Goal: Task Accomplishment & Management: Complete application form

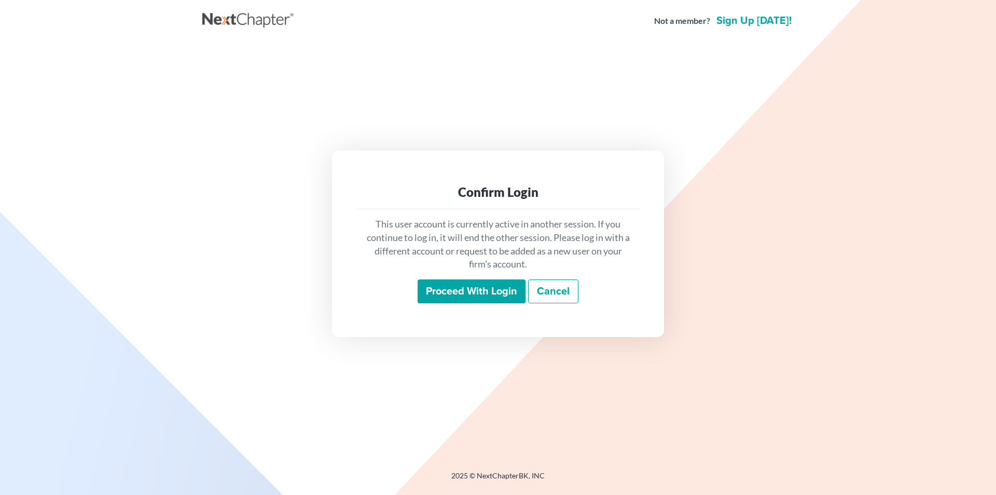
click at [498, 287] on input "Proceed with login" at bounding box center [472, 291] width 108 height 24
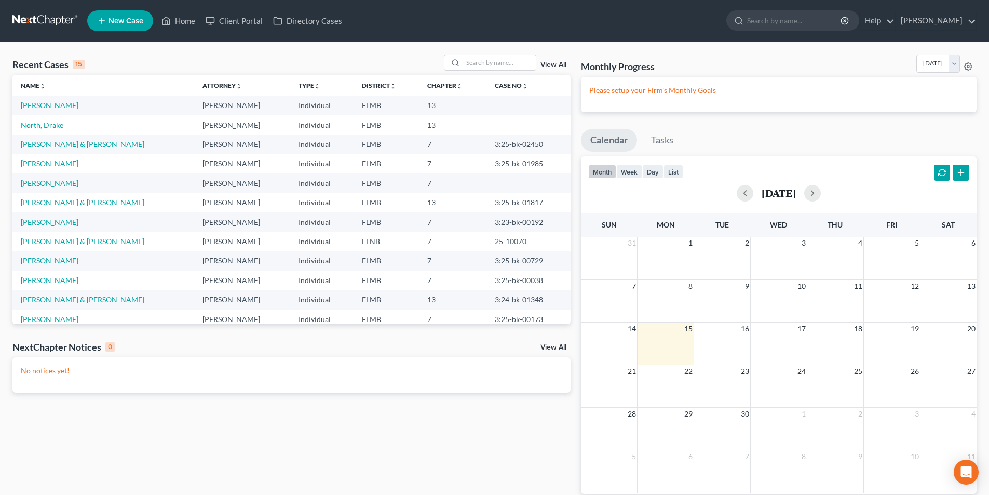
click at [69, 106] on link "[PERSON_NAME]" at bounding box center [50, 105] width 58 height 9
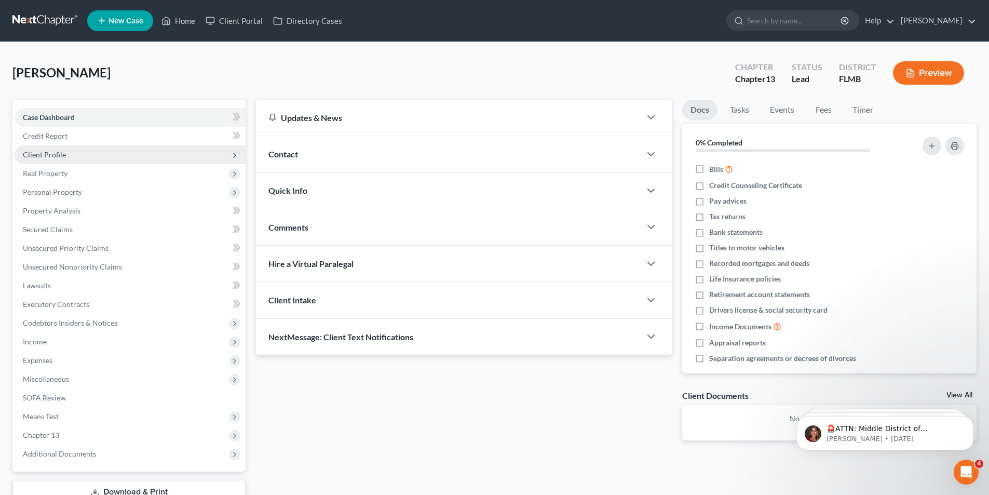
click at [51, 155] on span "Client Profile" at bounding box center [44, 154] width 43 height 9
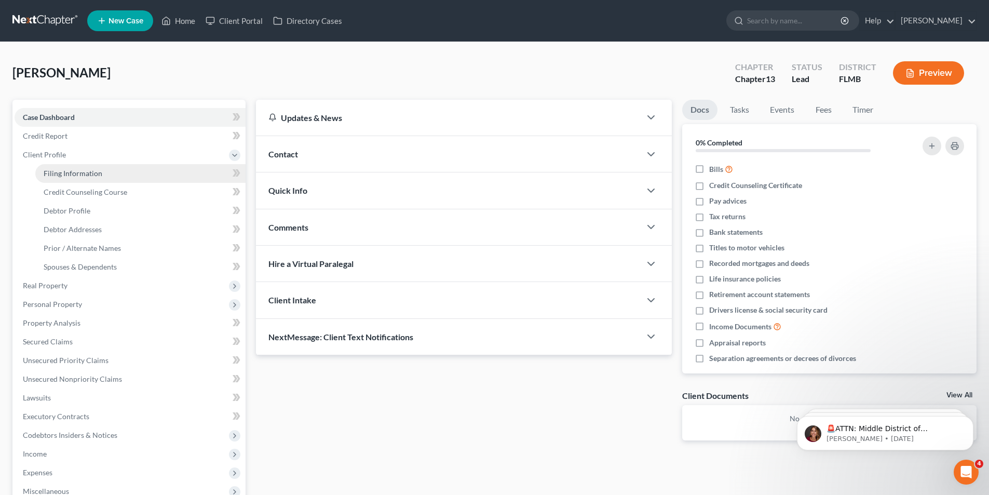
click at [62, 173] on span "Filing Information" at bounding box center [73, 173] width 59 height 9
select select "1"
select select "0"
select select "3"
select select "15"
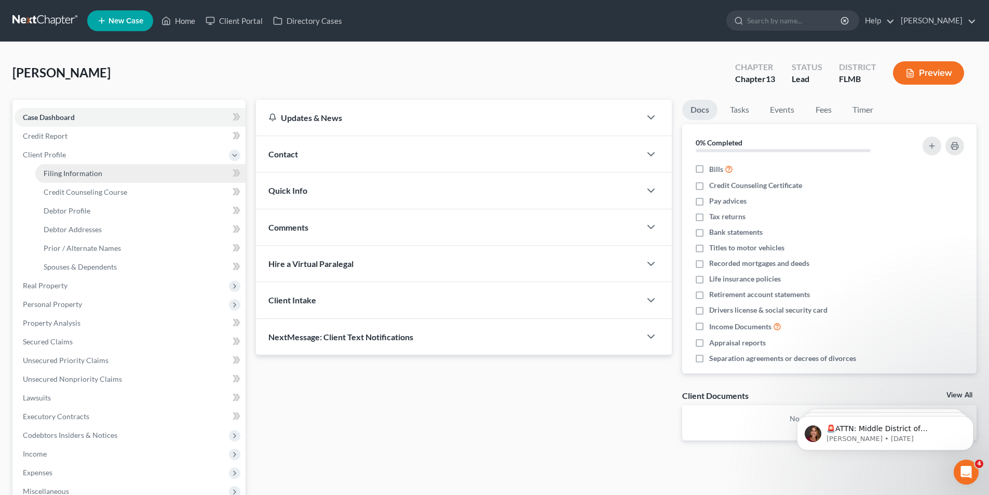
select select "9"
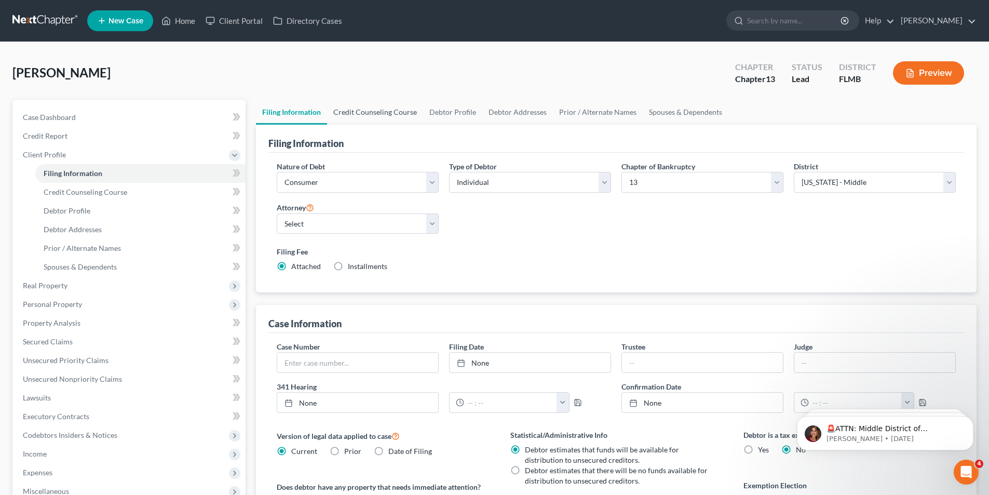
click at [383, 108] on link "Credit Counseling Course" at bounding box center [375, 112] width 96 height 25
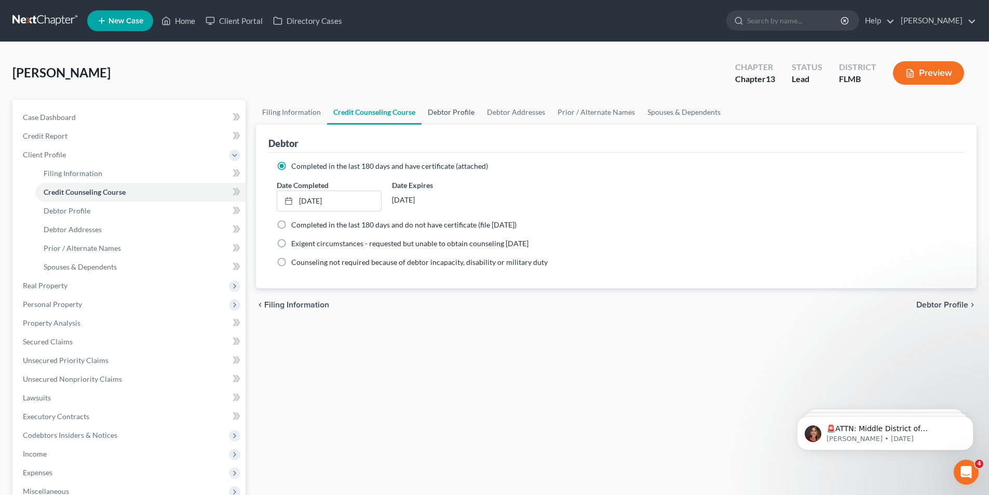
click at [451, 109] on link "Debtor Profile" at bounding box center [450, 112] width 59 height 25
select select "1"
select select "0"
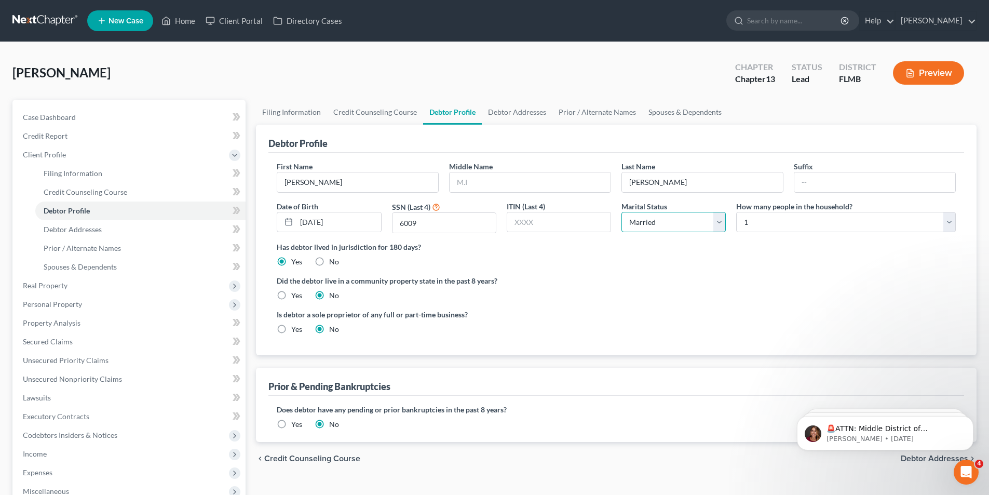
click at [716, 218] on select "Select Single Married Separated Divorced Widowed" at bounding box center [673, 222] width 104 height 21
select select "2"
click at [621, 212] on select "Select Single Married Separated Divorced Widowed" at bounding box center [673, 222] width 104 height 21
click at [503, 118] on link "Debtor Addresses" at bounding box center [517, 112] width 71 height 25
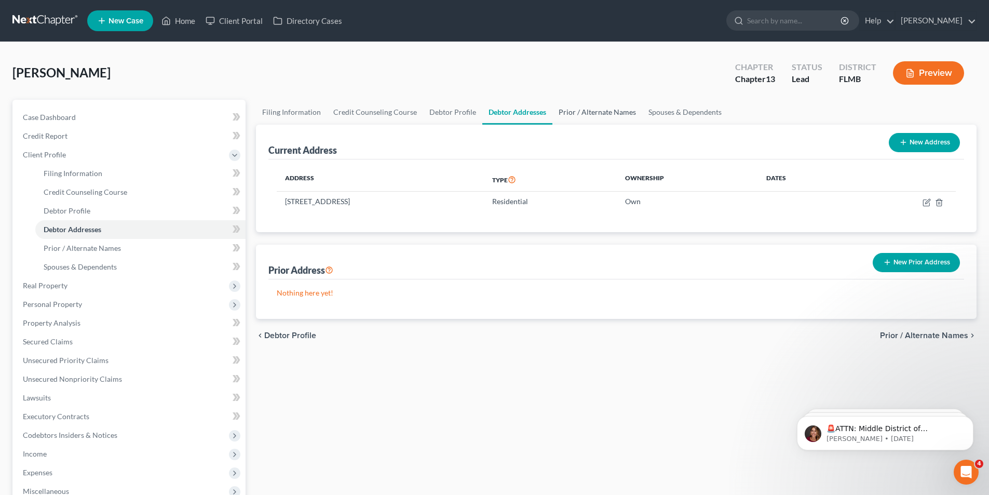
click at [584, 114] on link "Prior / Alternate Names" at bounding box center [597, 112] width 90 height 25
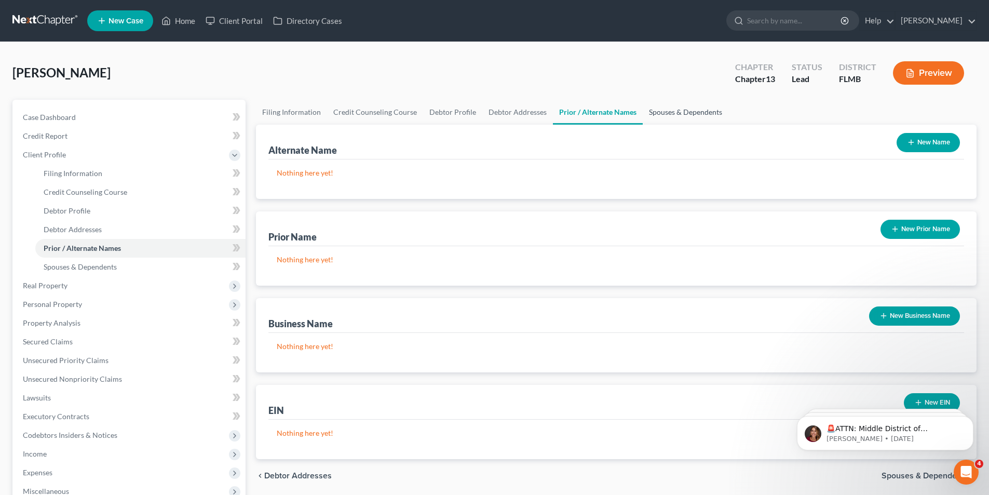
click at [655, 109] on link "Spouses & Dependents" at bounding box center [685, 112] width 86 height 25
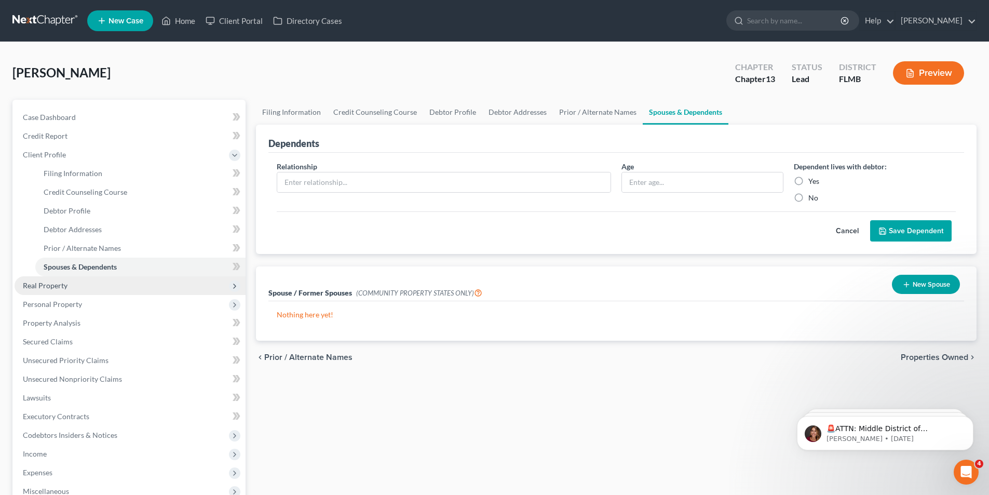
click at [57, 284] on span "Real Property" at bounding box center [45, 285] width 45 height 9
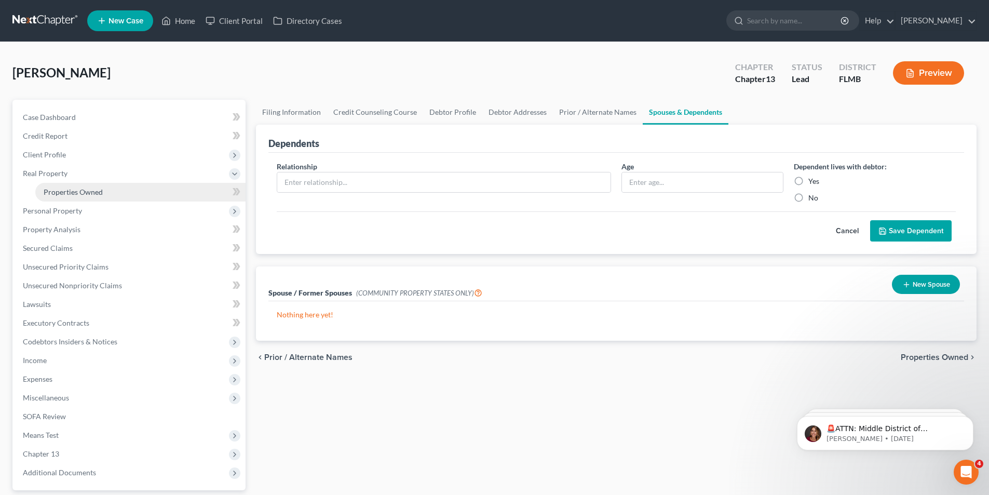
click at [70, 190] on span "Properties Owned" at bounding box center [73, 191] width 59 height 9
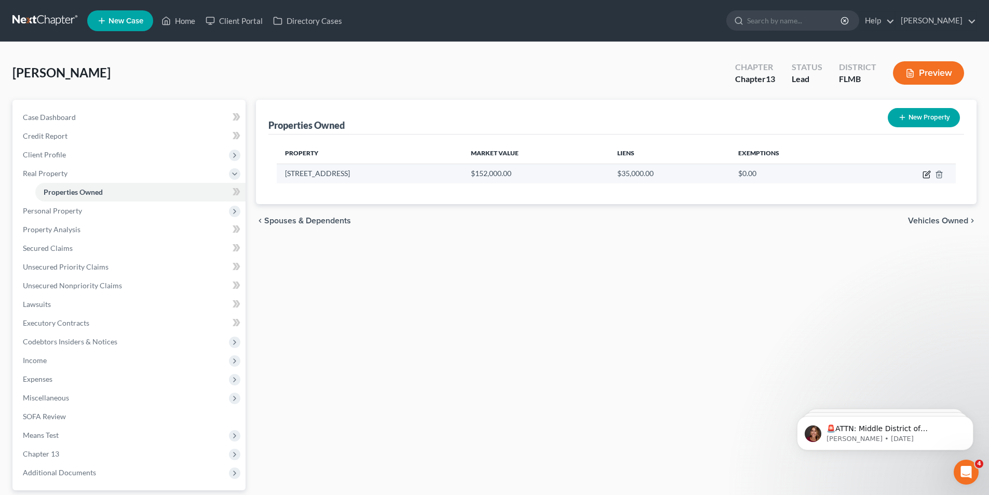
click at [925, 175] on icon "button" at bounding box center [927, 173] width 5 height 5
select select "9"
select select "0"
select select "52"
select select "0"
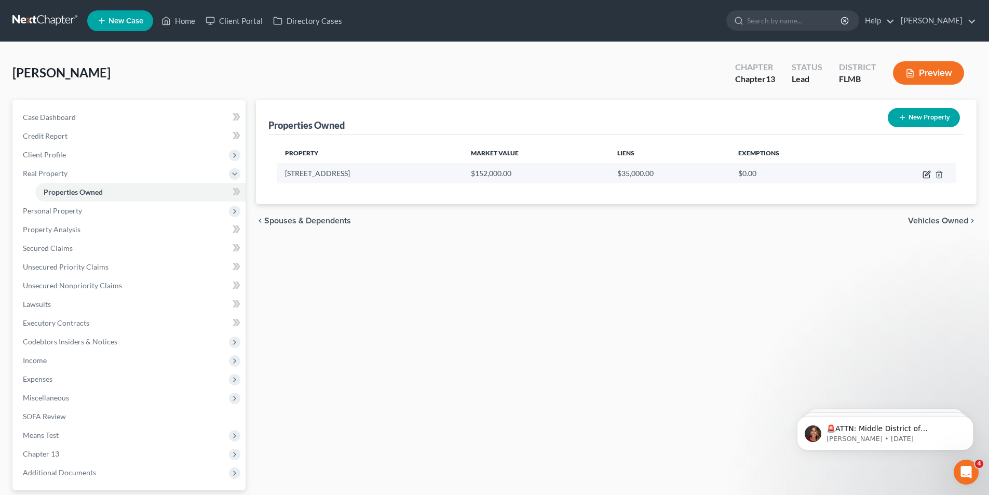
select select "2"
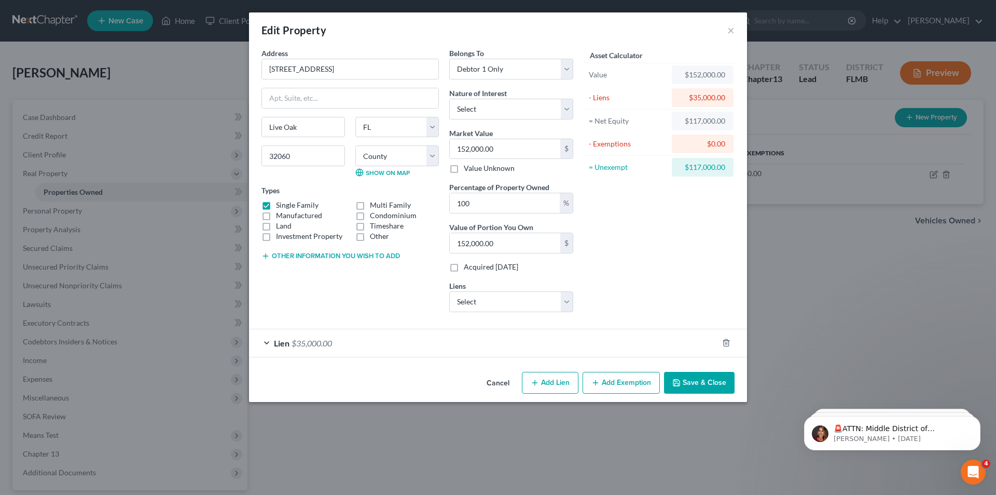
click at [314, 344] on span "$35,000.00" at bounding box center [312, 343] width 40 height 10
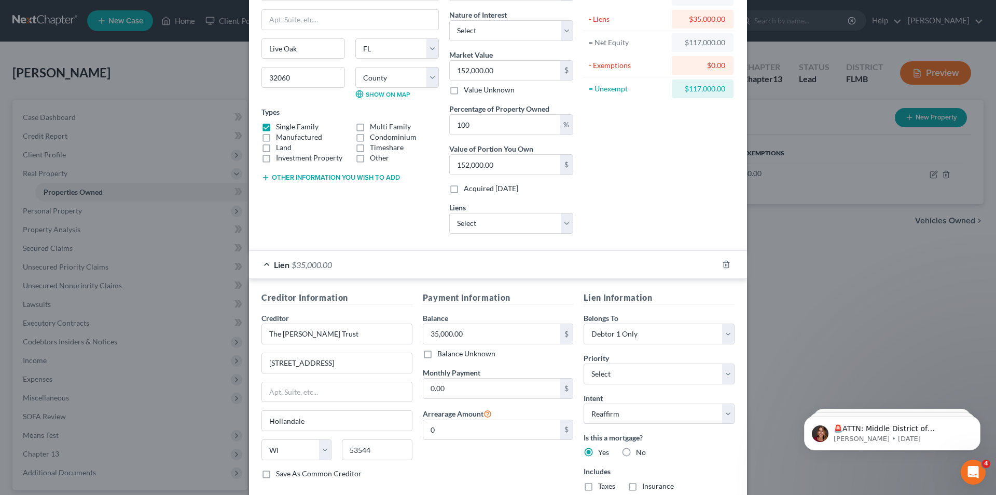
scroll to position [104, 0]
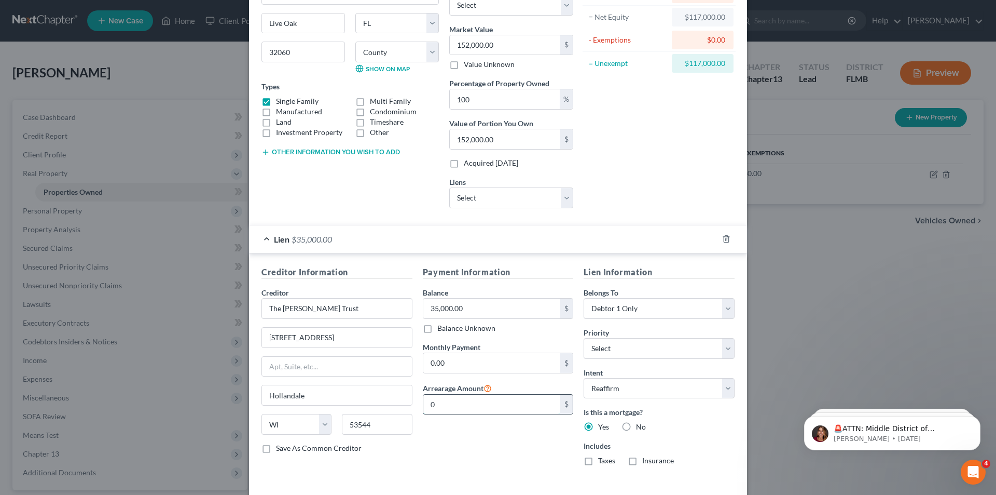
click at [455, 409] on input "0" at bounding box center [492, 404] width 138 height 20
type input "1,200.00"
click at [601, 347] on select "Select 1st 2nd 3rd 4th 5th 6th 7th 8th 9th 10th 11th 12th 13th 14th 15th 16th 1…" at bounding box center [659, 348] width 151 height 21
select select "0"
click at [584, 338] on select "Select 1st 2nd 3rd 4th 5th 6th 7th 8th 9th 10th 11th 12th 13th 14th 15th 16th 1…" at bounding box center [659, 348] width 151 height 21
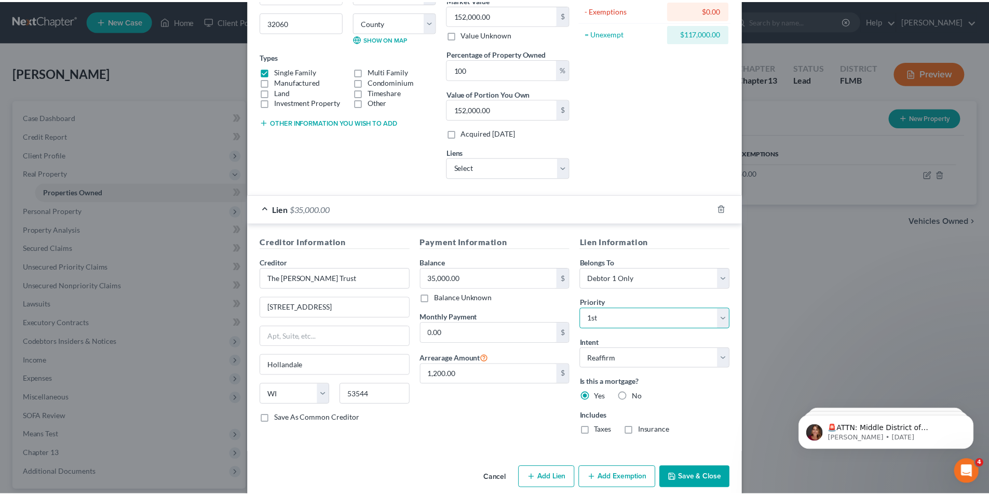
scroll to position [148, 0]
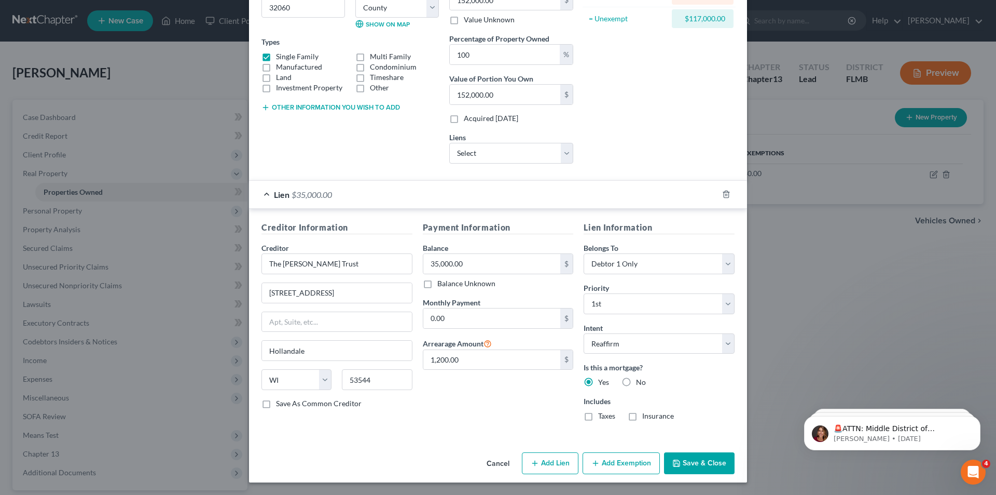
click at [701, 462] on button "Save & Close" at bounding box center [699, 463] width 71 height 22
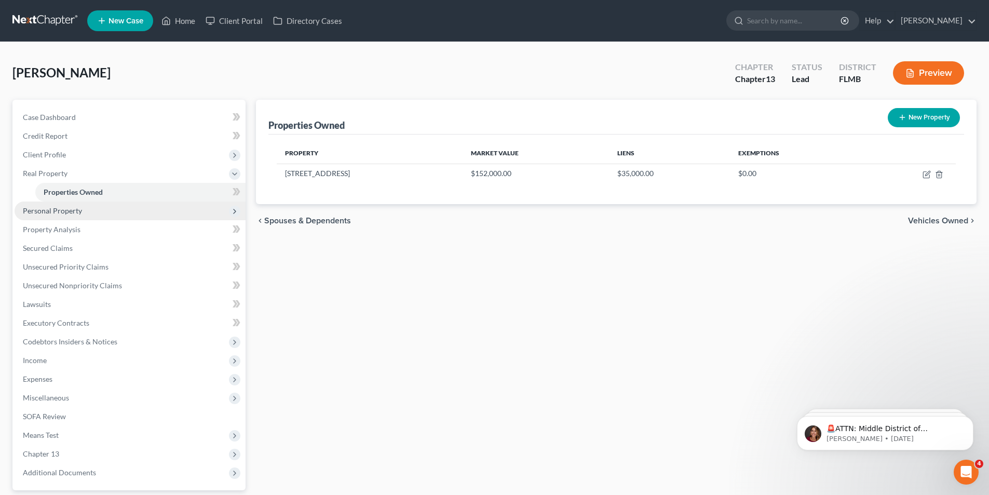
click at [44, 212] on span "Personal Property" at bounding box center [52, 210] width 59 height 9
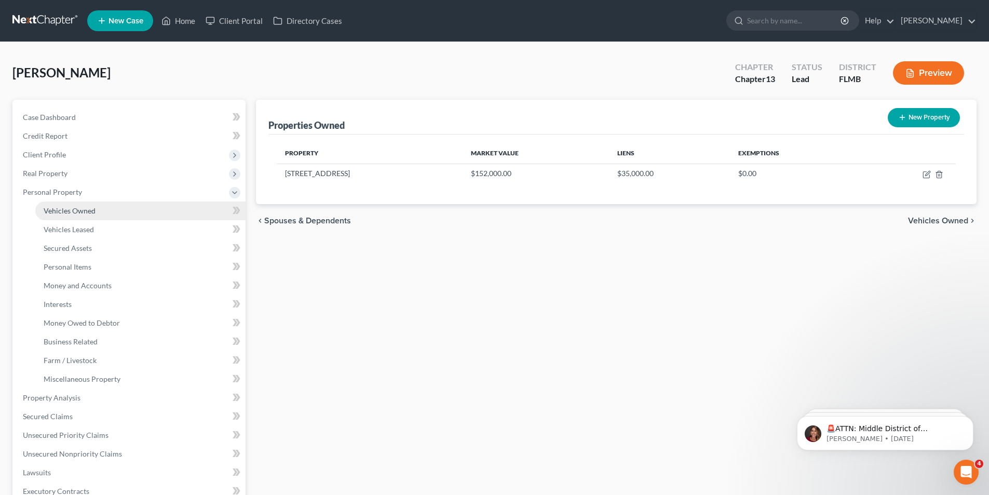
click at [59, 212] on span "Vehicles Owned" at bounding box center [70, 210] width 52 height 9
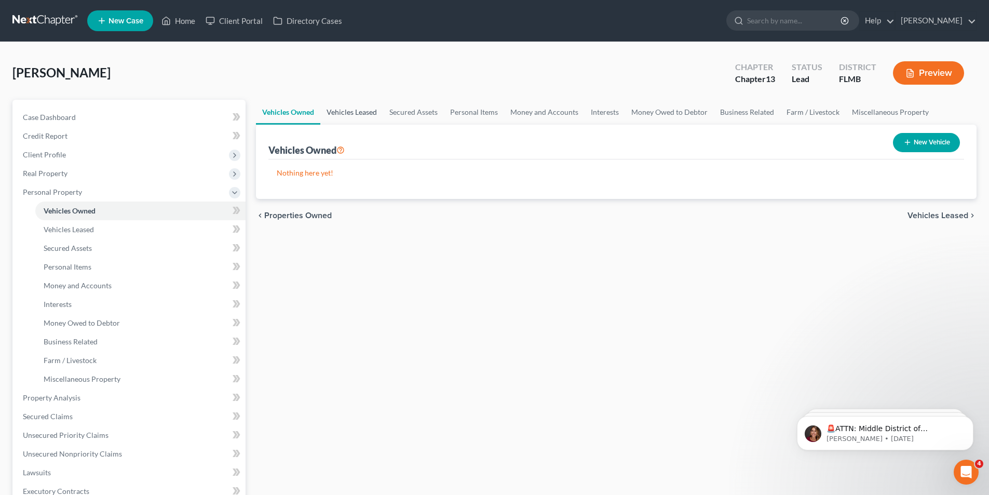
click at [349, 103] on link "Vehicles Leased" at bounding box center [351, 112] width 63 height 25
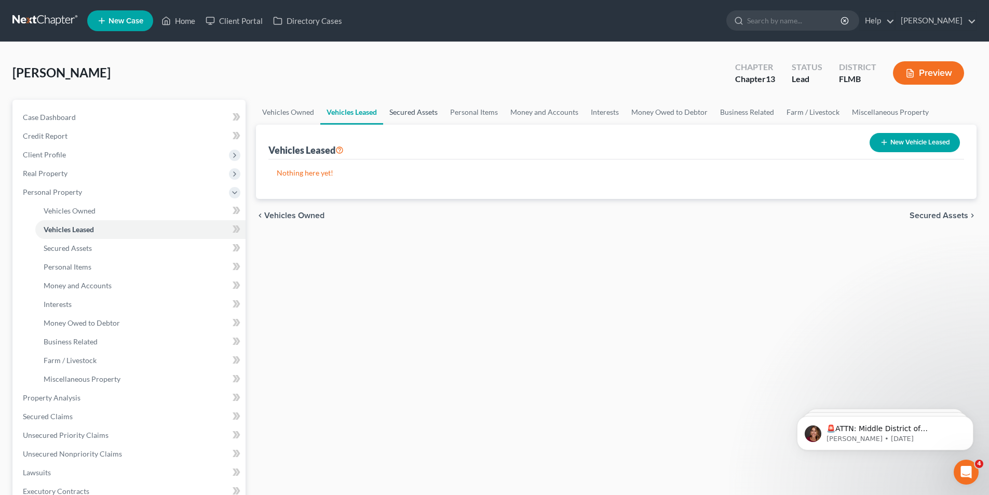
click at [423, 111] on link "Secured Assets" at bounding box center [413, 112] width 61 height 25
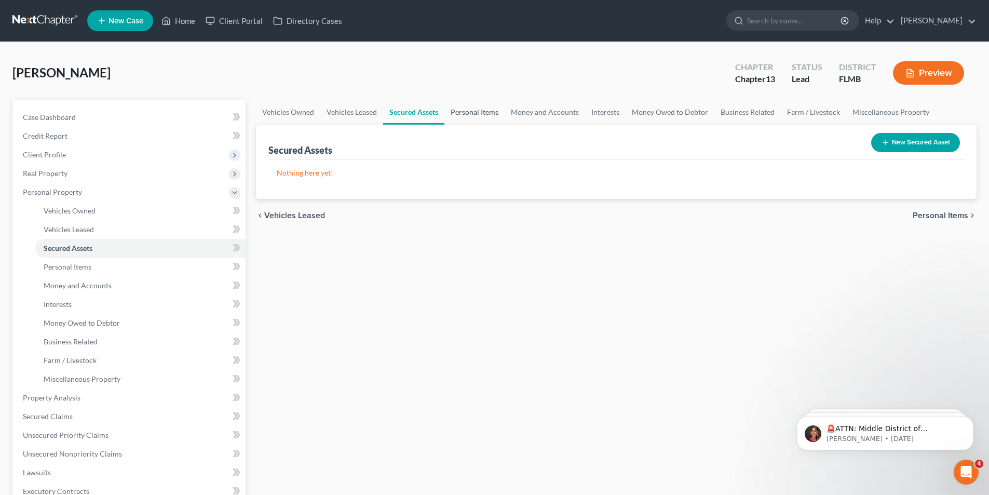
click at [483, 114] on link "Personal Items" at bounding box center [474, 112] width 60 height 25
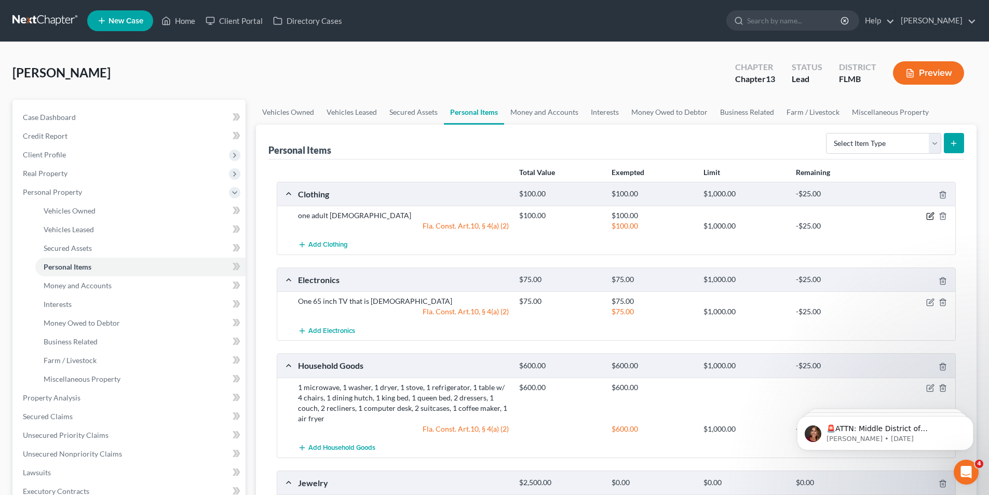
click at [926, 215] on icon "button" at bounding box center [929, 216] width 6 height 6
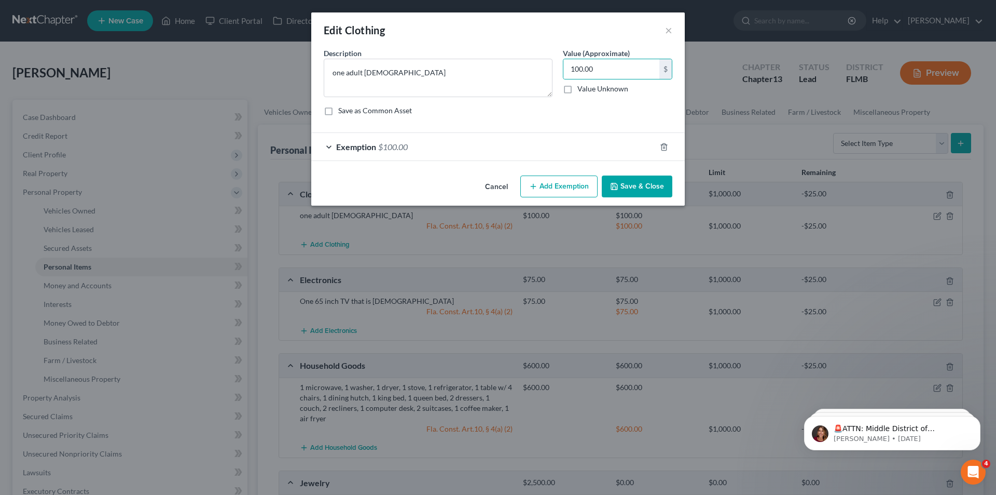
click at [557, 44] on div "Edit Clothing ×" at bounding box center [498, 29] width 374 height 35
type input "2"
type input "30.00"
click at [391, 146] on span "$100.00" at bounding box center [393, 147] width 30 height 10
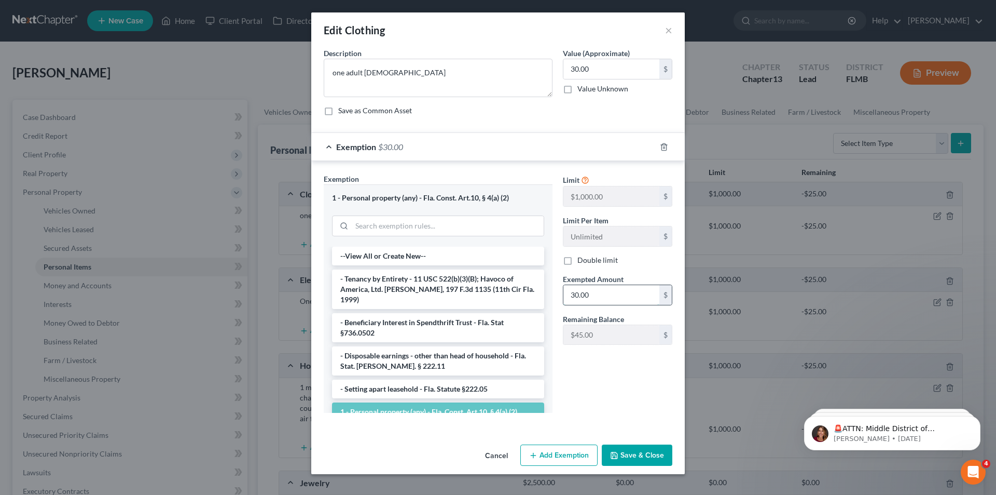
type input "30.00"
click at [656, 453] on button "Save & Close" at bounding box center [637, 455] width 71 height 22
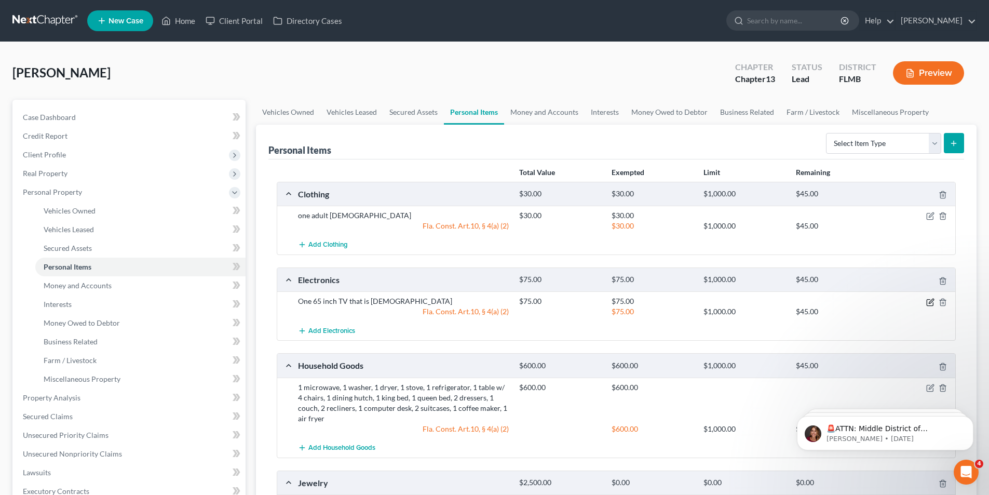
click at [928, 303] on icon "button" at bounding box center [930, 302] width 8 height 8
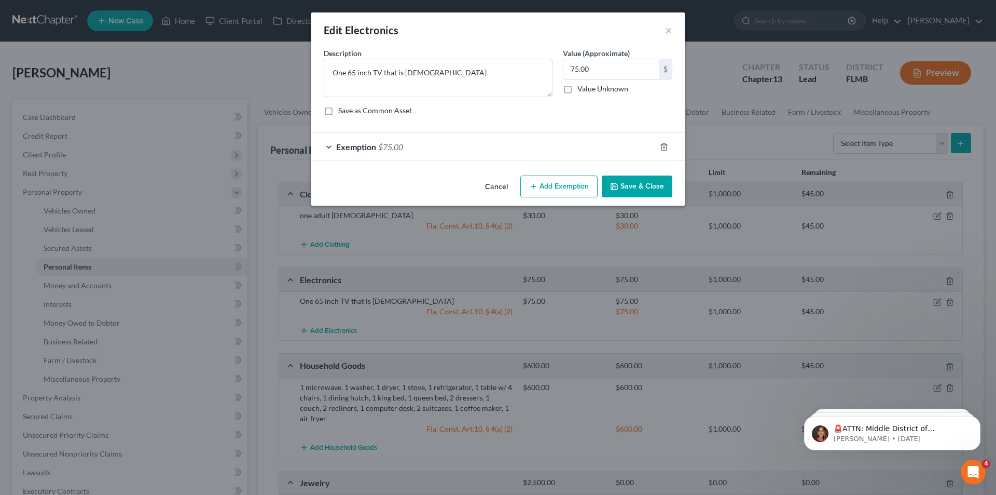
click at [632, 194] on button "Save & Close" at bounding box center [637, 186] width 71 height 22
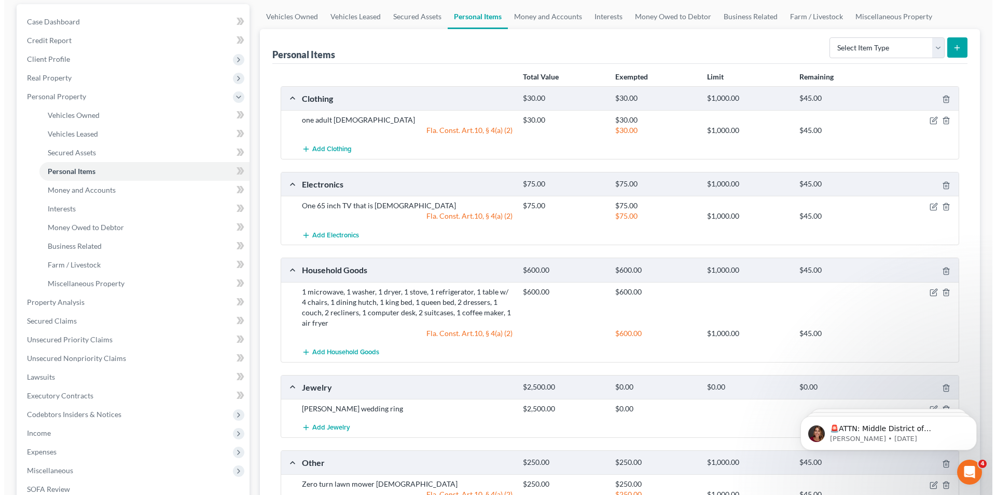
scroll to position [104, 0]
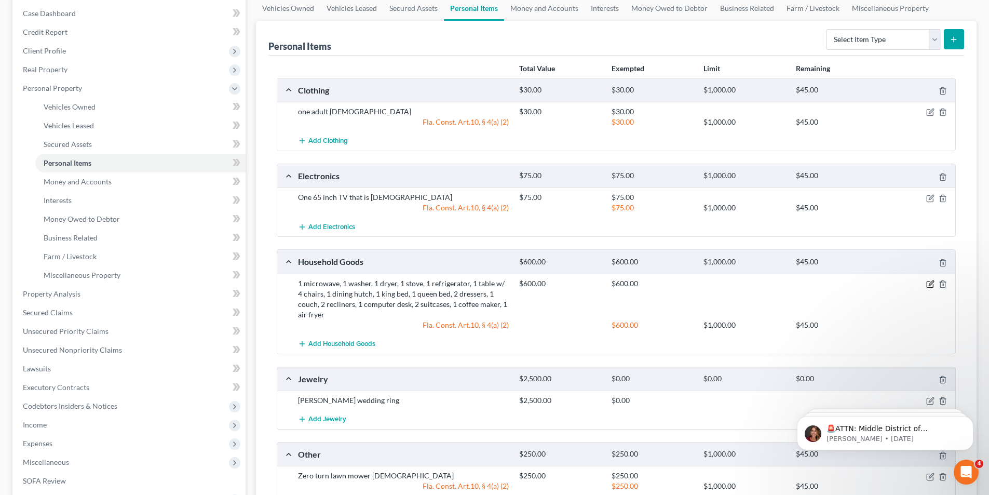
click at [929, 282] on icon "button" at bounding box center [930, 284] width 8 height 8
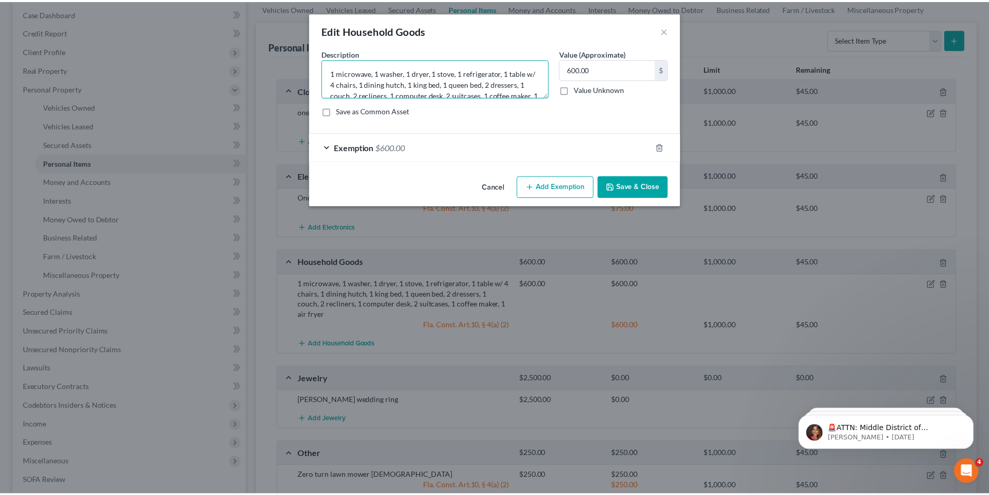
scroll to position [21, 0]
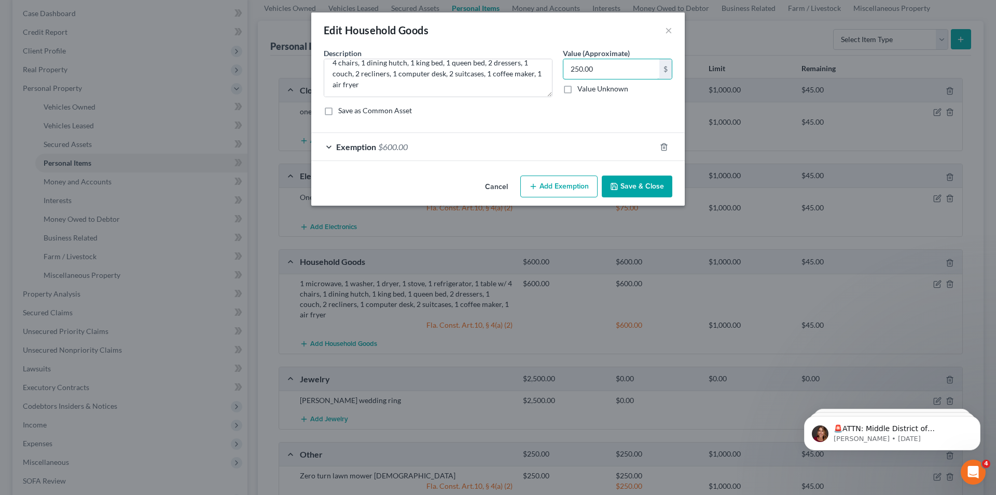
type input "250.00"
click at [389, 145] on span "$600.00" at bounding box center [393, 147] width 30 height 10
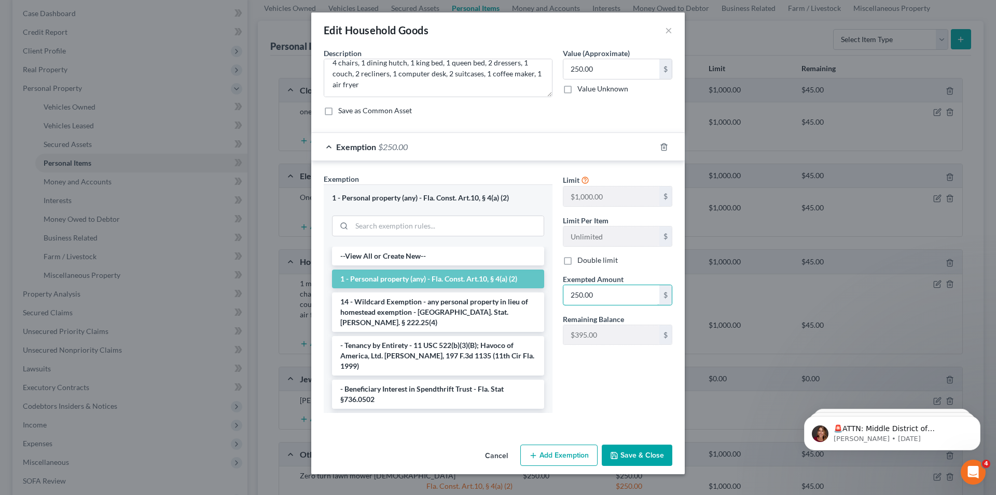
type input "250.00"
click at [659, 463] on button "Save & Close" at bounding box center [637, 455] width 71 height 22
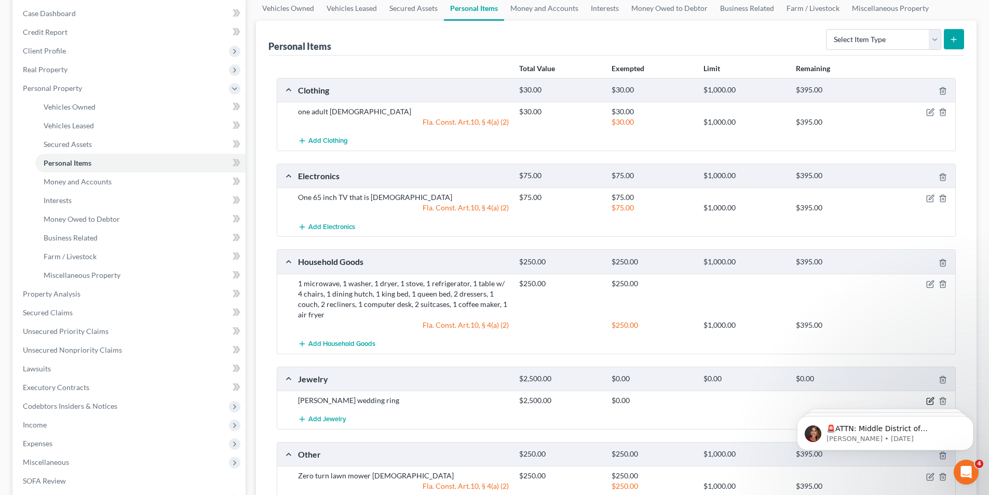
click at [934, 396] on icon "button" at bounding box center [930, 400] width 8 height 8
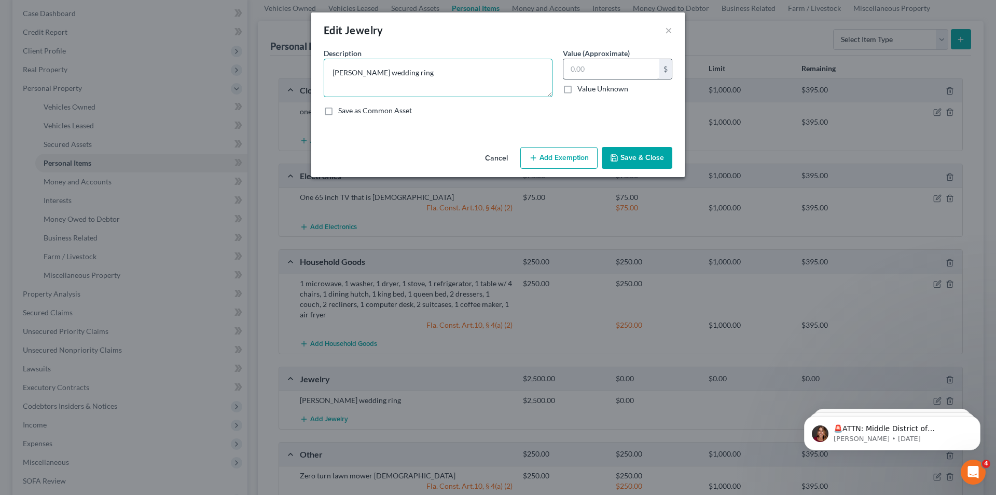
type textarea "[PERSON_NAME] wedding ring2,500.00"
type textarea "[PERSON_NAME] wedding ring"
click at [575, 67] on input "text" at bounding box center [612, 69] width 96 height 20
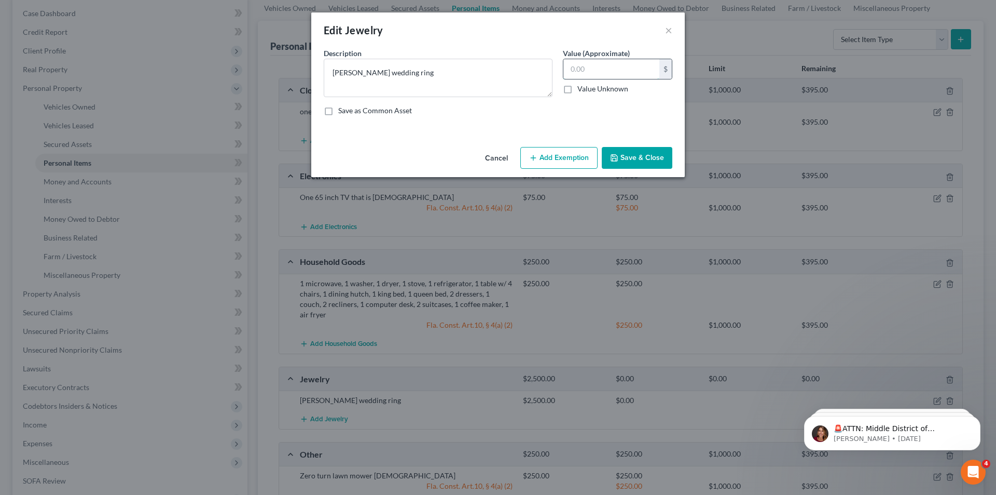
type input "2.00"
type input "2"
type input "20.00"
type input "20"
type input "200.00"
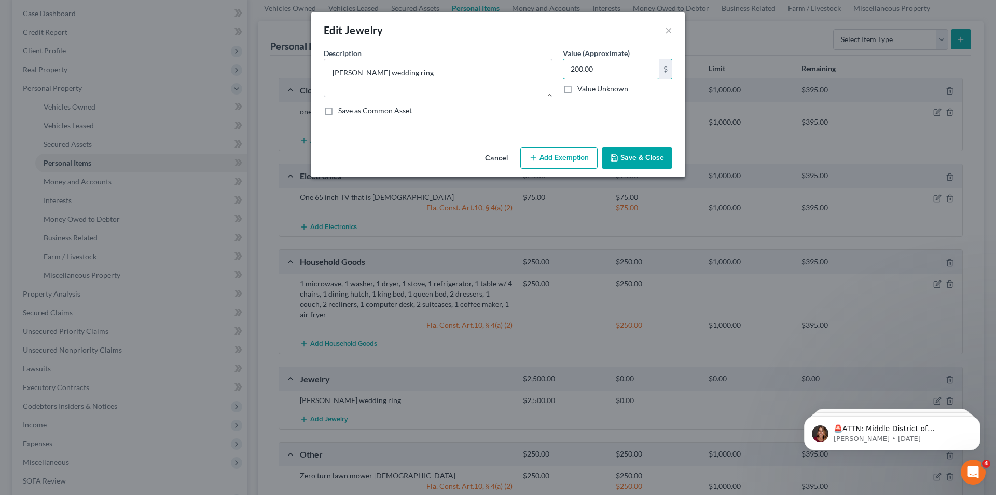
type input "200.00"
click at [563, 156] on button "Add Exemption" at bounding box center [558, 158] width 77 height 22
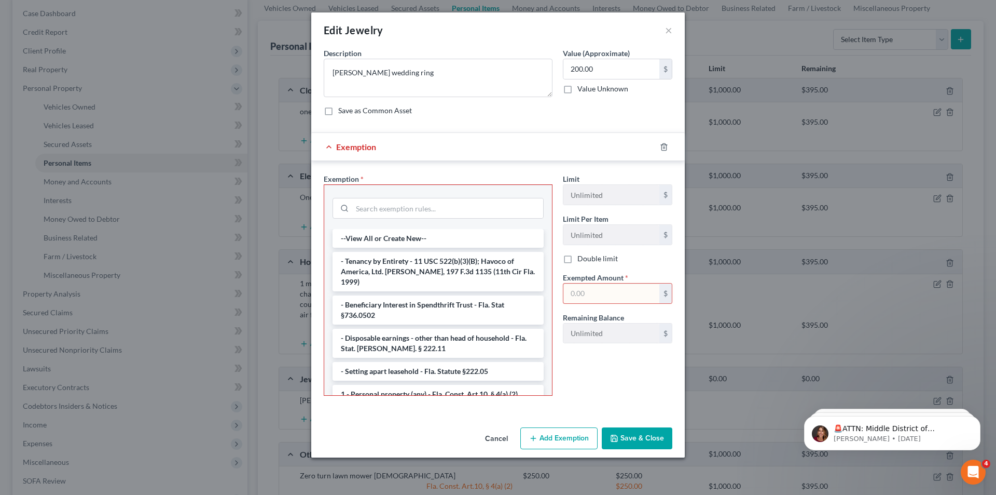
click at [596, 294] on input "text" at bounding box center [612, 293] width 96 height 20
type input "2.00"
type input "2"
type input "20.00"
type input "20"
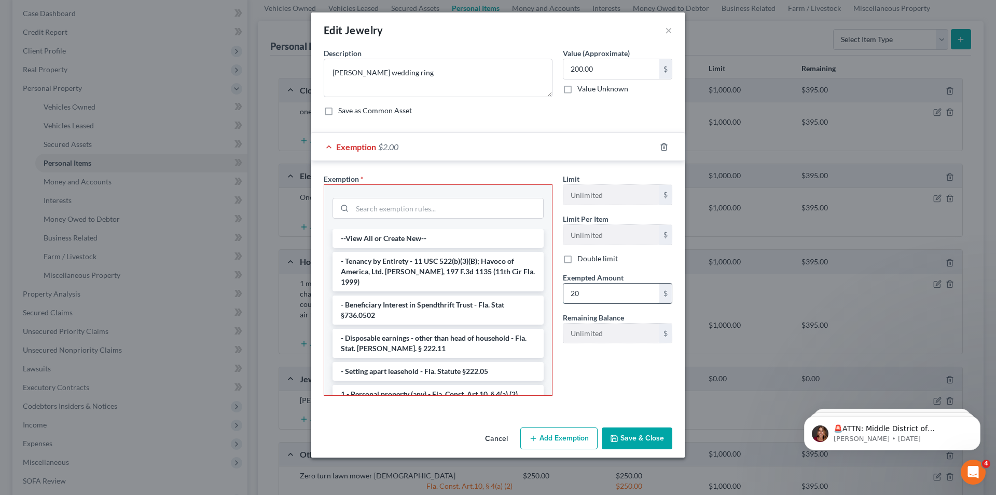
type input "200.00"
click at [393, 210] on input "search" at bounding box center [447, 208] width 191 height 20
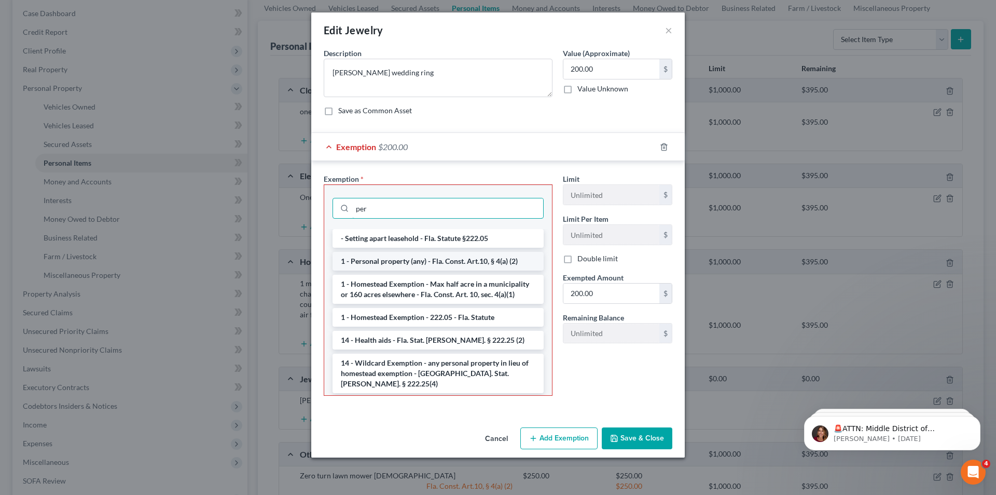
type input "per"
click at [396, 257] on li "1 - Personal property (any) - Fla. Const. Art.10, § 4(a) (2)" at bounding box center [438, 261] width 211 height 19
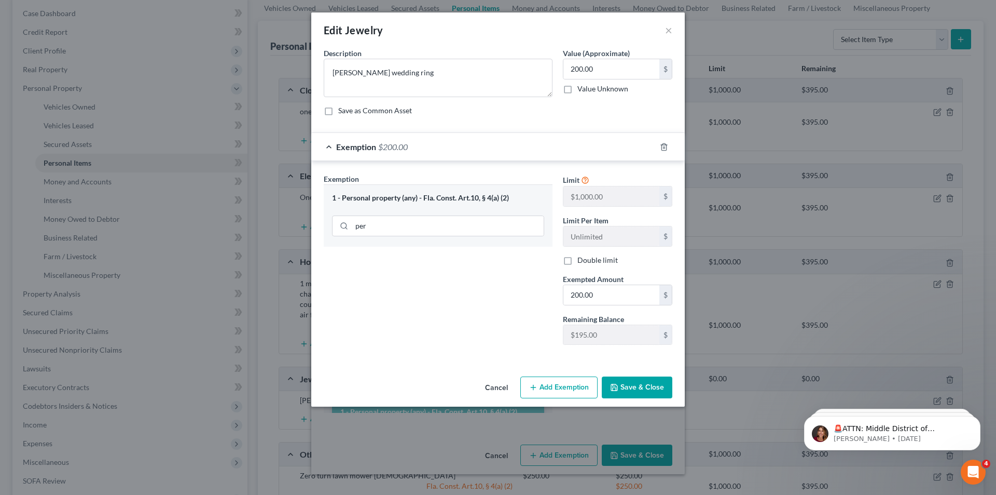
click at [622, 379] on button "Save & Close" at bounding box center [637, 387] width 71 height 22
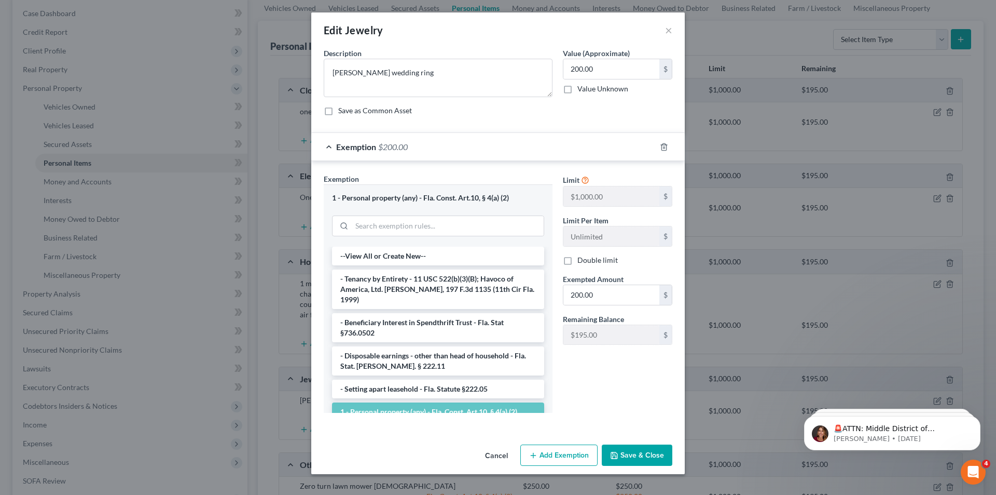
click at [660, 464] on button "Save & Close" at bounding box center [637, 455] width 71 height 22
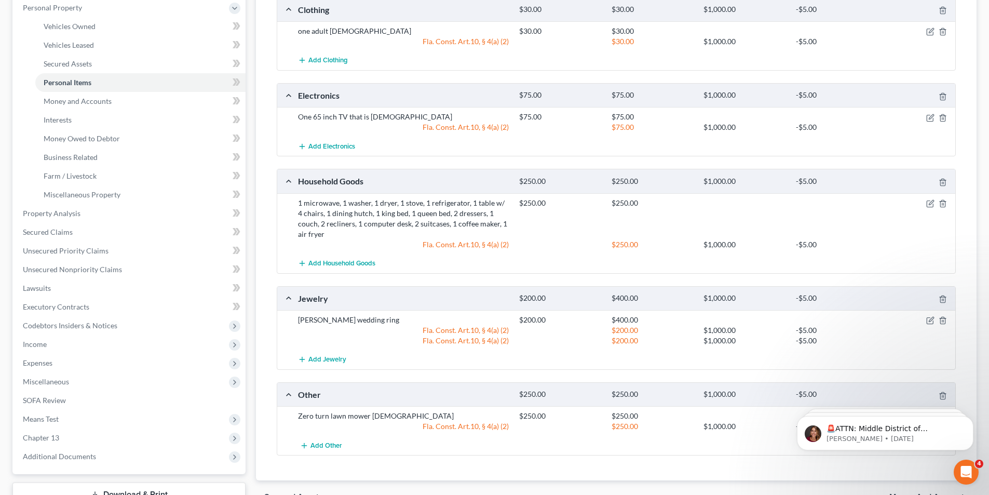
scroll to position [208, 0]
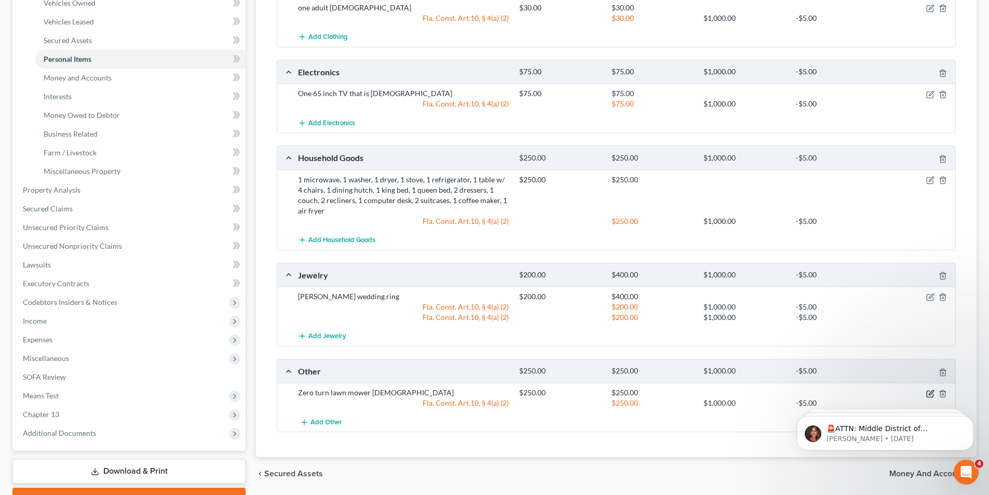
click at [926, 390] on icon "button" at bounding box center [929, 393] width 6 height 6
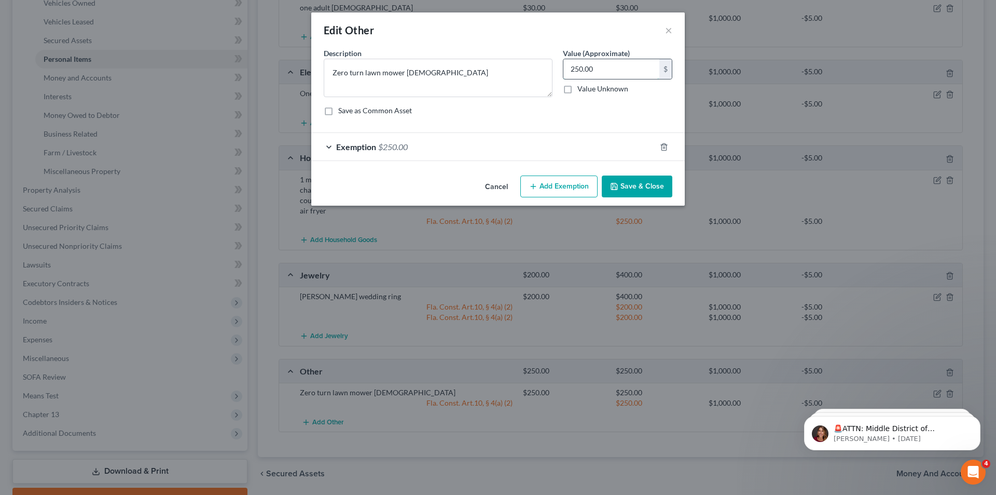
drag, startPoint x: 611, startPoint y: 64, endPoint x: 587, endPoint y: 61, distance: 24.0
click at [610, 64] on input "250.00" at bounding box center [612, 69] width 96 height 20
type textarea "Zero turn lawn mower [DEMOGRAPHIC_DATA]"
click at [577, 73] on input "text" at bounding box center [612, 69] width 96 height 20
type input "225.00"
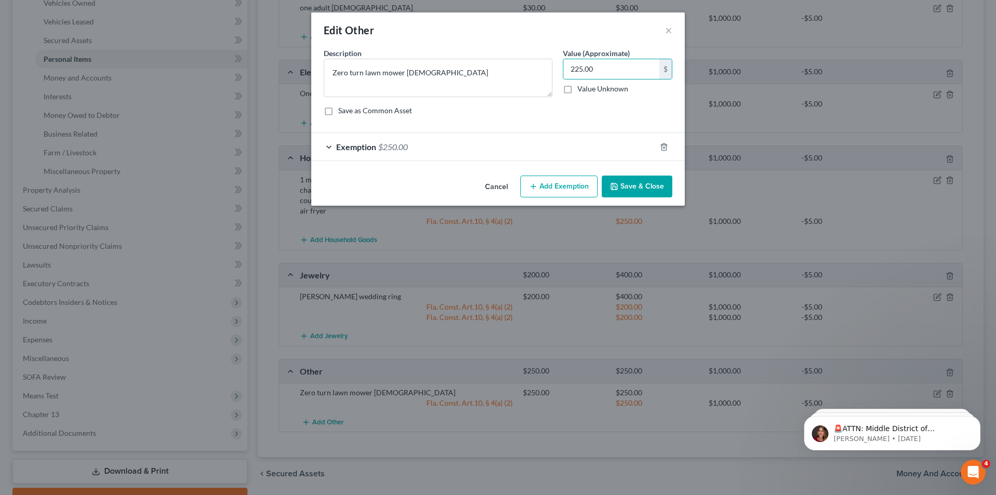
click at [397, 148] on span "$250.00" at bounding box center [393, 147] width 30 height 10
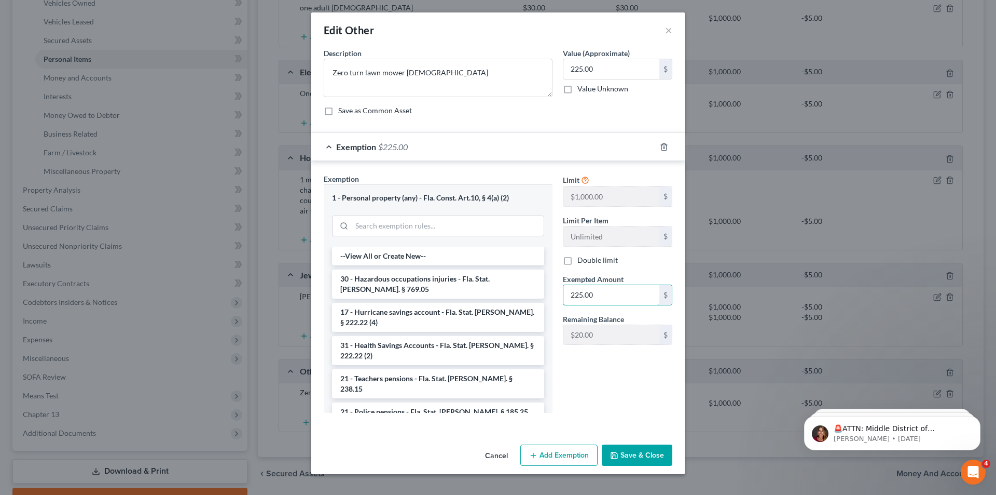
type input "225.00"
click at [663, 464] on button "Save & Close" at bounding box center [637, 455] width 71 height 22
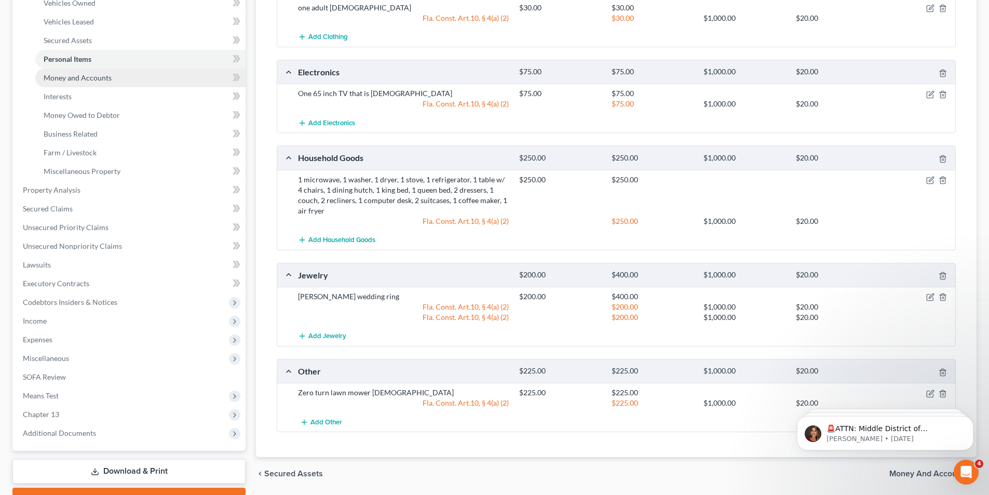
click at [74, 75] on span "Money and Accounts" at bounding box center [78, 77] width 68 height 9
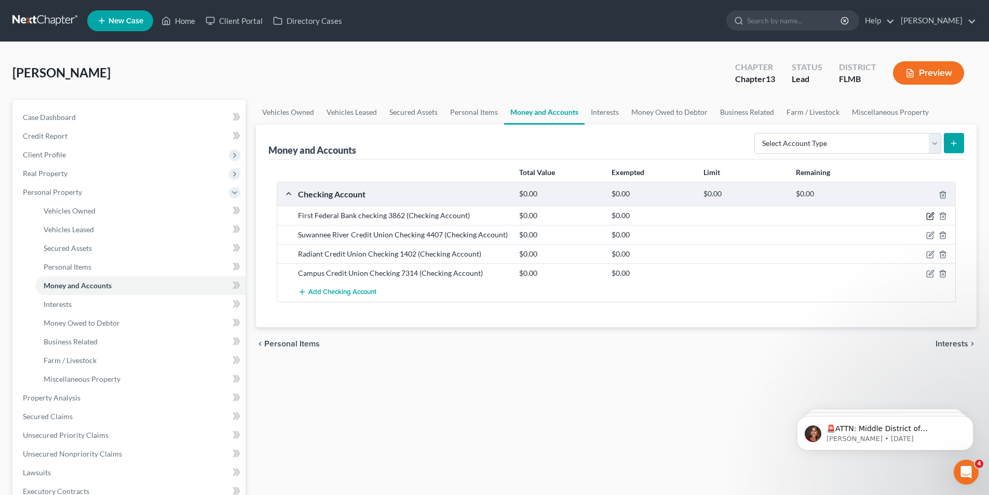
click at [930, 217] on icon "button" at bounding box center [930, 216] width 8 height 8
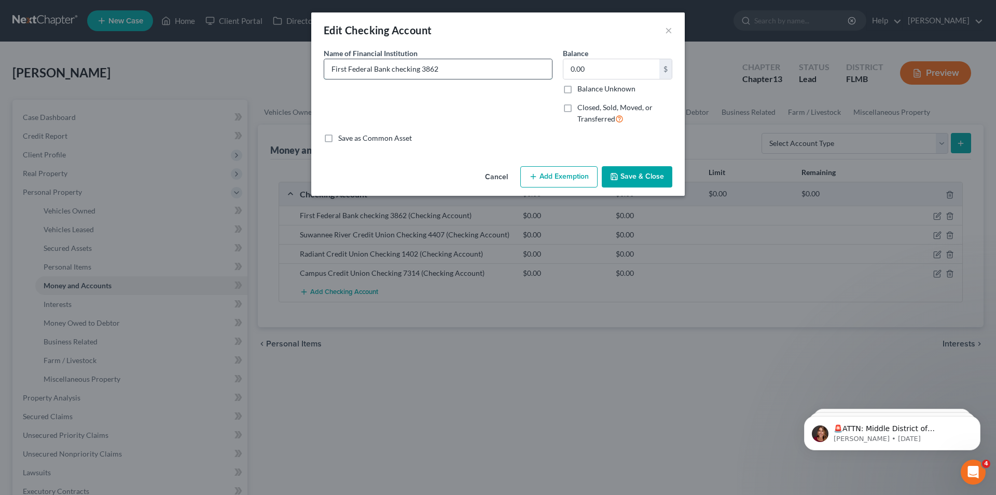
click at [330, 66] on input "First Federal Bank checking 3862" at bounding box center [438, 69] width 228 height 20
type input "Joint First Federal Bank checking 3862"
click at [650, 175] on button "Save & Close" at bounding box center [637, 177] width 71 height 22
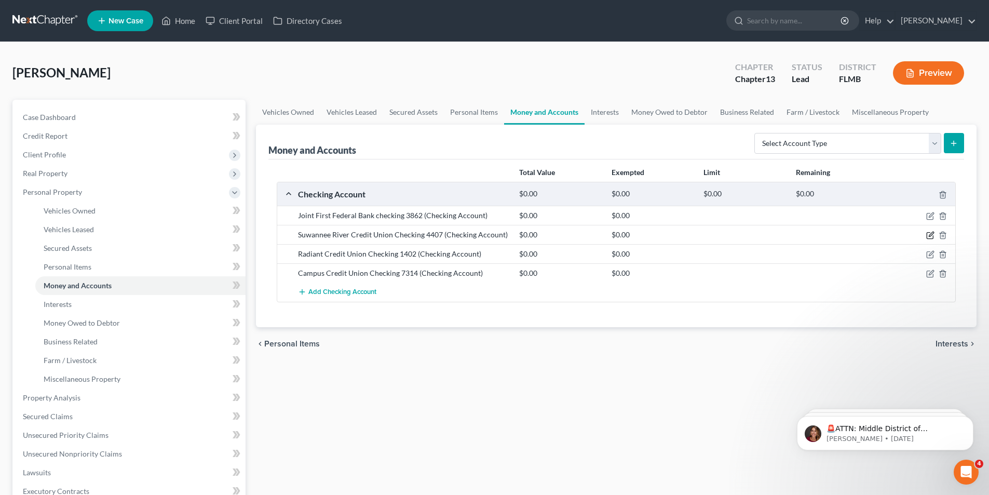
click at [928, 236] on icon "button" at bounding box center [930, 235] width 8 height 8
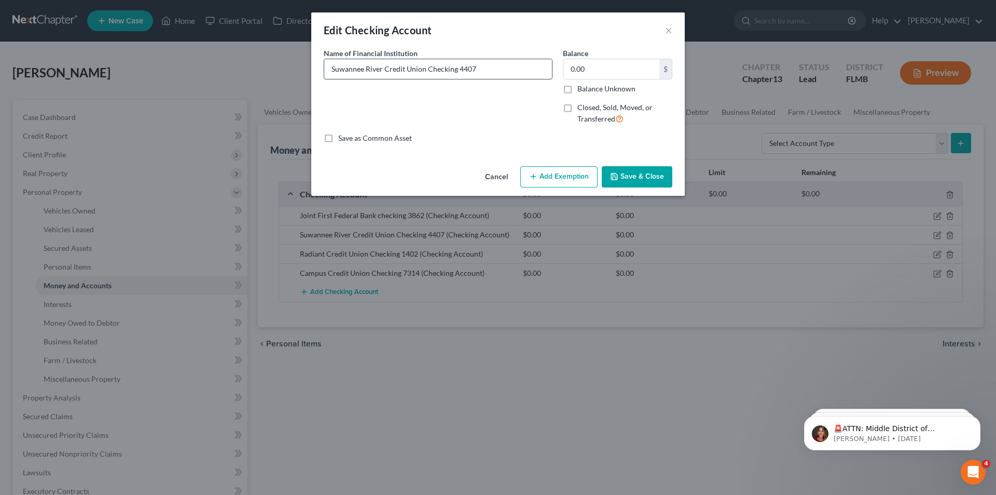
click at [331, 67] on input "Suwannee River Credit Union Checking 4407" at bounding box center [438, 69] width 228 height 20
type input "Joint Suwannee River Credit Union Checking 4407"
click at [637, 180] on button "Save & Close" at bounding box center [637, 177] width 71 height 22
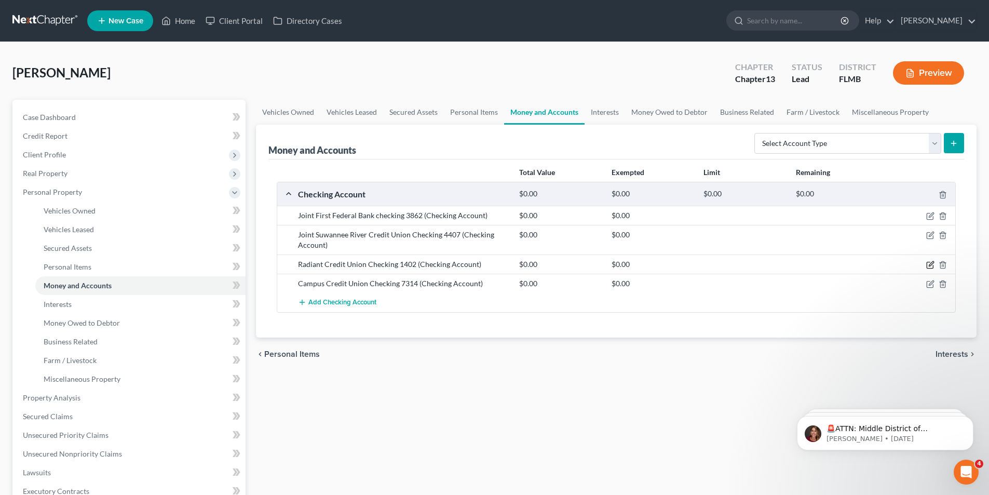
click at [928, 264] on icon "button" at bounding box center [930, 264] width 8 height 8
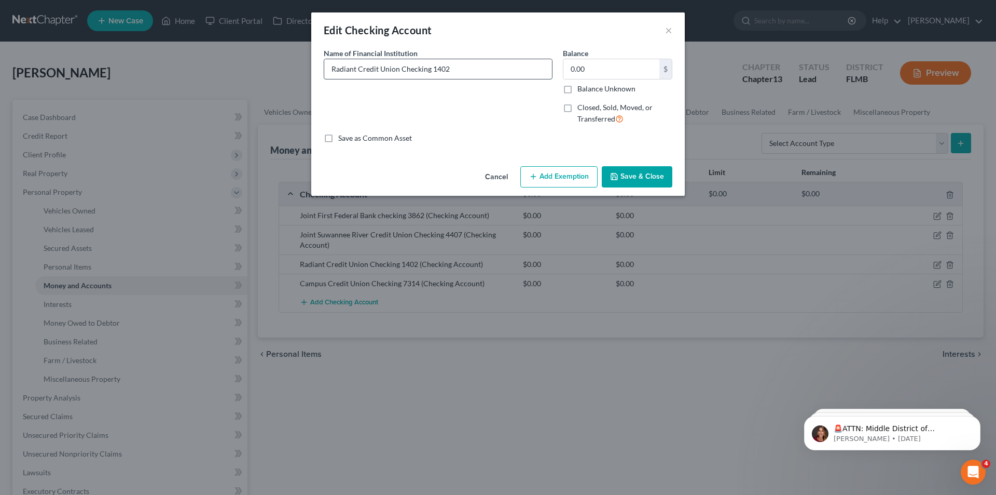
click at [461, 65] on input "Radiant Credit Union Checking 1402" at bounding box center [438, 69] width 228 height 20
click at [465, 66] on input "Radiant Credit Union Checking 1402" at bounding box center [438, 69] width 228 height 20
click at [637, 181] on button "Save & Close" at bounding box center [637, 177] width 71 height 22
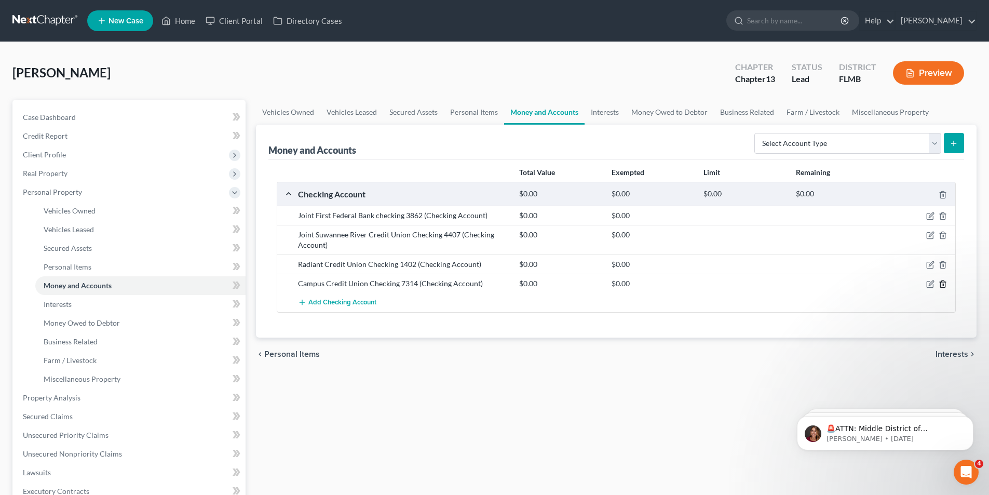
click at [940, 283] on icon "button" at bounding box center [942, 284] width 8 height 8
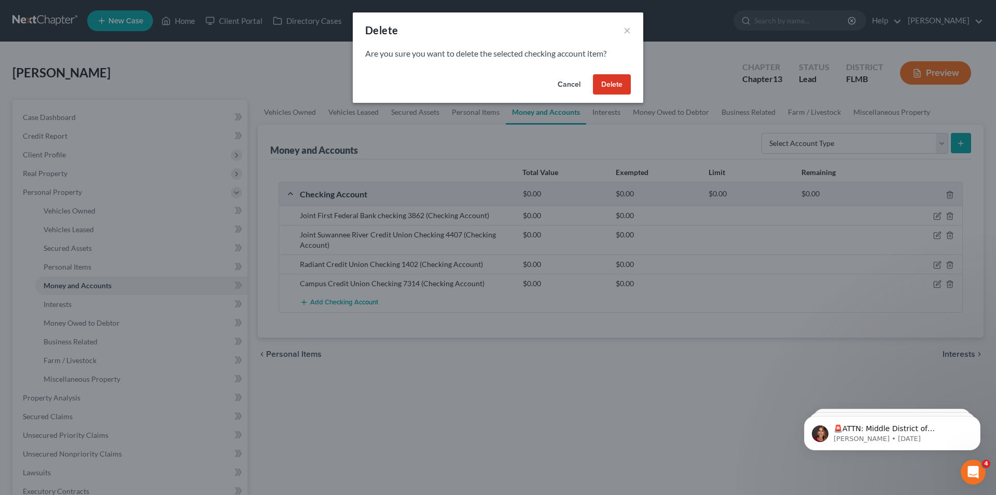
click at [618, 82] on button "Delete" at bounding box center [612, 84] width 38 height 21
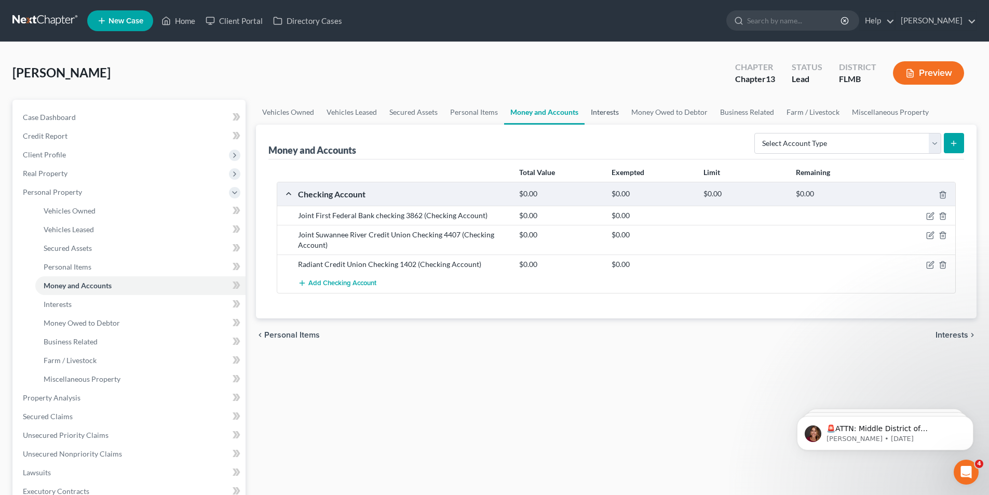
click at [609, 103] on link "Interests" at bounding box center [604, 112] width 40 height 25
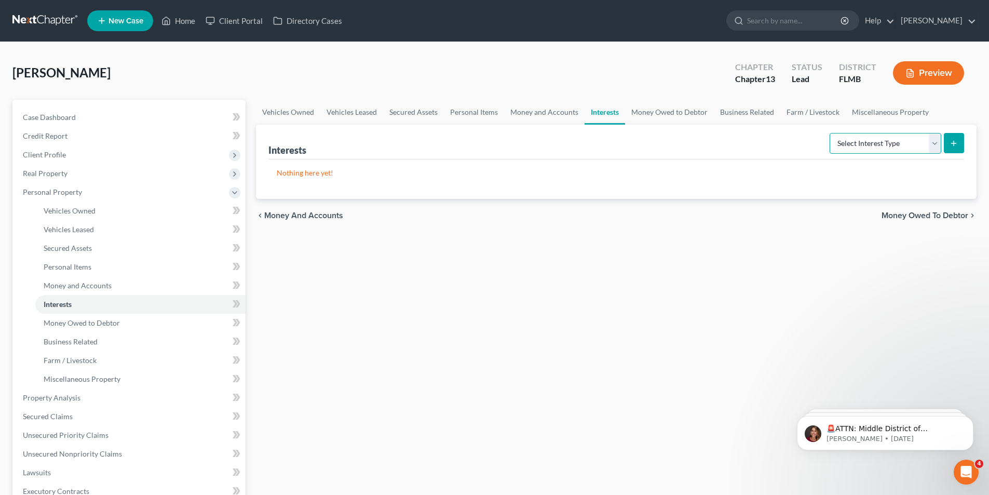
click at [929, 142] on select "Select Interest Type 401K Annuity Bond Education IRA Government Bond Government…" at bounding box center [885, 143] width 112 height 21
select select "401k"
click at [830, 133] on select "Select Interest Type 401K Annuity Bond Education IRA Government Bond Government…" at bounding box center [885, 143] width 112 height 21
click at [958, 142] on button "submit" at bounding box center [953, 143] width 20 height 20
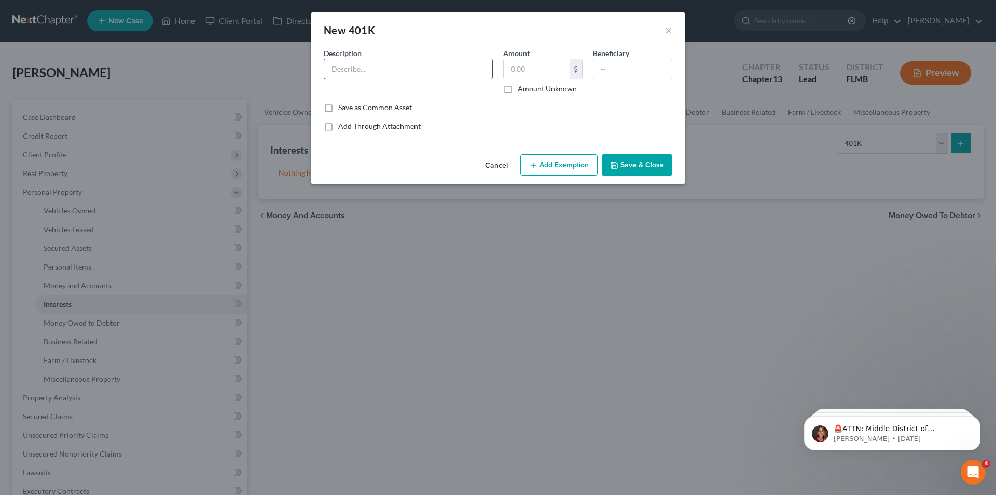
click at [440, 69] on input "text" at bounding box center [408, 69] width 168 height 20
type input "Fidelty 401K"
type input "3,657.38"
click at [633, 76] on input "text" at bounding box center [633, 69] width 78 height 20
type input "Self"
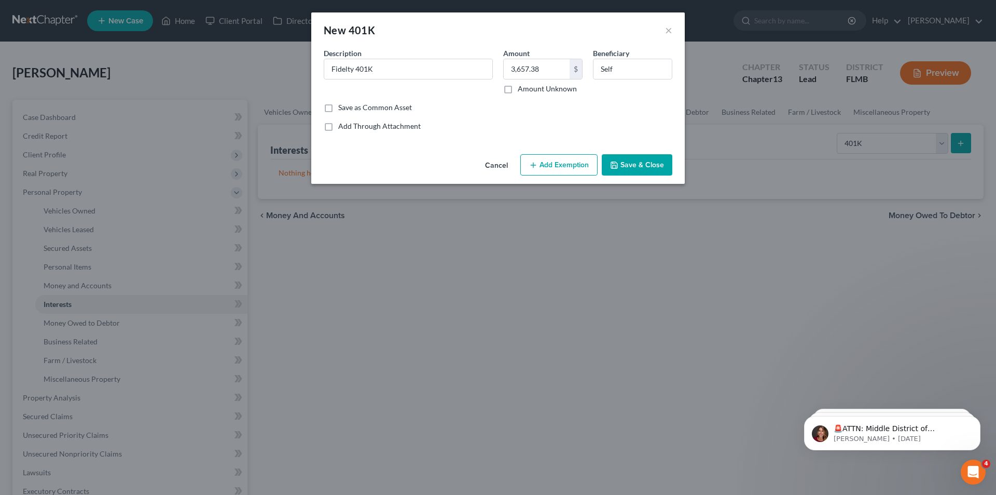
click at [560, 161] on button "Add Exemption" at bounding box center [558, 165] width 77 height 22
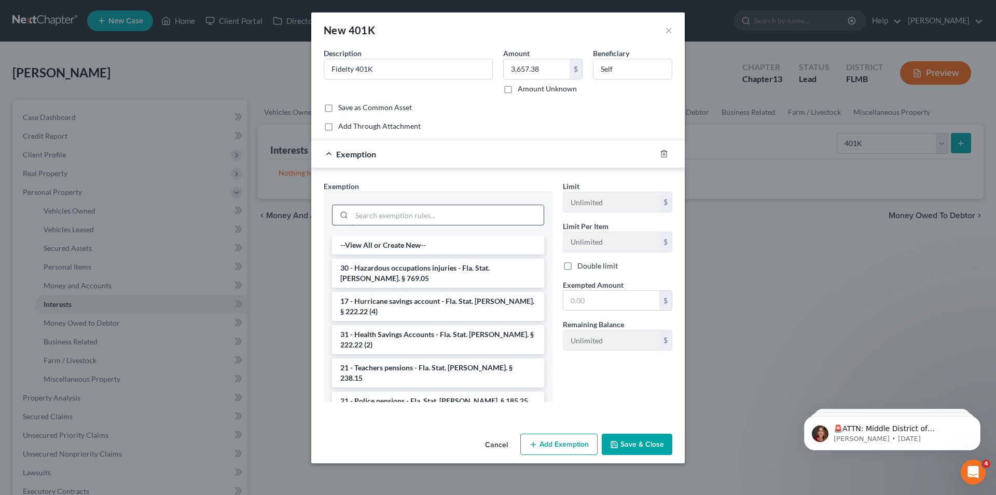
click at [463, 217] on input "search" at bounding box center [448, 215] width 192 height 20
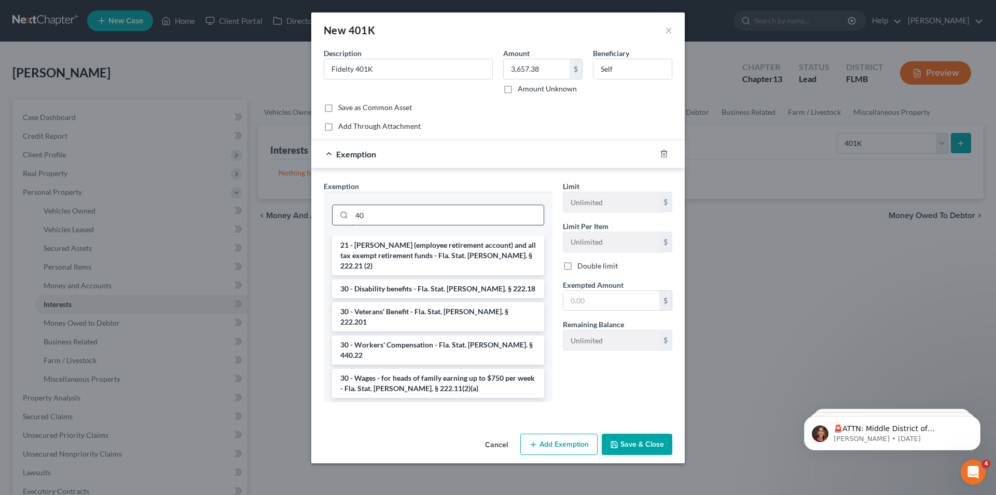
type input "4"
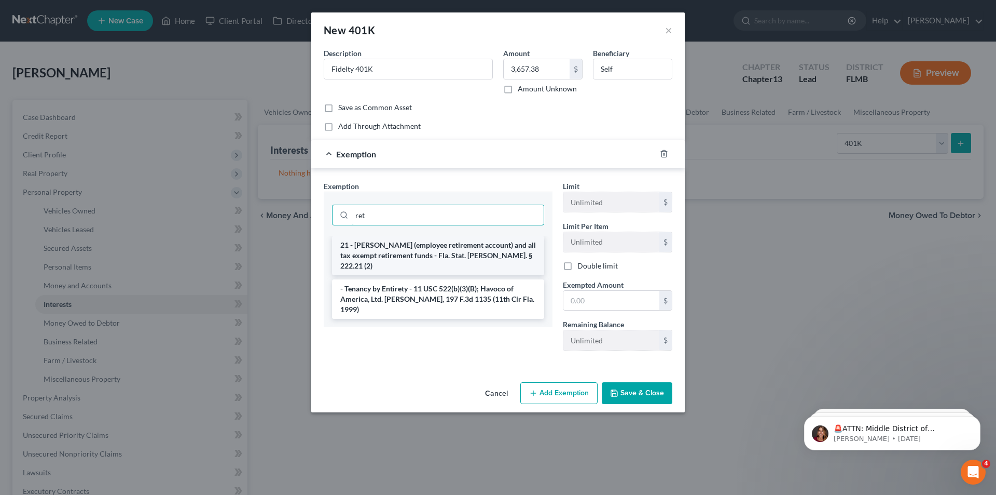
type input "ret"
click at [456, 251] on li "21 - [PERSON_NAME] (employee retirement account) and all tax exempt retirement …" at bounding box center [438, 255] width 212 height 39
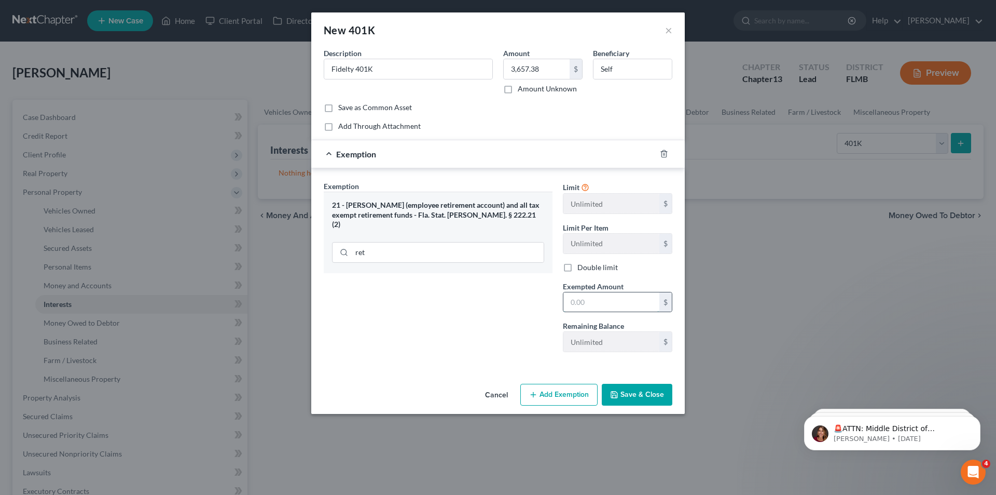
click at [584, 297] on input "text" at bounding box center [612, 302] width 96 height 20
type input "3,657.38"
click at [623, 399] on button "Save & Close" at bounding box center [637, 394] width 71 height 22
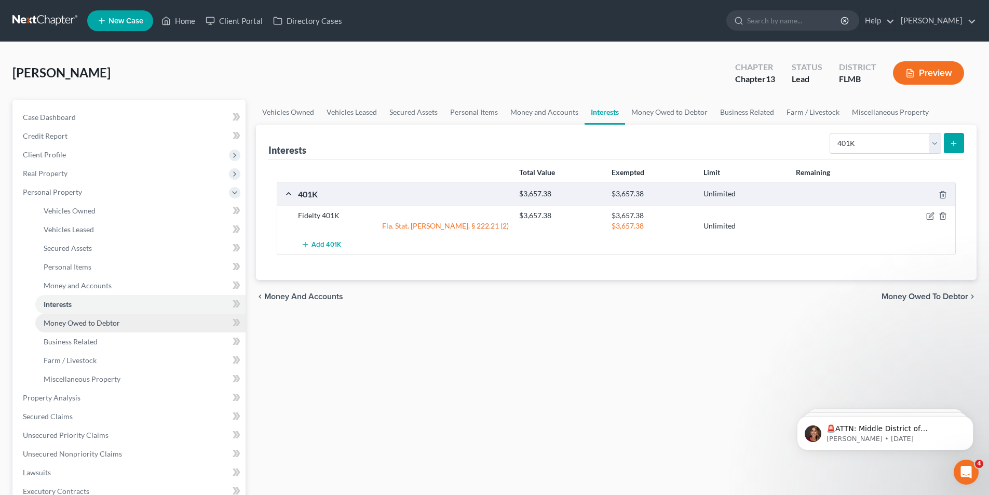
click at [77, 323] on span "Money Owed to Debtor" at bounding box center [82, 322] width 76 height 9
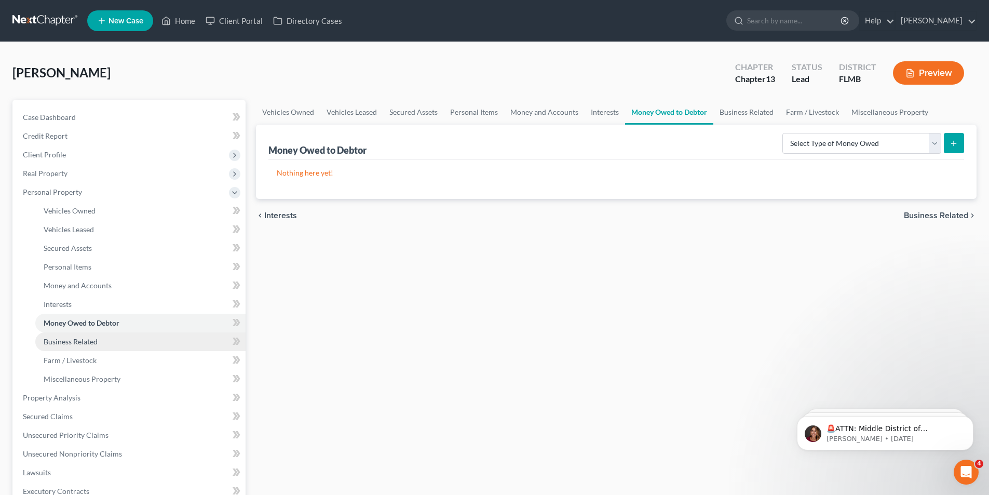
click at [54, 344] on span "Business Related" at bounding box center [71, 341] width 54 height 9
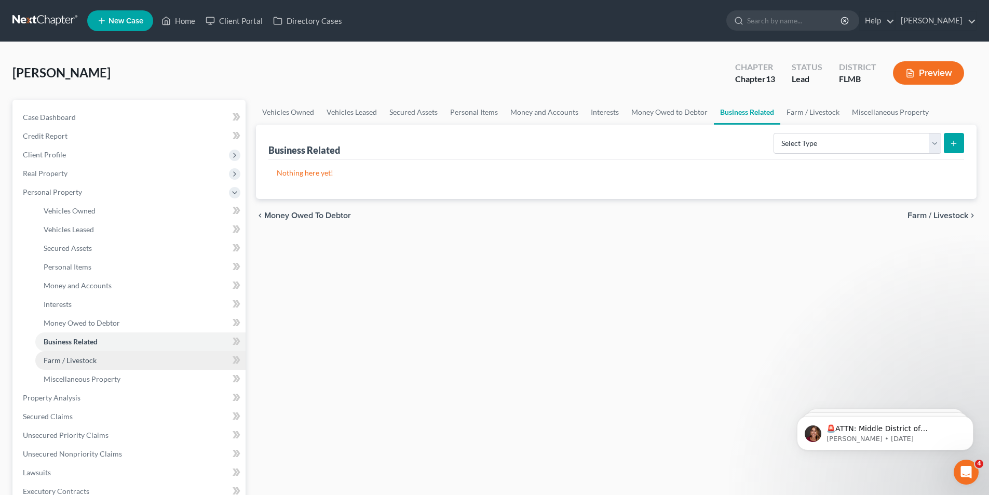
click at [68, 363] on span "Farm / Livestock" at bounding box center [70, 359] width 53 height 9
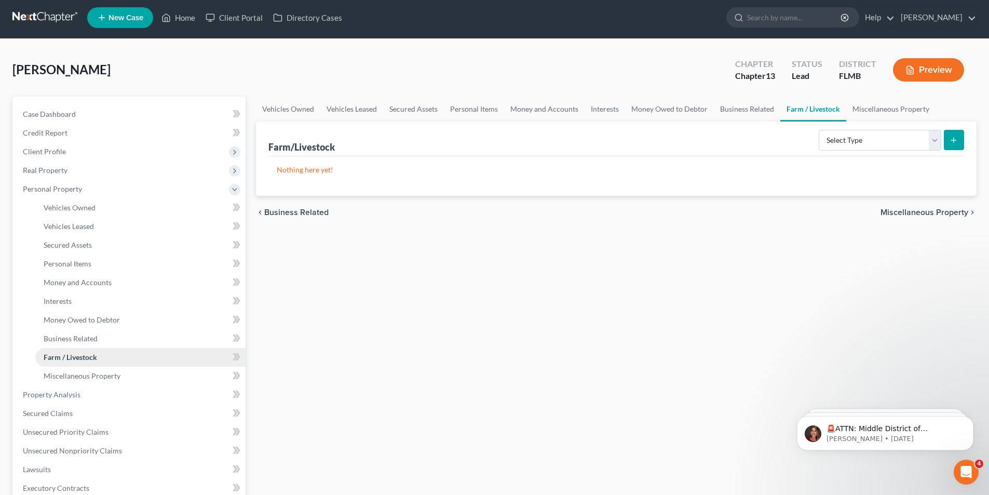
scroll to position [52, 0]
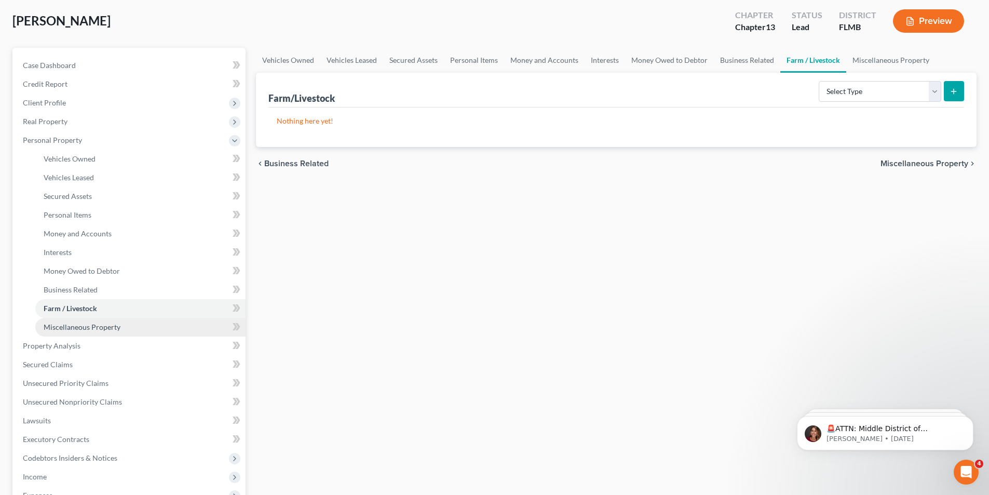
click at [75, 329] on span "Miscellaneous Property" at bounding box center [82, 326] width 77 height 9
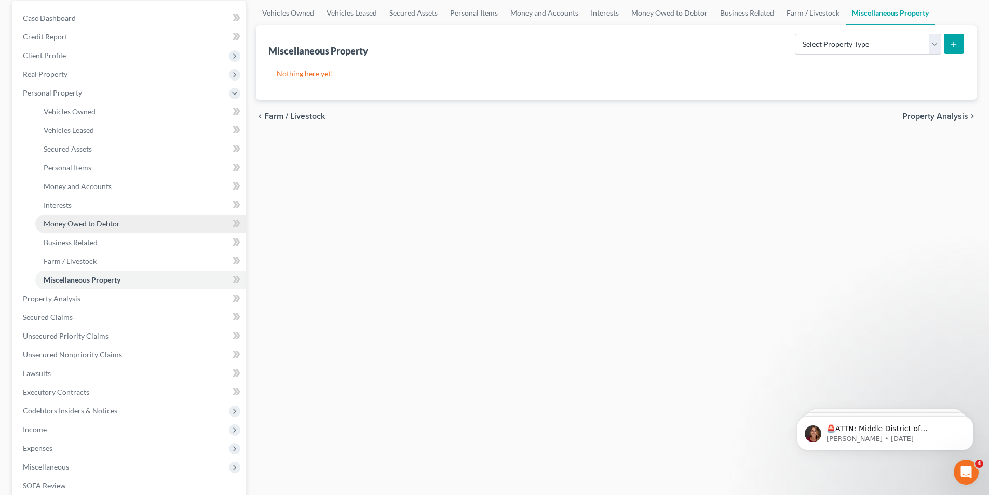
scroll to position [104, 0]
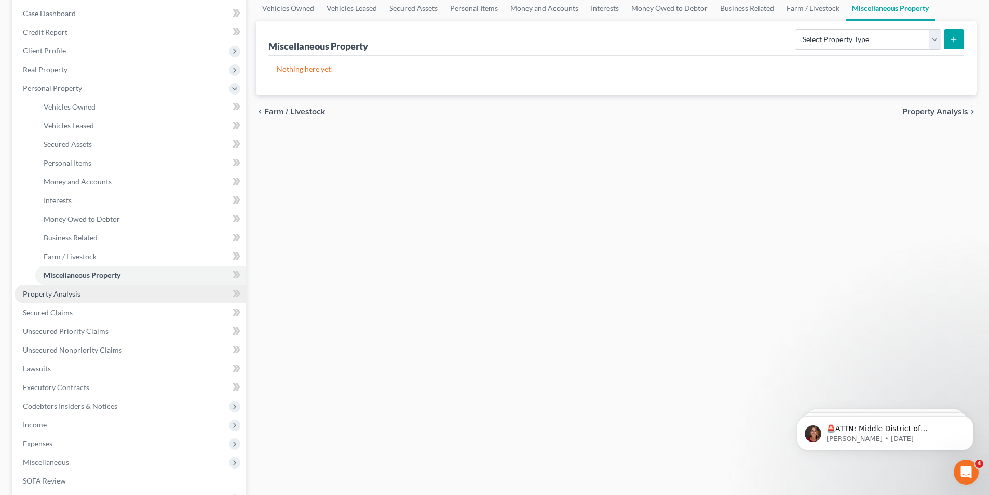
click at [64, 293] on span "Property Analysis" at bounding box center [52, 293] width 58 height 9
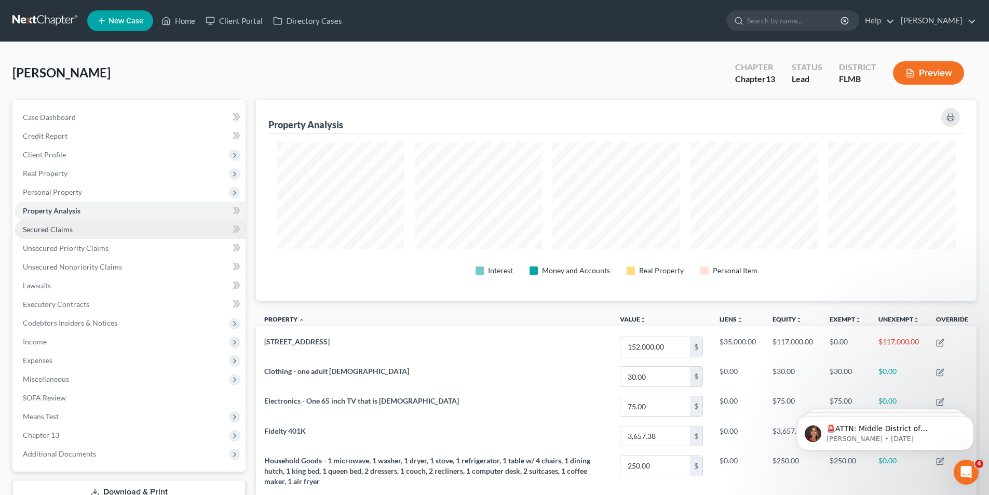
click at [45, 229] on span "Secured Claims" at bounding box center [48, 229] width 50 height 9
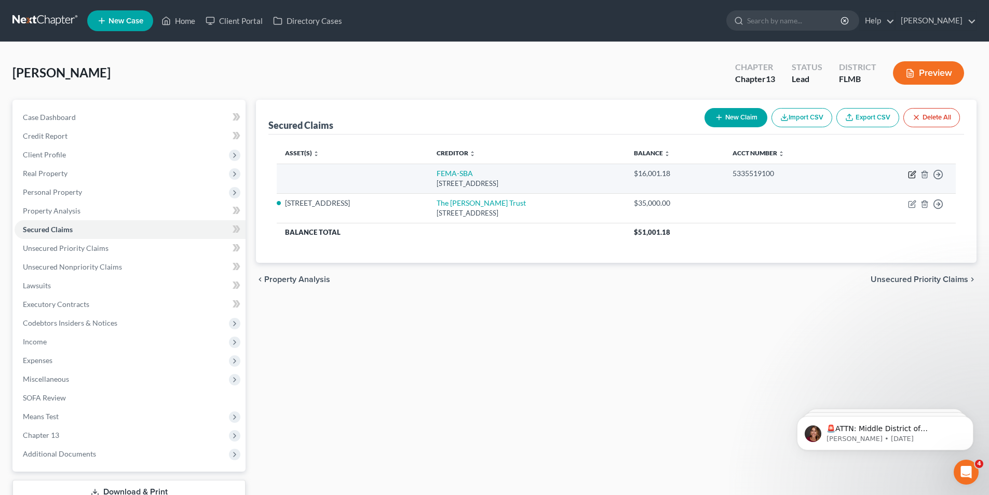
click at [914, 173] on icon "button" at bounding box center [912, 173] width 5 height 5
select select "4"
select select "0"
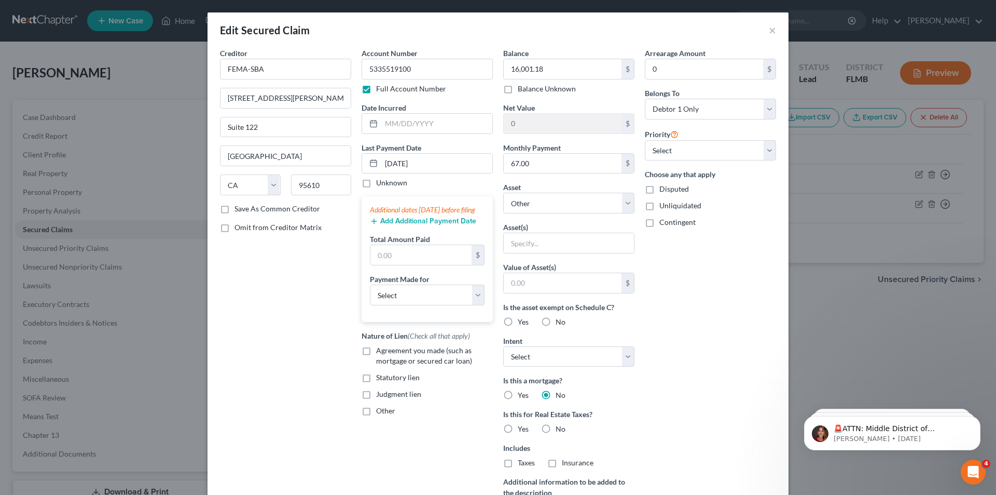
click at [376, 181] on label "Unknown" at bounding box center [391, 182] width 31 height 10
click at [380, 181] on input "Unknown" at bounding box center [383, 180] width 7 height 7
click at [376, 186] on label "Unknown" at bounding box center [391, 182] width 31 height 10
click at [380, 184] on input "Unknown" at bounding box center [383, 180] width 7 height 7
checkbox input "false"
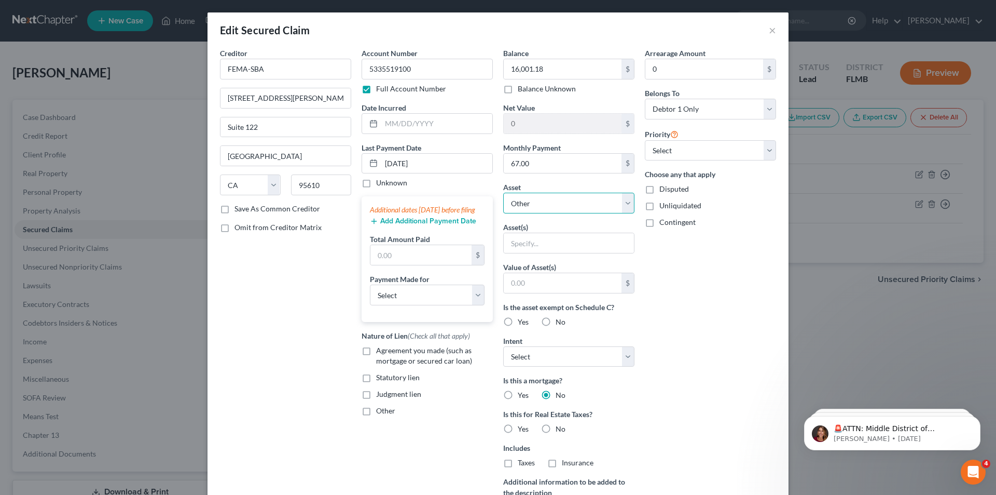
click at [541, 202] on select "Select Other Multiple Assets Fidelty 401K - $3657.38 Joint First Federal Bank c…" at bounding box center [568, 203] width 131 height 21
select select "4"
click at [503, 193] on select "Select Other Multiple Assets Fidelty 401K - $3657.38 Joint First Federal Bank c…" at bounding box center [568, 203] width 131 height 21
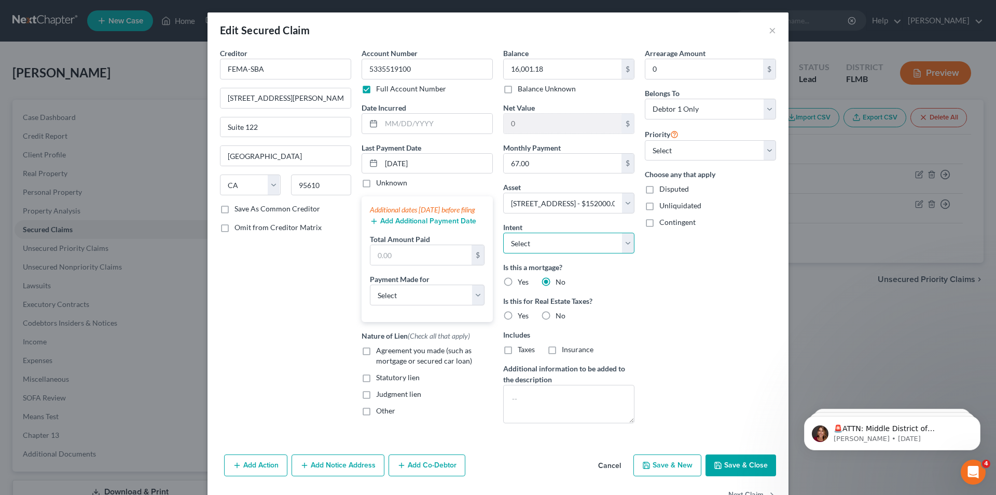
click at [522, 252] on select "Select Surrender Redeem Reaffirm Avoid Other" at bounding box center [568, 242] width 131 height 21
select select "2"
click at [503, 232] on select "Select Surrender Redeem Reaffirm Avoid Other" at bounding box center [568, 242] width 131 height 21
click at [696, 151] on select "Select 2nd 3rd 4th 5th 6th 7th 8th 9th 10th 11th 12th 13th 14th 15th 16th 17th …" at bounding box center [710, 150] width 131 height 21
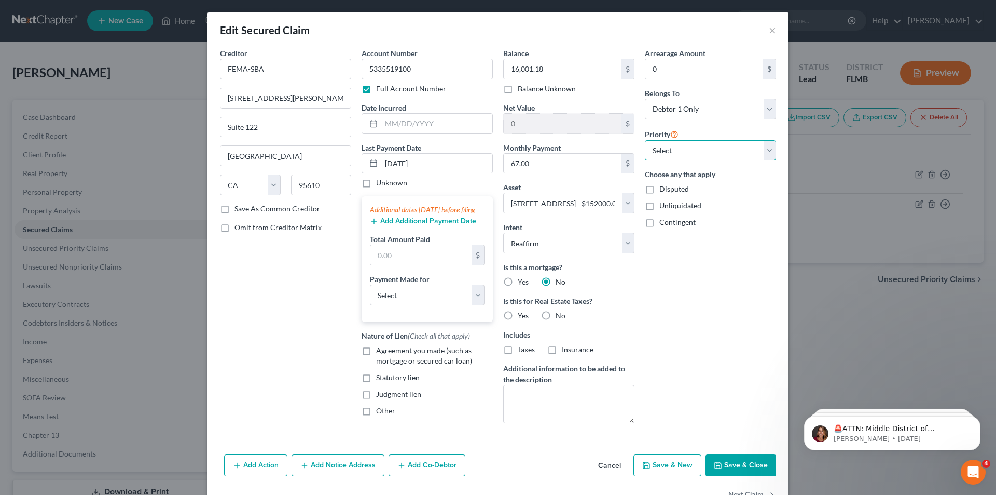
click at [689, 153] on select "Select 2nd 3rd 4th 5th 6th 7th 8th 9th 10th 11th 12th 13th 14th 15th 16th 17th …" at bounding box center [710, 150] width 131 height 21
click at [645, 140] on select "Select 2nd 3rd 4th 5th 6th 7th 8th 9th 10th 11th 12th 13th 14th 15th 16th 17th …" at bounding box center [710, 150] width 131 height 21
click at [376, 416] on label "Other" at bounding box center [385, 410] width 19 height 10
click at [380, 412] on input "Other" at bounding box center [383, 408] width 7 height 7
checkbox input "true"
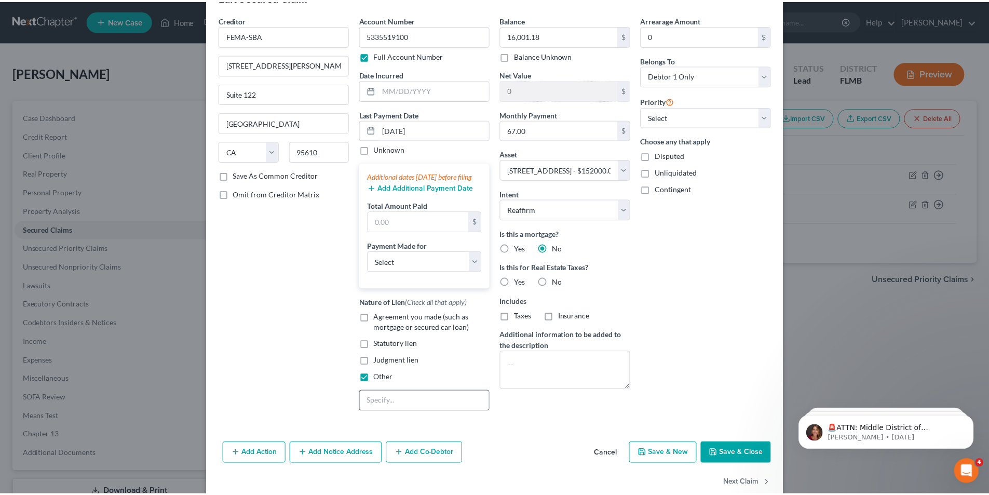
scroll to position [52, 0]
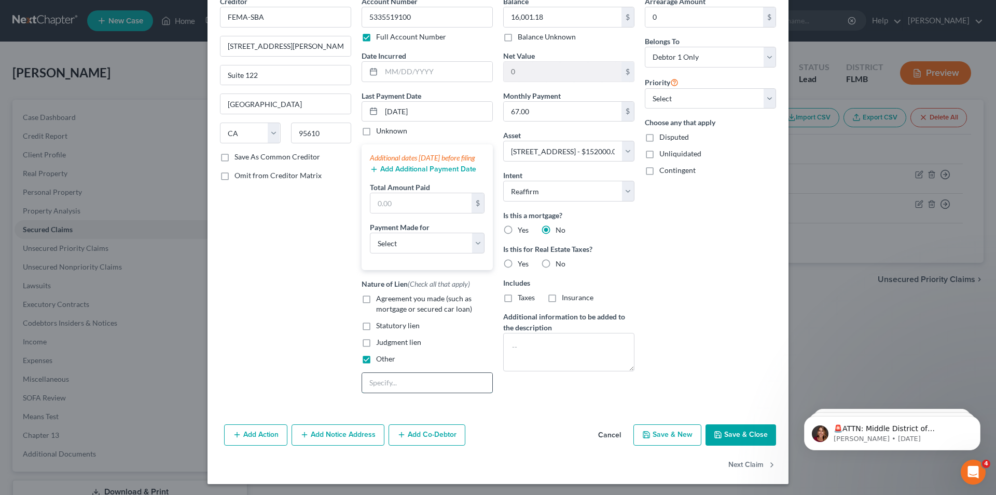
click at [406, 392] on input "text" at bounding box center [427, 383] width 130 height 20
type input "Disaster Loan"
click at [518, 260] on label "Yes" at bounding box center [523, 263] width 11 height 10
click at [522, 260] on input "Yes" at bounding box center [525, 261] width 7 height 7
radio input "true"
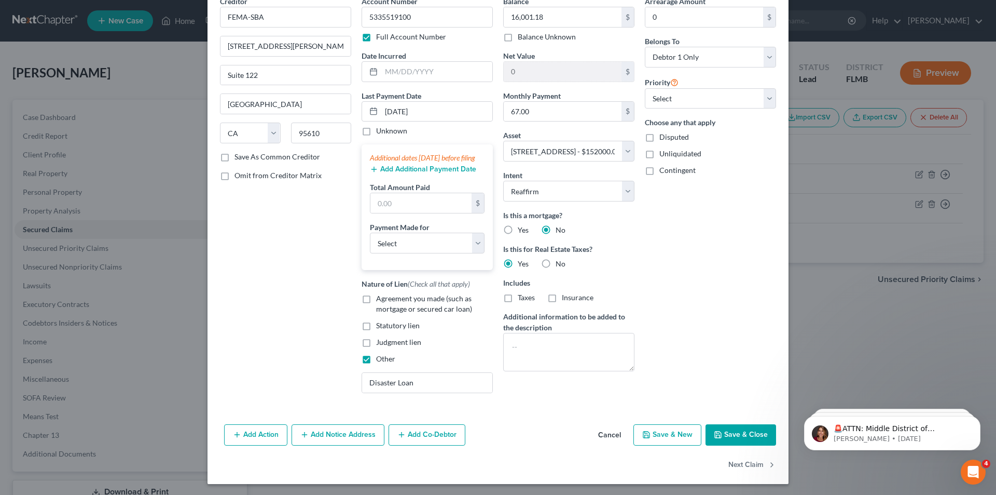
click at [763, 446] on button "Save & Close" at bounding box center [741, 435] width 71 height 22
select select
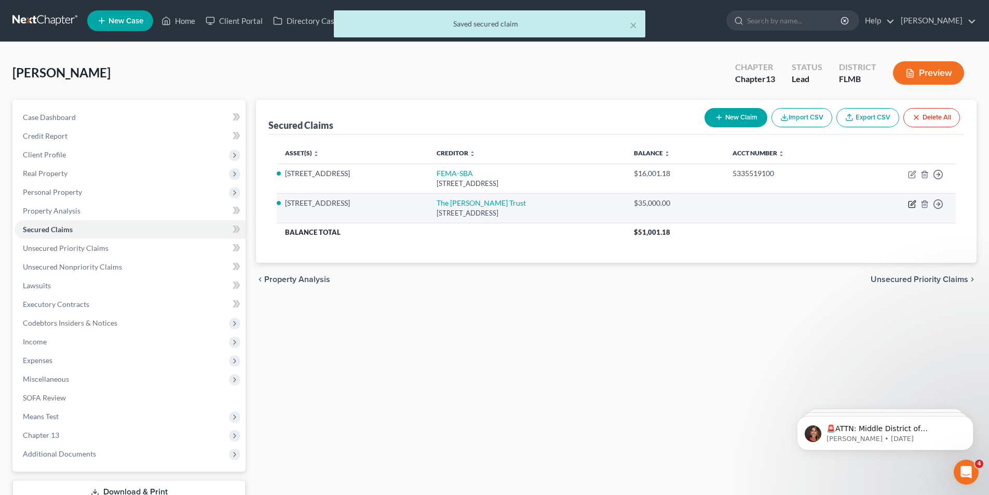
click at [914, 203] on icon "button" at bounding box center [912, 202] width 5 height 5
select select "52"
select select "4"
select select "2"
select select "0"
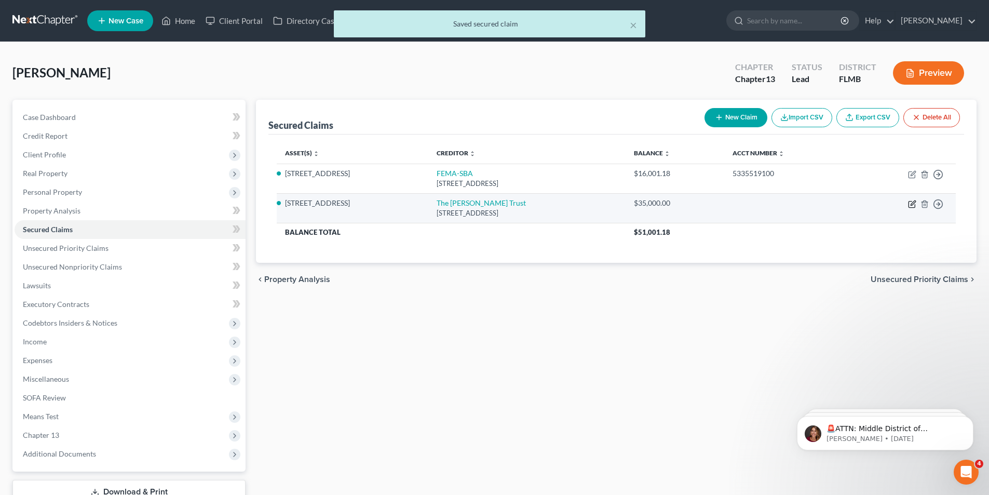
select select "0"
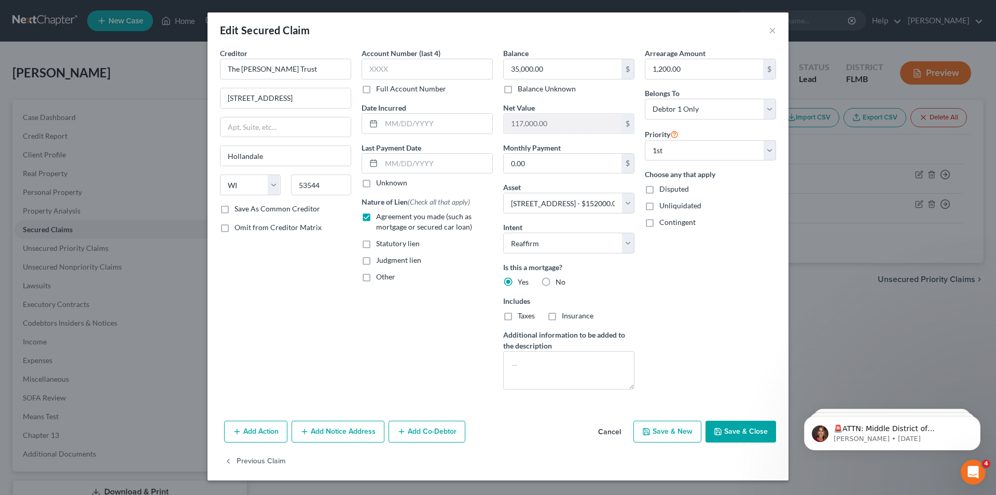
click at [729, 434] on button "Save & Close" at bounding box center [741, 431] width 71 height 22
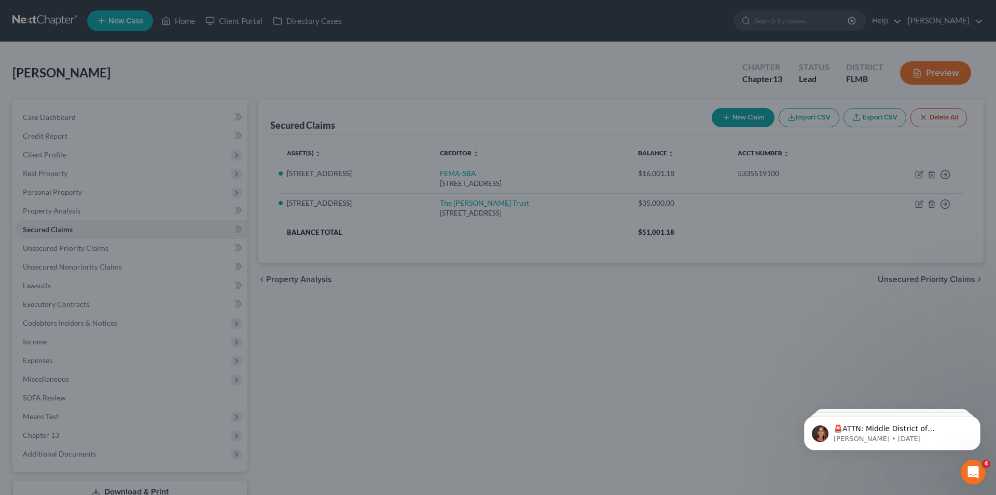
select select "4"
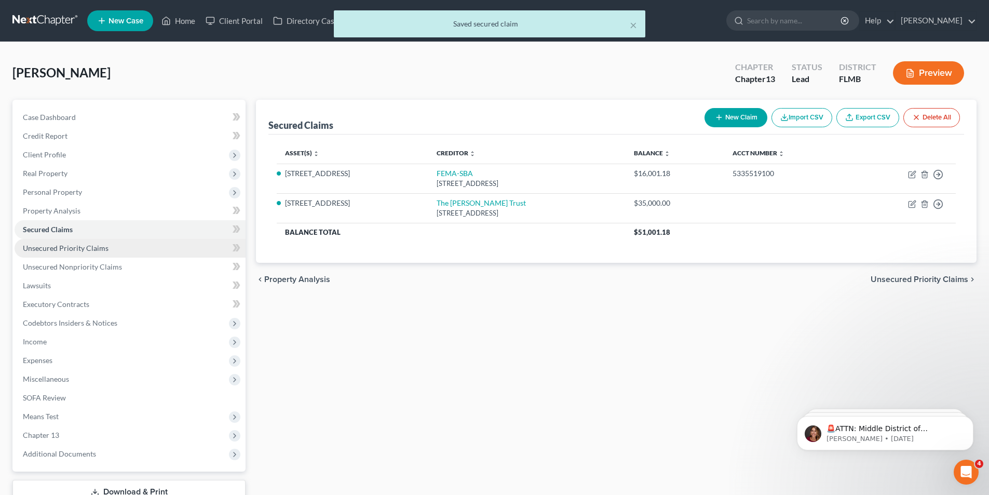
click at [42, 249] on span "Unsecured Priority Claims" at bounding box center [66, 247] width 86 height 9
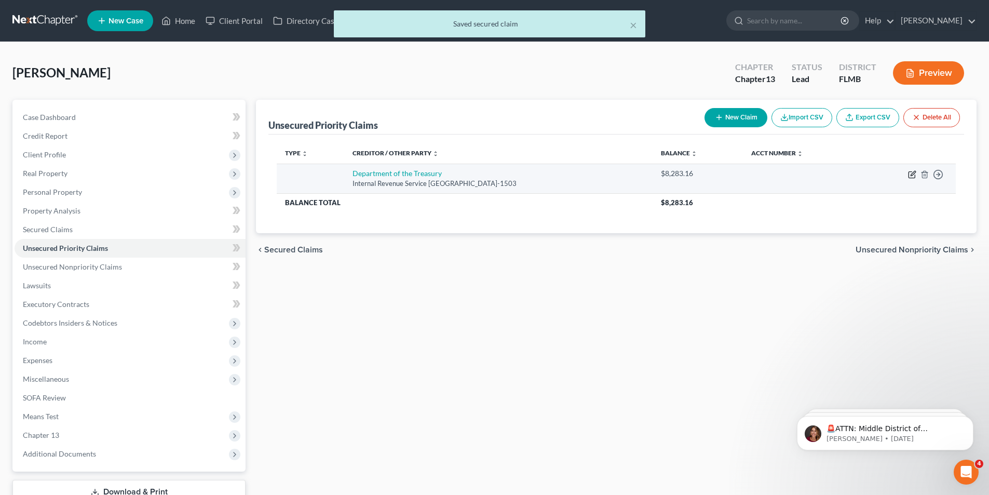
click at [909, 176] on icon "button" at bounding box center [912, 174] width 8 height 8
select select "10"
select select "0"
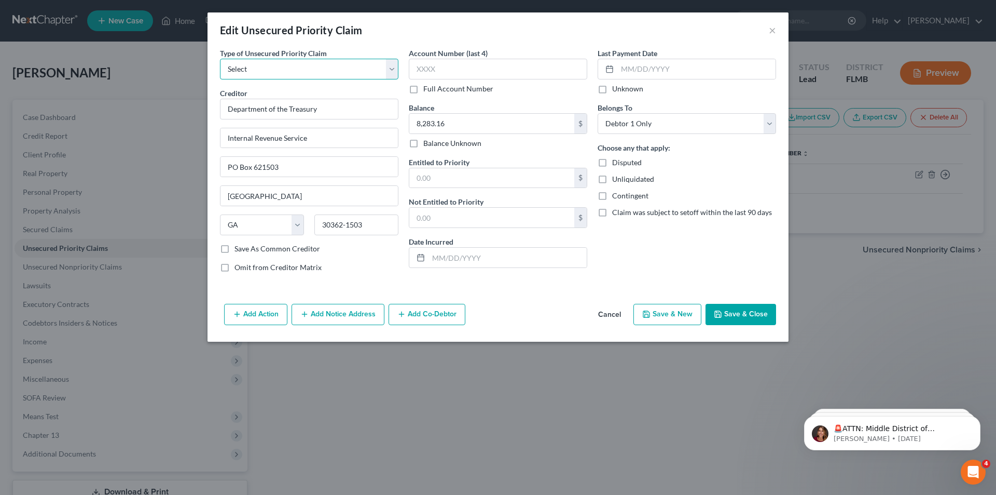
click at [350, 73] on select "Select Taxes & Other Government Units Domestic Support Obligations Extensions o…" at bounding box center [309, 69] width 179 height 21
select select "10"
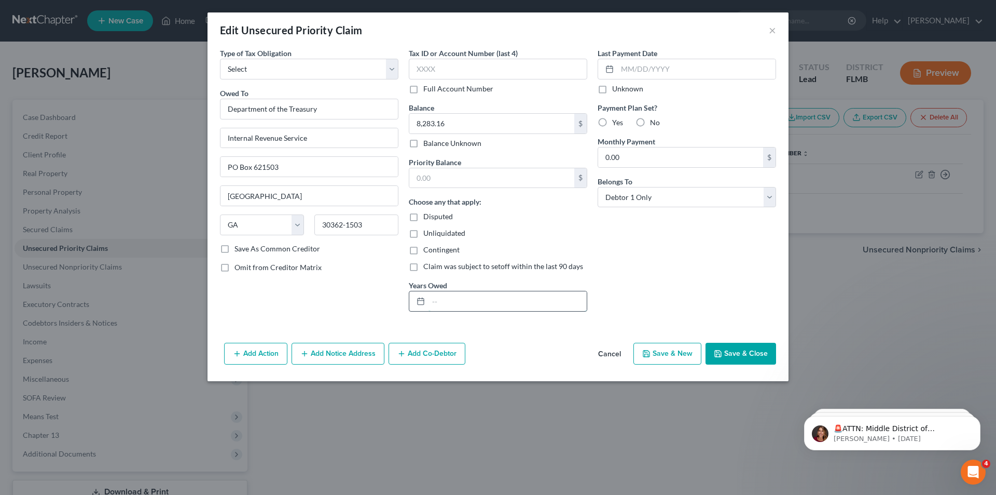
click at [490, 303] on input "text" at bounding box center [508, 301] width 158 height 20
type input "2023"
click at [723, 360] on button "Save & Close" at bounding box center [741, 353] width 71 height 22
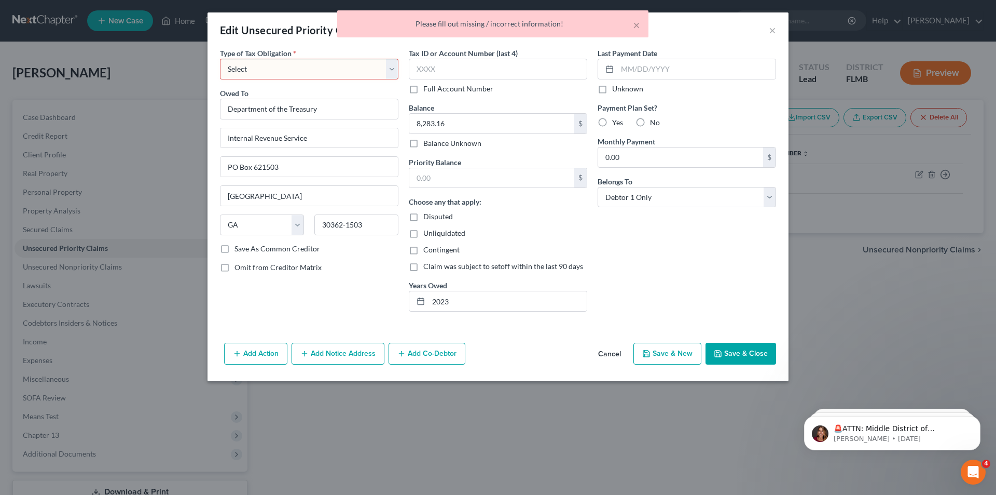
click at [347, 74] on select "Select Federal City State Franchise Tax Board Other" at bounding box center [309, 69] width 179 height 21
select select "0"
click at [220, 59] on select "Select Federal City State Franchise Tax Board Other" at bounding box center [309, 69] width 179 height 21
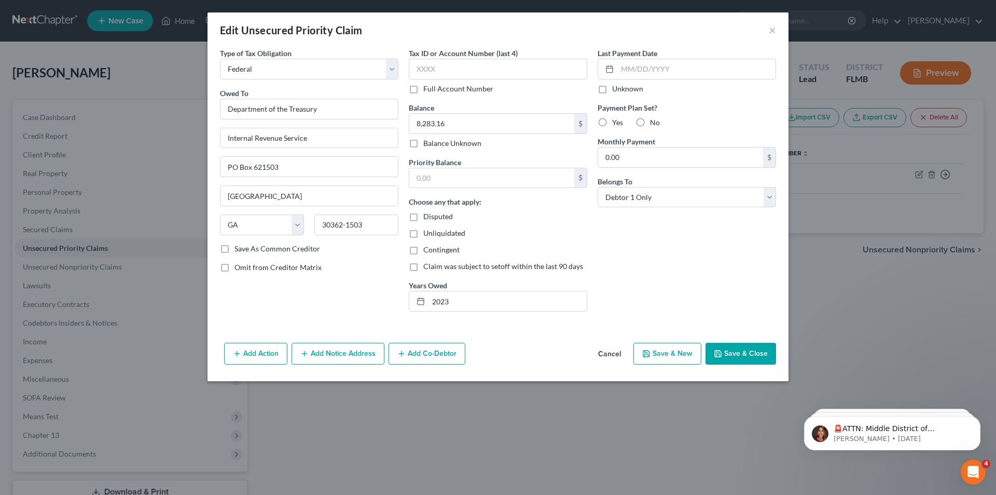
click at [744, 348] on button "Save & Close" at bounding box center [741, 353] width 71 height 22
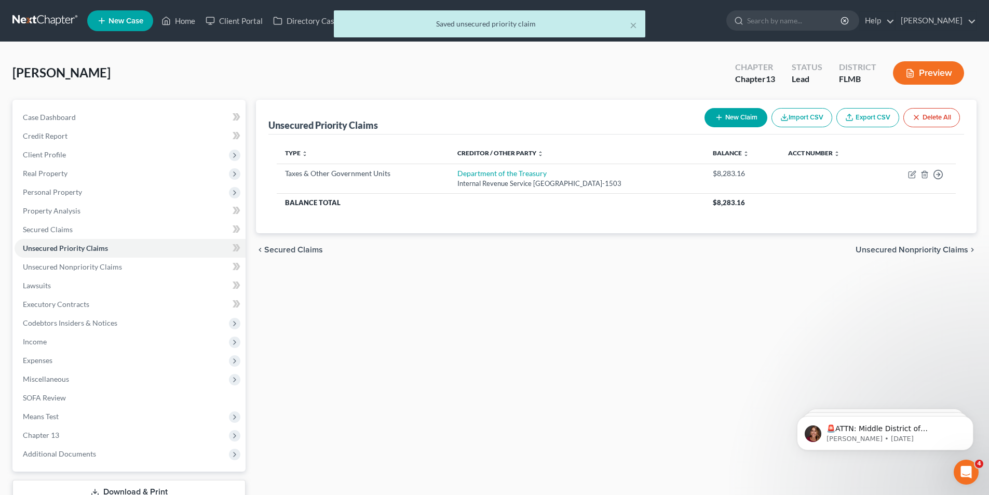
click at [724, 112] on button "New Claim" at bounding box center [735, 117] width 63 height 19
select select "0"
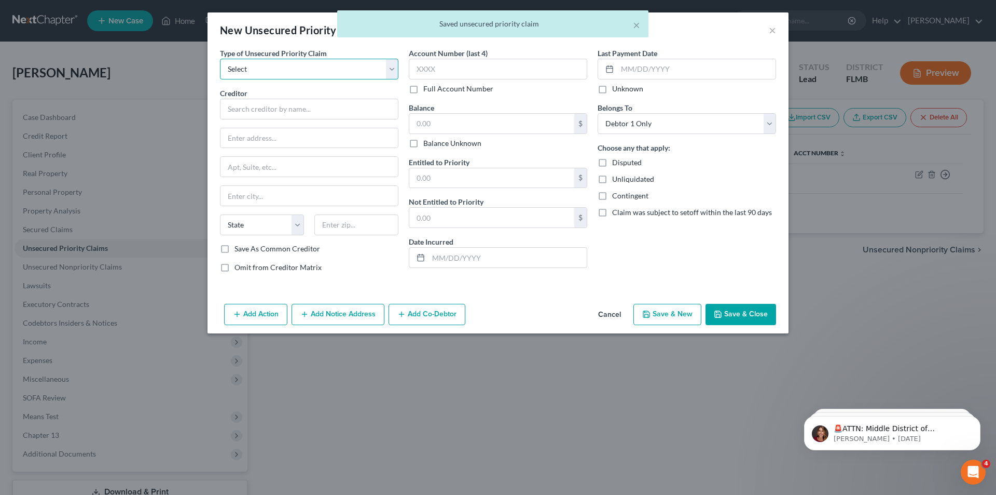
click at [280, 75] on select "Select Taxes & Other Government Units Domestic Support Obligations Extensions o…" at bounding box center [309, 69] width 179 height 21
select select "0"
click at [220, 59] on select "Select Taxes & Other Government Units Domestic Support Obligations Extensions o…" at bounding box center [309, 69] width 179 height 21
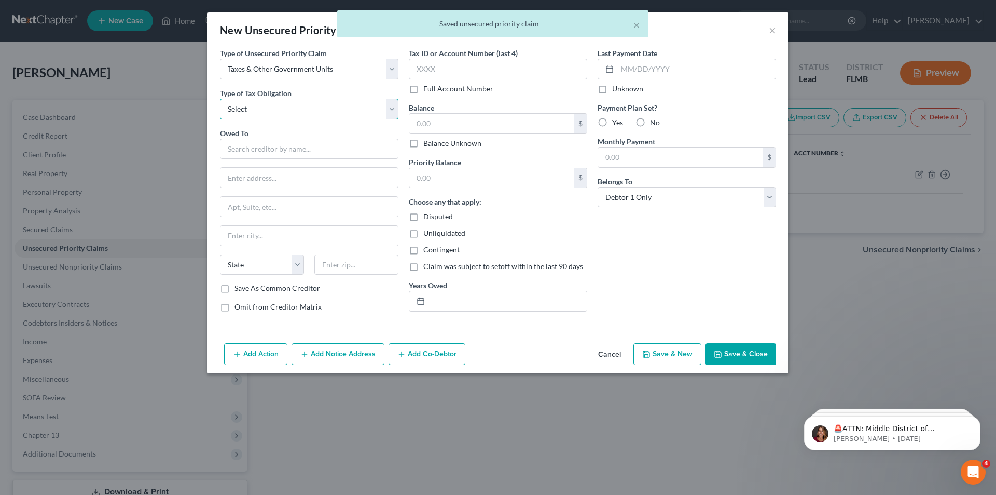
click at [264, 114] on select "Select Federal City State Franchise Tax Board Other" at bounding box center [309, 109] width 179 height 21
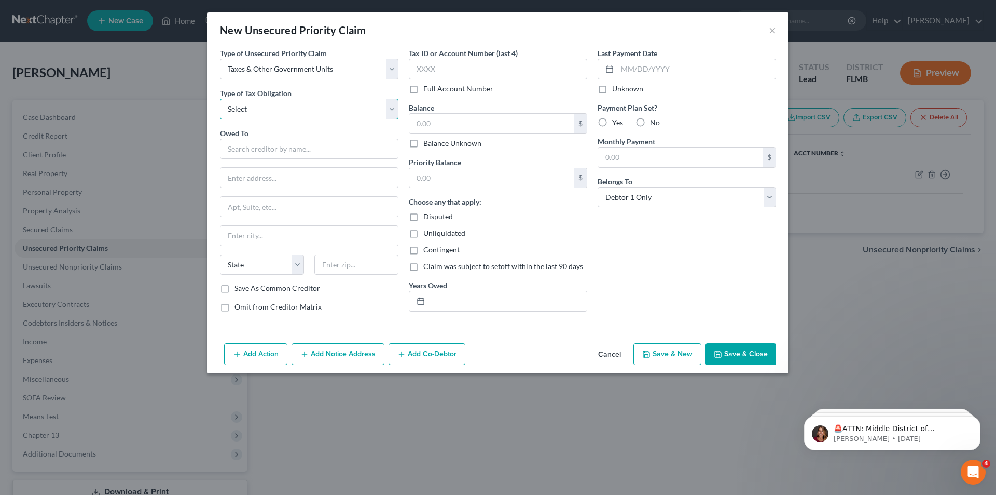
select select "0"
click at [220, 99] on select "Select Federal City State Franchise Tax Board Other" at bounding box center [309, 109] width 179 height 21
click at [259, 150] on input "text" at bounding box center [309, 149] width 179 height 21
type input "Departmetnt of Internal Revenue"
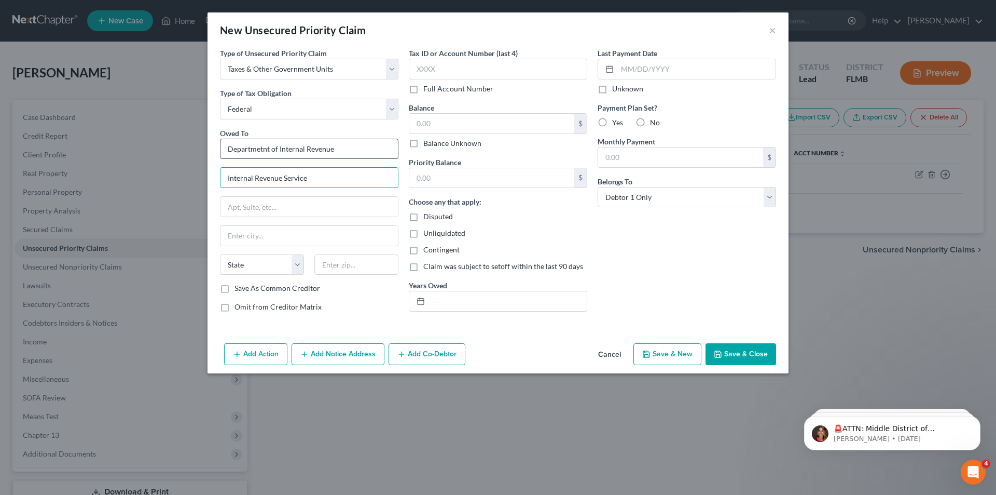
type input "Internal Revenue Service"
type input "[GEOGRAPHIC_DATA]"
select select "10"
type input "39901-0030"
click at [432, 123] on input "text" at bounding box center [491, 124] width 165 height 20
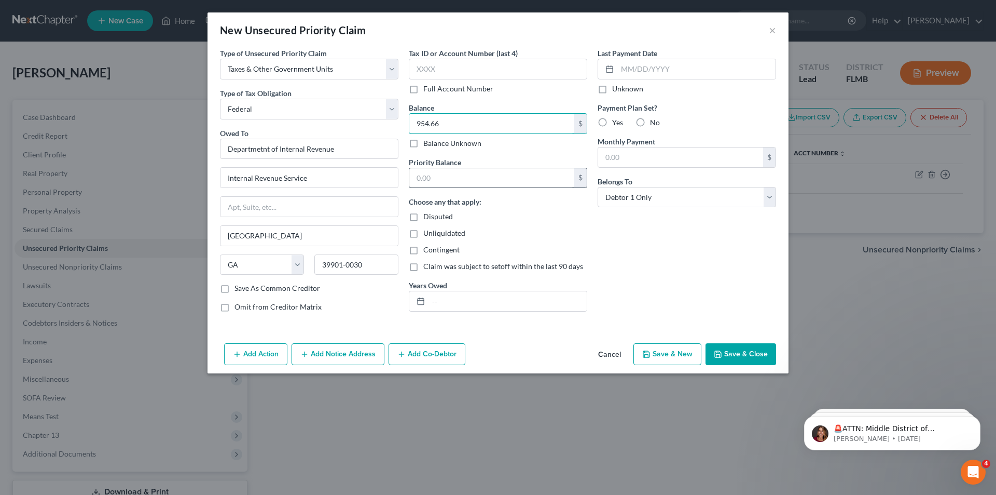
type input "954.66"
click at [447, 173] on input "text" at bounding box center [491, 178] width 165 height 20
type input "954.66"
click at [482, 298] on input "text" at bounding box center [508, 301] width 158 height 20
type input "2022"
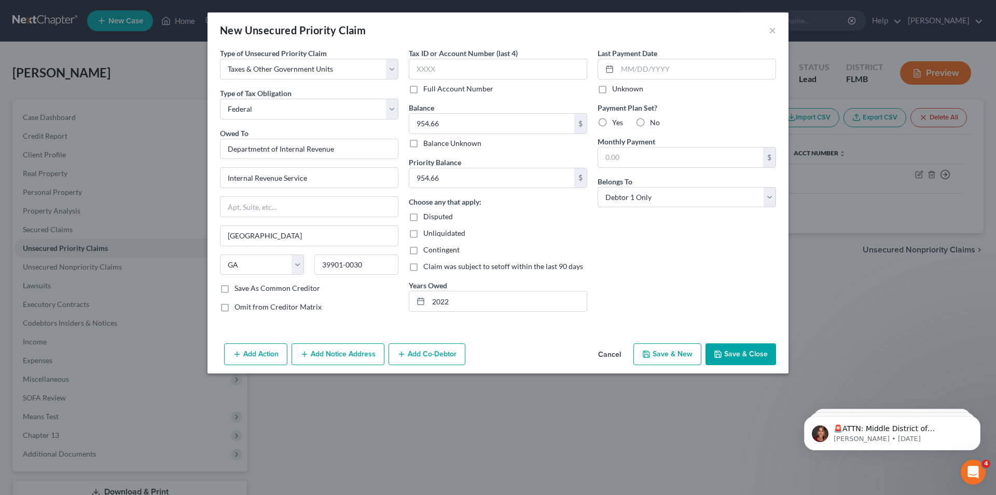
click at [742, 352] on button "Save & Close" at bounding box center [741, 354] width 71 height 22
type input "0.00"
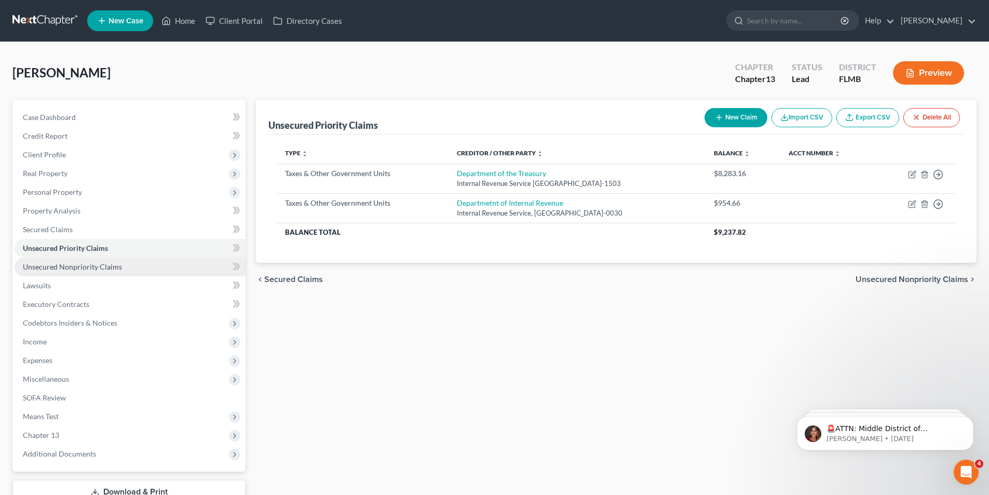
click at [93, 257] on link "Unsecured Nonpriority Claims" at bounding box center [130, 266] width 231 height 19
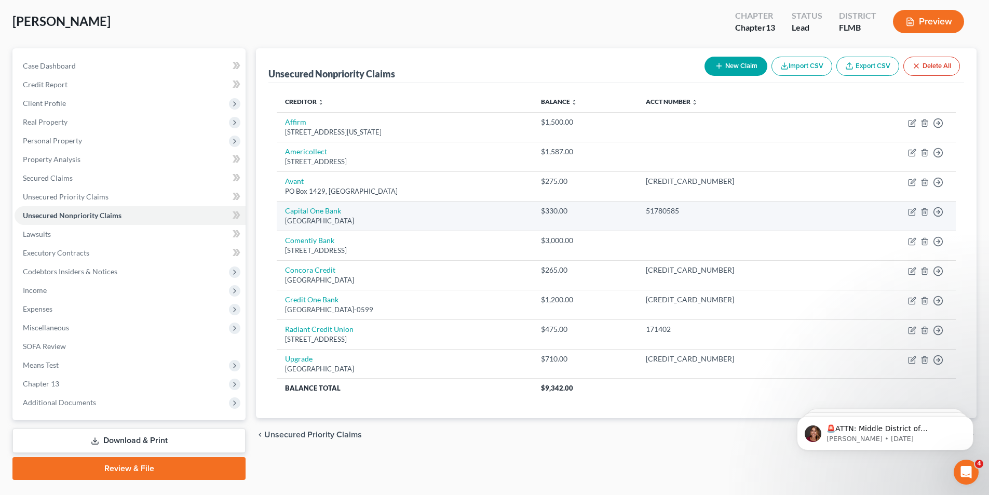
scroll to position [52, 0]
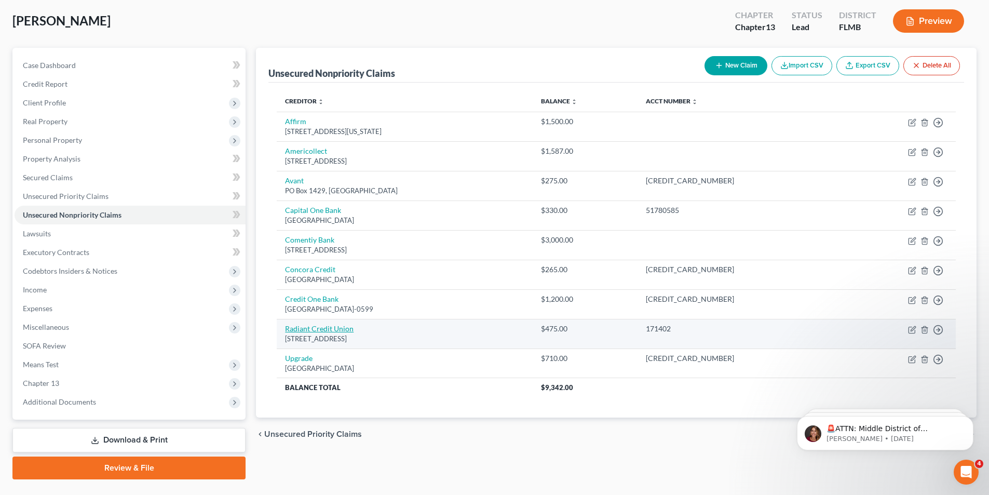
click at [324, 326] on link "Radiant Credit Union" at bounding box center [319, 328] width 68 height 9
select select "9"
select select "2"
select select "0"
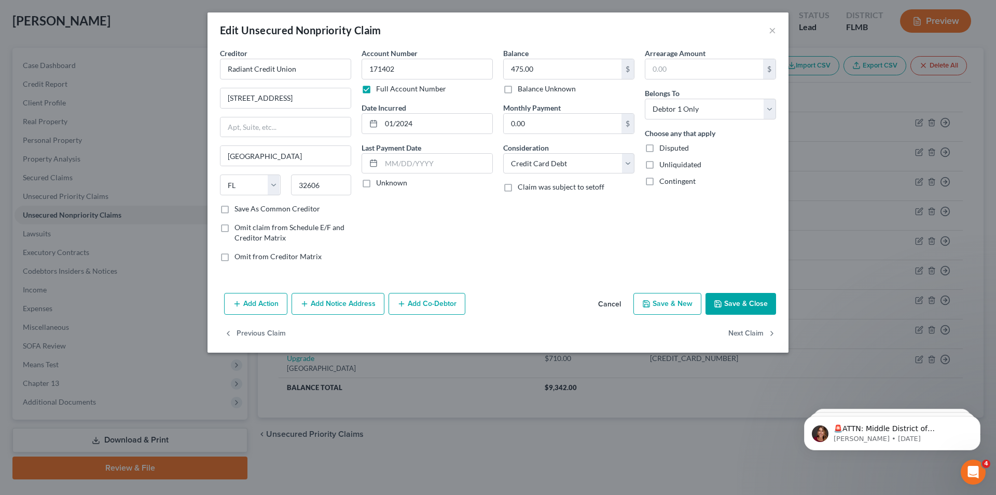
click at [729, 312] on button "Save & Close" at bounding box center [741, 304] width 71 height 22
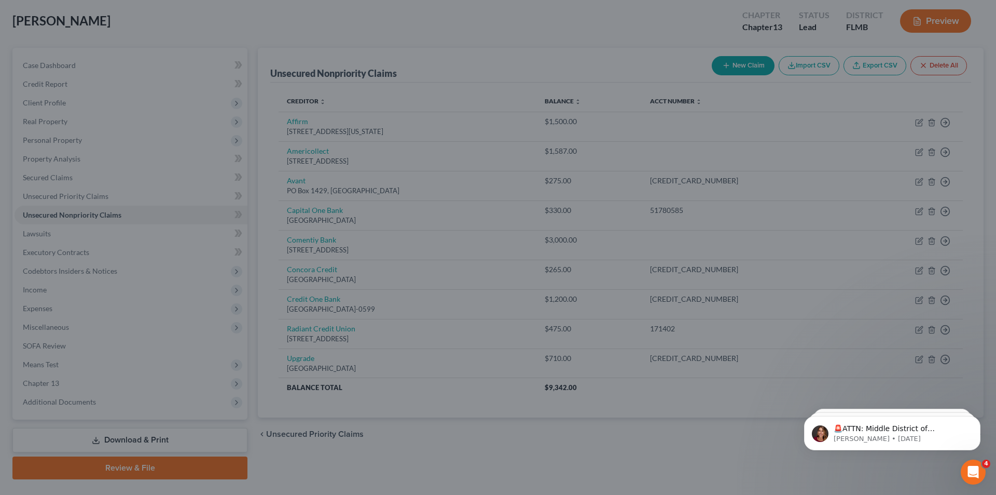
type input "0"
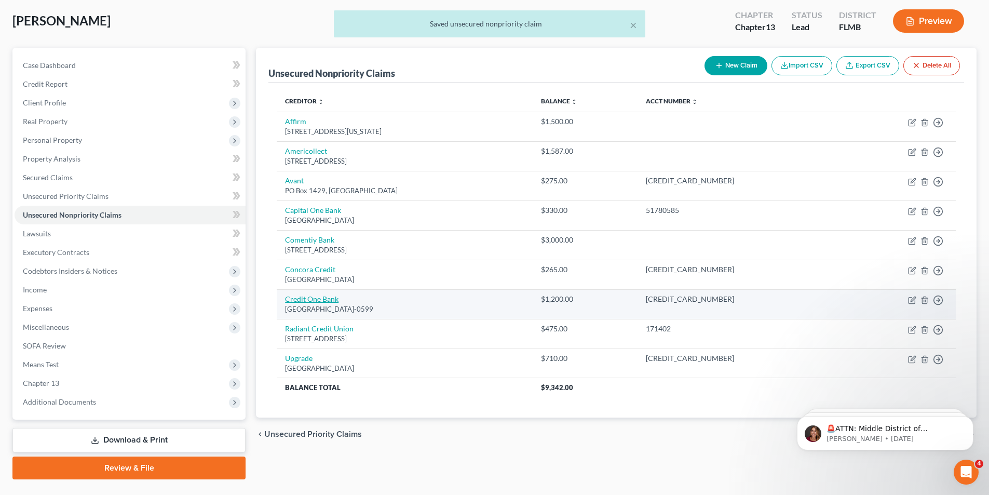
click at [309, 301] on link "Credit One Bank" at bounding box center [311, 298] width 53 height 9
select select "4"
select select "2"
select select "0"
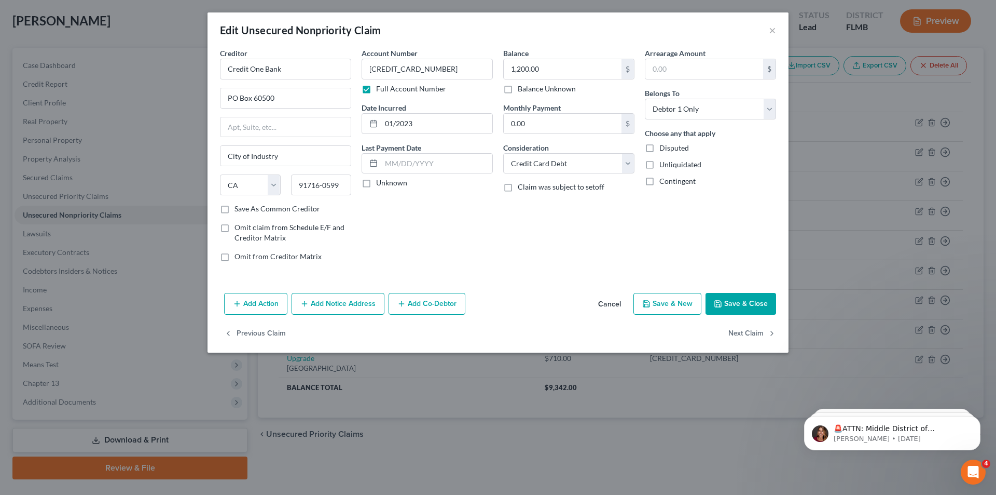
click at [739, 308] on button "Save & Close" at bounding box center [741, 304] width 71 height 22
type input "0"
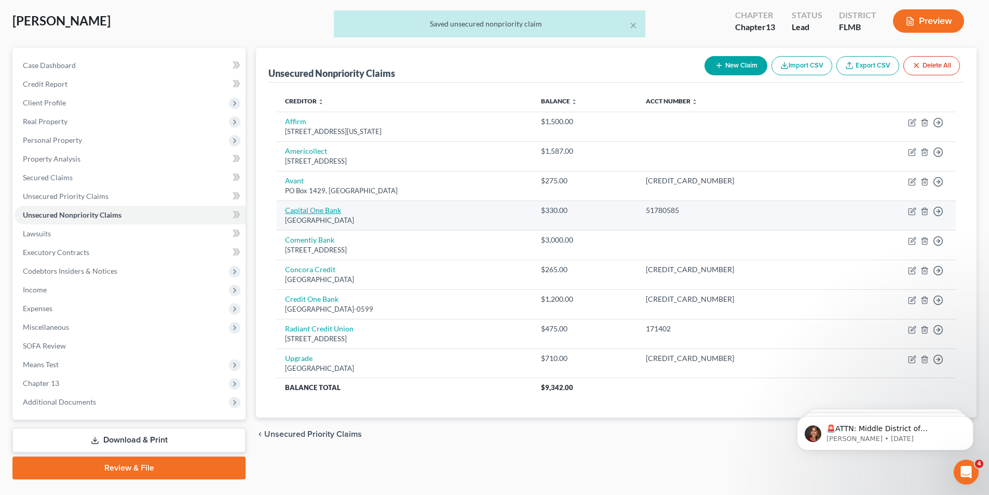
click at [306, 210] on link "Capital One Bank" at bounding box center [313, 209] width 56 height 9
select select "48"
select select "2"
select select "0"
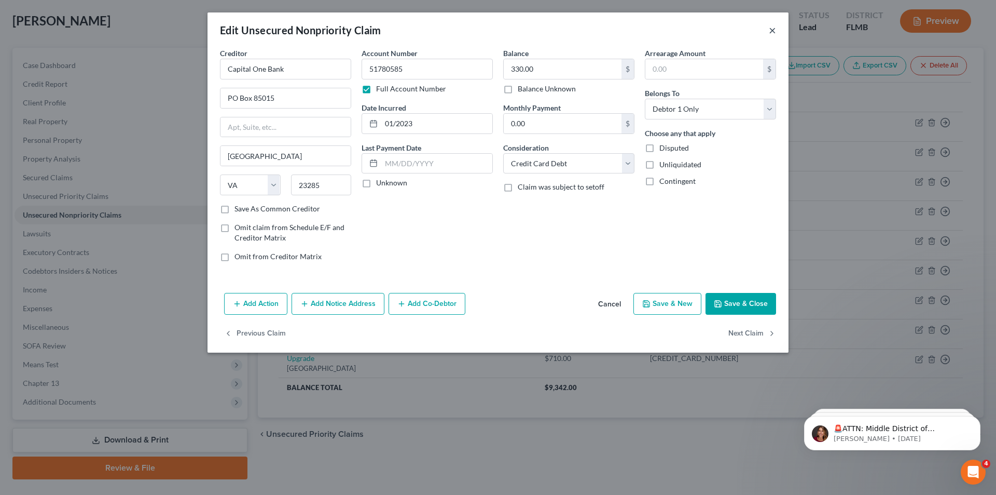
click at [773, 29] on button "×" at bounding box center [772, 30] width 7 height 12
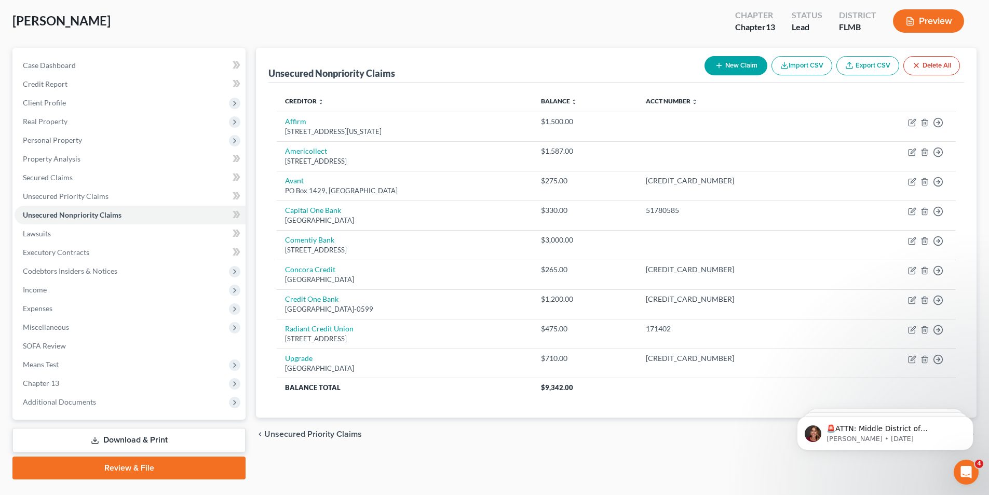
click at [726, 60] on button "New Claim" at bounding box center [735, 65] width 63 height 19
select select "0"
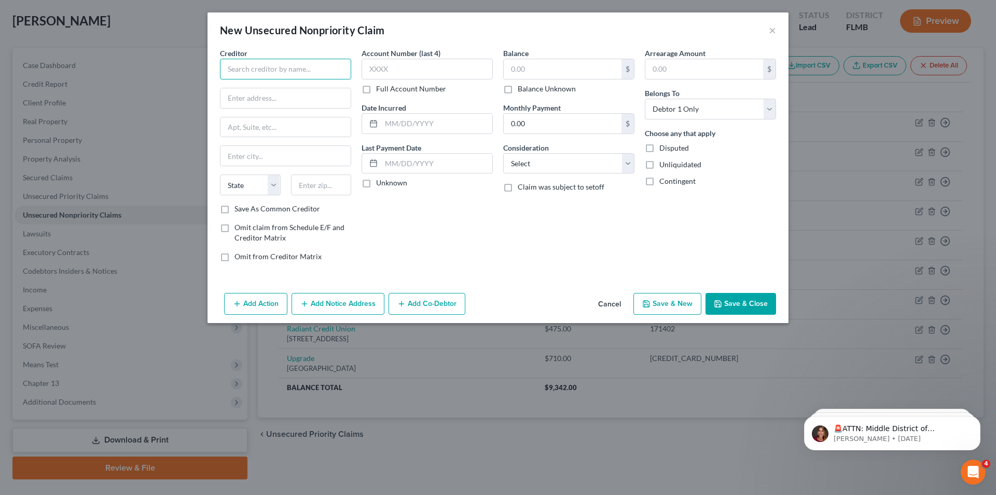
click at [267, 67] on input "text" at bounding box center [285, 69] width 131 height 21
type input "[PERSON_NAME] & [PERSON_NAME]"
type input "[STREET_ADDRESS]"
type input "[GEOGRAPHIC_DATA]"
select select "9"
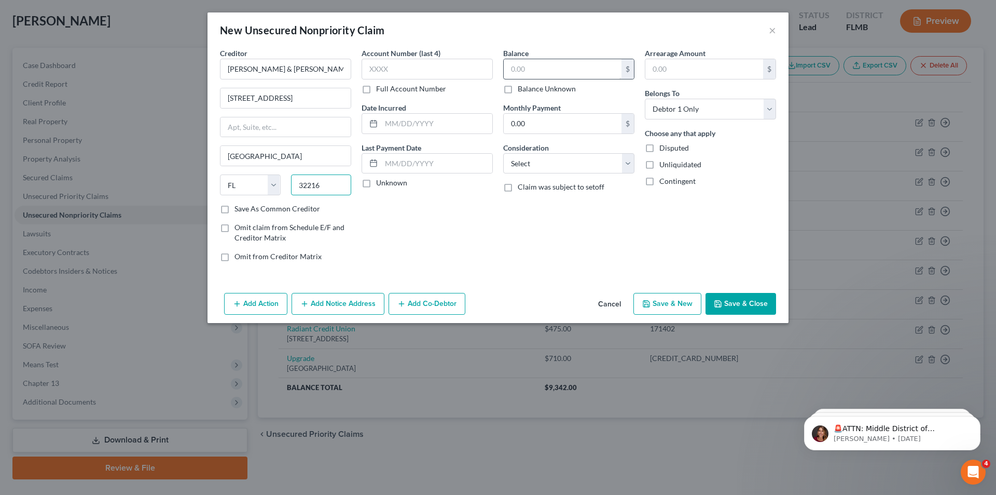
type input "32216"
click at [528, 71] on input "text" at bounding box center [563, 69] width 118 height 20
type input "24,000.00"
type input "400.00"
click at [544, 166] on select "Select Cable / Satellite Services Collection Agency Credit Card Debt Debt Couns…" at bounding box center [568, 163] width 131 height 21
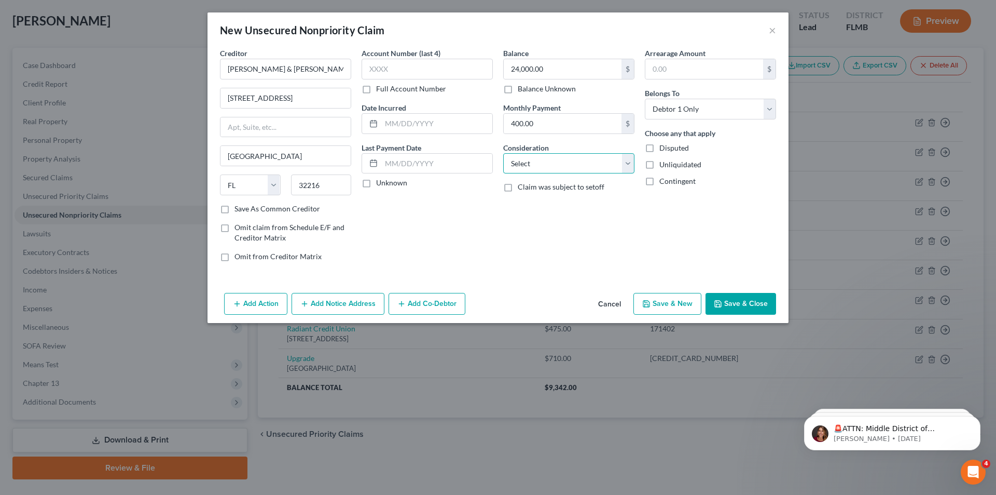
select select "8"
click at [503, 153] on select "Select Cable / Satellite Services Collection Agency Credit Card Debt Debt Couns…" at bounding box center [568, 163] width 131 height 21
click at [744, 292] on div "Add Action Add Notice Address Add Co-Debtor Cancel Save & New Save & Close" at bounding box center [498, 306] width 581 height 34
click at [742, 300] on button "Save & Close" at bounding box center [741, 304] width 71 height 22
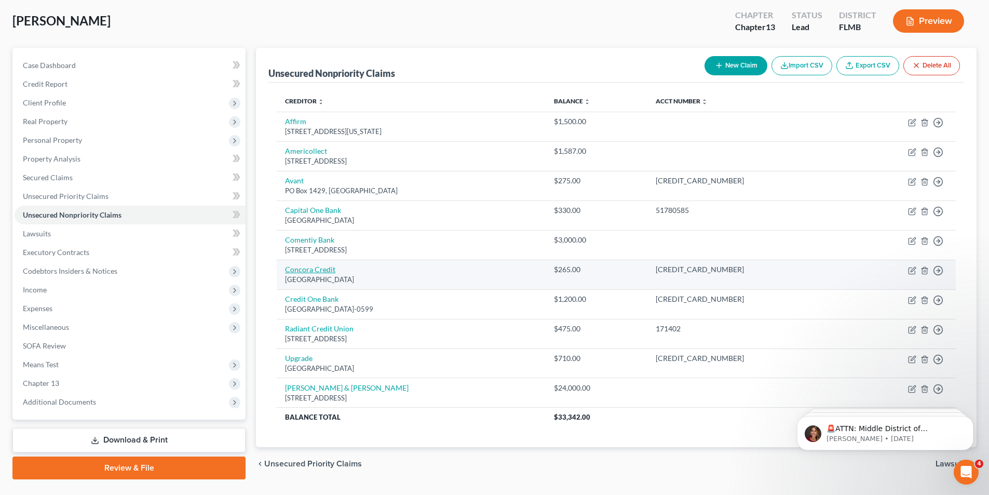
click at [300, 271] on link "Concora Credit" at bounding box center [310, 269] width 50 height 9
select select "10"
select select "2"
select select "0"
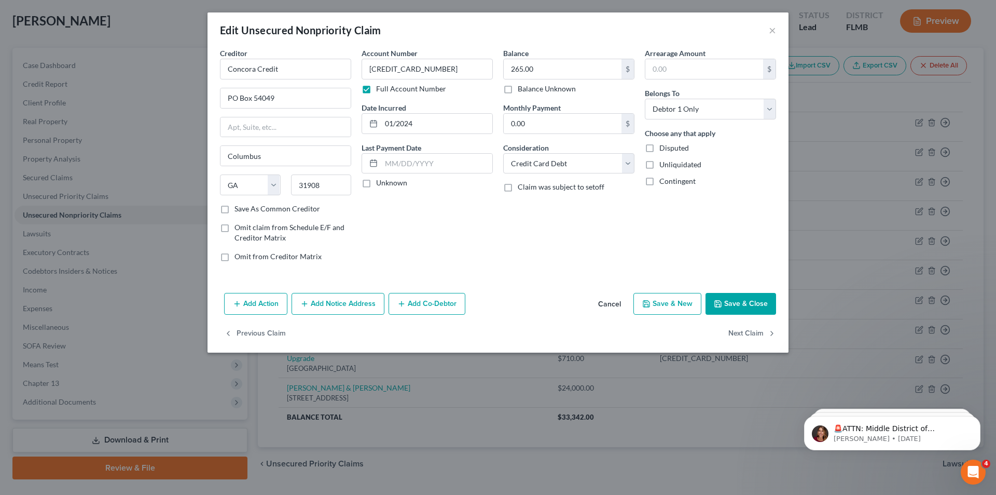
click at [728, 303] on button "Save & Close" at bounding box center [741, 304] width 71 height 22
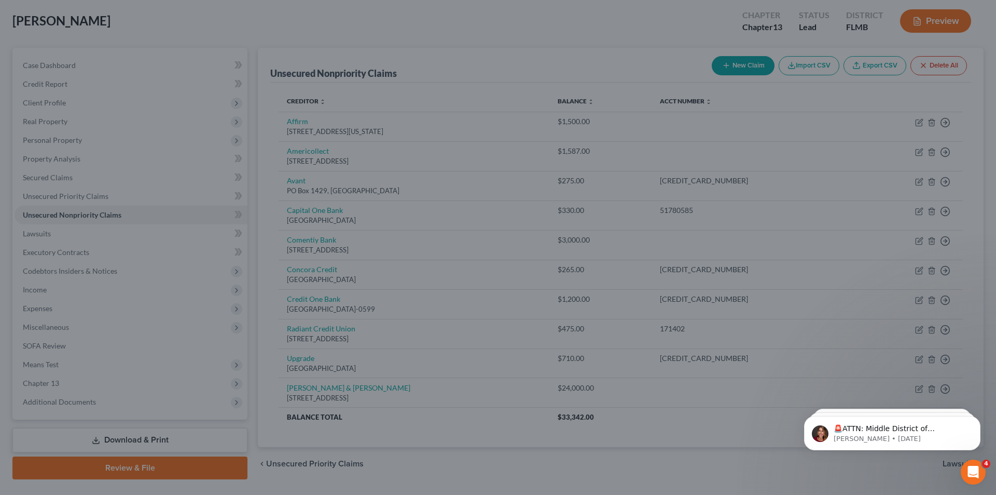
type input "0"
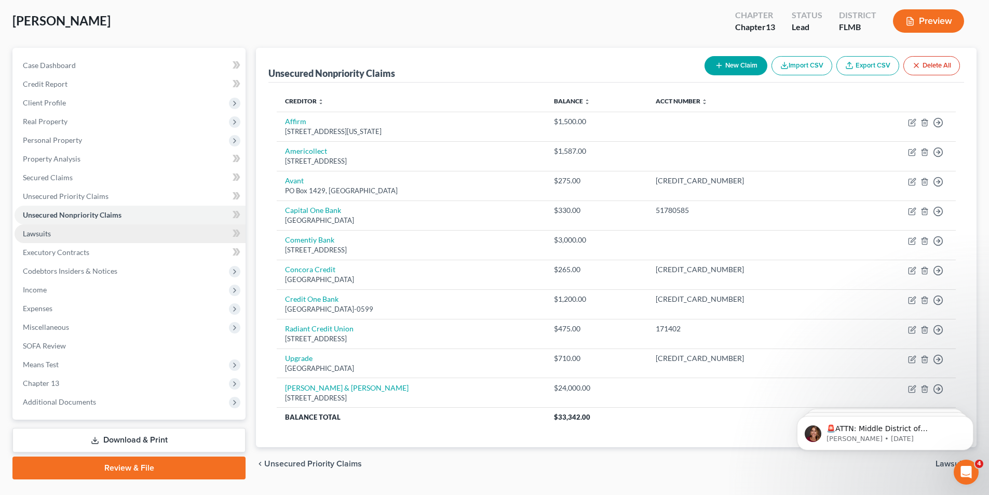
click at [33, 237] on span "Lawsuits" at bounding box center [37, 233] width 28 height 9
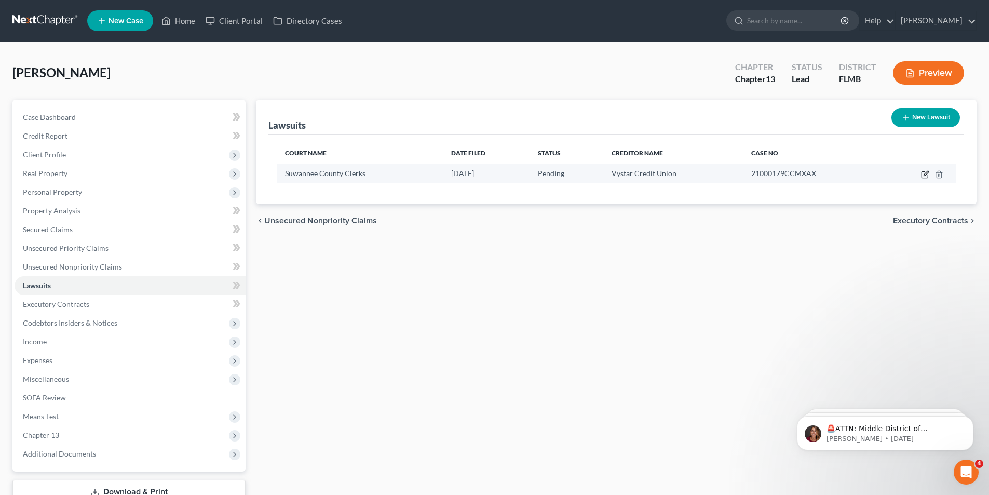
click at [924, 174] on icon "button" at bounding box center [925, 174] width 8 height 8
select select "9"
select select "0"
select select "1"
select select "9"
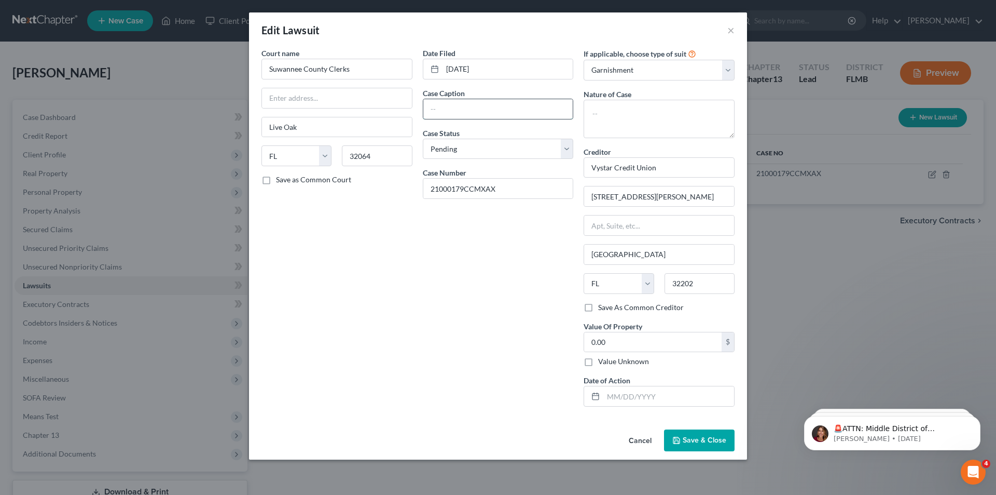
click at [469, 113] on input "text" at bounding box center [498, 109] width 150 height 20
type input "Vystar Credit Union v [PERSON_NAME] and [PERSON_NAME]"
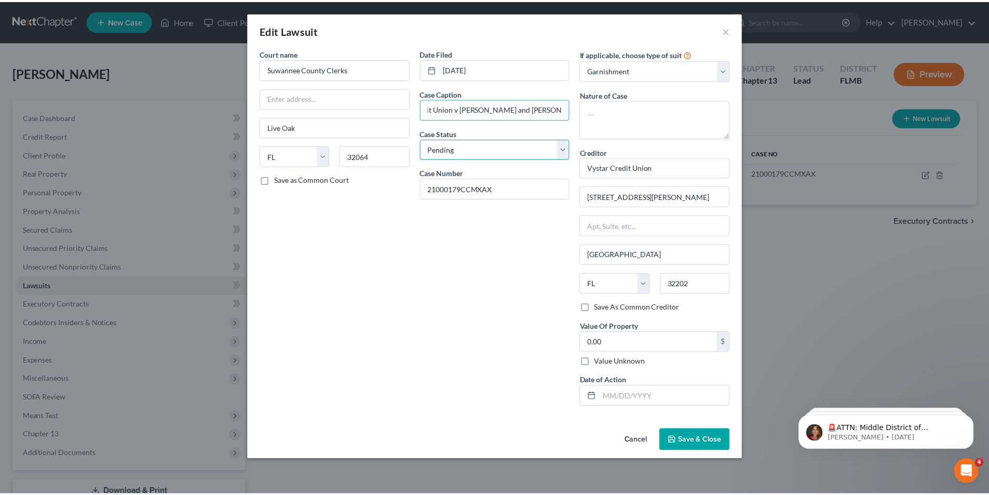
scroll to position [0, 0]
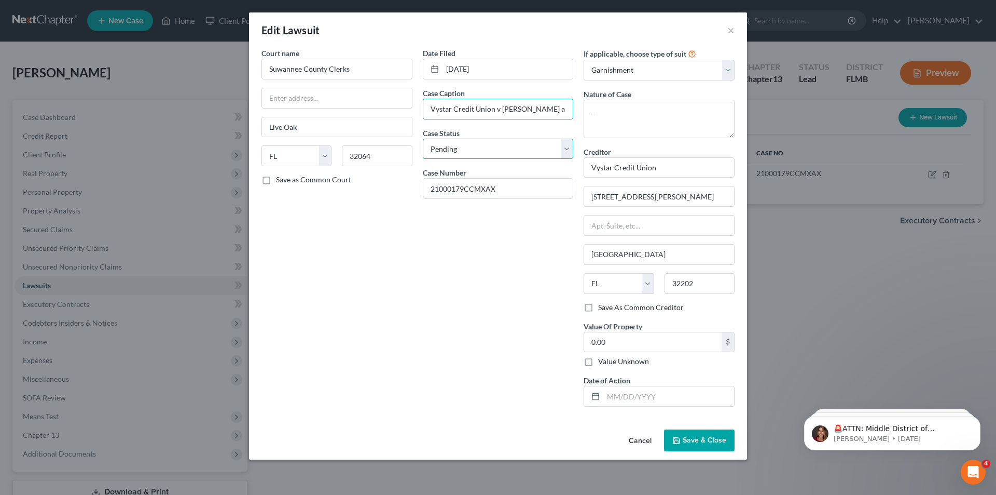
click at [456, 142] on select "Select Pending On Appeal Concluded" at bounding box center [498, 149] width 151 height 21
select select "2"
click at [423, 139] on select "Select Pending On Appeal Concluded" at bounding box center [498, 149] width 151 height 21
click at [638, 109] on textarea at bounding box center [659, 119] width 151 height 38
type textarea "Complaint"
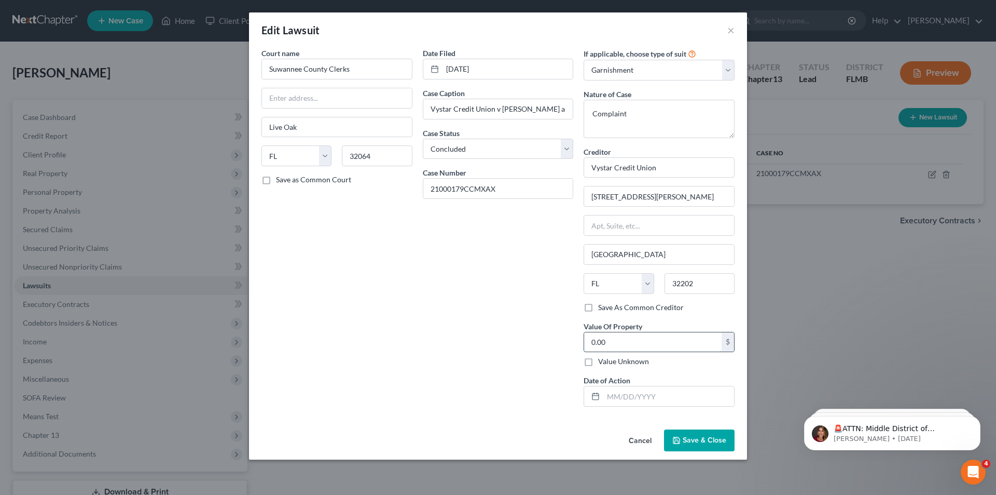
click at [651, 350] on input "0.00" at bounding box center [653, 342] width 138 height 20
type input "24,143.26"
click at [615, 394] on input "text" at bounding box center [669, 396] width 131 height 20
type input "[DATE]"
click at [686, 445] on button "Save & Close" at bounding box center [699, 440] width 71 height 22
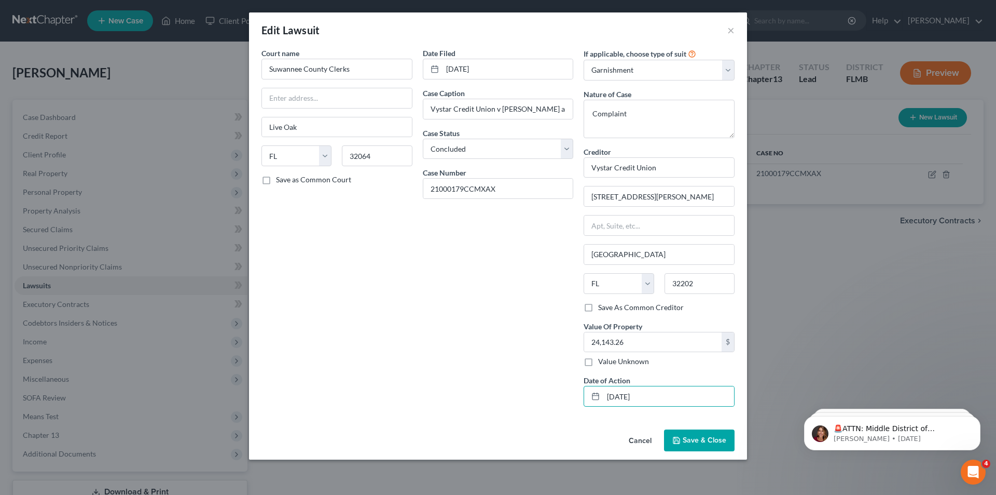
click at [686, 445] on button "Save & Close" at bounding box center [699, 440] width 71 height 22
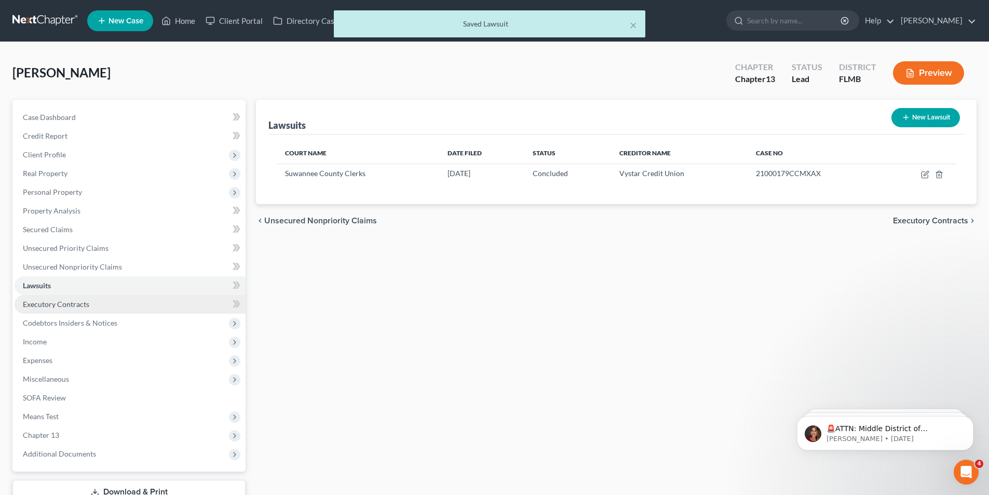
click at [49, 308] on span "Executory Contracts" at bounding box center [56, 303] width 66 height 9
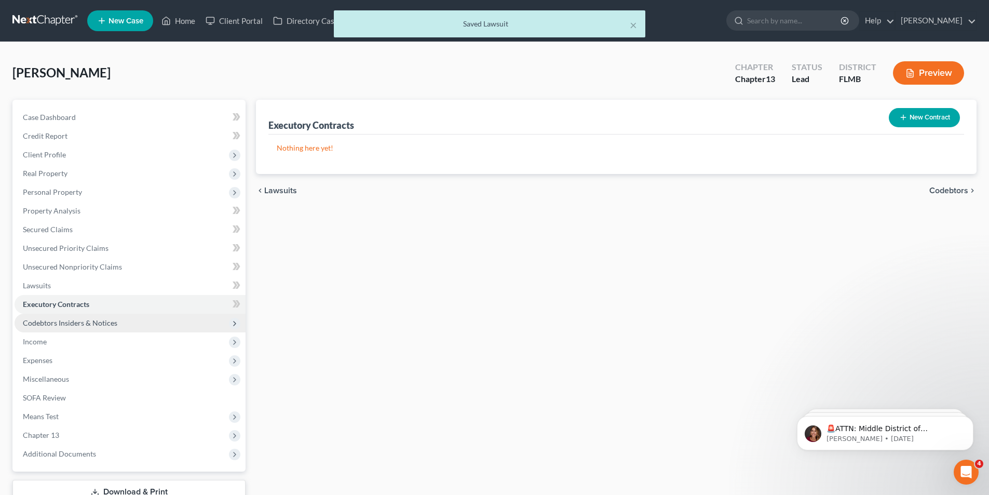
click at [50, 323] on span "Codebtors Insiders & Notices" at bounding box center [70, 322] width 94 height 9
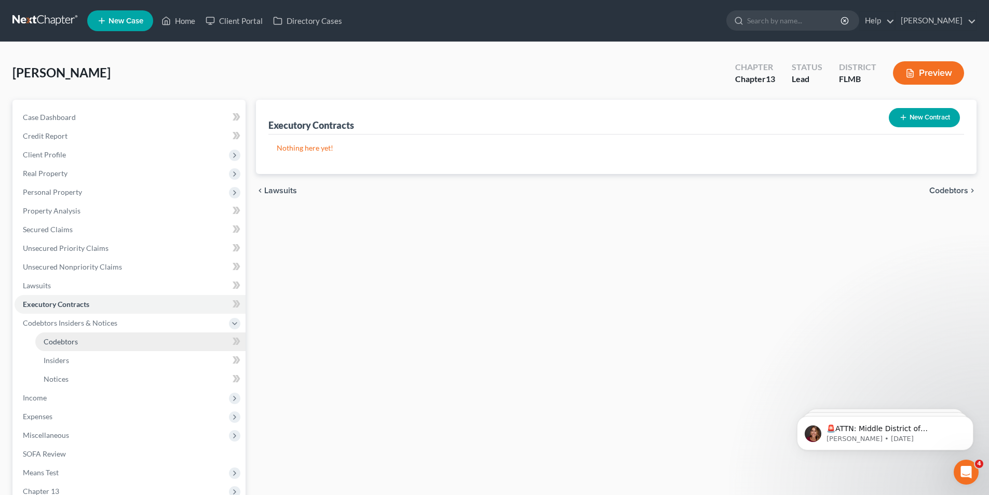
click at [66, 341] on span "Codebtors" at bounding box center [61, 341] width 34 height 9
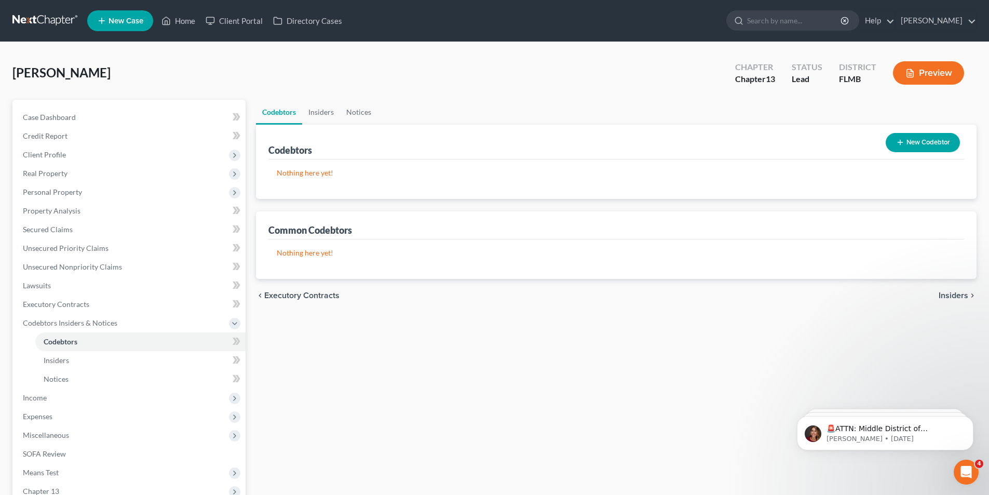
click at [917, 144] on button "New Codebtor" at bounding box center [922, 142] width 74 height 19
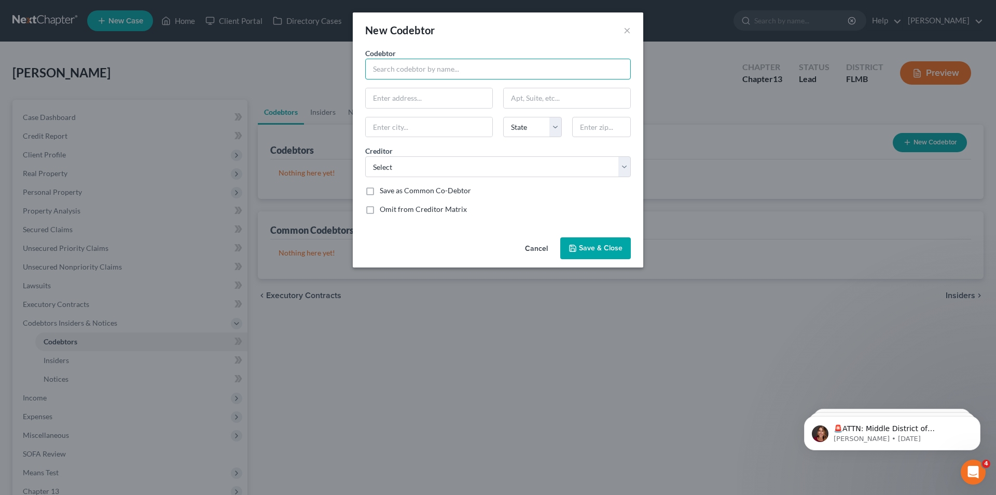
click at [437, 64] on input "text" at bounding box center [498, 69] width 266 height 21
type input "[PERSON_NAME]"
click at [589, 248] on span "Save & Close" at bounding box center [601, 247] width 44 height 9
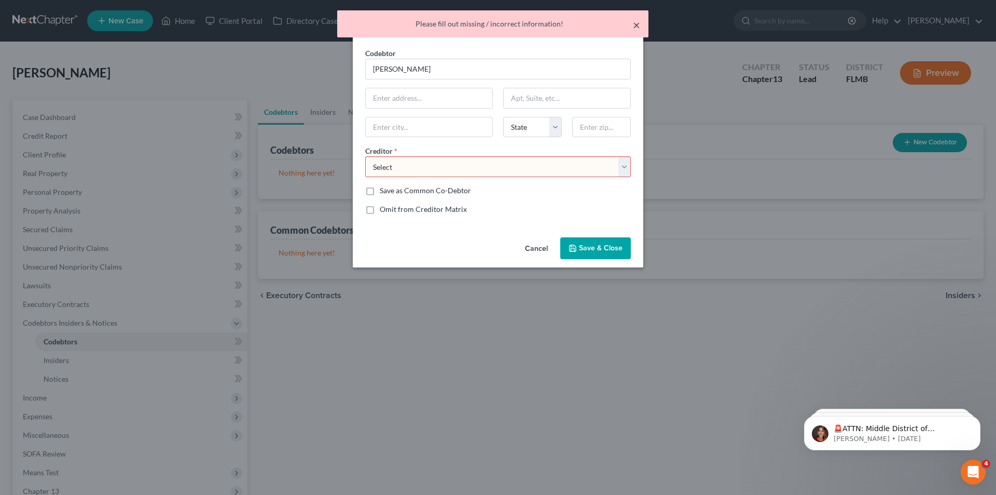
click at [634, 24] on button "×" at bounding box center [636, 25] width 7 height 12
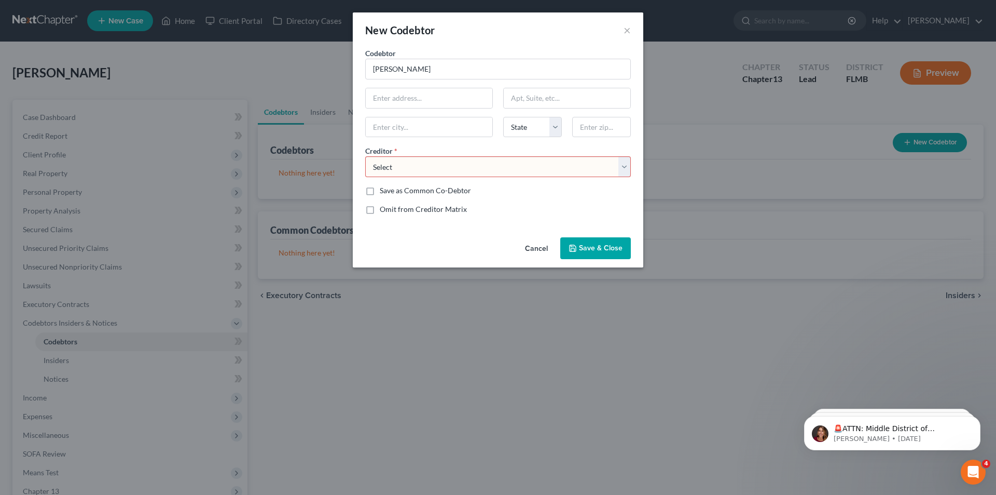
click at [541, 245] on button "Cancel" at bounding box center [536, 248] width 39 height 21
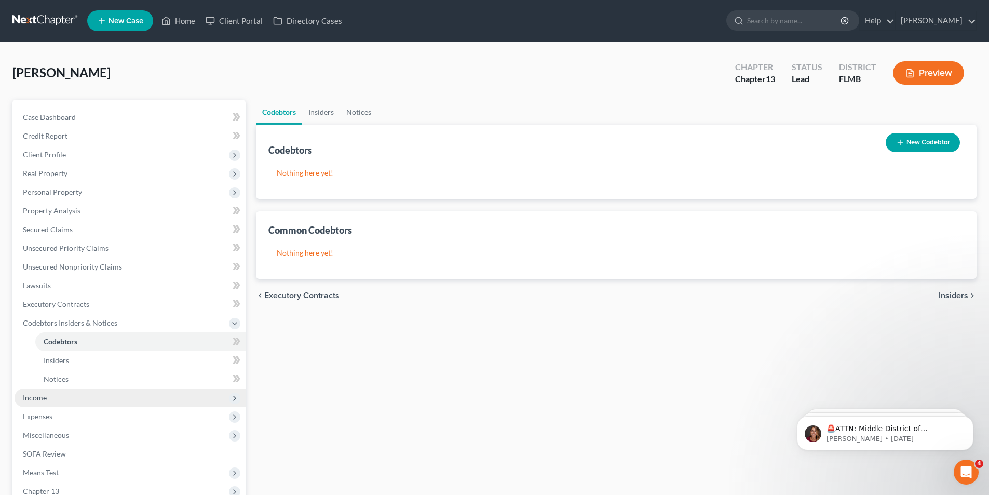
click at [53, 397] on span "Income" at bounding box center [130, 397] width 231 height 19
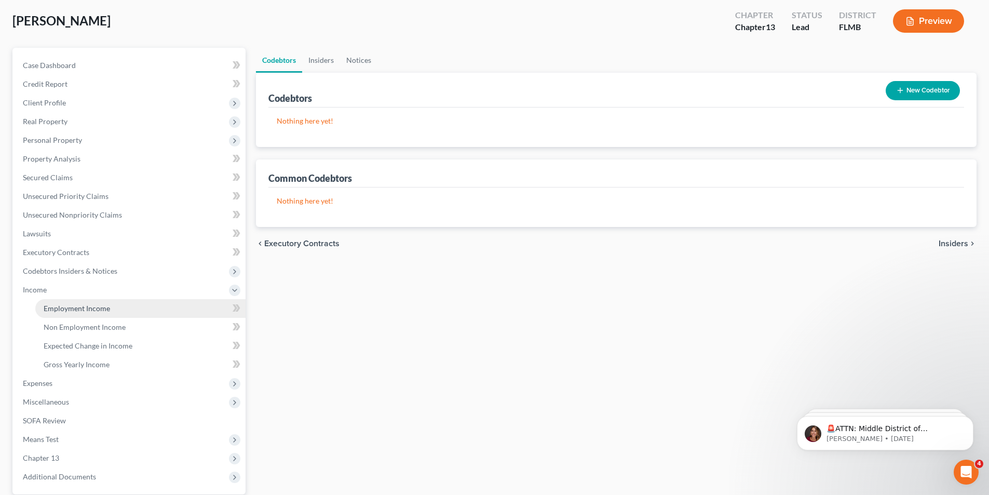
click at [84, 310] on span "Employment Income" at bounding box center [77, 308] width 66 height 9
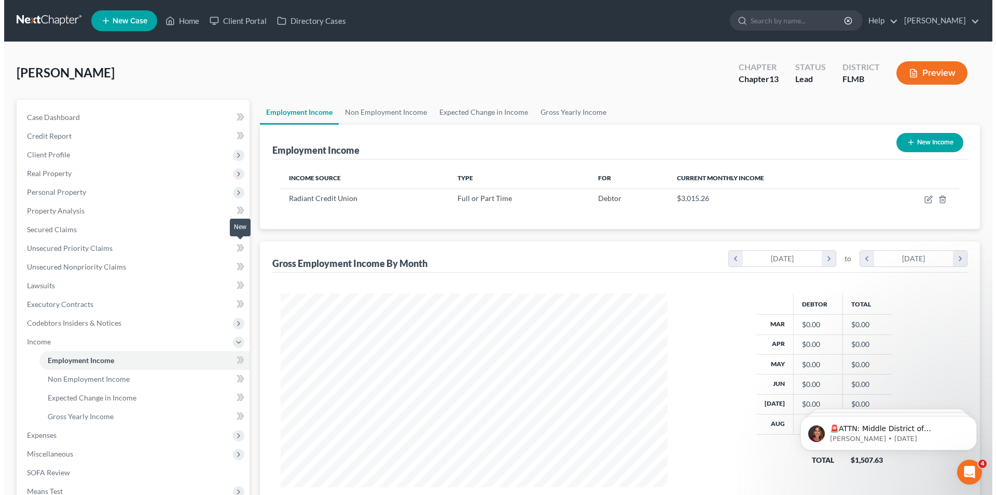
scroll to position [194, 408]
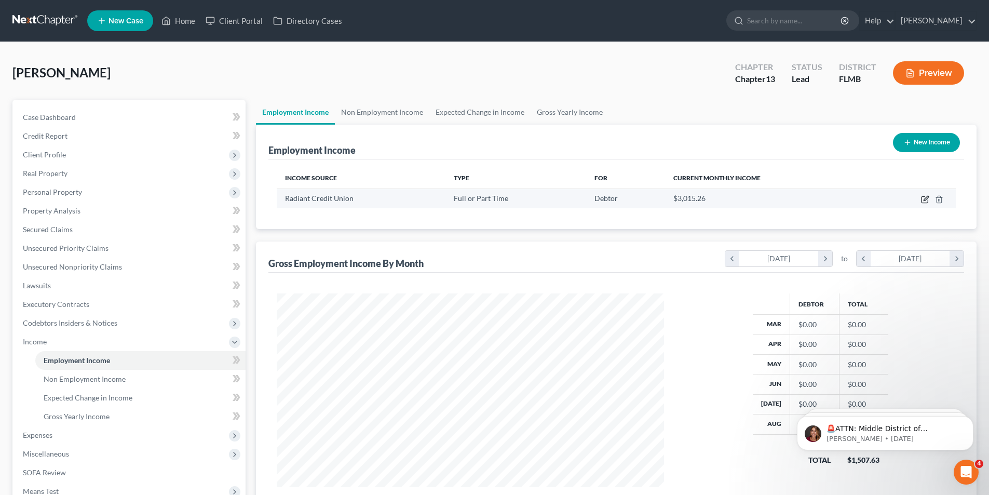
click at [926, 198] on icon "button" at bounding box center [925, 199] width 8 height 8
select select "0"
select select "9"
select select "1"
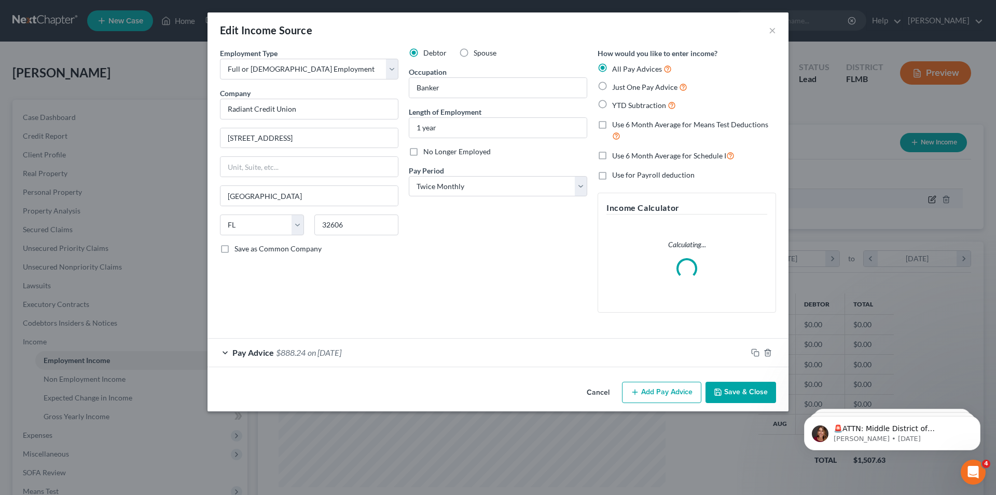
scroll to position [195, 412]
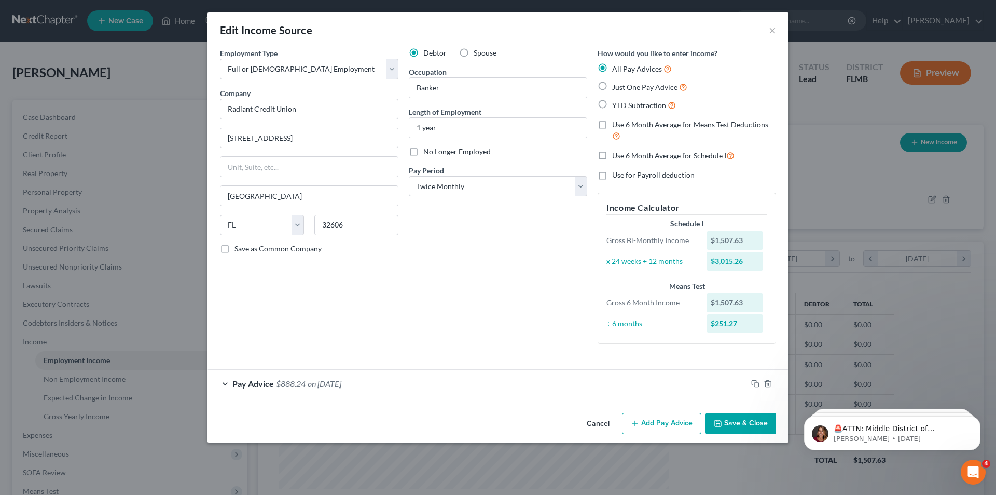
click at [338, 383] on span "on [DATE]" at bounding box center [325, 383] width 34 height 10
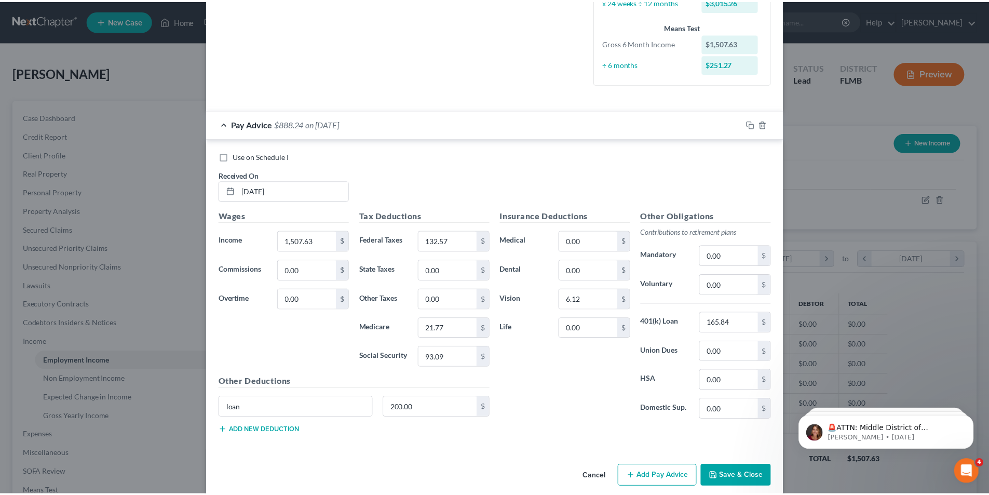
scroll to position [272, 0]
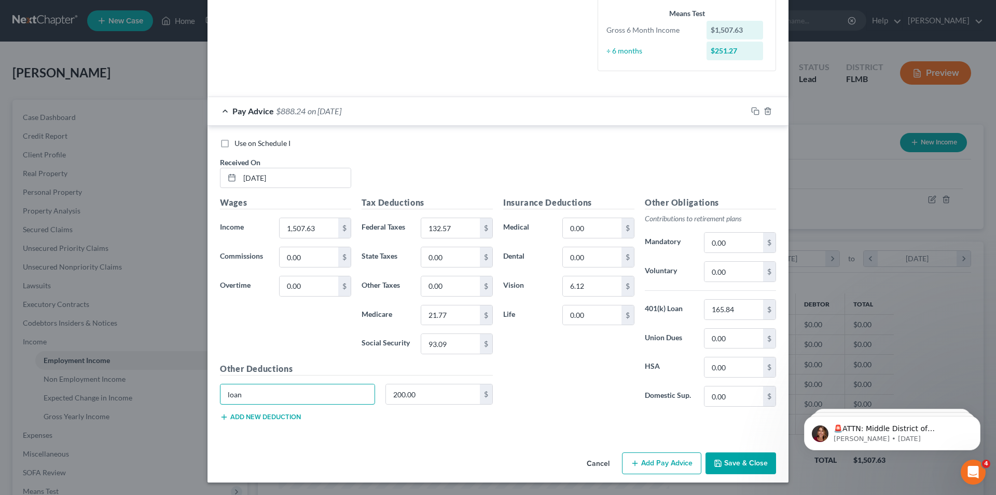
drag, startPoint x: 296, startPoint y: 395, endPoint x: 139, endPoint y: 480, distance: 178.5
click at [129, 396] on div "Edit Income Source × Employment Type * Select Full or [DEMOGRAPHIC_DATA] Employ…" at bounding box center [498, 247] width 996 height 495
type input "Garnishment"
click at [599, 315] on input "0.00" at bounding box center [592, 315] width 59 height 20
click at [600, 315] on input "0.00" at bounding box center [592, 315] width 59 height 20
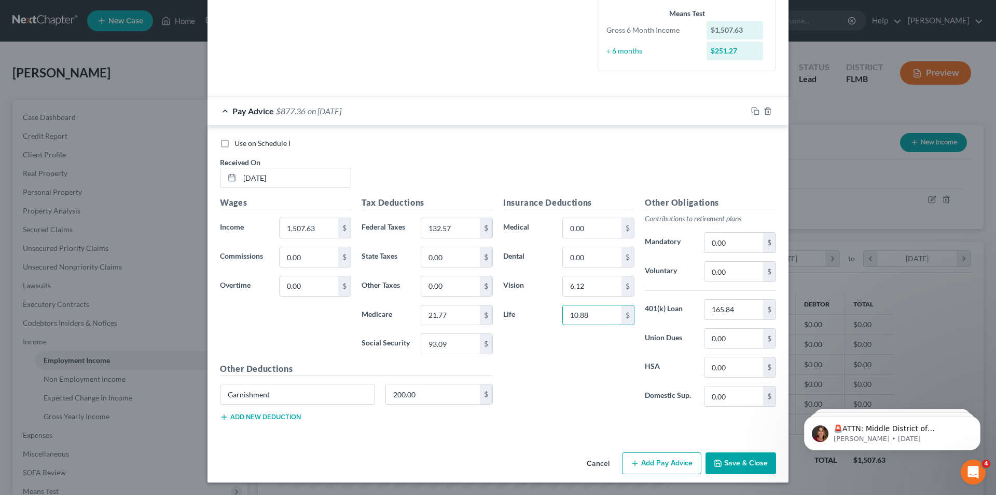
type input "10.88"
click at [742, 461] on button "Save & Close" at bounding box center [741, 463] width 71 height 22
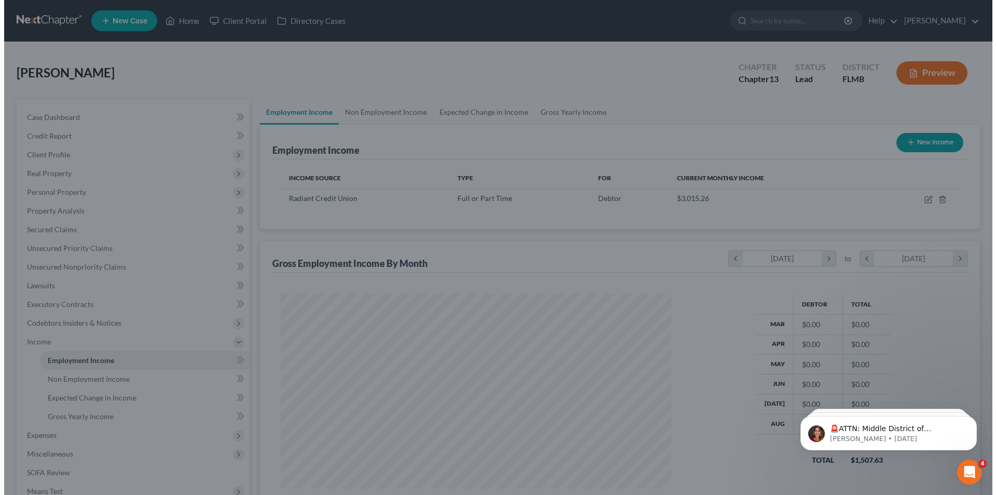
scroll to position [518730, 518516]
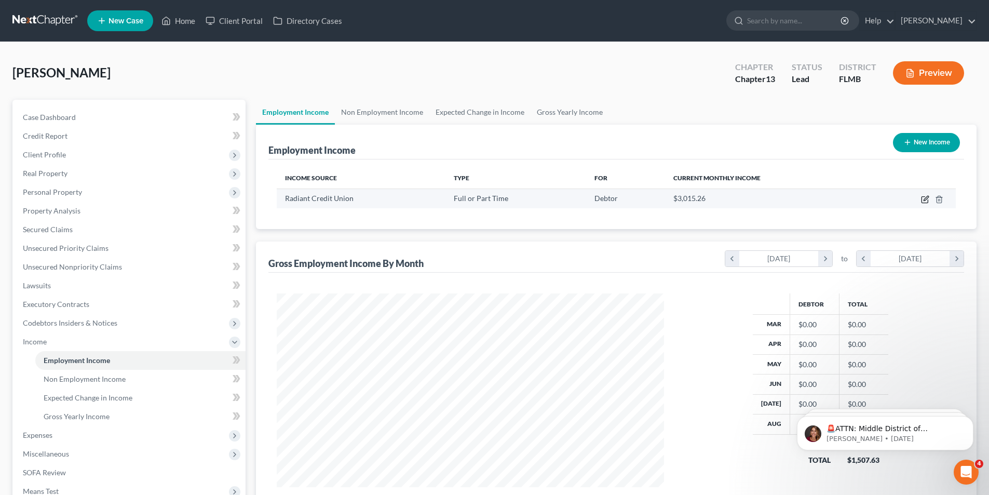
click at [924, 202] on icon "button" at bounding box center [924, 200] width 6 height 6
select select "0"
select select "9"
select select "1"
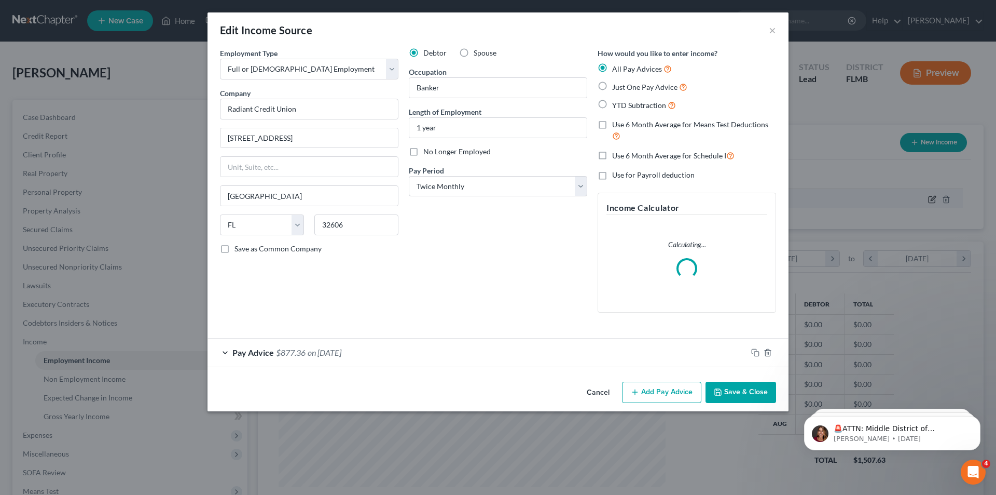
scroll to position [195, 412]
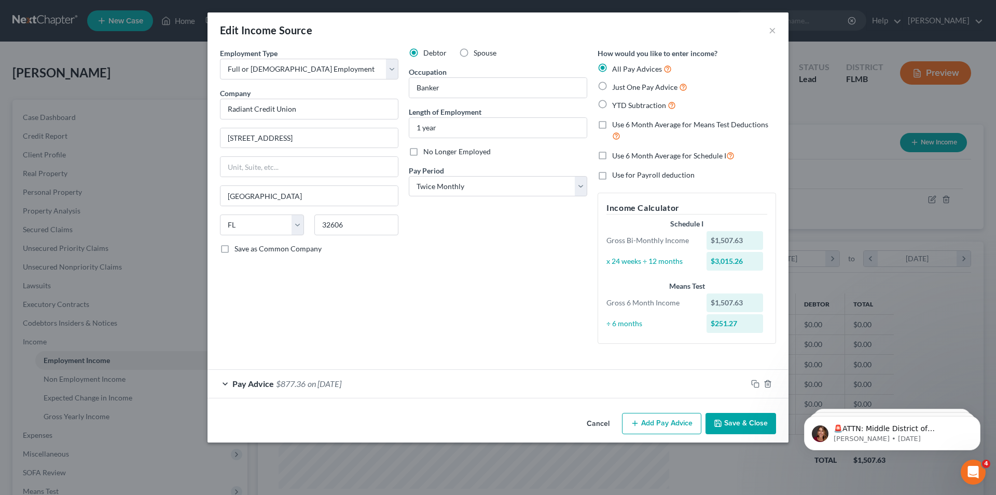
click at [662, 427] on button "Add Pay Advice" at bounding box center [661, 424] width 79 height 22
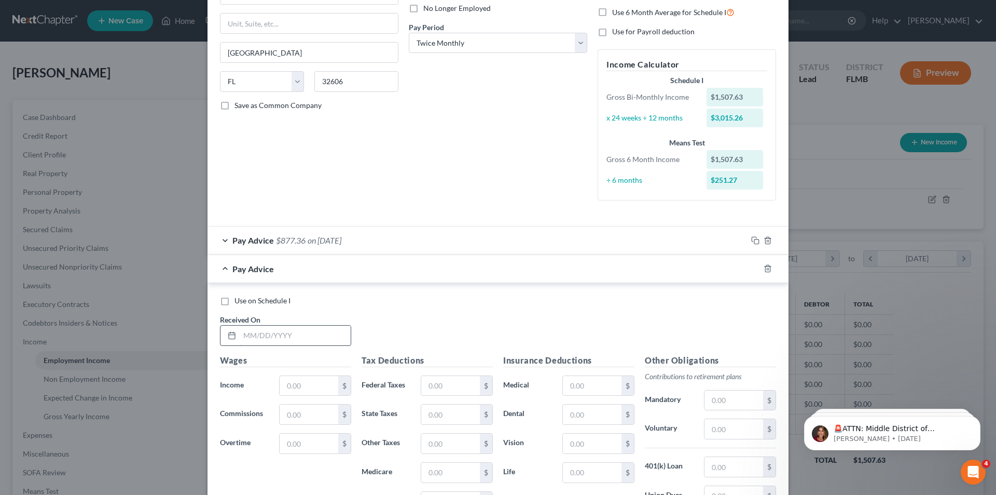
scroll to position [156, 0]
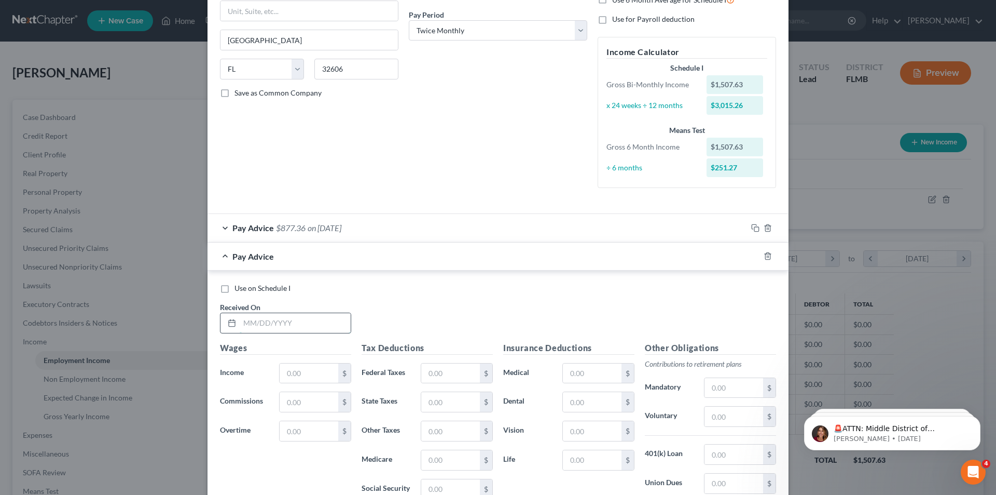
click at [294, 323] on input "text" at bounding box center [295, 323] width 111 height 20
type input "[DATE]"
click at [289, 379] on input "text" at bounding box center [309, 373] width 59 height 20
type input "1,549.60"
click at [289, 427] on input "text" at bounding box center [309, 431] width 59 height 20
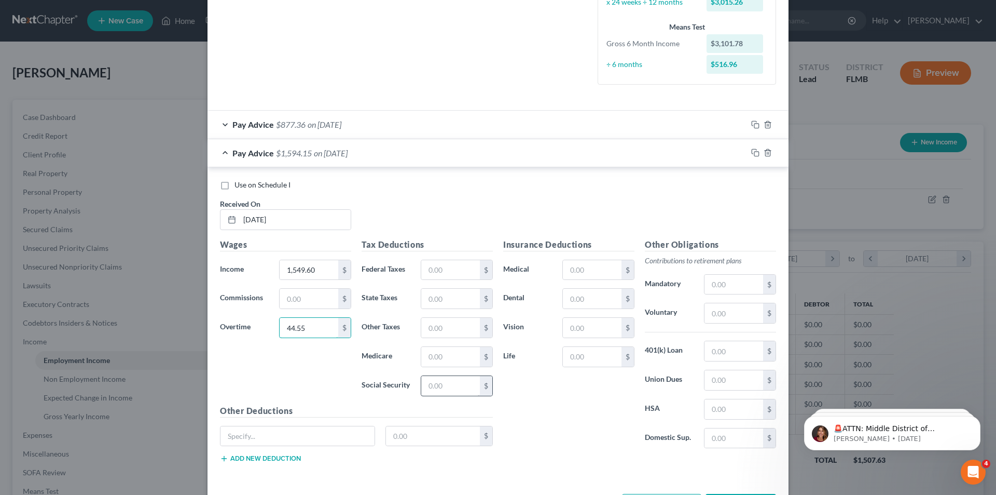
scroll to position [259, 0]
type input "44.55"
click at [430, 259] on input "text" at bounding box center [450, 269] width 59 height 20
type input "149.51"
click at [431, 355] on input "text" at bounding box center [450, 356] width 59 height 20
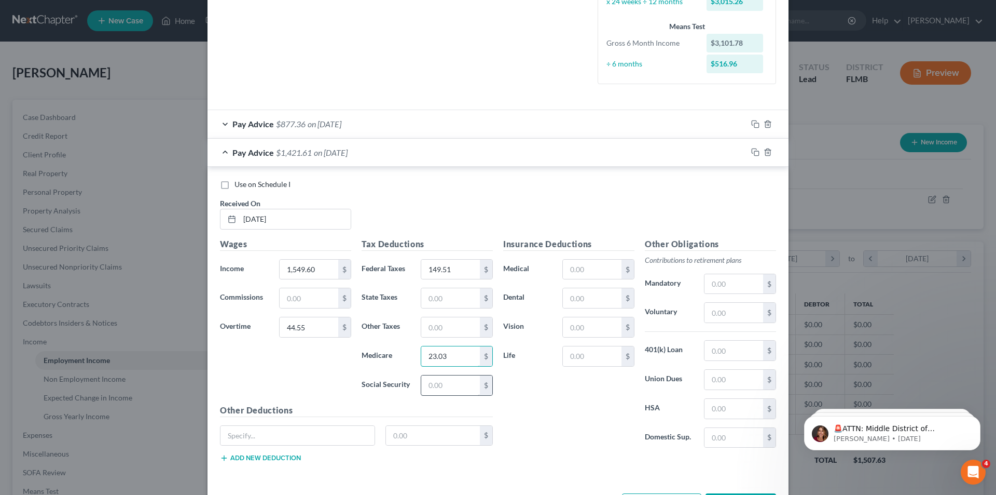
type input "23.03"
click at [440, 390] on input "text" at bounding box center [450, 385] width 59 height 20
type input "98.46"
click at [728, 346] on input "text" at bounding box center [734, 350] width 59 height 20
type input "175.36"
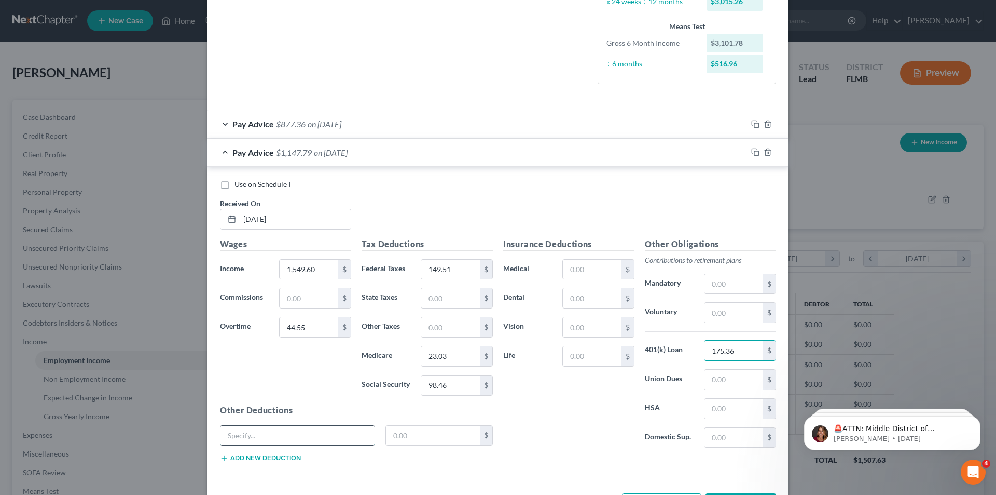
click at [256, 432] on input "text" at bounding box center [298, 436] width 154 height 20
type input "Garnishment"
type input "200.00"
click at [571, 349] on input "text" at bounding box center [592, 356] width 59 height 20
click at [579, 327] on input "text" at bounding box center [592, 327] width 59 height 20
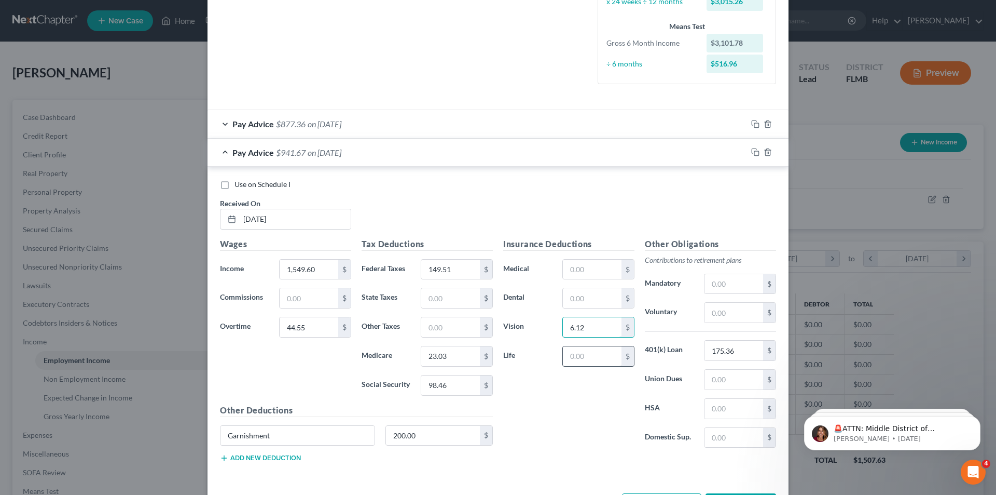
type input "6.12"
click at [577, 362] on input "text" at bounding box center [592, 356] width 59 height 20
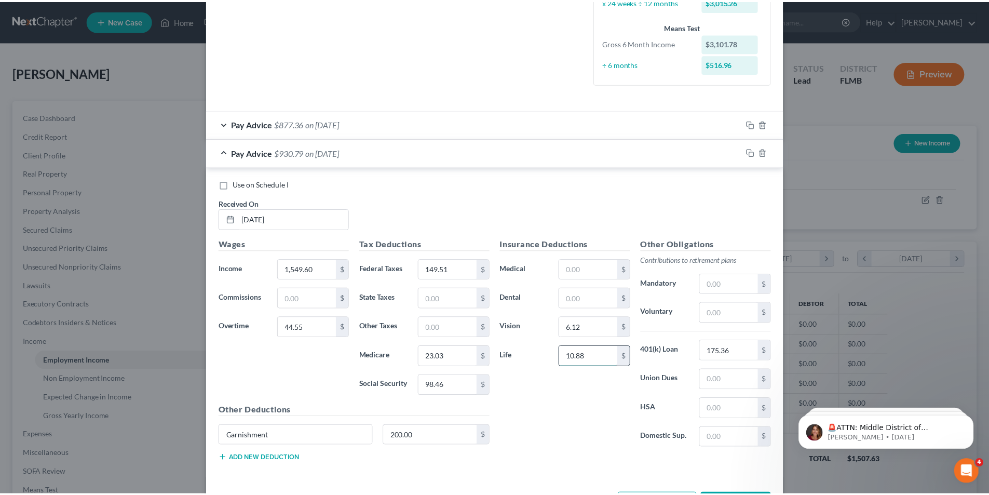
scroll to position [300, 0]
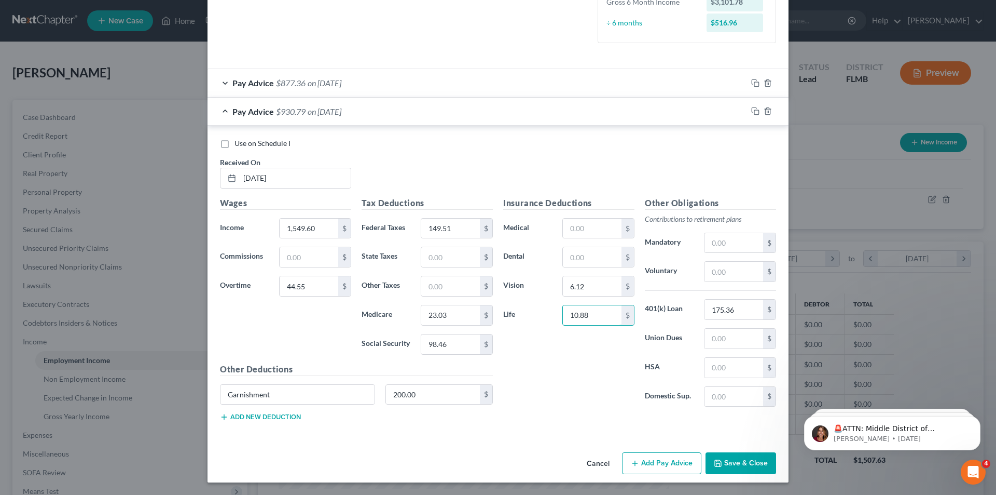
type input "10.88"
click at [737, 465] on button "Save & Close" at bounding box center [741, 463] width 71 height 22
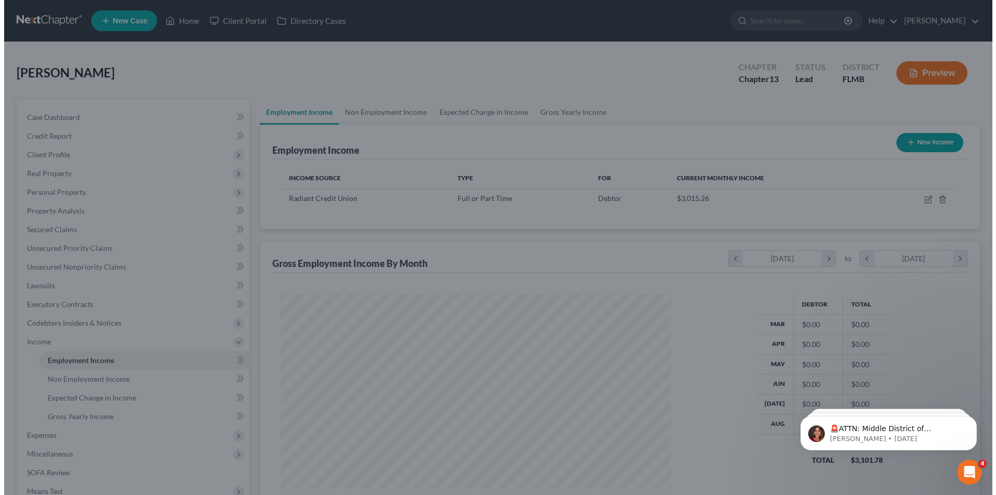
scroll to position [518730, 518516]
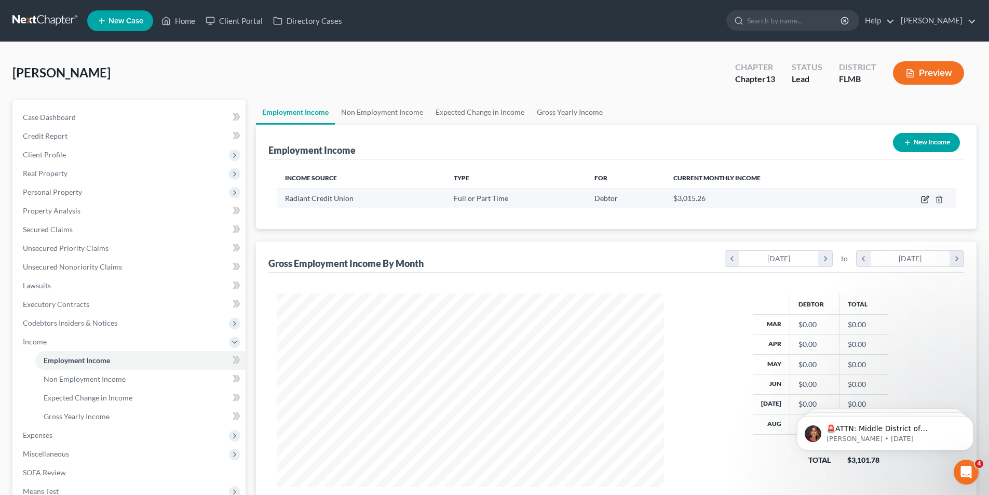
click at [925, 201] on icon "button" at bounding box center [925, 199] width 8 height 8
select select "0"
select select "9"
select select "1"
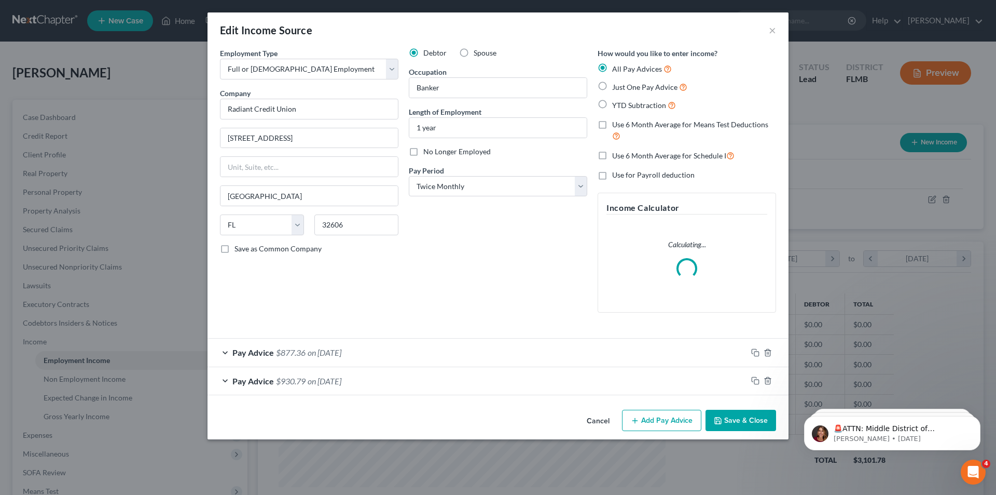
scroll to position [195, 412]
click at [293, 350] on span "$877.36" at bounding box center [291, 352] width 30 height 10
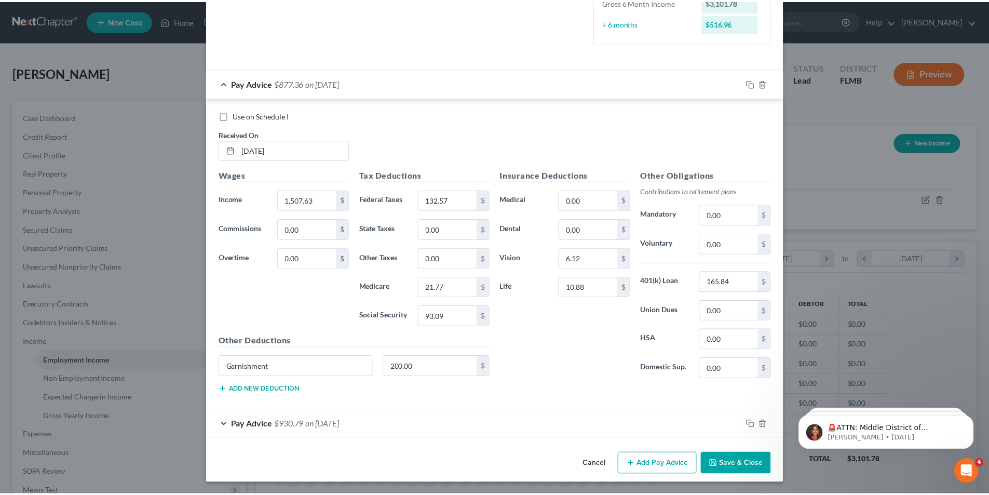
scroll to position [301, 0]
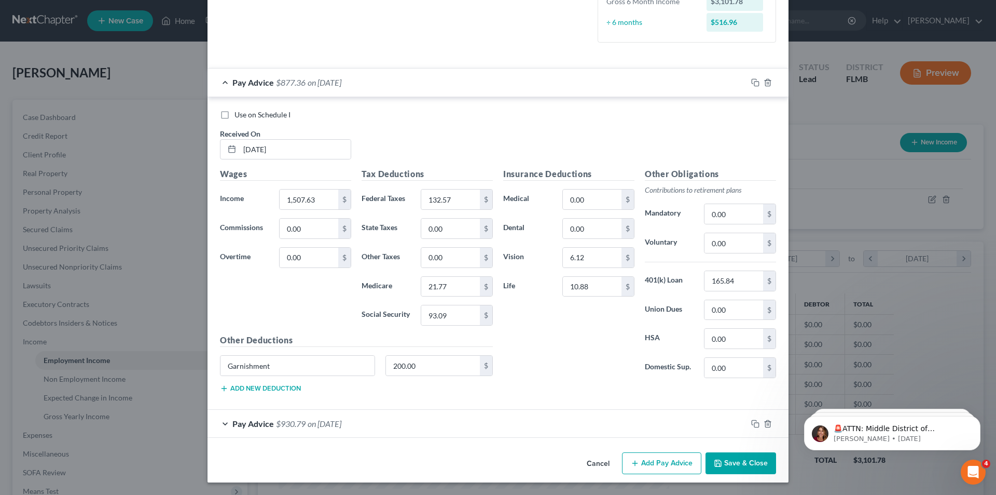
click at [739, 461] on button "Save & Close" at bounding box center [741, 463] width 71 height 22
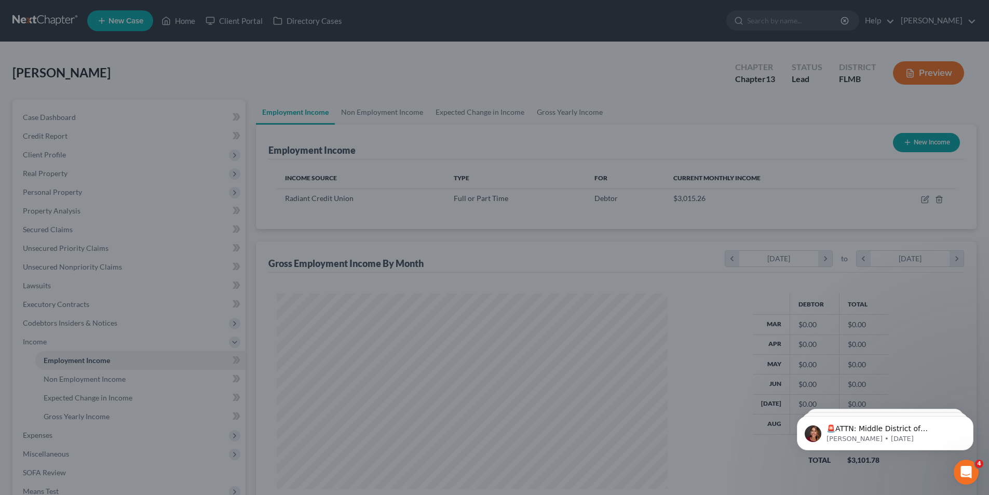
scroll to position [518730, 518516]
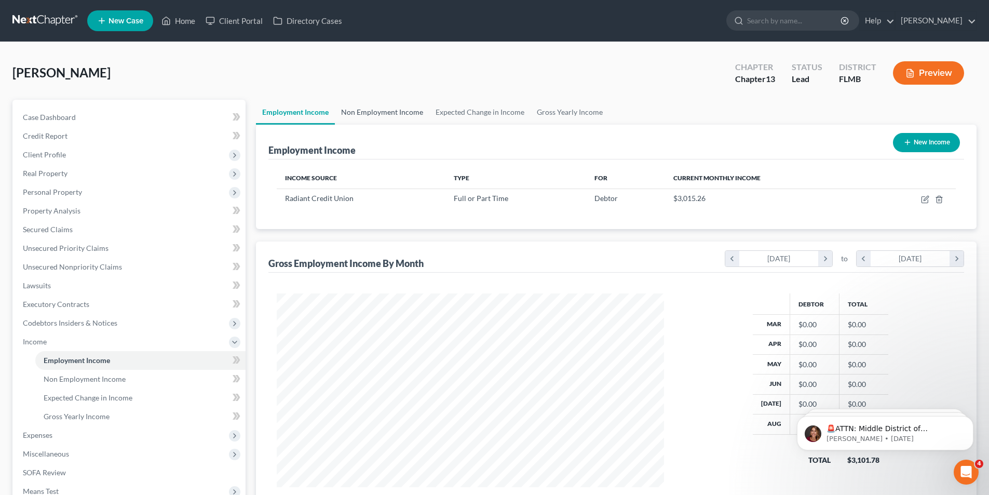
click at [354, 113] on link "Non Employment Income" at bounding box center [382, 112] width 94 height 25
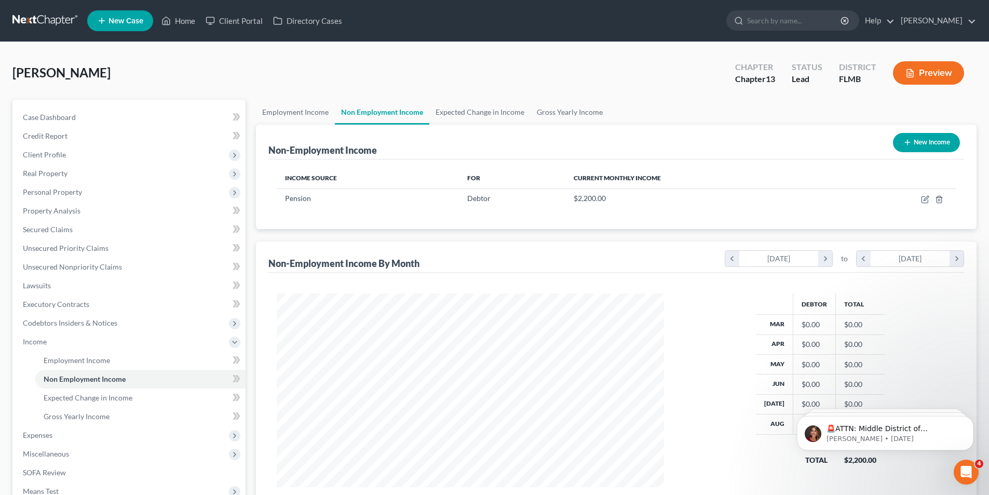
scroll to position [194, 408]
click at [941, 199] on icon "button" at bounding box center [938, 199] width 5 height 7
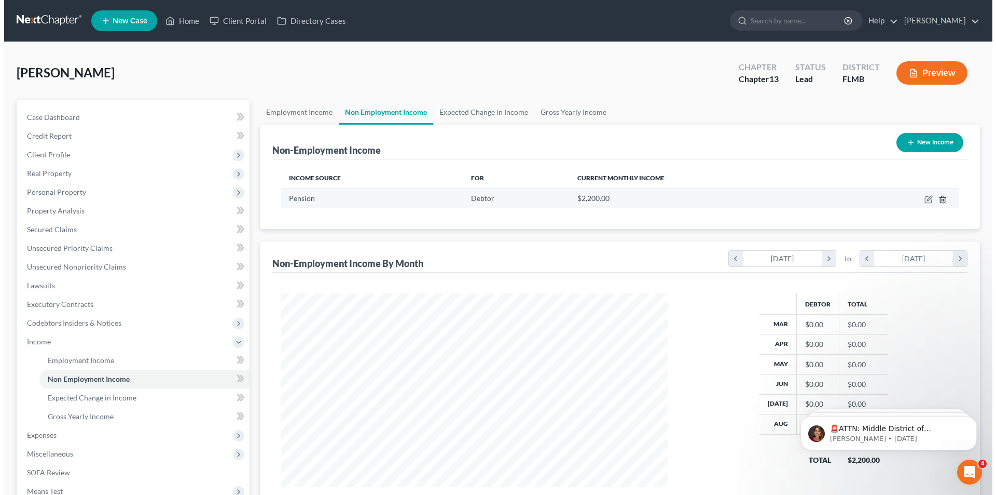
scroll to position [195, 412]
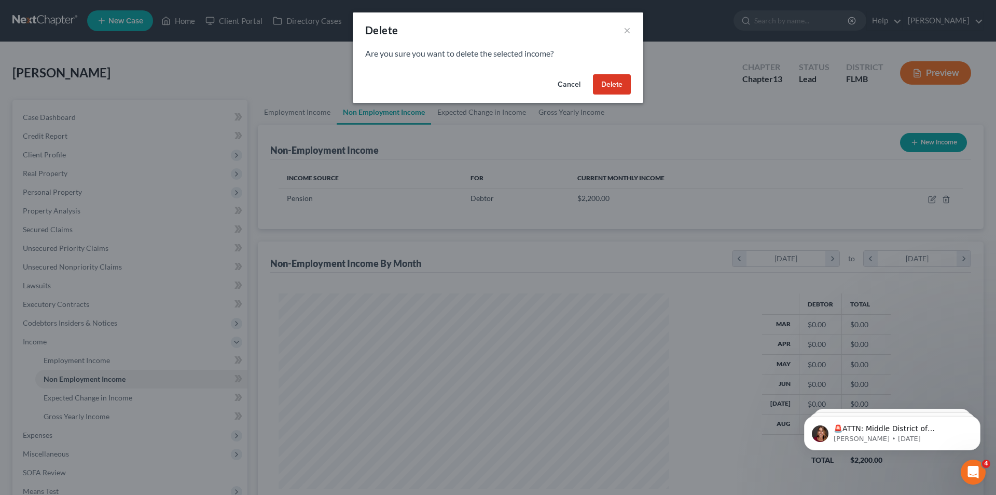
click at [611, 85] on button "Delete" at bounding box center [612, 84] width 38 height 21
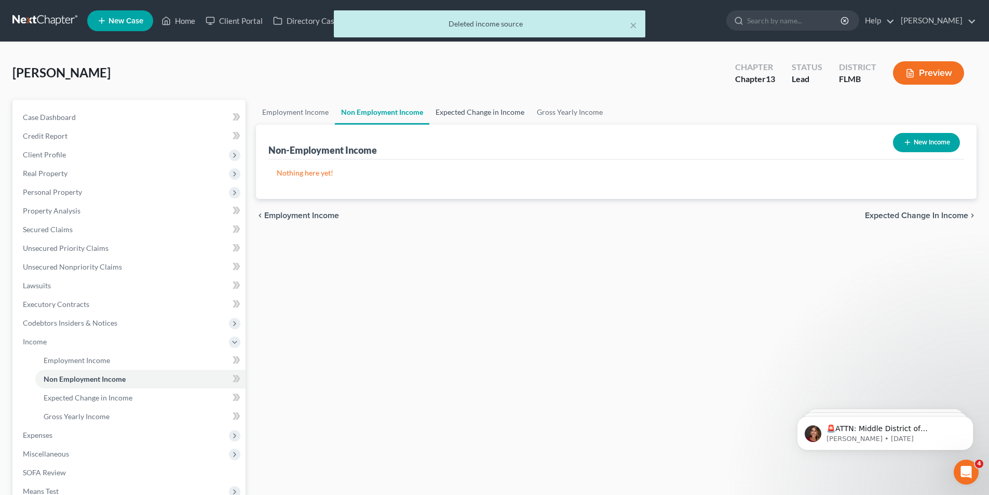
click at [465, 110] on link "Expected Change in Income" at bounding box center [479, 112] width 101 height 25
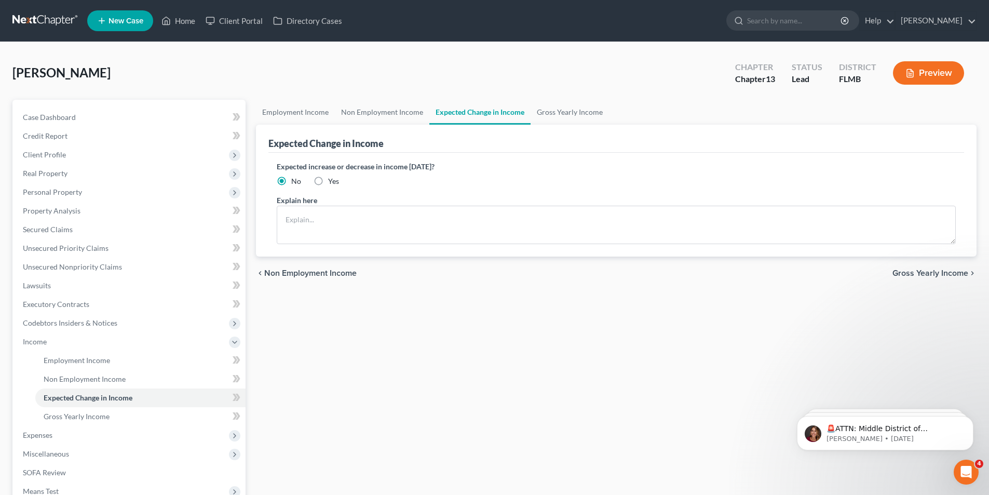
click at [328, 180] on label "Yes" at bounding box center [333, 181] width 11 height 10
click at [332, 180] on input "Yes" at bounding box center [335, 179] width 7 height 7
radio input "true"
click at [309, 224] on textarea at bounding box center [616, 224] width 679 height 38
type textarea "Going through divorce"
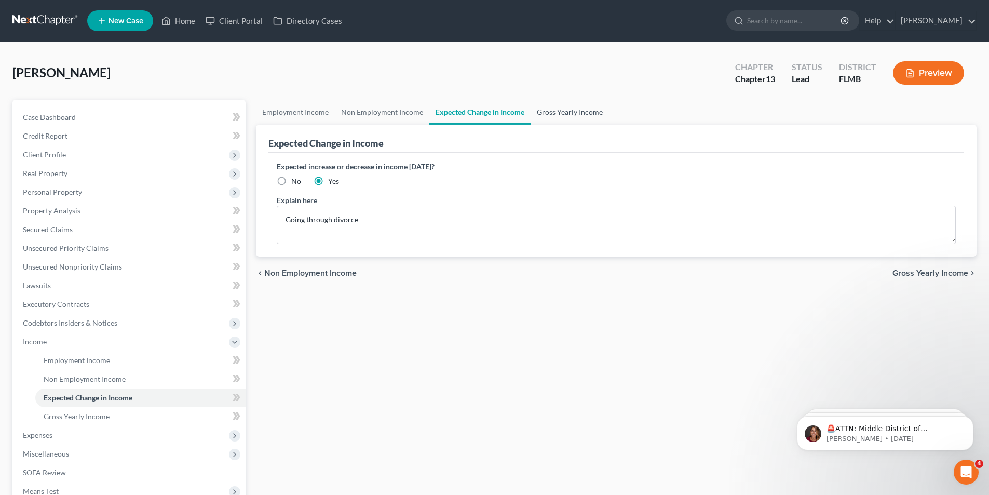
click at [580, 114] on link "Gross Yearly Income" at bounding box center [569, 112] width 78 height 25
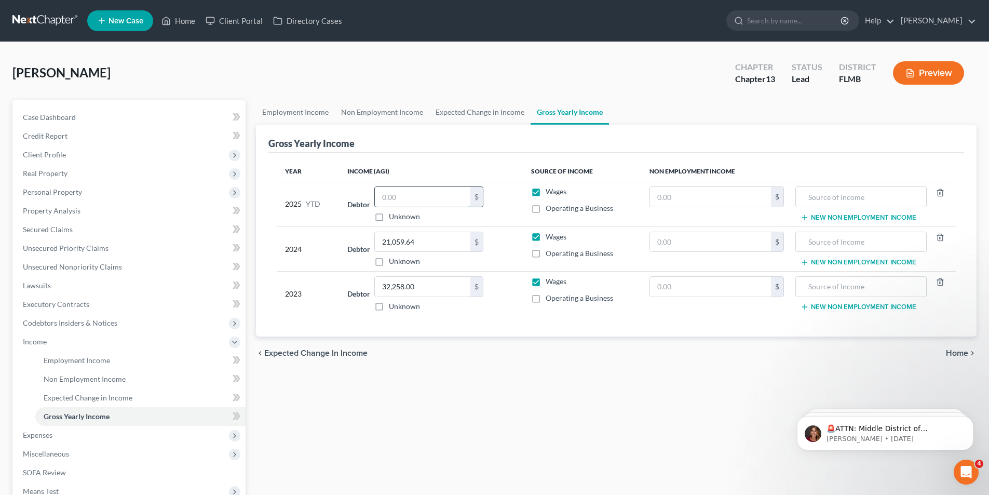
click at [422, 191] on input "text" at bounding box center [422, 197] width 95 height 20
type input "25,525.55"
type input "18,327.48"
click at [51, 179] on span "Real Property" at bounding box center [130, 173] width 231 height 19
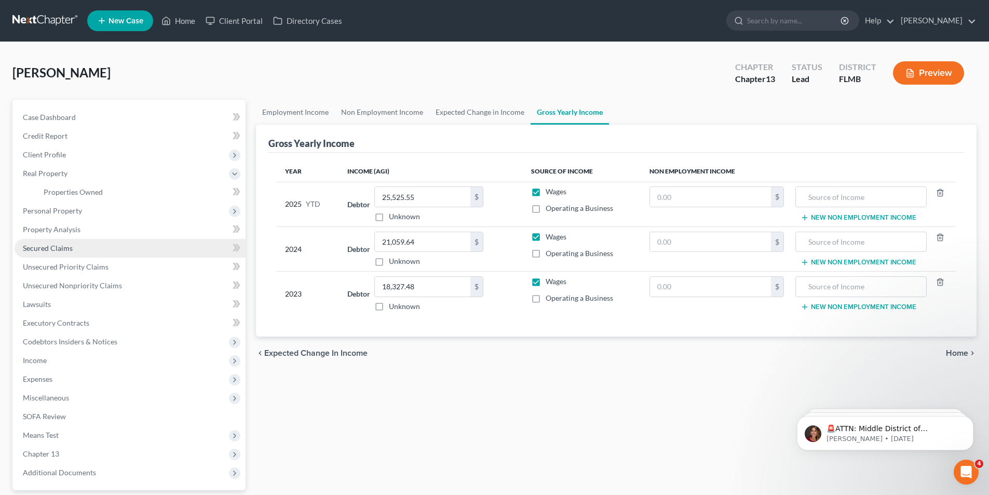
click at [67, 250] on span "Secured Claims" at bounding box center [48, 247] width 50 height 9
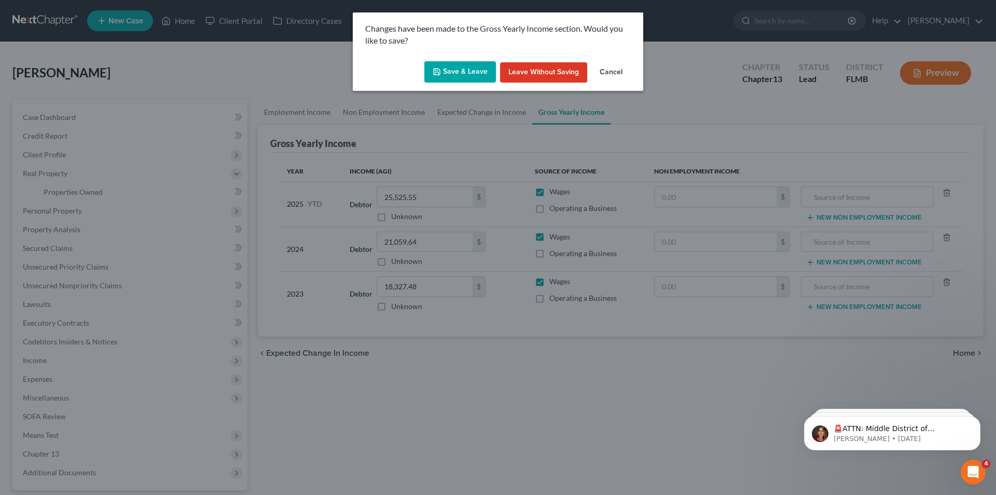
click at [481, 70] on button "Save & Leave" at bounding box center [460, 72] width 72 height 22
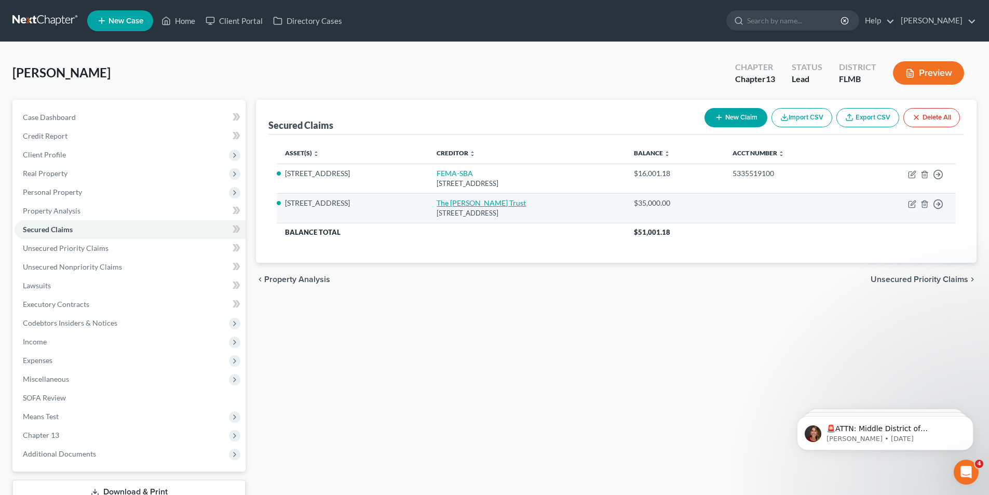
click at [444, 202] on link "The [PERSON_NAME] Trust" at bounding box center [480, 202] width 89 height 9
select select "52"
select select "4"
select select "2"
select select "0"
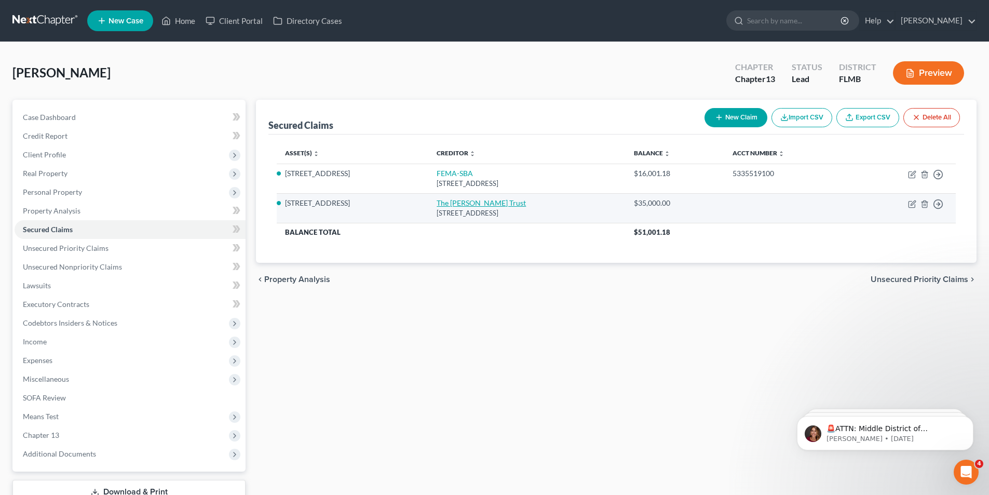
select select "0"
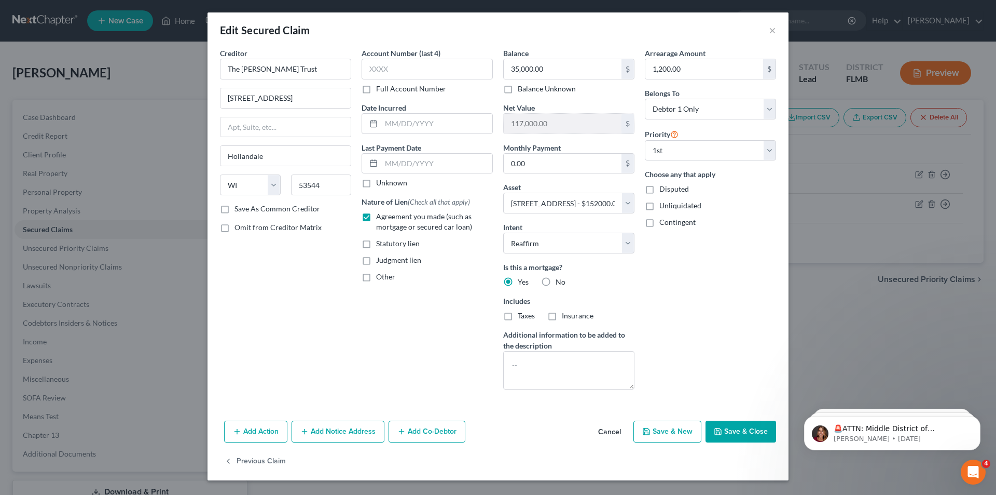
click at [323, 435] on button "Add Notice Address" at bounding box center [338, 431] width 93 height 22
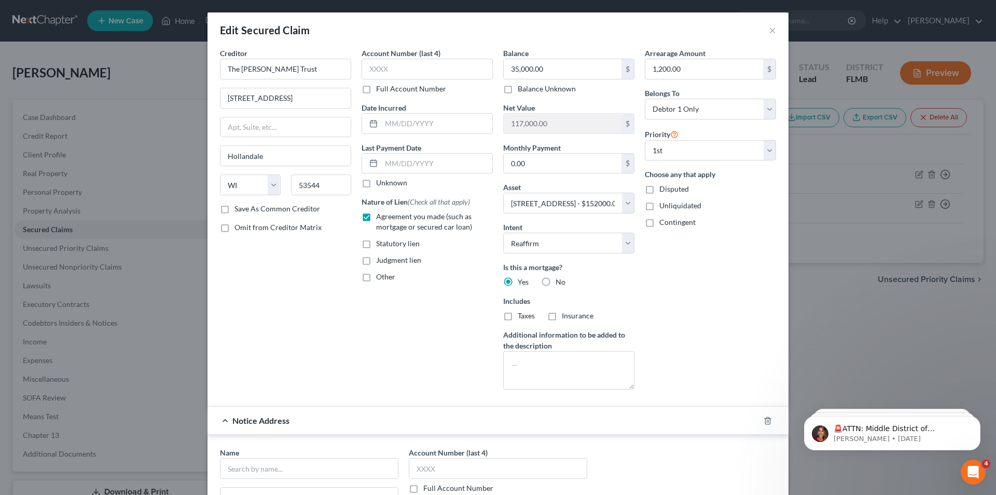
scroll to position [104, 0]
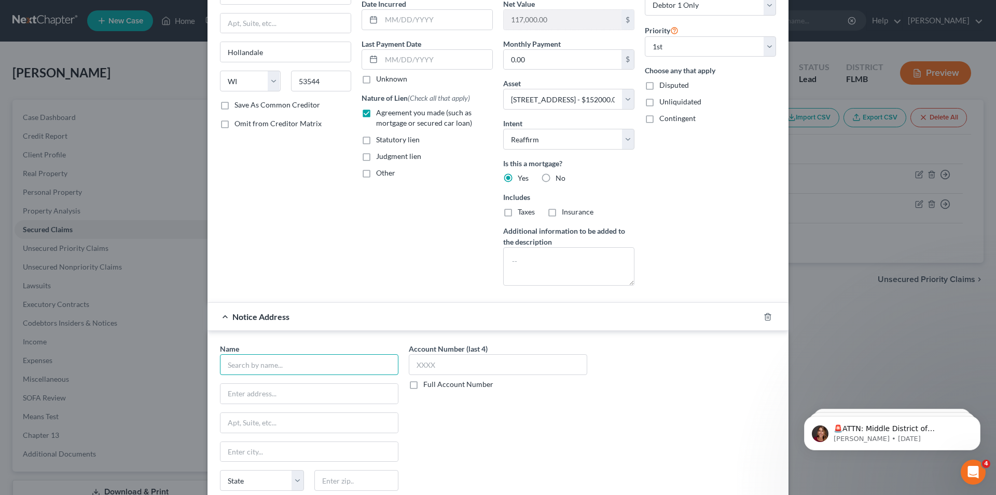
click at [270, 368] on input "text" at bounding box center [309, 364] width 179 height 21
type input "[PERSON_NAME]"
type input "[STREET_ADDRESS][PERSON_NAME]"
type input "[GEOGRAPHIC_DATA]"
select select "9"
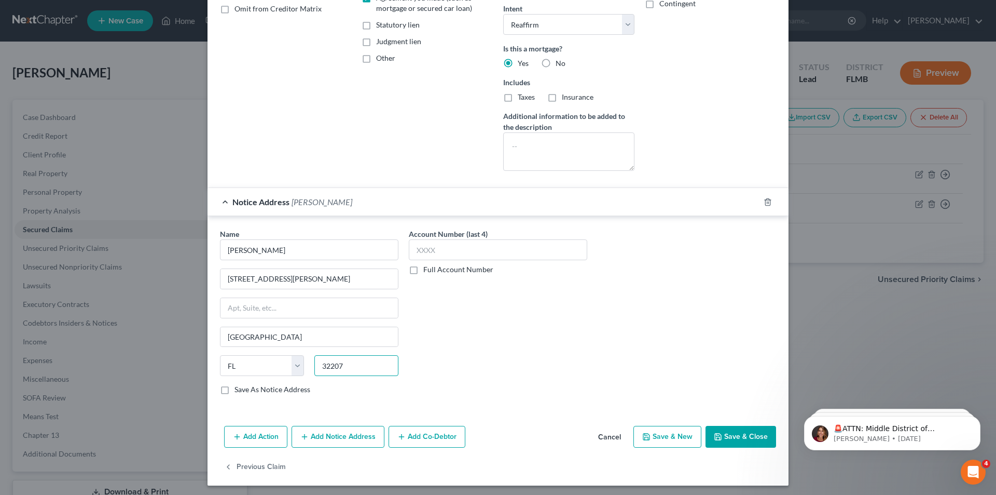
scroll to position [222, 0]
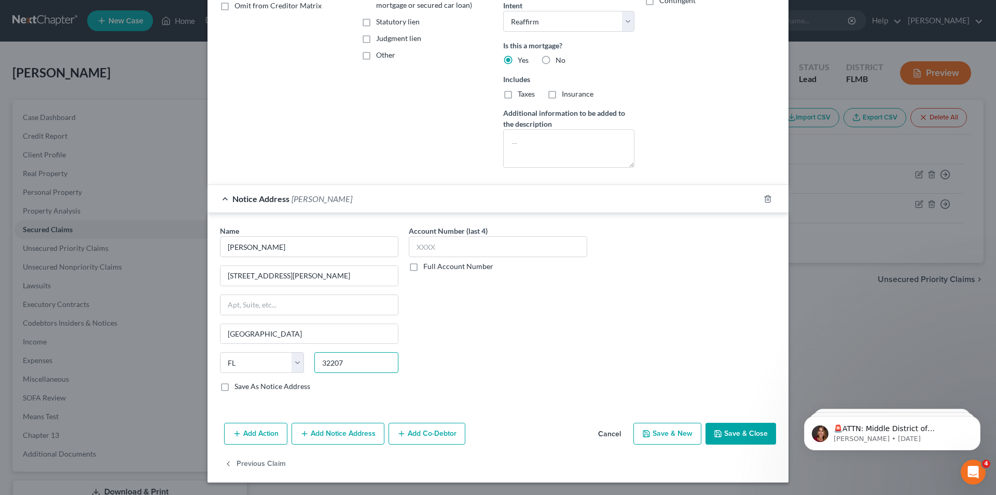
type input "32207"
click at [731, 440] on button "Save & Close" at bounding box center [741, 433] width 71 height 22
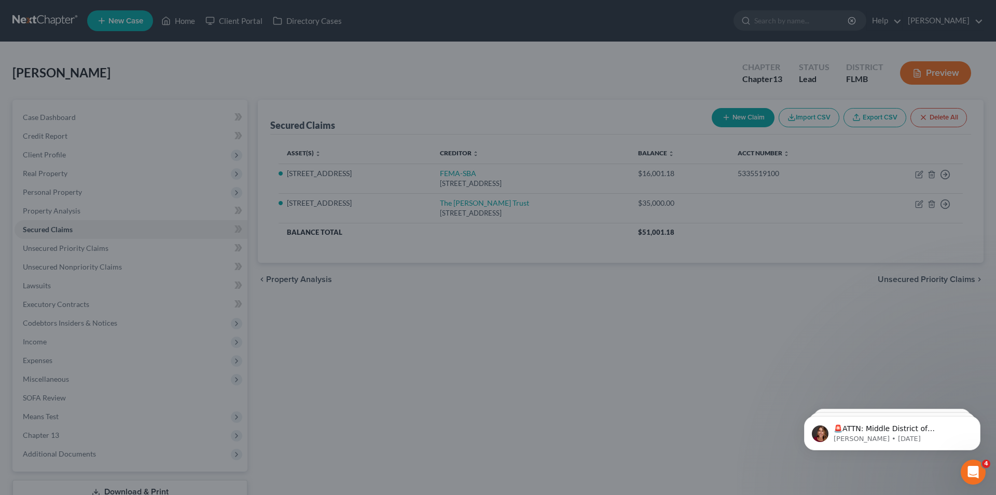
select select "4"
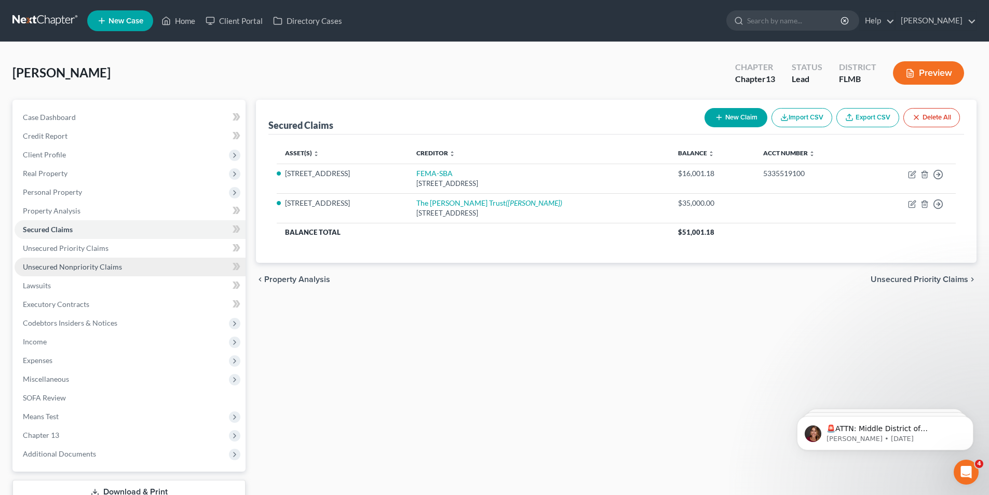
click at [42, 262] on span "Unsecured Nonpriority Claims" at bounding box center [72, 266] width 99 height 9
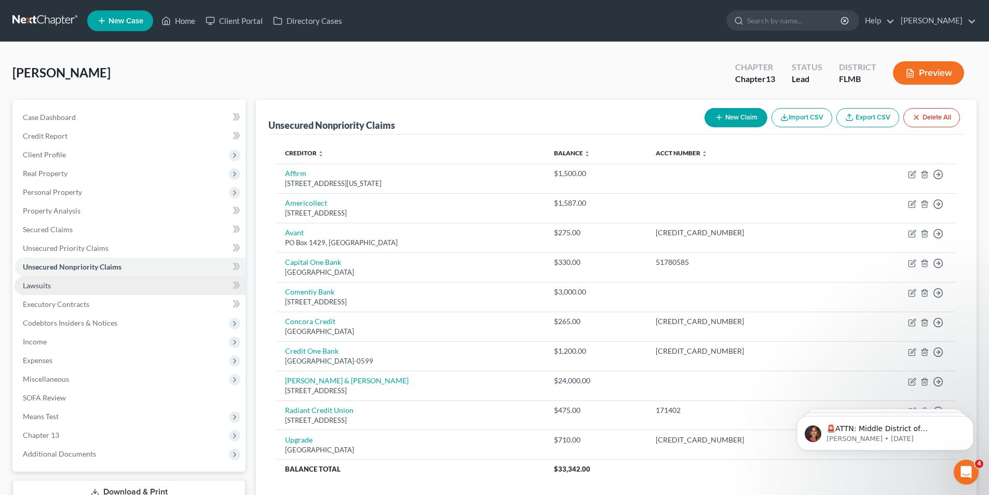
click at [36, 284] on span "Lawsuits" at bounding box center [37, 285] width 28 height 9
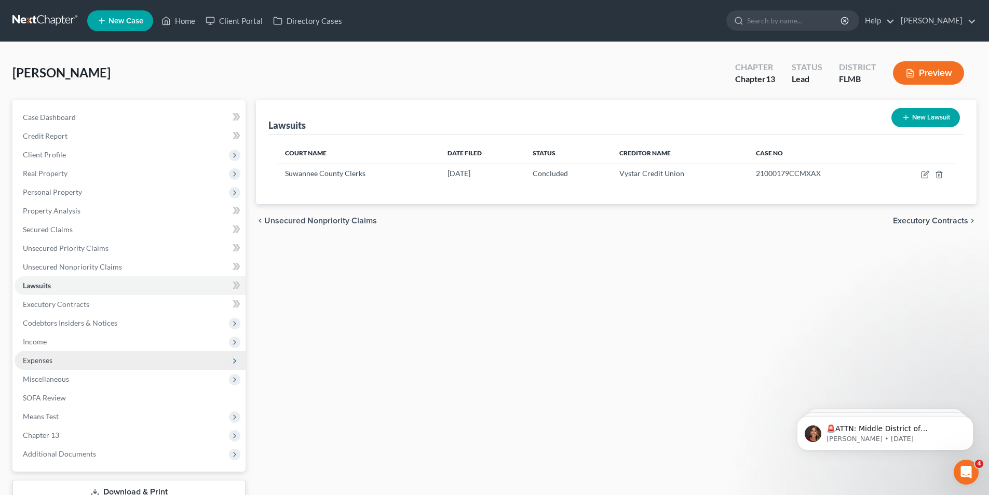
click at [32, 365] on span "Expenses" at bounding box center [130, 360] width 231 height 19
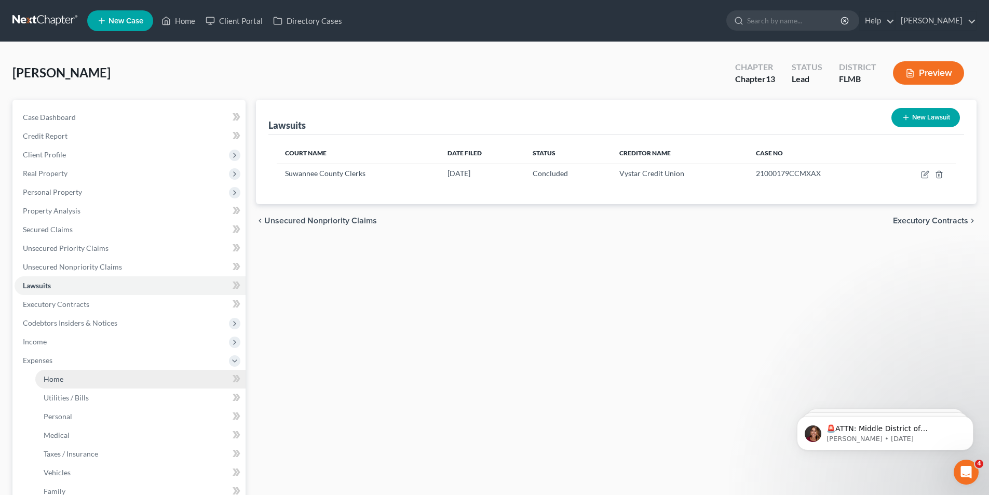
click at [55, 372] on link "Home" at bounding box center [140, 378] width 210 height 19
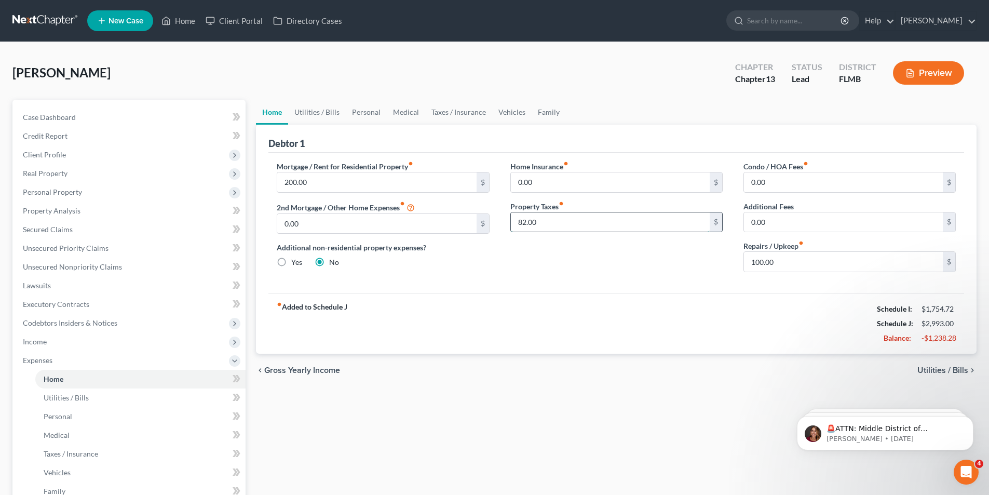
type input "82.00"
click at [828, 263] on input "100.00" at bounding box center [843, 262] width 199 height 20
type input "150.00"
click at [310, 116] on link "Utilities / Bills" at bounding box center [317, 112] width 58 height 25
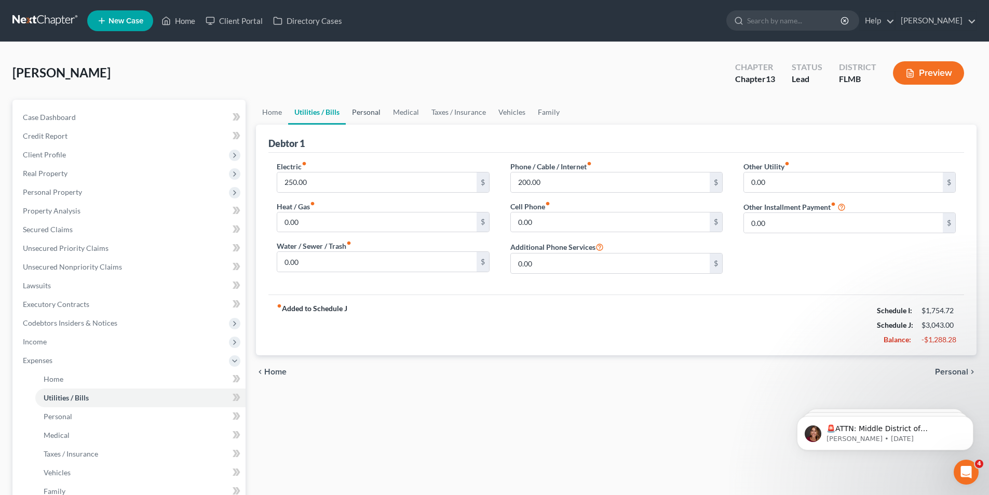
click at [359, 115] on link "Personal" at bounding box center [366, 112] width 41 height 25
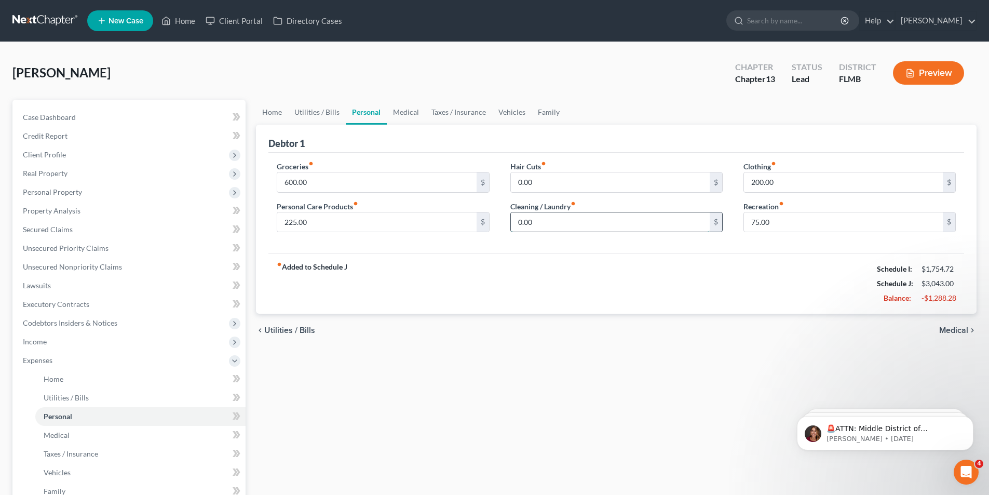
click at [560, 226] on input "0.00" at bounding box center [610, 222] width 199 height 20
type input "50.00"
click at [781, 296] on div "fiber_manual_record Added to Schedule J Schedule I: $1,754.72 Schedule J: $2,91…" at bounding box center [615, 283] width 695 height 61
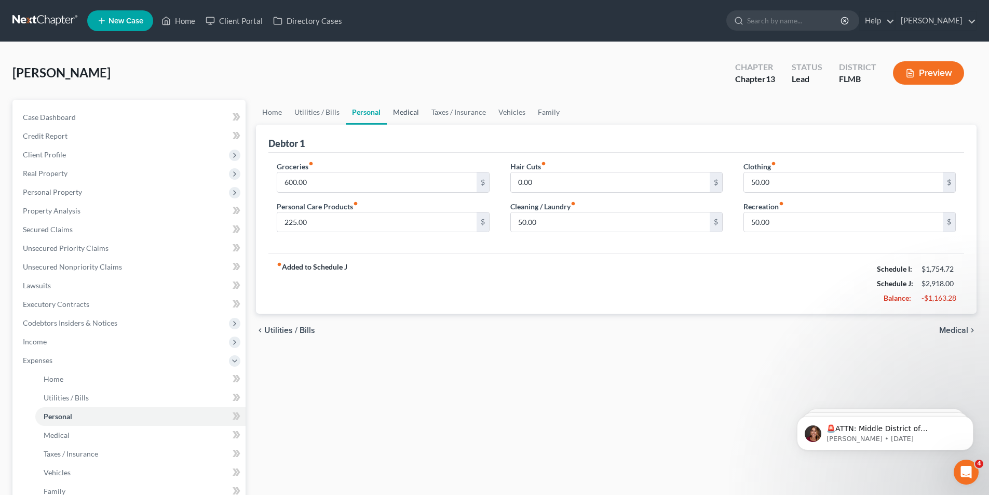
click at [410, 100] on link "Medical" at bounding box center [406, 112] width 38 height 25
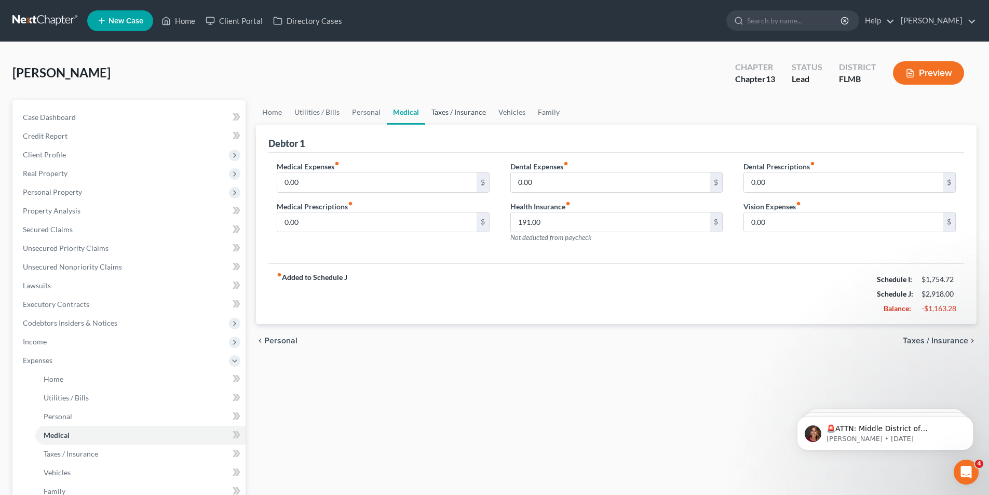
click at [467, 111] on link "Taxes / Insurance" at bounding box center [458, 112] width 67 height 25
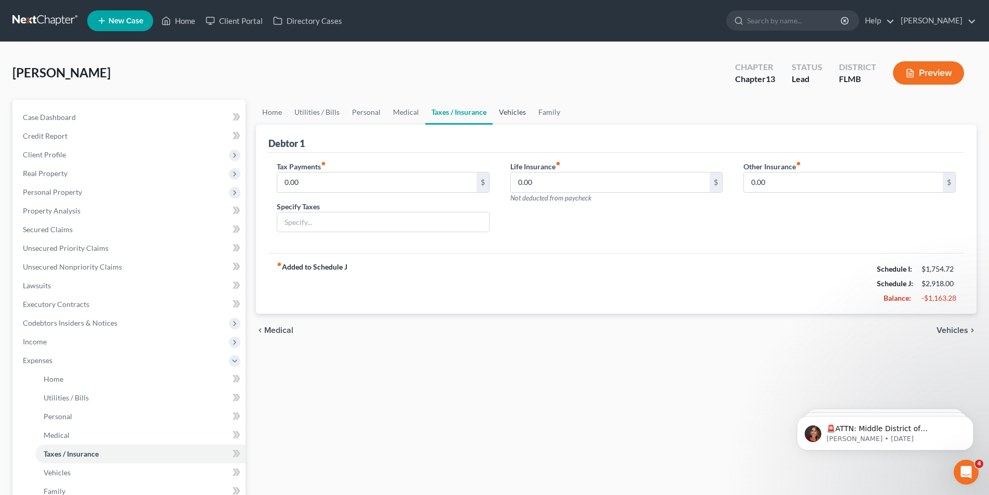
click at [512, 110] on link "Vehicles" at bounding box center [511, 112] width 39 height 25
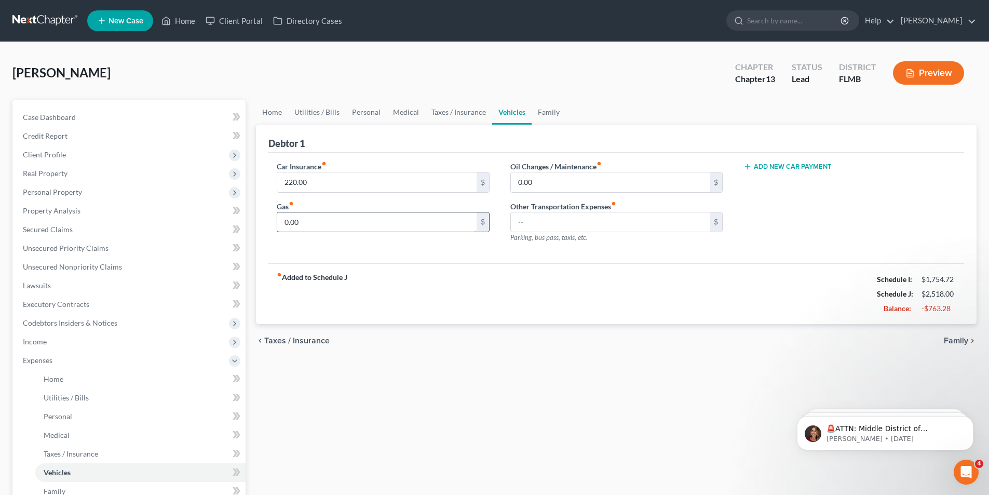
click at [326, 217] on input "0.00" at bounding box center [376, 222] width 199 height 20
type input "150.00"
click at [268, 109] on link "Home" at bounding box center [272, 112] width 32 height 25
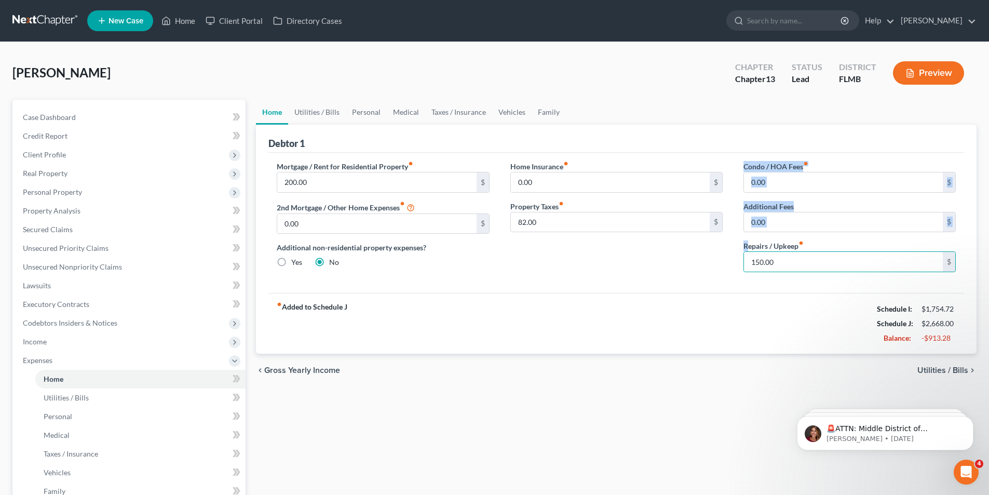
click at [720, 247] on div "Mortgage / Rent for Residential Property fiber_manual_record 200.00 $ 2nd Mortg…" at bounding box center [616, 220] width 700 height 119
click at [802, 251] on div "150.00 $" at bounding box center [849, 261] width 212 height 21
type input "100.00"
click at [320, 118] on link "Utilities / Bills" at bounding box center [317, 112] width 58 height 25
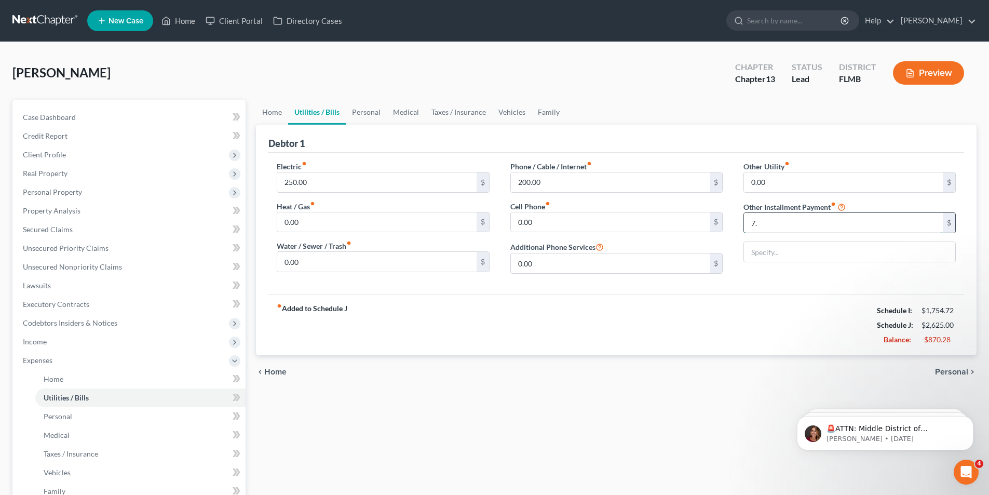
type input "7"
type input "67.00"
click at [358, 114] on link "Personal" at bounding box center [366, 112] width 41 height 25
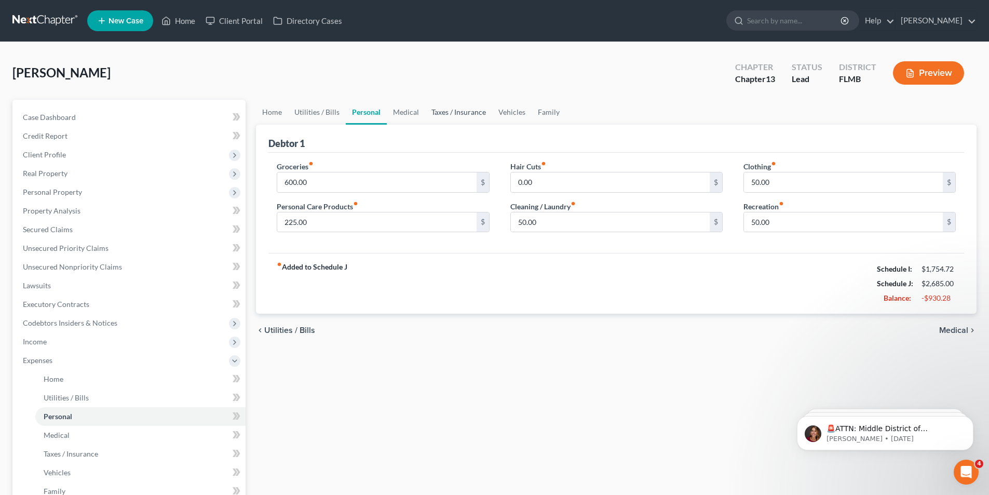
click at [437, 114] on link "Taxes / Insurance" at bounding box center [458, 112] width 67 height 25
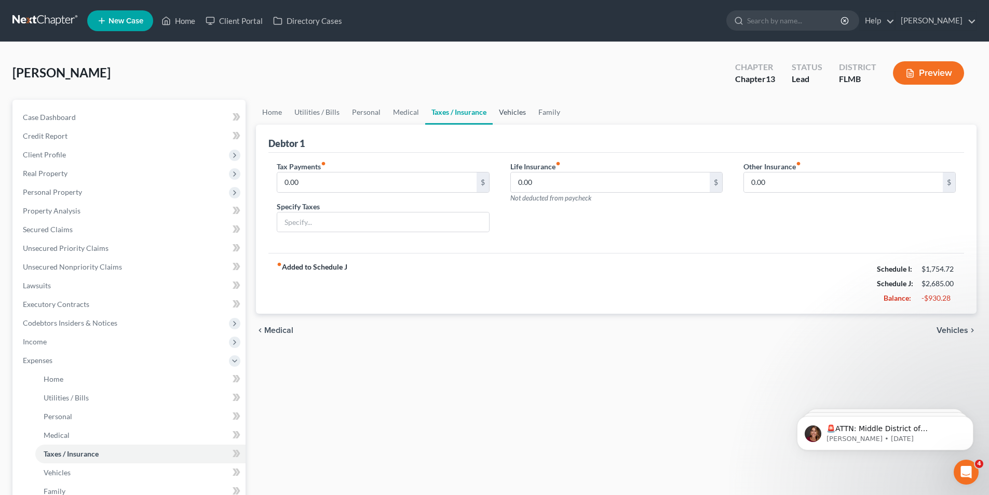
click at [515, 113] on link "Vehicles" at bounding box center [511, 112] width 39 height 25
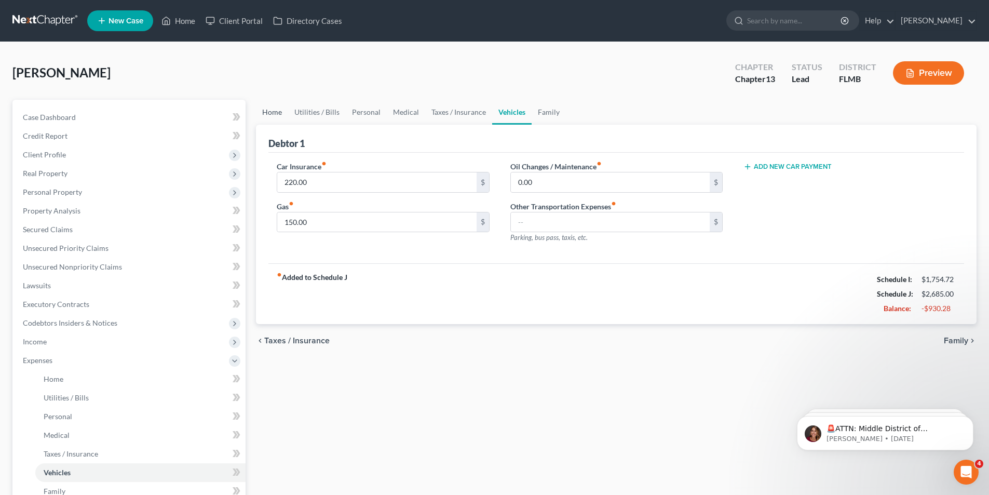
click at [268, 116] on link "Home" at bounding box center [272, 112] width 32 height 25
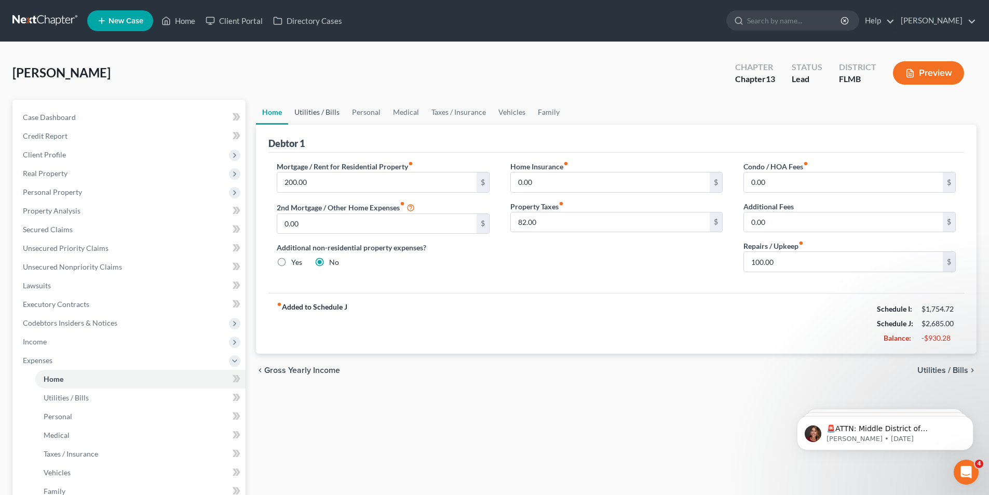
click at [320, 122] on link "Utilities / Bills" at bounding box center [317, 112] width 58 height 25
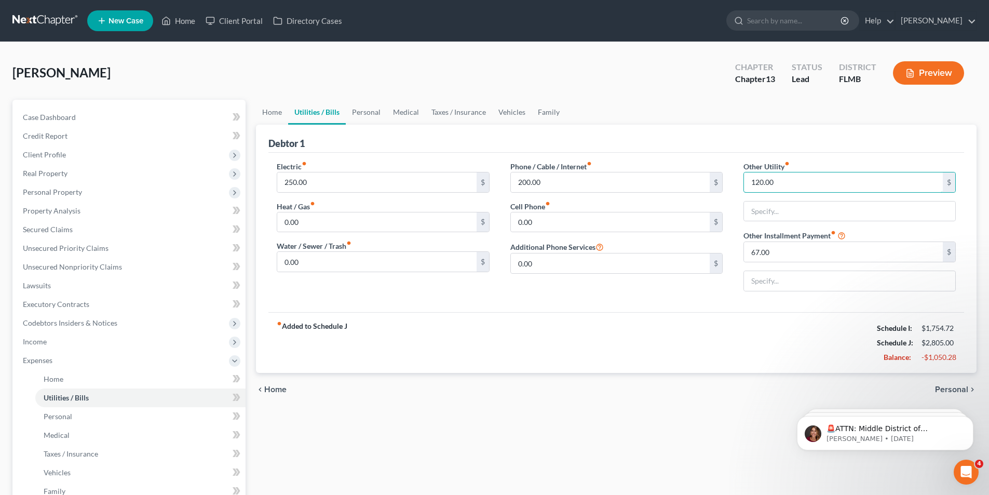
type input "120.00"
click at [268, 118] on link "Home" at bounding box center [272, 112] width 32 height 25
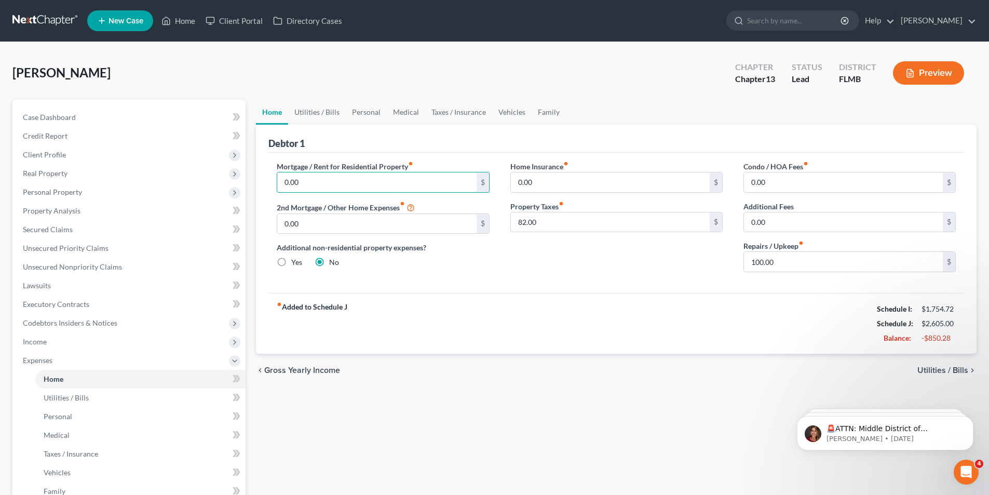
type input "0.00"
click at [33, 342] on span "Income" at bounding box center [35, 341] width 24 height 9
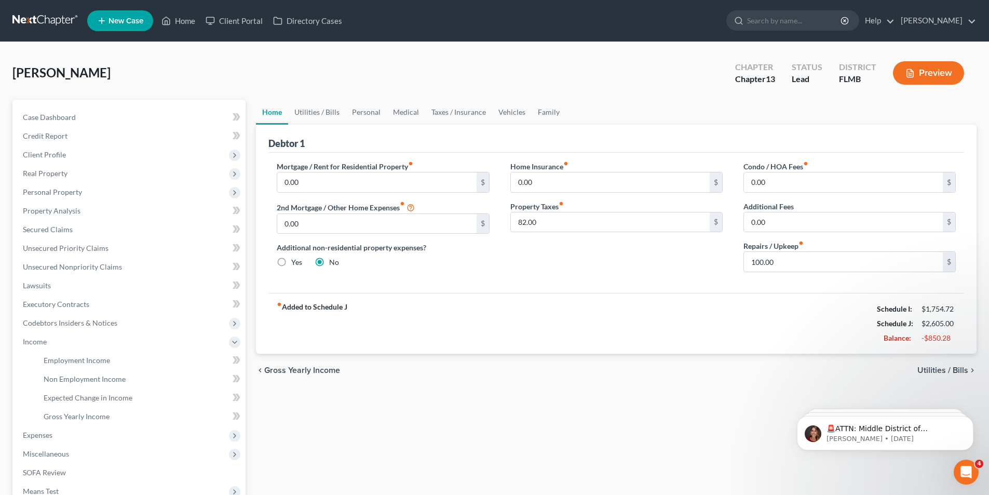
click at [923, 76] on button "Preview" at bounding box center [928, 72] width 71 height 23
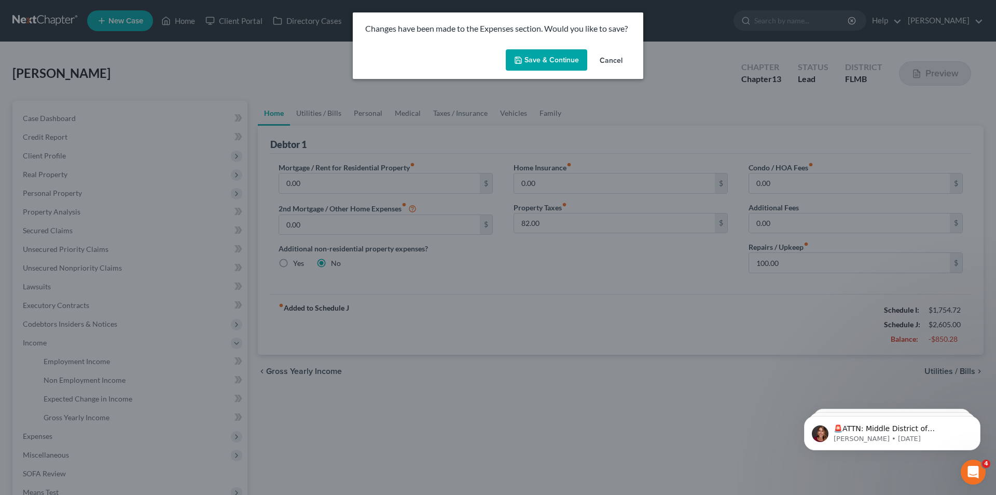
click at [559, 60] on button "Save & Continue" at bounding box center [546, 60] width 81 height 22
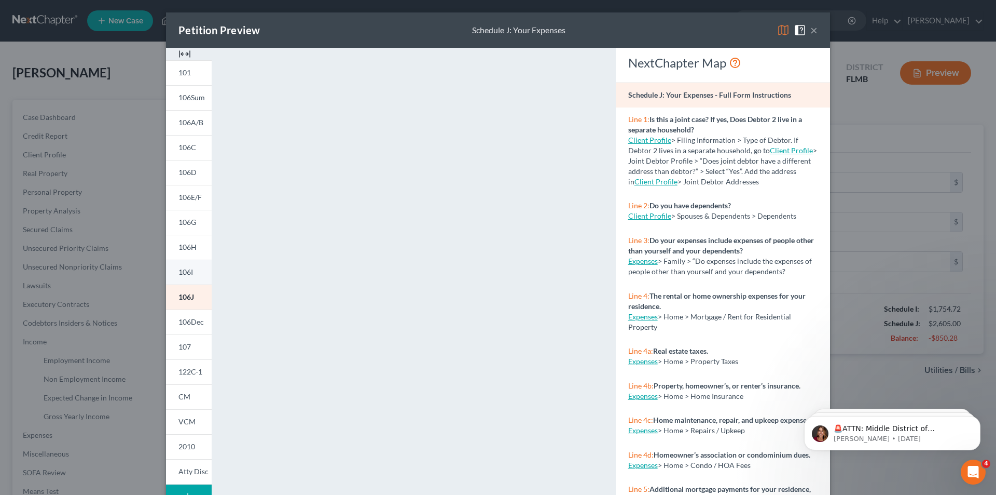
click at [185, 270] on span "106I" at bounding box center [186, 271] width 15 height 9
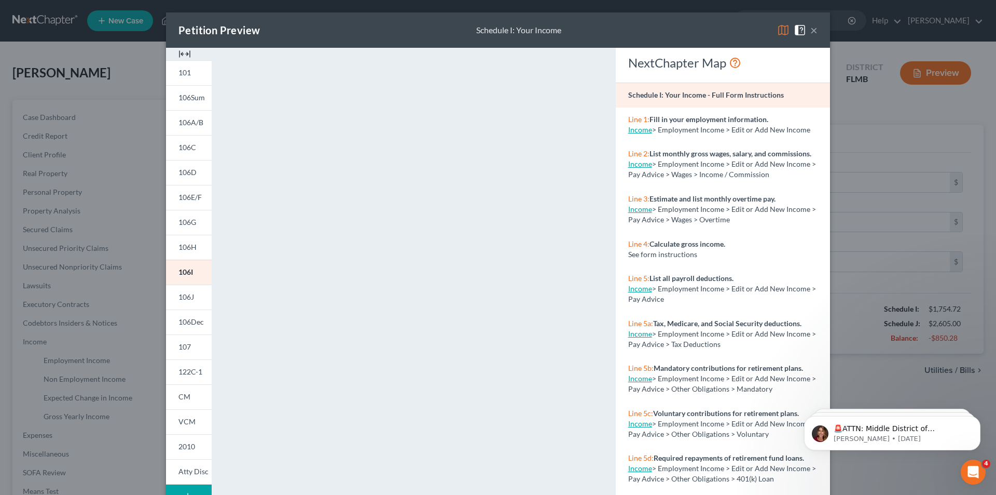
click at [811, 31] on button "×" at bounding box center [814, 30] width 7 height 12
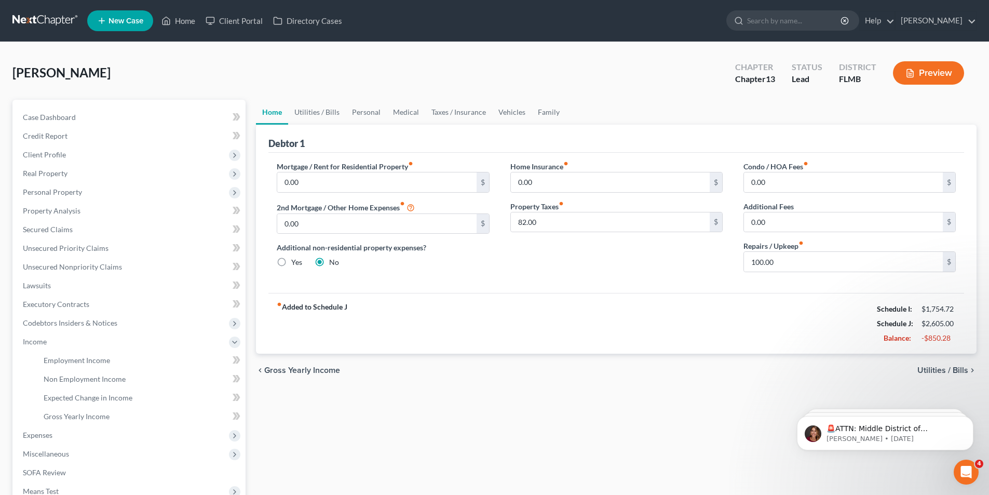
click at [947, 68] on button "Preview" at bounding box center [928, 72] width 71 height 23
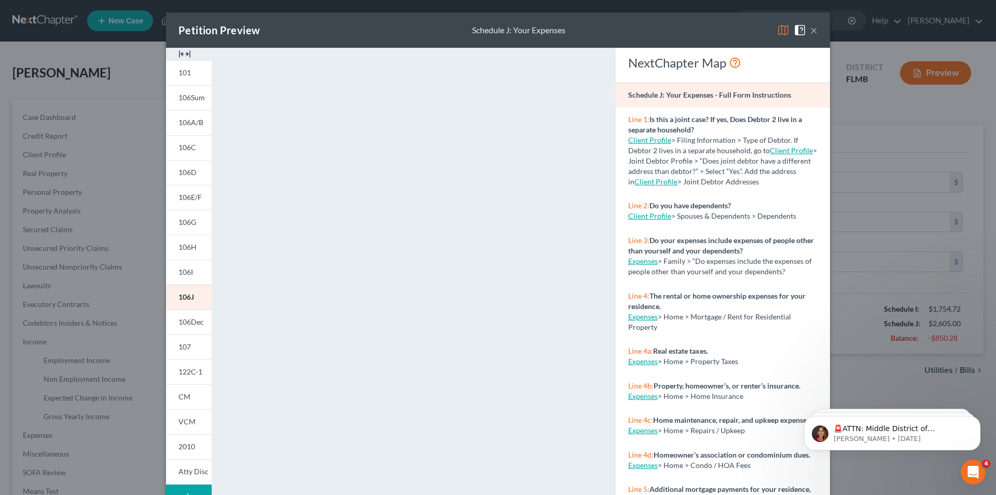
click at [811, 32] on button "×" at bounding box center [814, 30] width 7 height 12
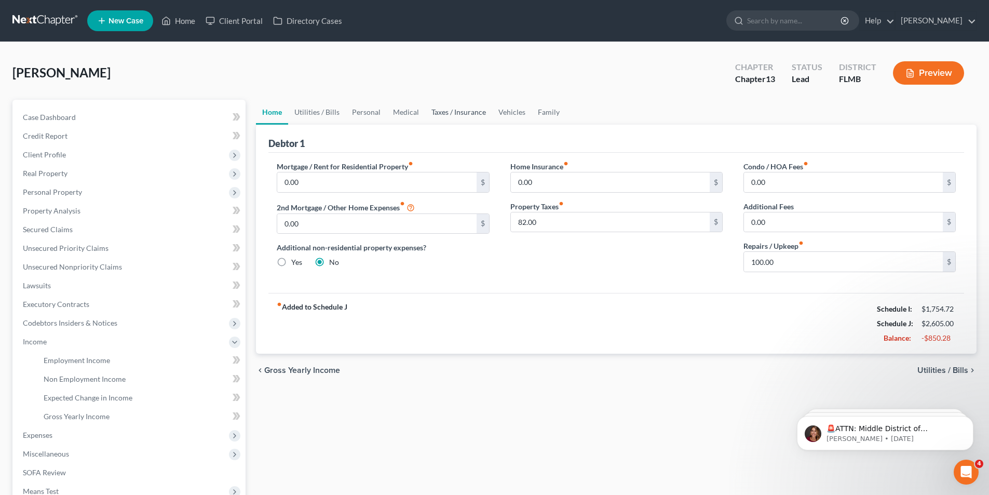
click at [456, 111] on link "Taxes / Insurance" at bounding box center [458, 112] width 67 height 25
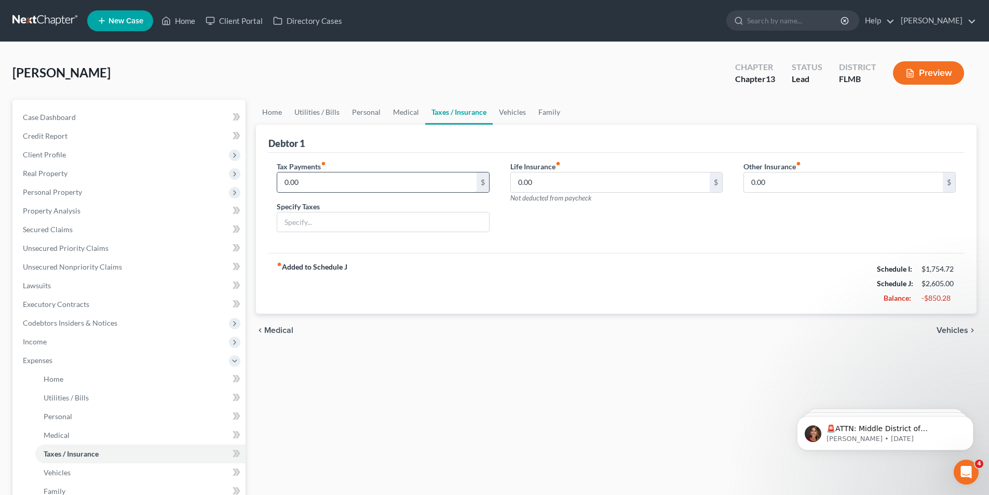
click at [344, 187] on input "0.00" at bounding box center [376, 182] width 199 height 20
type input "1"
click at [273, 109] on link "Home" at bounding box center [272, 112] width 32 height 25
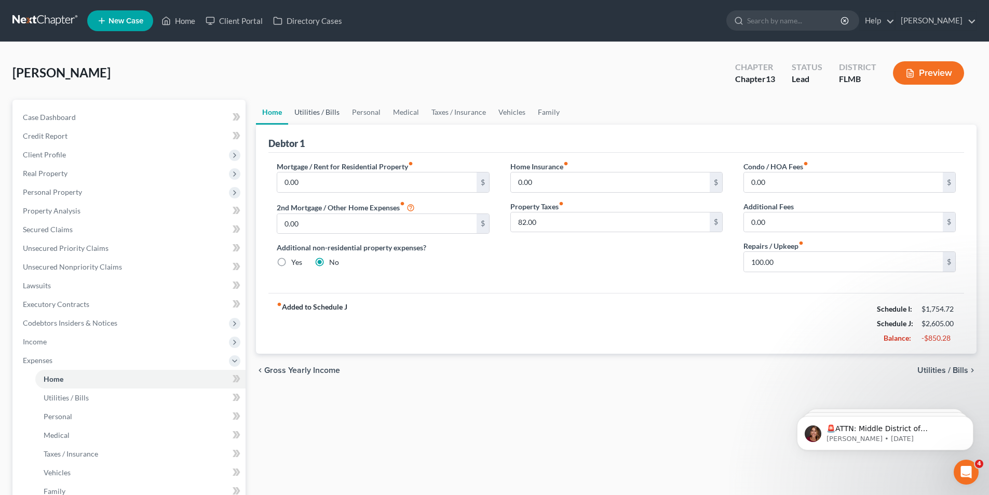
click at [320, 106] on link "Utilities / Bills" at bounding box center [317, 112] width 58 height 25
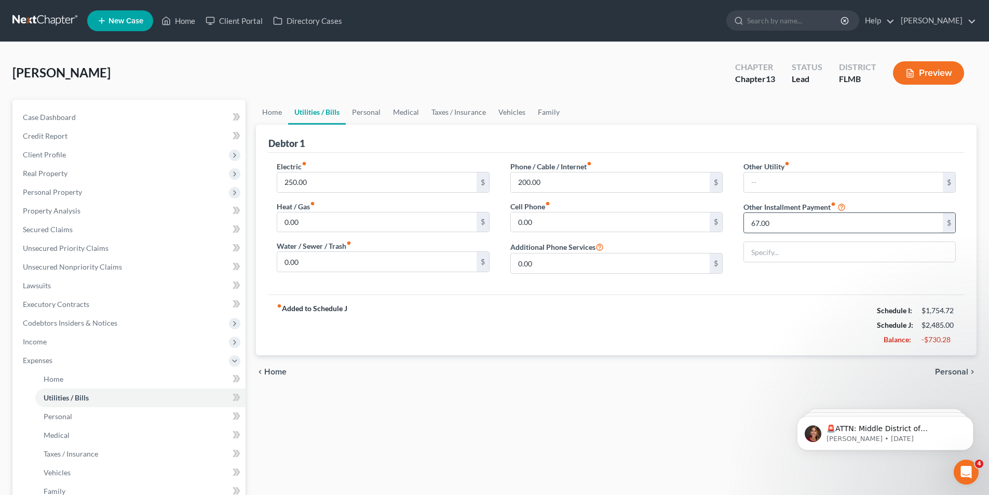
click at [777, 221] on input "67.00" at bounding box center [843, 223] width 199 height 20
type input "0"
click at [737, 327] on div "fiber_manual_record Added to Schedule J Schedule I: $1,754.72 Schedule J: $2,41…" at bounding box center [615, 324] width 695 height 61
click at [354, 107] on link "Personal" at bounding box center [366, 112] width 41 height 25
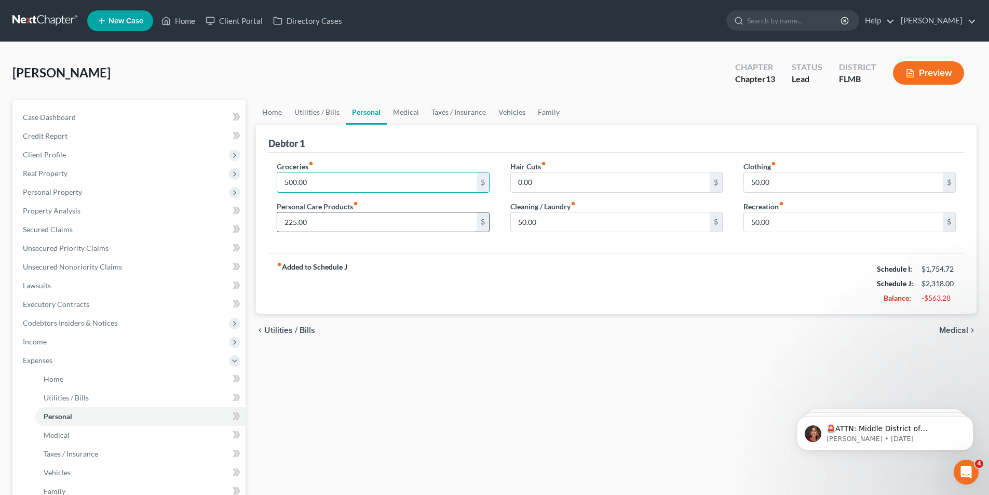
type input "500.00"
type input "75.00"
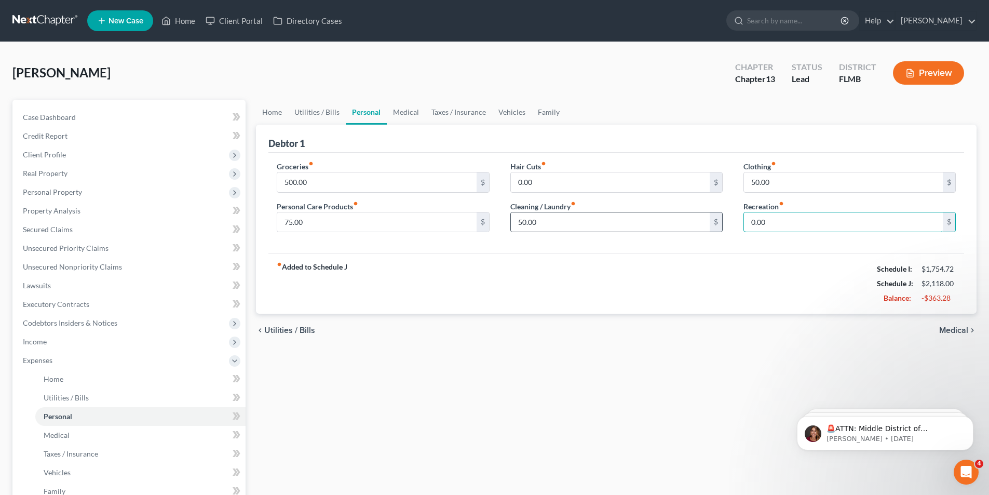
type input "0.00"
click at [270, 106] on link "Home" at bounding box center [272, 112] width 32 height 25
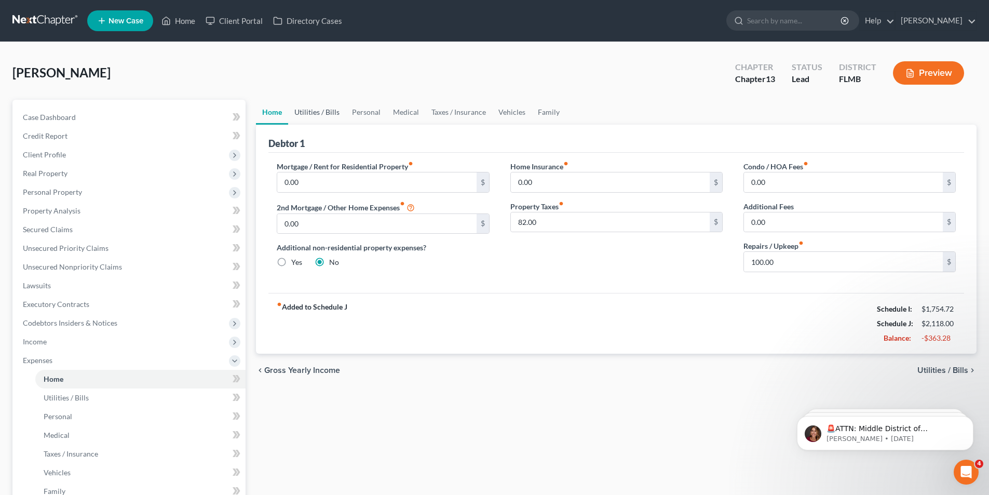
click at [314, 104] on link "Utilities / Bills" at bounding box center [317, 112] width 58 height 25
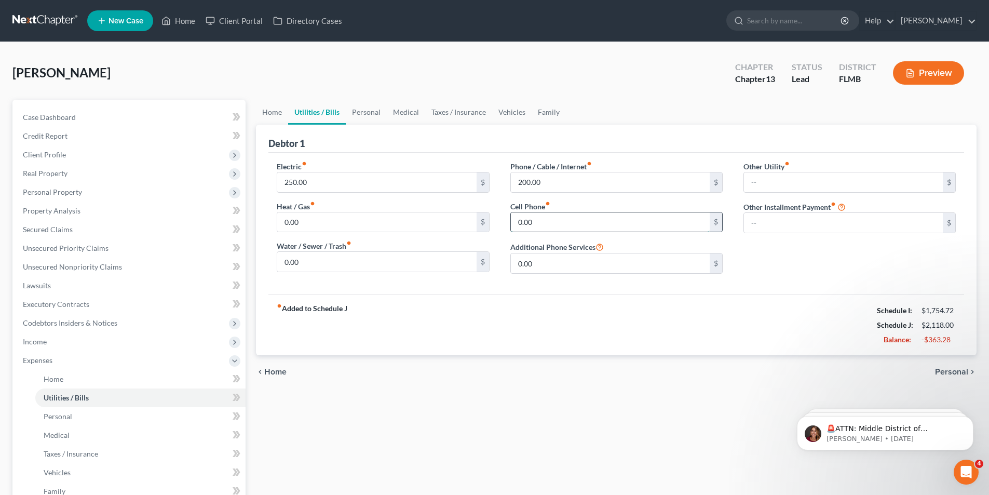
click at [549, 223] on input "0.00" at bounding box center [610, 222] width 199 height 20
type input "200.00"
type input "75.00"
click at [275, 117] on link "Home" at bounding box center [272, 112] width 32 height 25
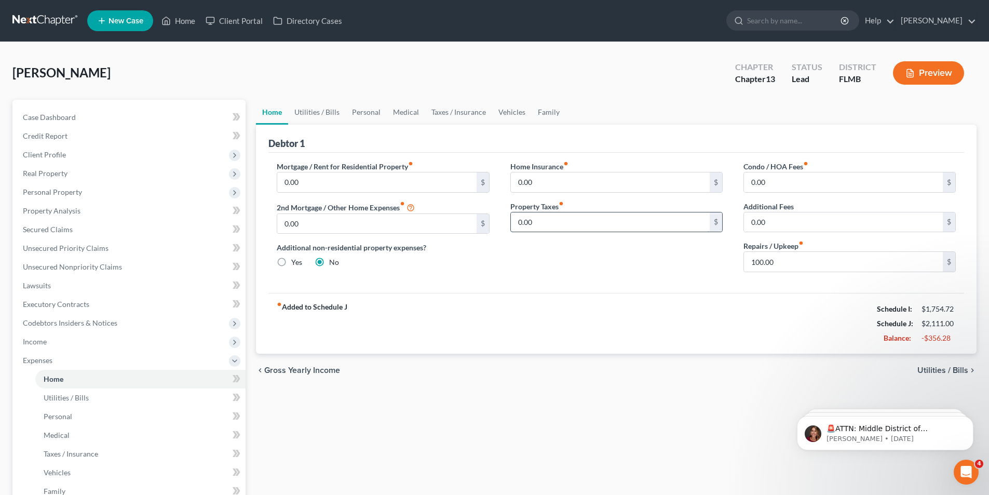
type input "0.00"
click at [327, 111] on link "Utilities / Bills" at bounding box center [317, 112] width 58 height 25
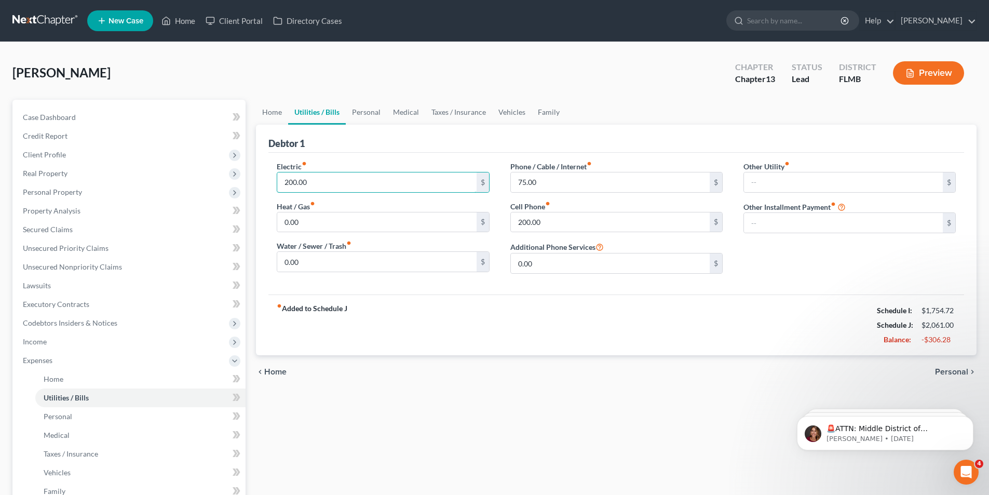
type input "200.00"
click at [362, 109] on link "Personal" at bounding box center [366, 112] width 41 height 25
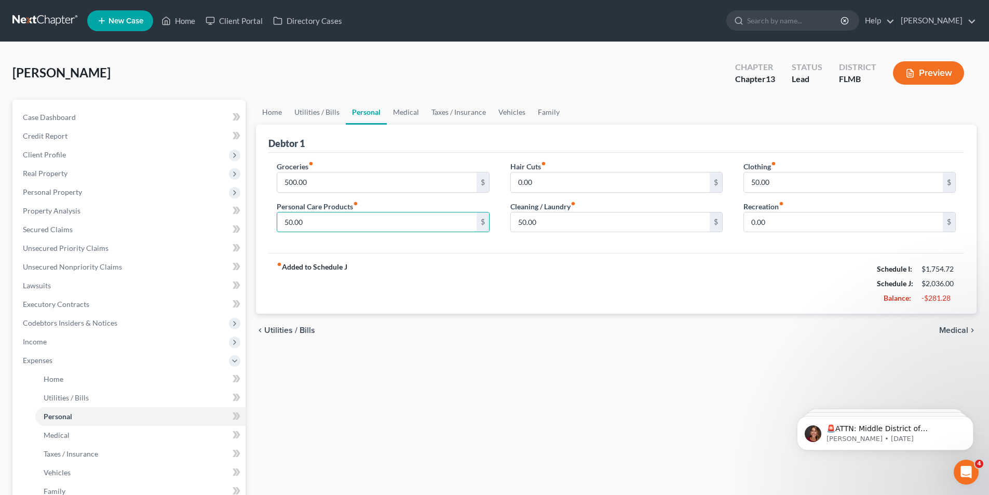
type input "50.00"
click at [780, 182] on input "50.00" at bounding box center [843, 182] width 199 height 20
type input "0.00"
click at [396, 108] on link "Medical" at bounding box center [406, 112] width 38 height 25
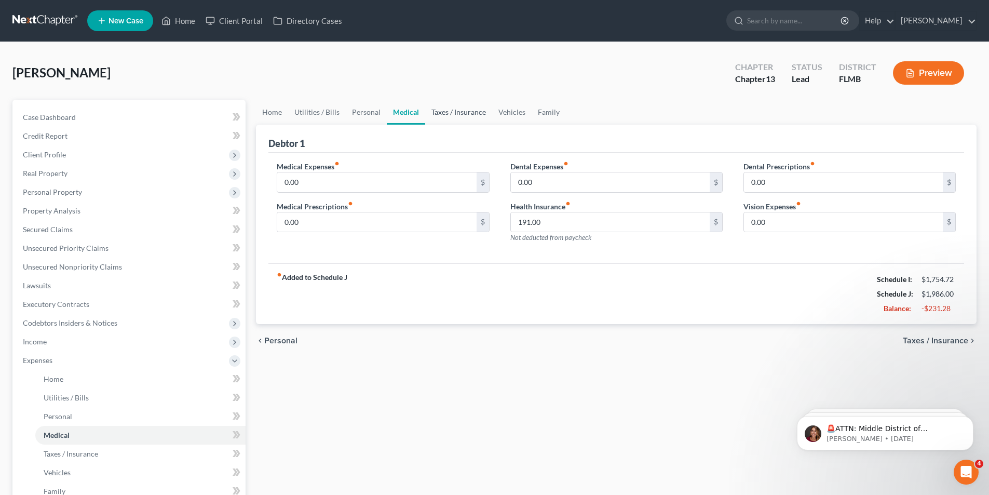
click at [454, 114] on link "Taxes / Insurance" at bounding box center [458, 112] width 67 height 25
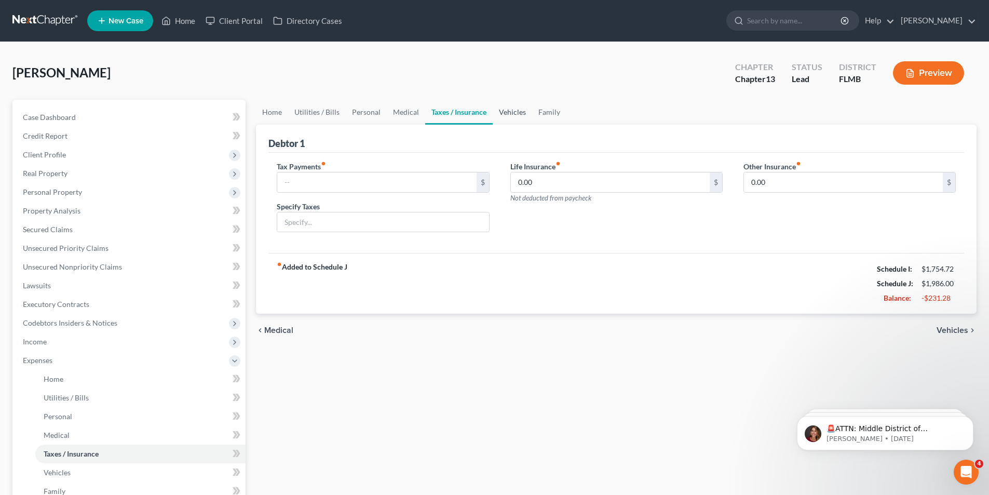
click at [512, 118] on link "Vehicles" at bounding box center [511, 112] width 39 height 25
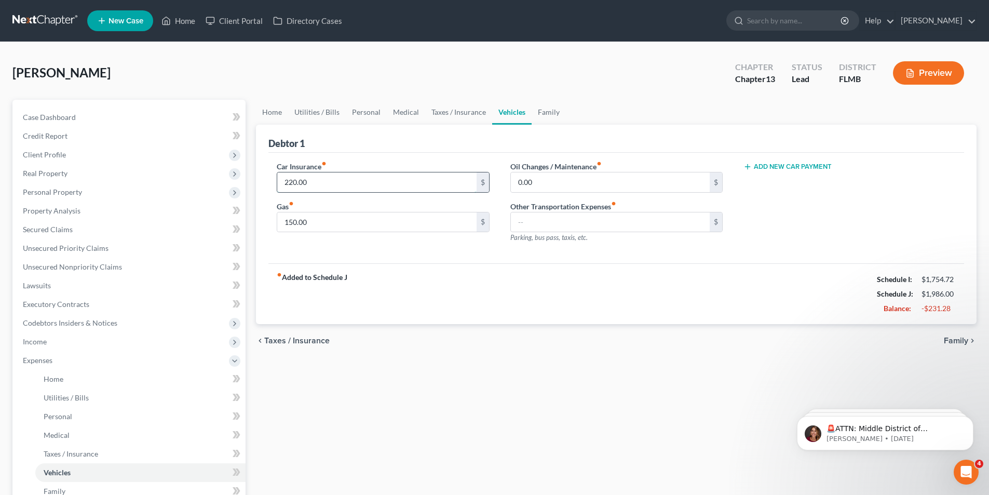
click at [460, 183] on input "220.00" at bounding box center [376, 182] width 199 height 20
type input "110.00"
click at [545, 115] on link "Family" at bounding box center [548, 112] width 34 height 25
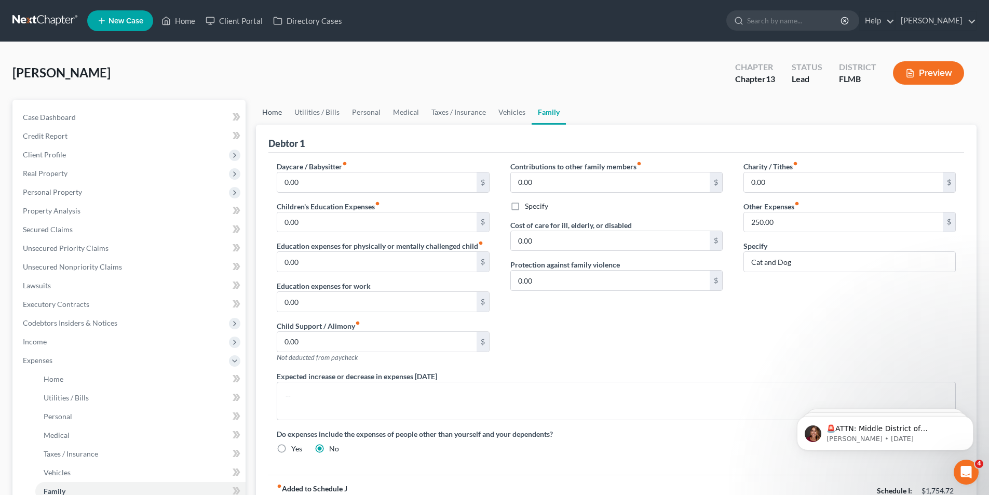
click at [282, 109] on link "Home" at bounding box center [272, 112] width 32 height 25
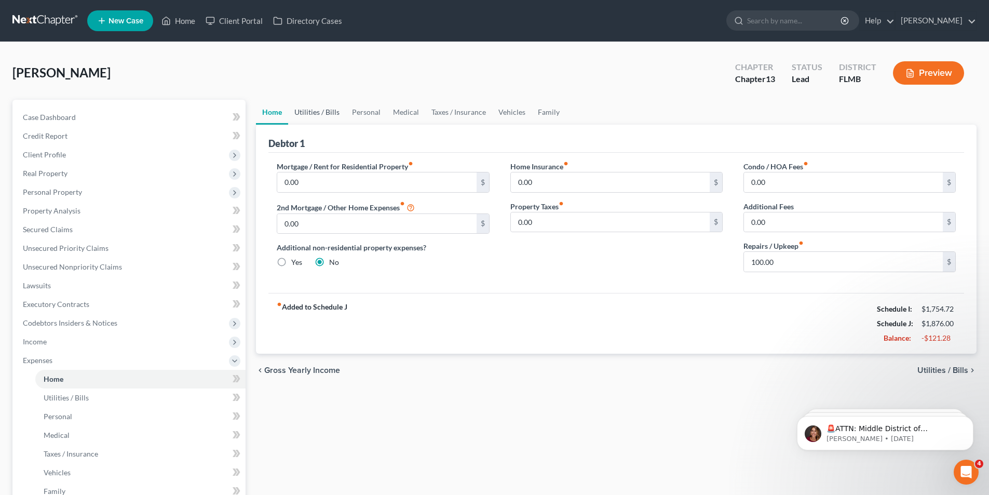
click at [312, 108] on link "Utilities / Bills" at bounding box center [317, 112] width 58 height 25
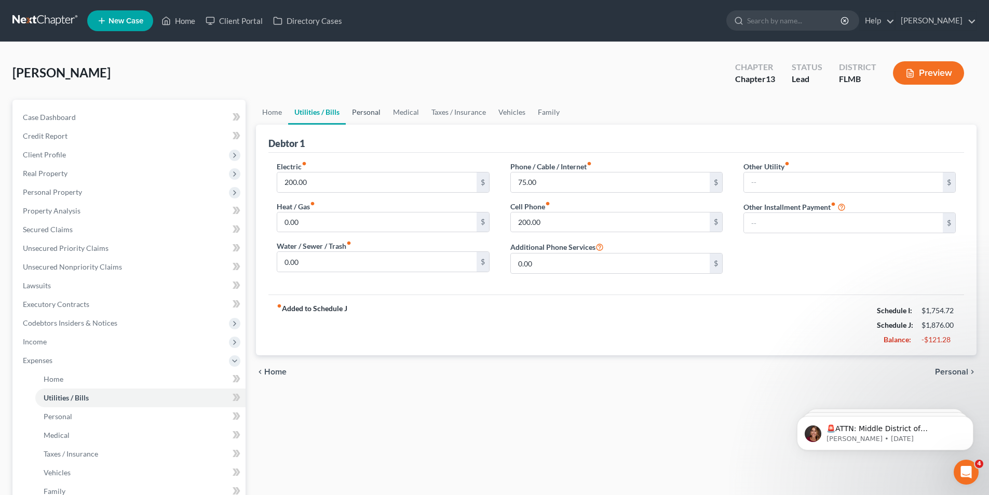
click at [363, 107] on link "Personal" at bounding box center [366, 112] width 41 height 25
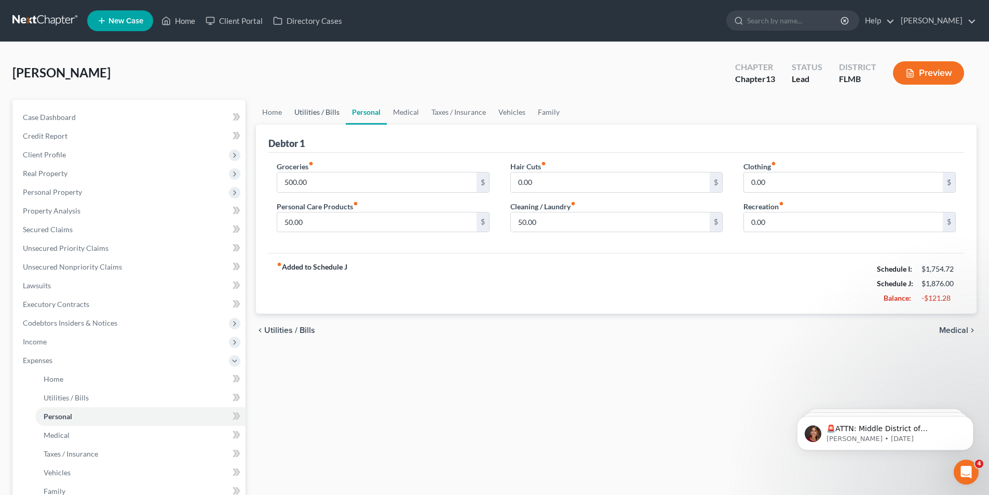
click at [313, 108] on link "Utilities / Bills" at bounding box center [317, 112] width 58 height 25
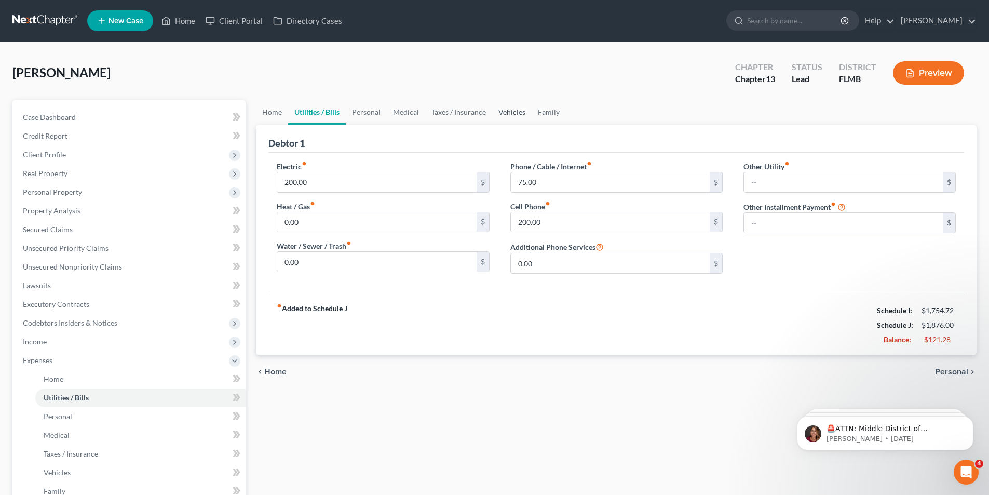
click at [513, 113] on link "Vehicles" at bounding box center [511, 112] width 39 height 25
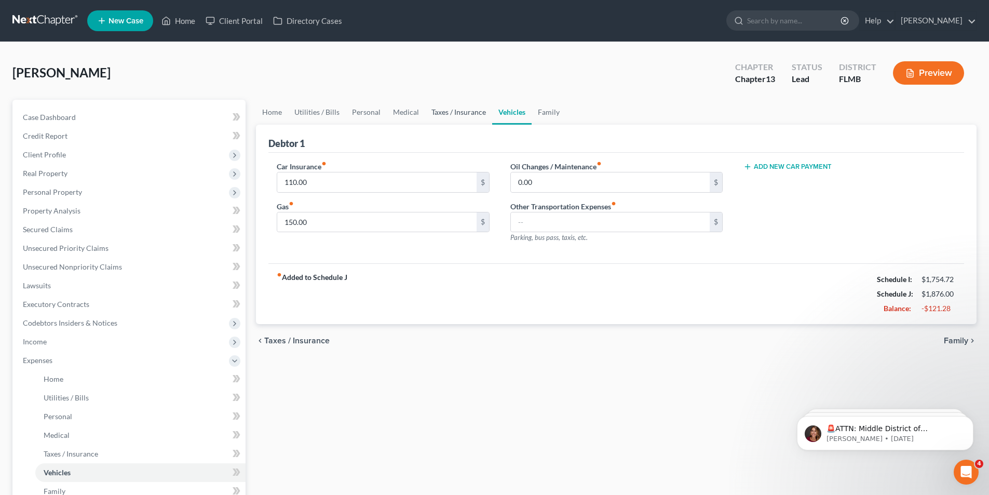
click at [448, 113] on link "Taxes / Insurance" at bounding box center [458, 112] width 67 height 25
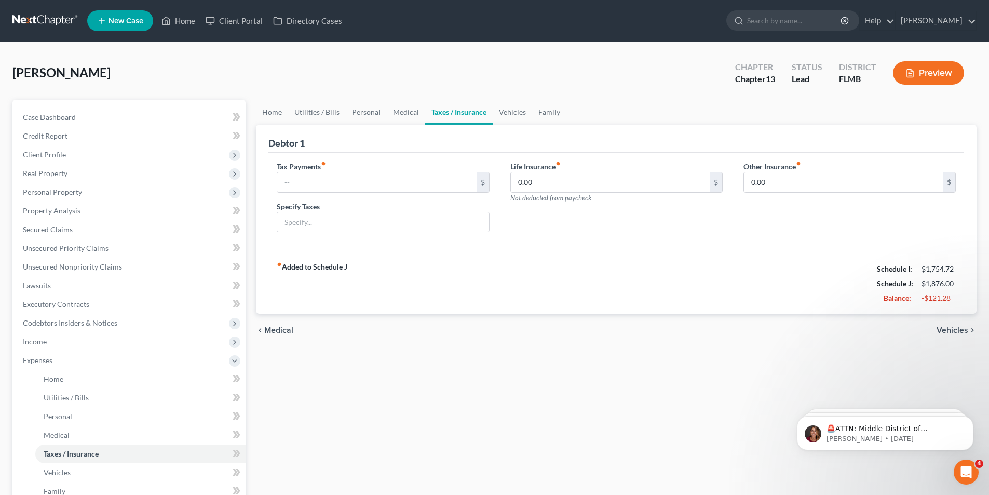
click at [308, 146] on div "Debtor 1" at bounding box center [615, 139] width 695 height 28
click at [304, 177] on input "text" at bounding box center [376, 182] width 199 height 20
type input "120.00"
click at [273, 109] on link "Home" at bounding box center [272, 112] width 32 height 25
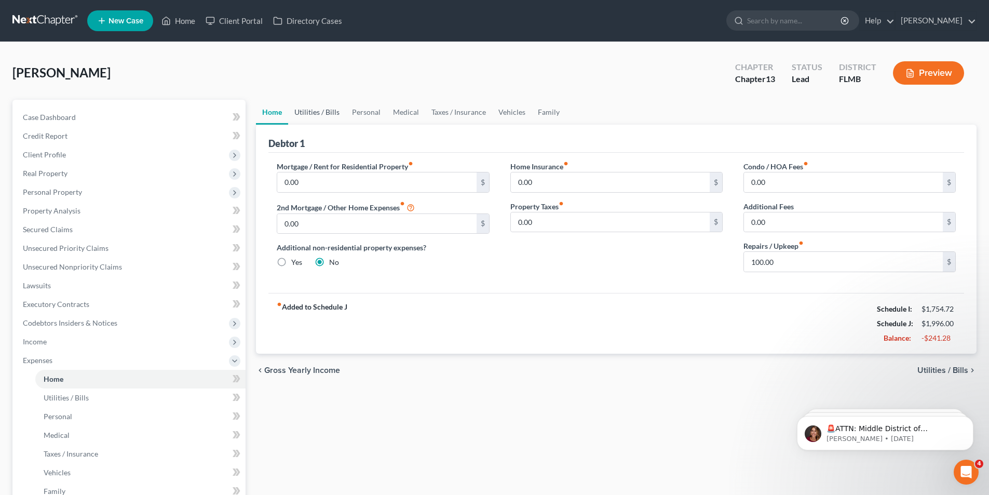
click at [317, 107] on link "Utilities / Bills" at bounding box center [317, 112] width 58 height 25
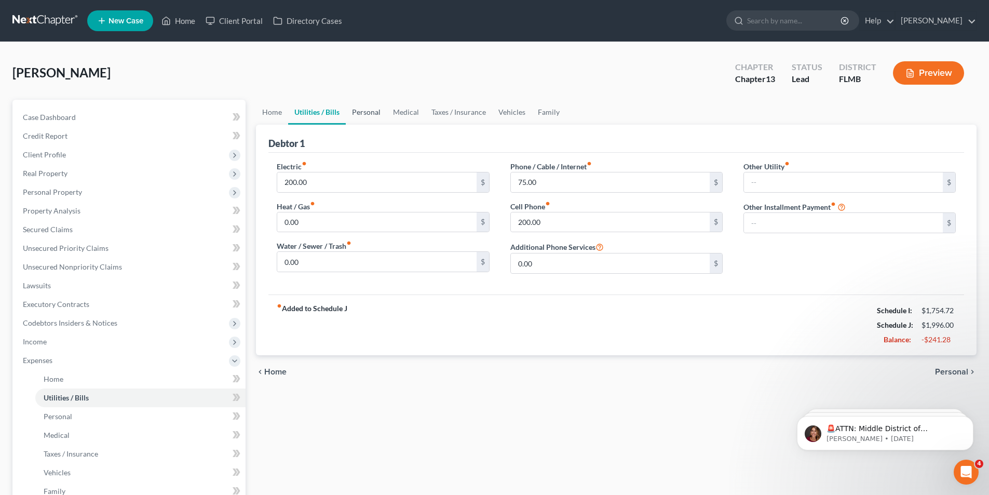
click at [362, 113] on link "Personal" at bounding box center [366, 112] width 41 height 25
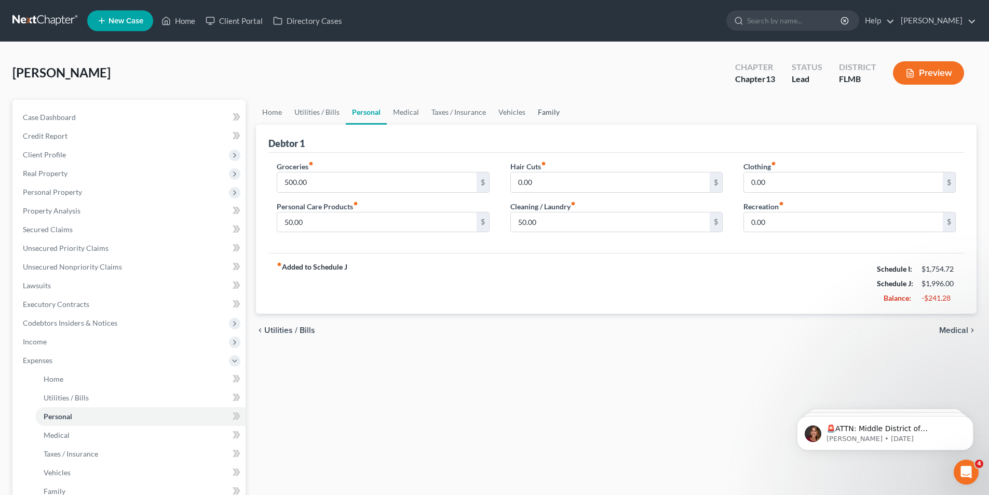
click at [544, 114] on link "Family" at bounding box center [548, 112] width 34 height 25
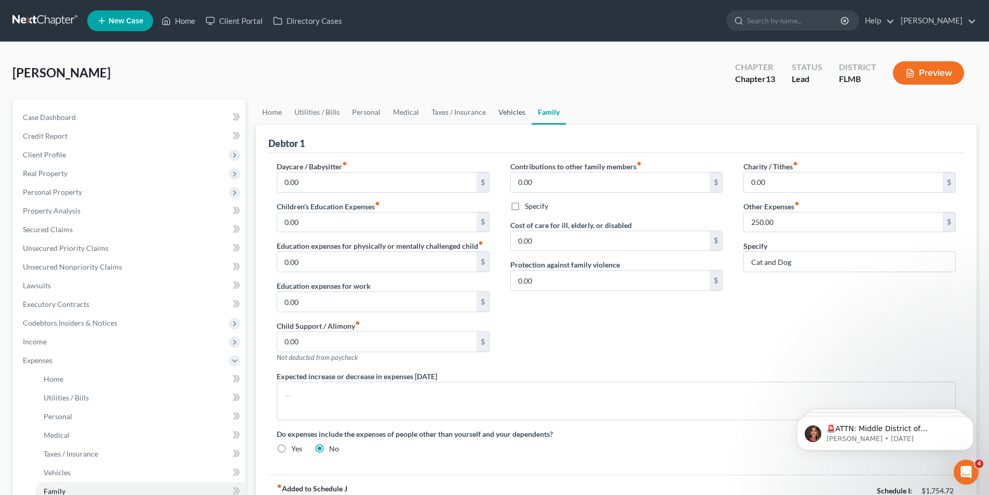
click at [507, 110] on link "Vehicles" at bounding box center [511, 112] width 39 height 25
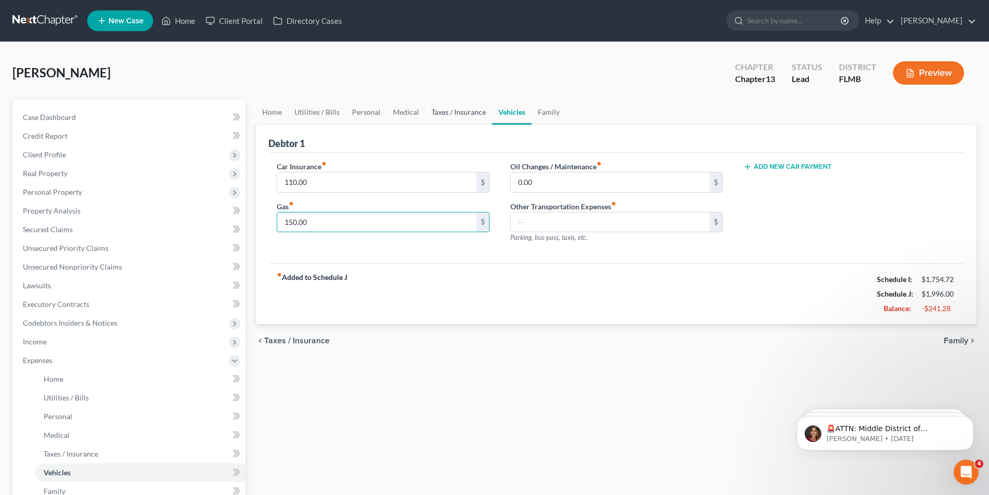
click at [475, 106] on link "Taxes / Insurance" at bounding box center [458, 112] width 67 height 25
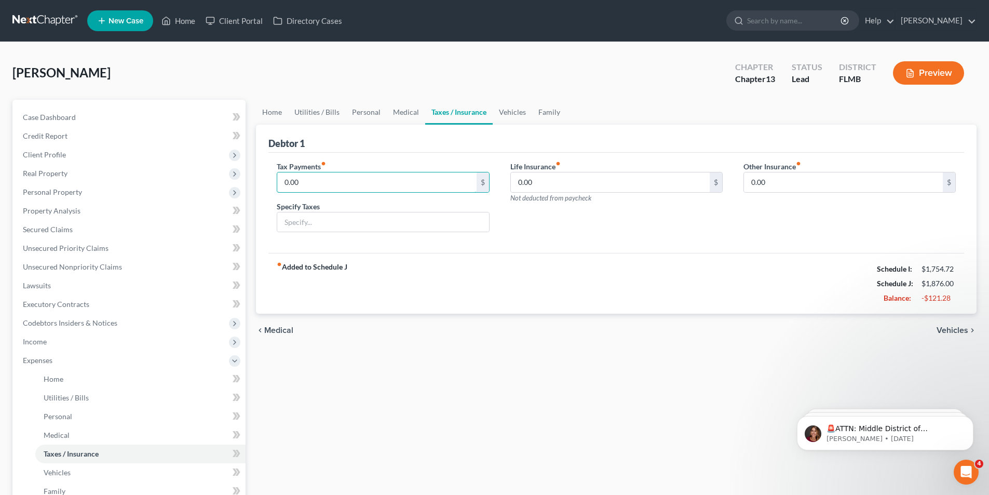
type input "0.00"
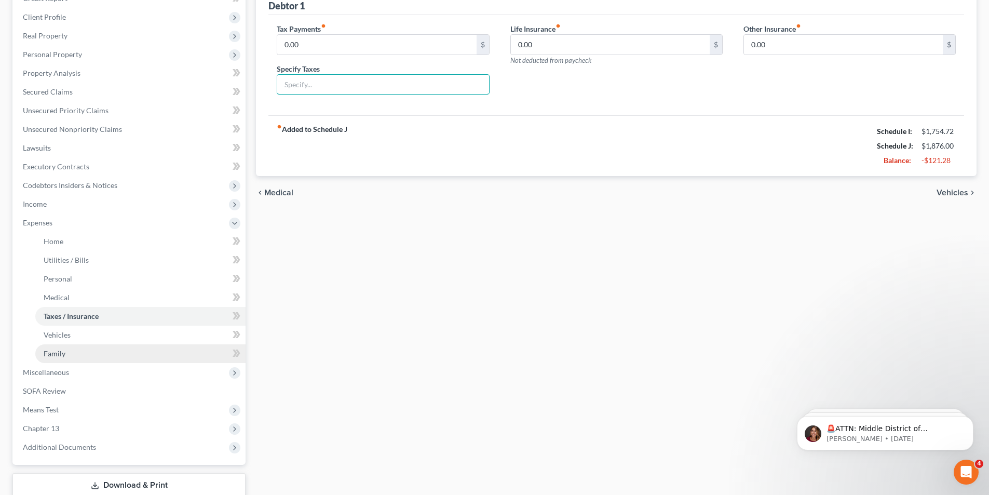
scroll to position [156, 0]
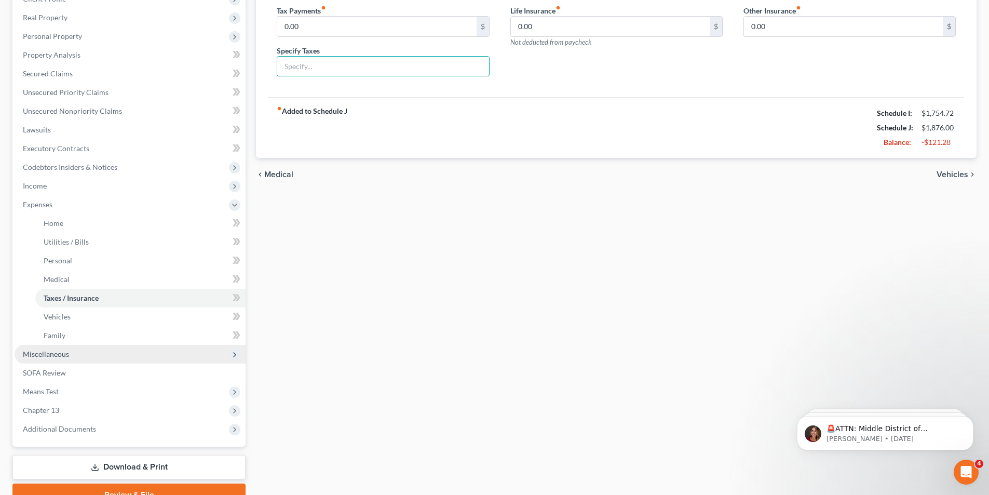
click at [57, 351] on span "Miscellaneous" at bounding box center [46, 353] width 46 height 9
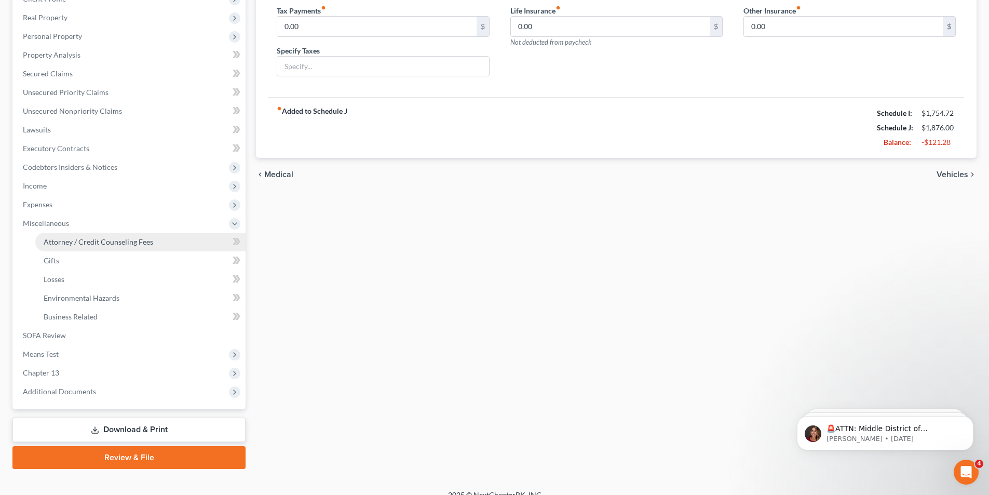
click at [108, 237] on span "Attorney / Credit Counseling Fees" at bounding box center [98, 241] width 109 height 9
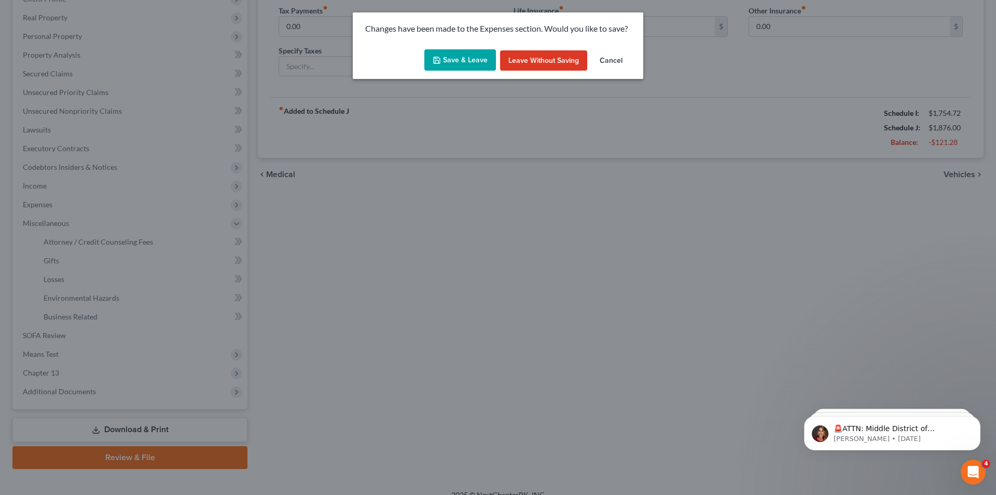
click at [462, 57] on button "Save & Leave" at bounding box center [460, 60] width 72 height 22
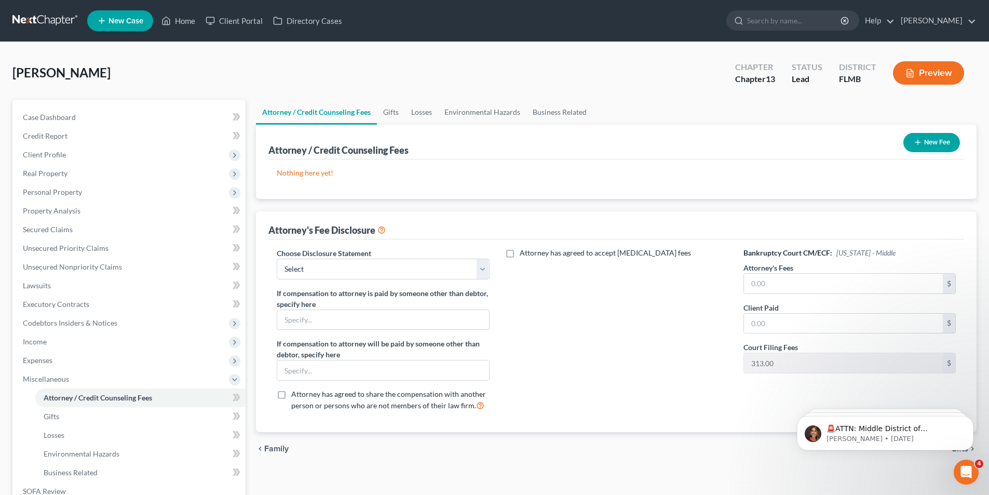
click at [931, 138] on button "New Fee" at bounding box center [931, 142] width 57 height 19
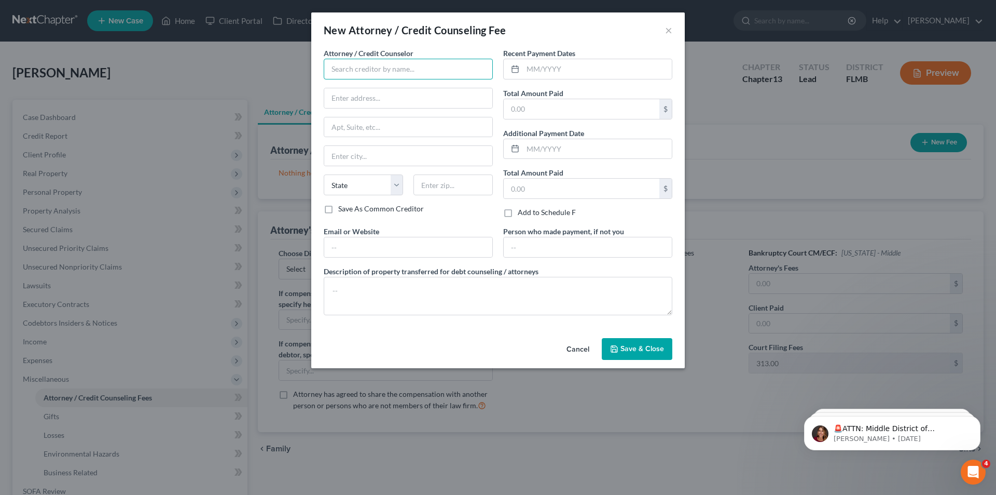
click at [351, 67] on input "text" at bounding box center [408, 69] width 169 height 21
type input "[PERSON_NAME]"
type input "PO Box 2064"
type input "[GEOGRAPHIC_DATA]"
select select "9"
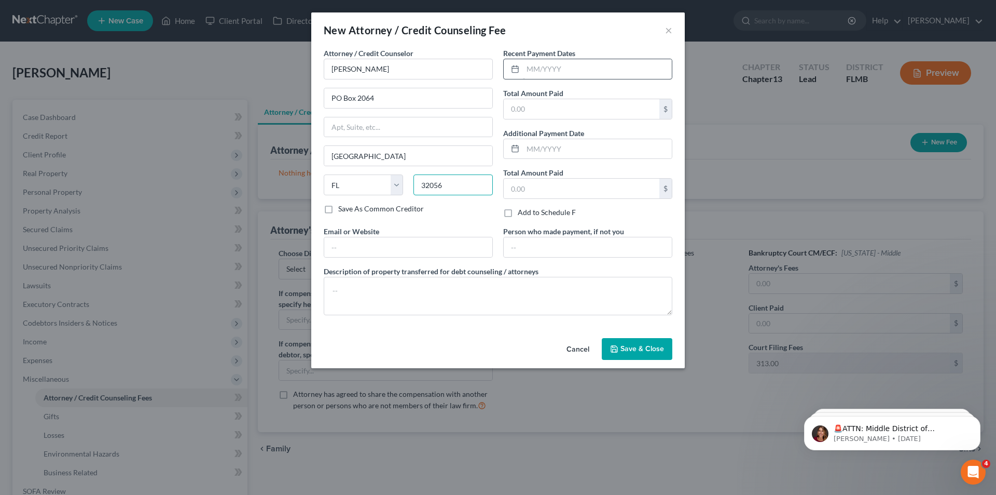
type input "32056"
click at [614, 74] on input "text" at bounding box center [597, 69] width 149 height 20
type input "[DATE]"
type input "1,813.00"
click at [428, 243] on input "text" at bounding box center [408, 247] width 168 height 20
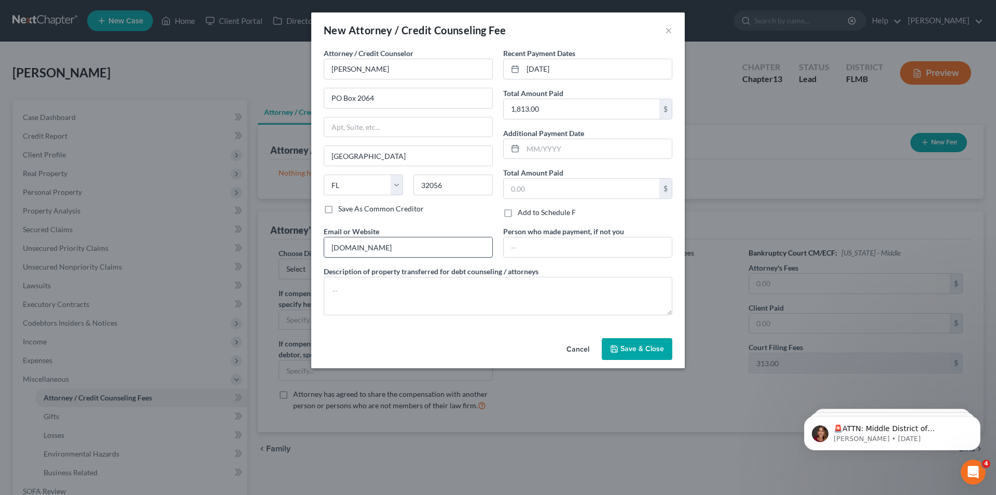
type input "[DOMAIN_NAME]"
type input "S"
click at [667, 360] on div "Cancel Save & Close" at bounding box center [498, 351] width 374 height 34
click at [653, 348] on span "Save & Close" at bounding box center [643, 348] width 44 height 9
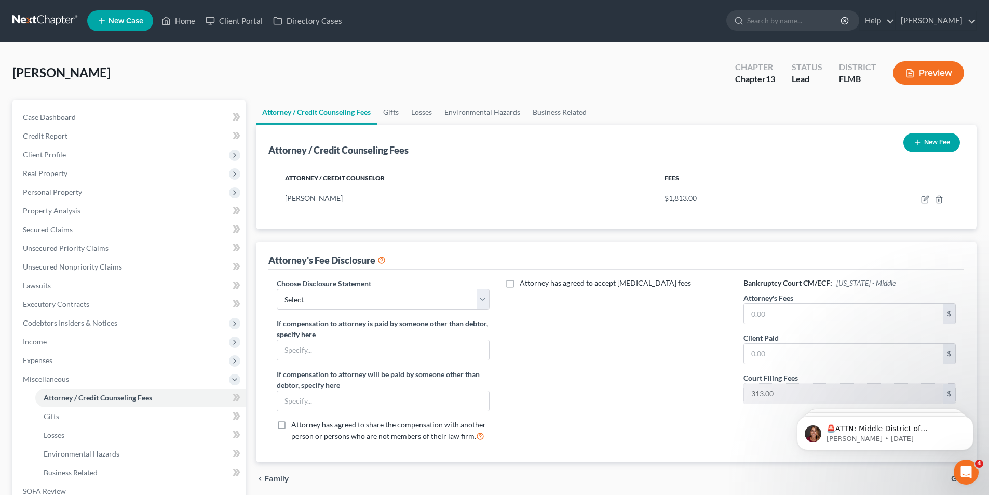
click at [935, 140] on button "New Fee" at bounding box center [931, 142] width 57 height 19
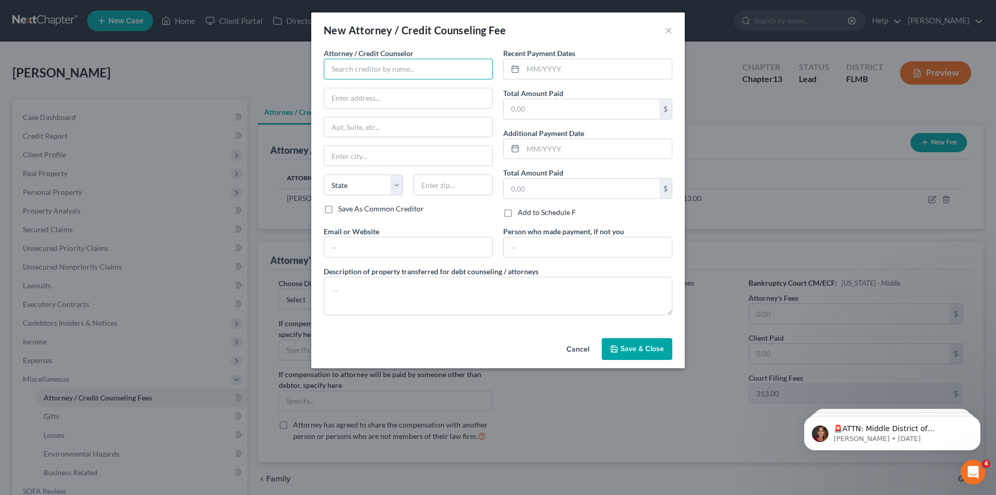
click at [353, 77] on input "text" at bounding box center [408, 69] width 169 height 21
type input "MoneySharp"
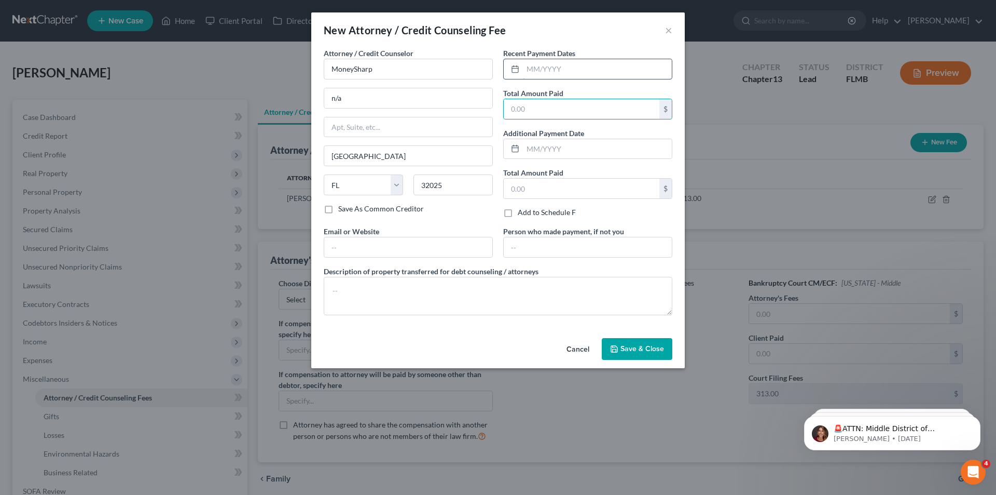
click at [554, 71] on input "text" at bounding box center [597, 69] width 149 height 20
click at [408, 250] on input "text" at bounding box center [408, 247] width 168 height 20
click at [655, 351] on span "Save & Close" at bounding box center [643, 348] width 44 height 9
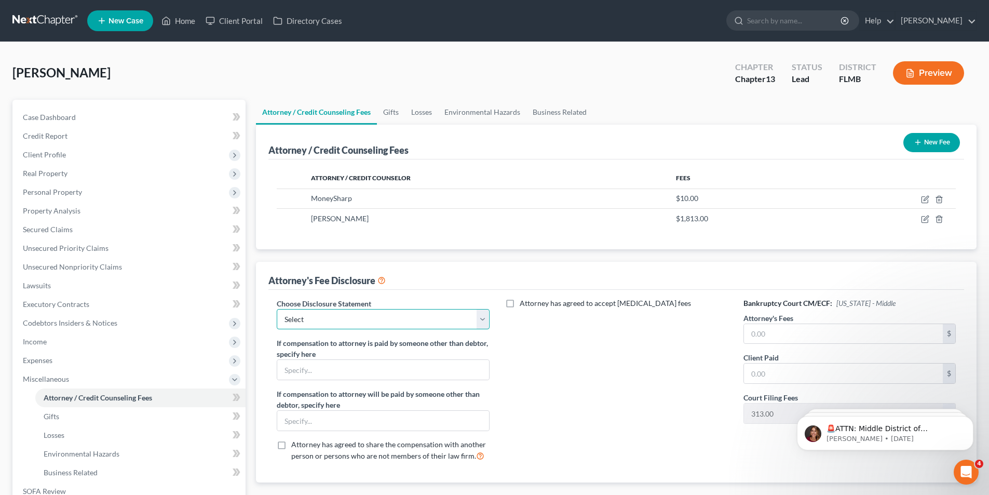
click at [396, 321] on select "Select Attorney Fee Disclosure" at bounding box center [383, 319] width 212 height 21
click at [277, 309] on select "Select Attorney Fee Disclosure" at bounding box center [383, 319] width 212 height 21
click at [773, 365] on input "text" at bounding box center [843, 373] width 199 height 20
click at [776, 336] on input "text" at bounding box center [843, 334] width 199 height 20
click at [399, 112] on link "Gifts" at bounding box center [391, 112] width 28 height 25
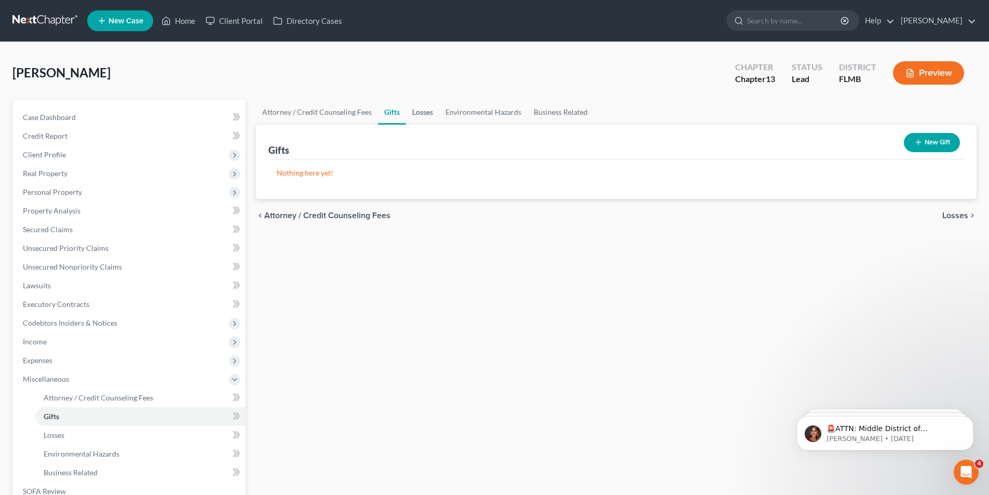
click at [422, 109] on link "Losses" at bounding box center [422, 112] width 33 height 25
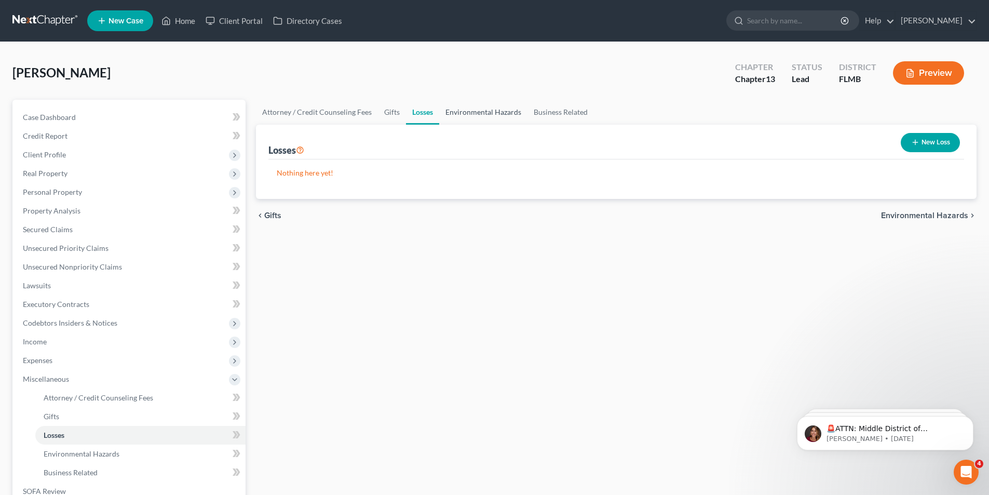
click at [468, 108] on link "Environmental Hazards" at bounding box center [483, 112] width 88 height 25
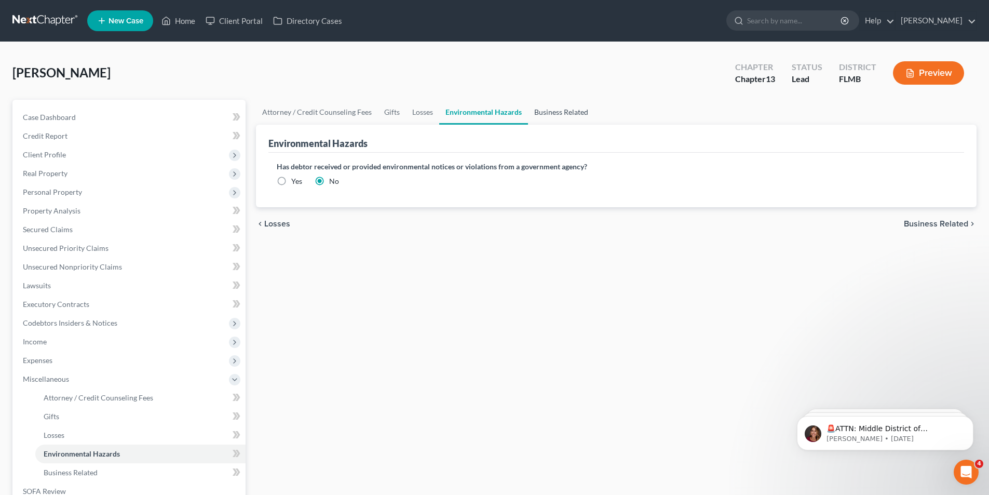
click at [567, 111] on link "Business Related" at bounding box center [561, 112] width 66 height 25
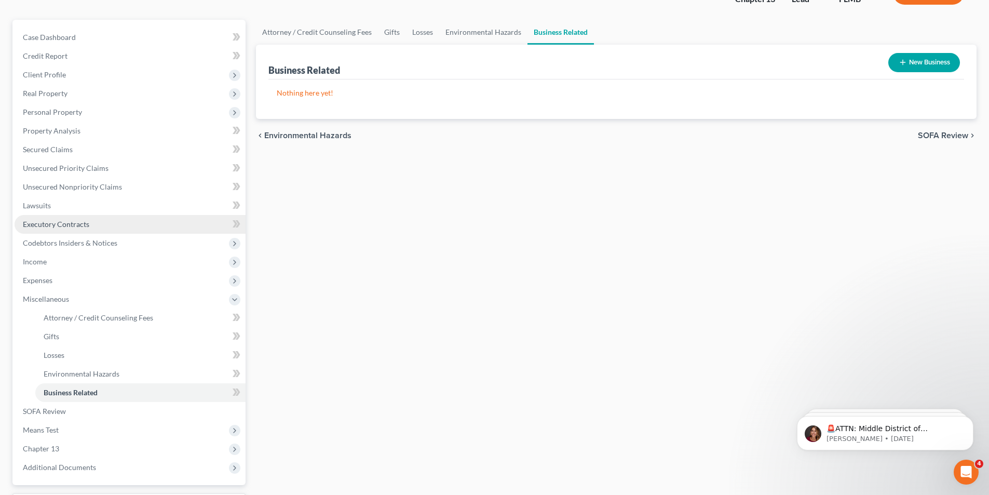
scroll to position [104, 0]
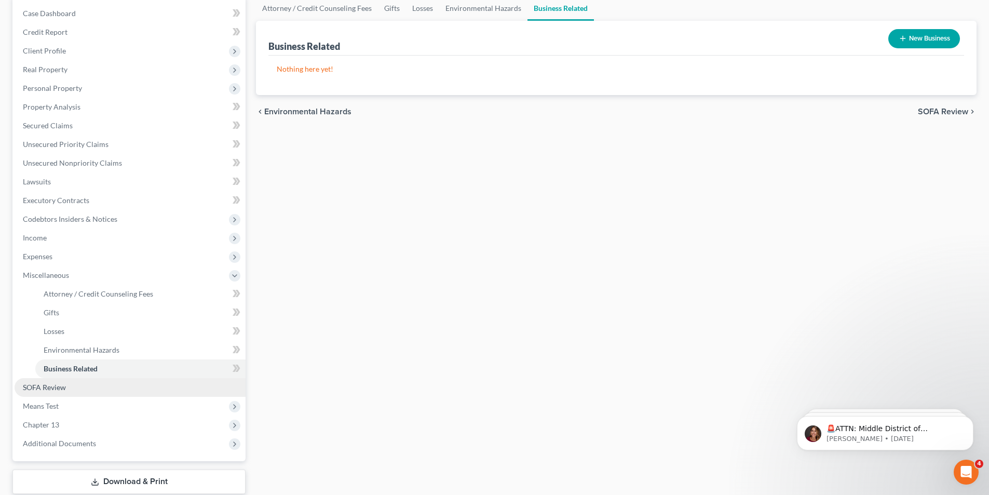
click at [49, 386] on span "SOFA Review" at bounding box center [44, 386] width 43 height 9
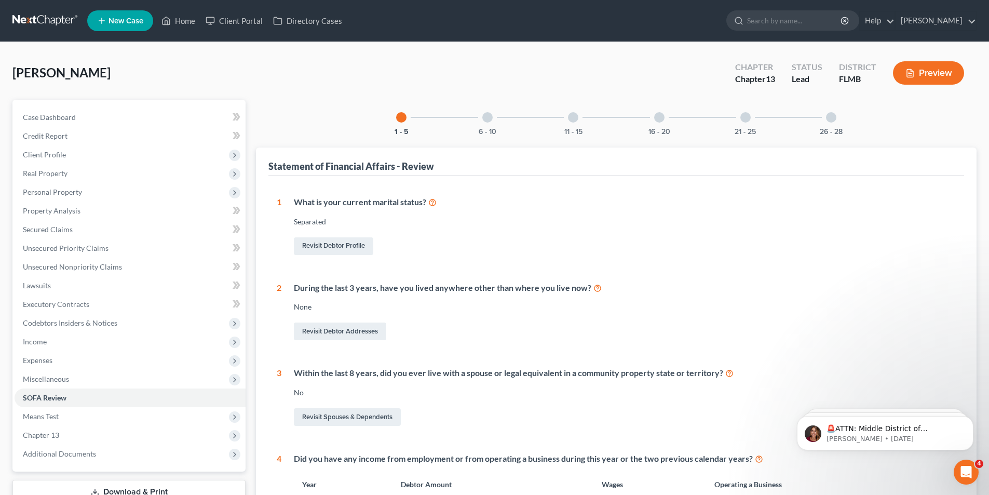
click at [482, 117] on div at bounding box center [487, 117] width 10 height 10
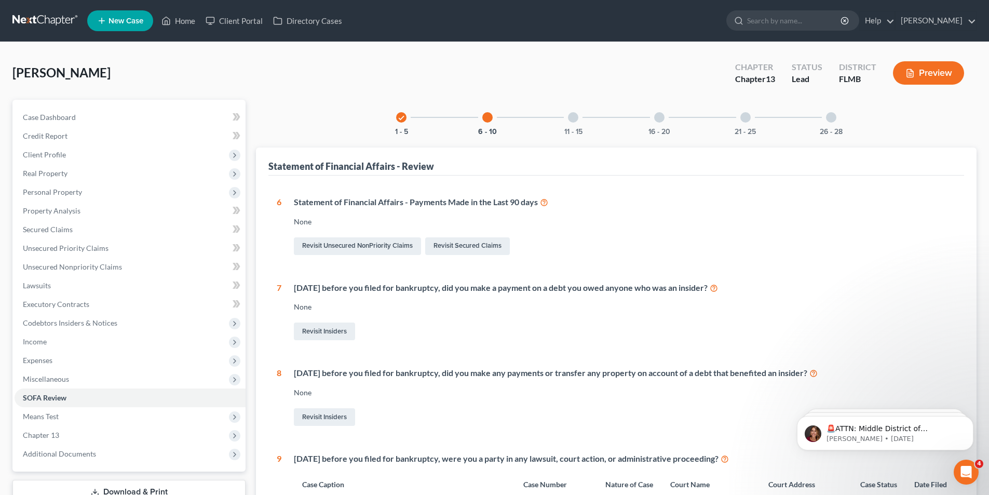
click at [571, 115] on div at bounding box center [573, 117] width 10 height 10
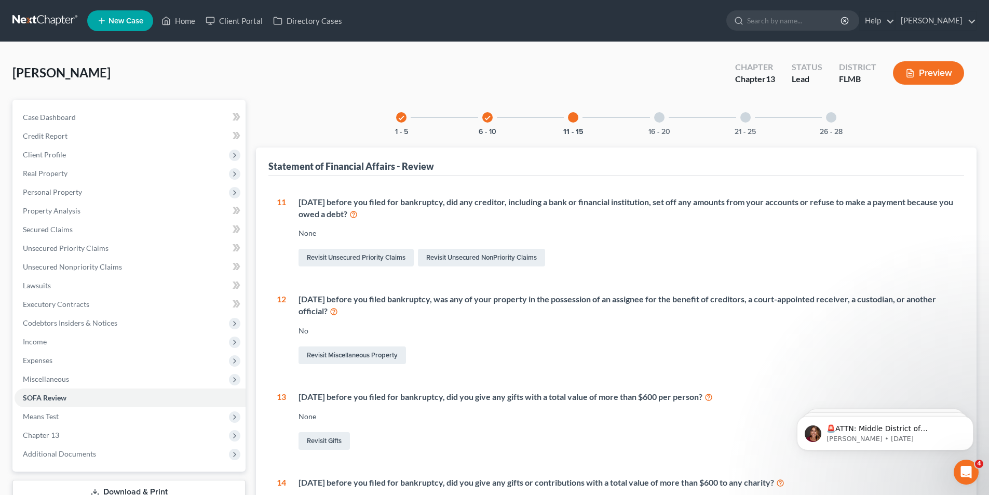
click at [660, 120] on div at bounding box center [659, 117] width 10 height 10
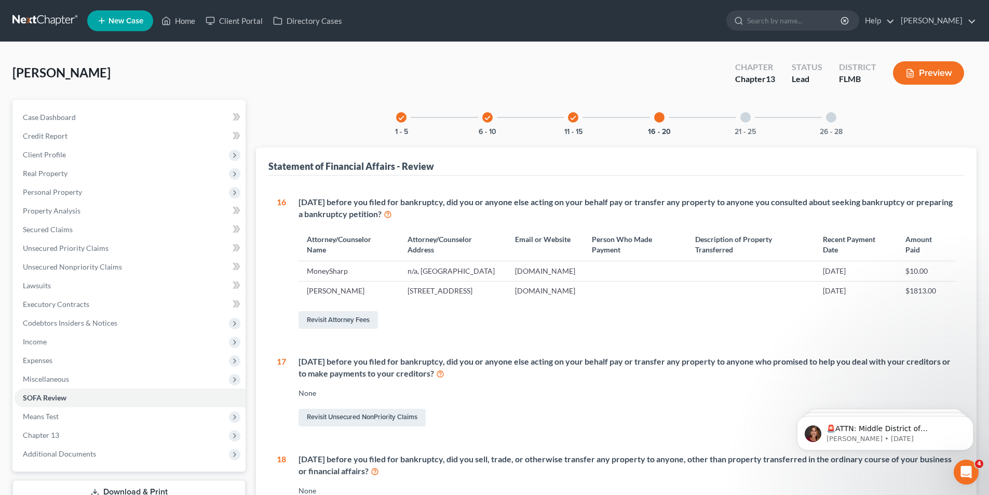
click at [742, 115] on div at bounding box center [745, 117] width 10 height 10
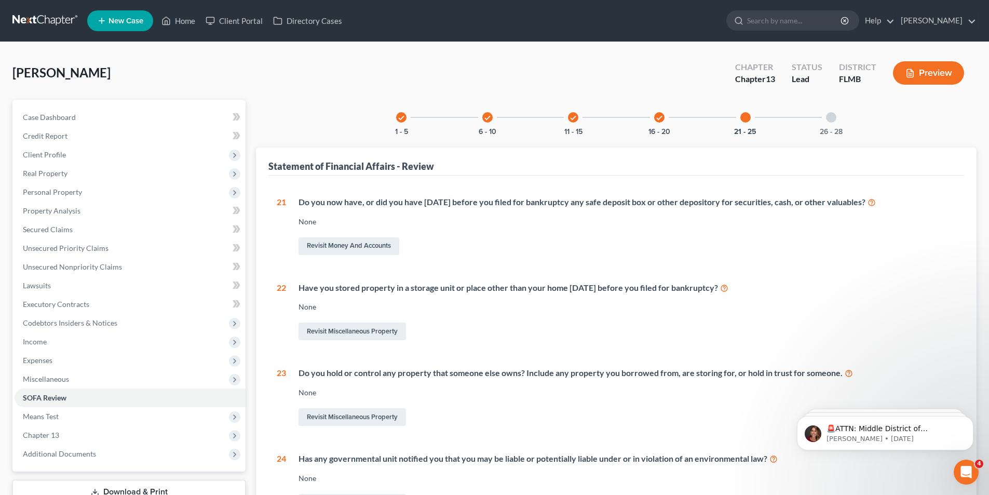
click at [832, 123] on div "26 - 28" at bounding box center [830, 117] width 35 height 35
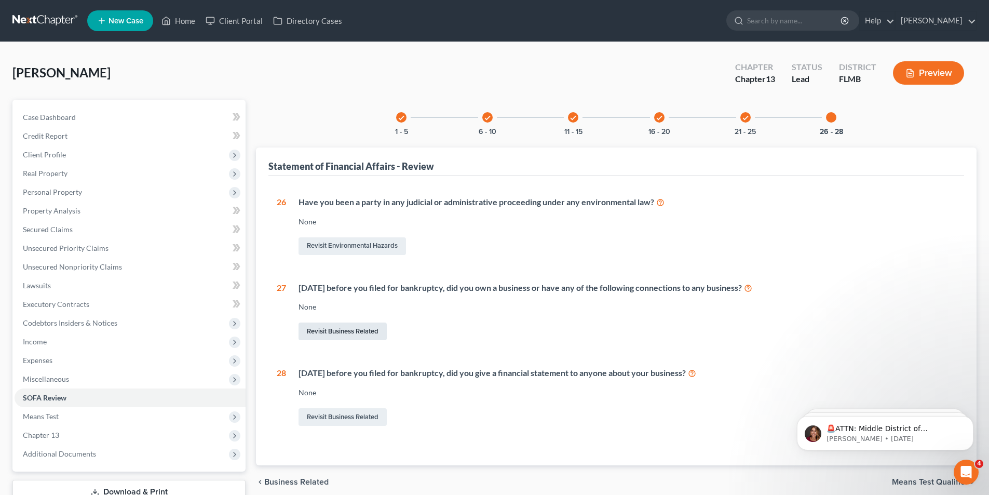
scroll to position [52, 0]
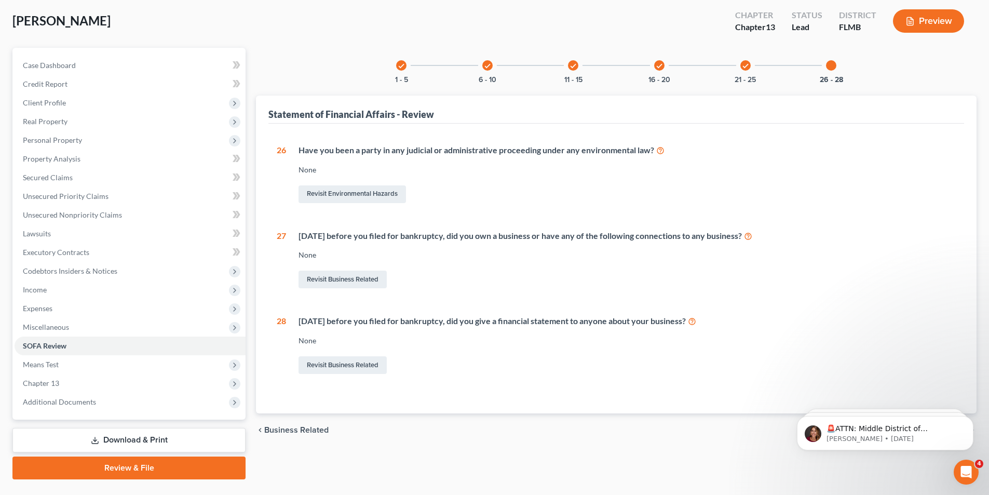
click at [401, 64] on icon "check" at bounding box center [400, 65] width 7 height 7
click at [401, 64] on div "check" at bounding box center [401, 65] width 10 height 10
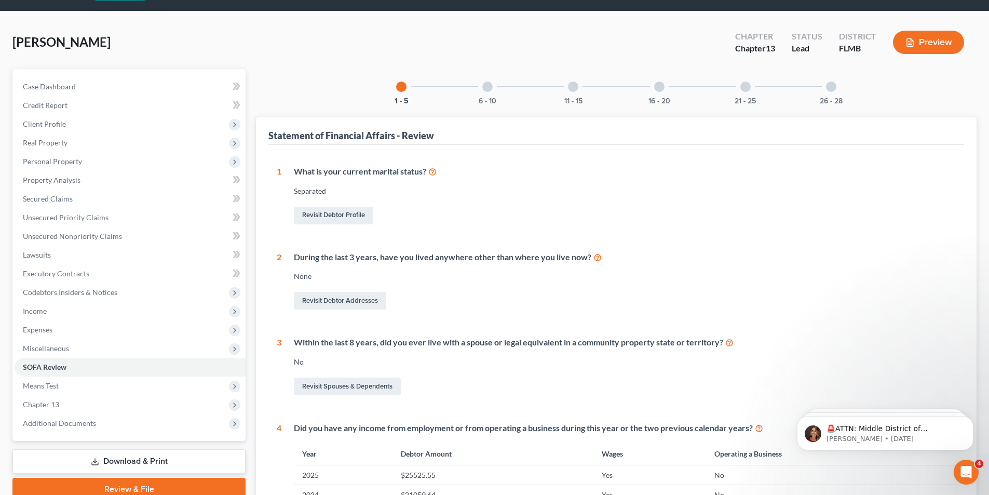
scroll to position [0, 0]
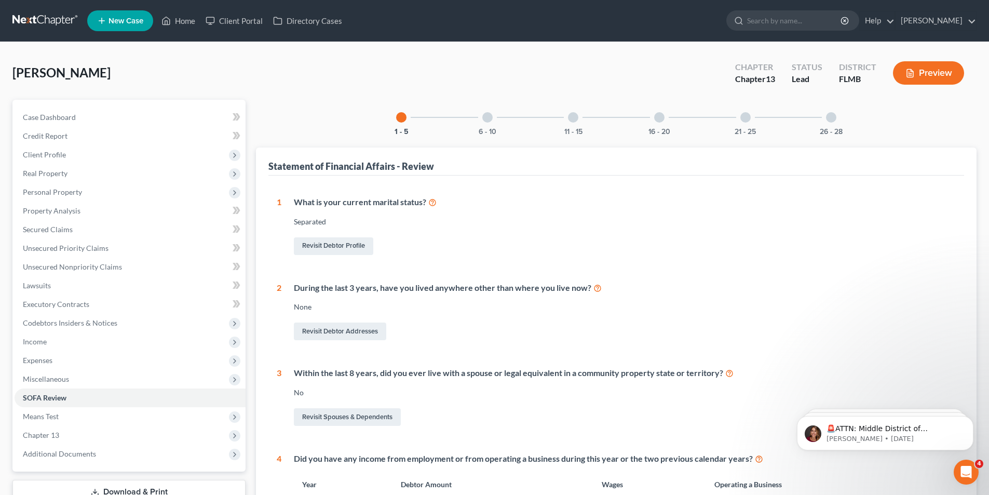
click at [494, 115] on div "6 - 10" at bounding box center [487, 117] width 35 height 35
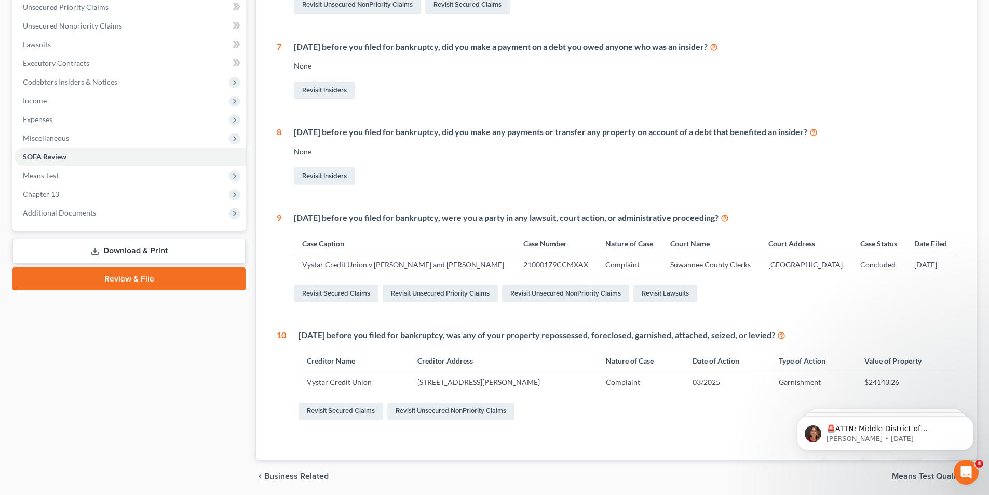
scroll to position [259, 0]
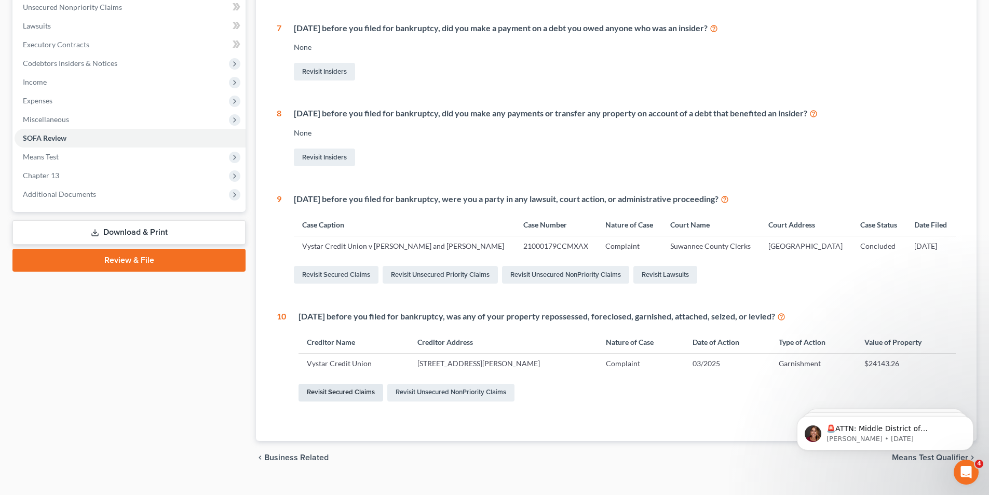
click at [351, 391] on link "Revisit Secured Claims" at bounding box center [340, 392] width 85 height 18
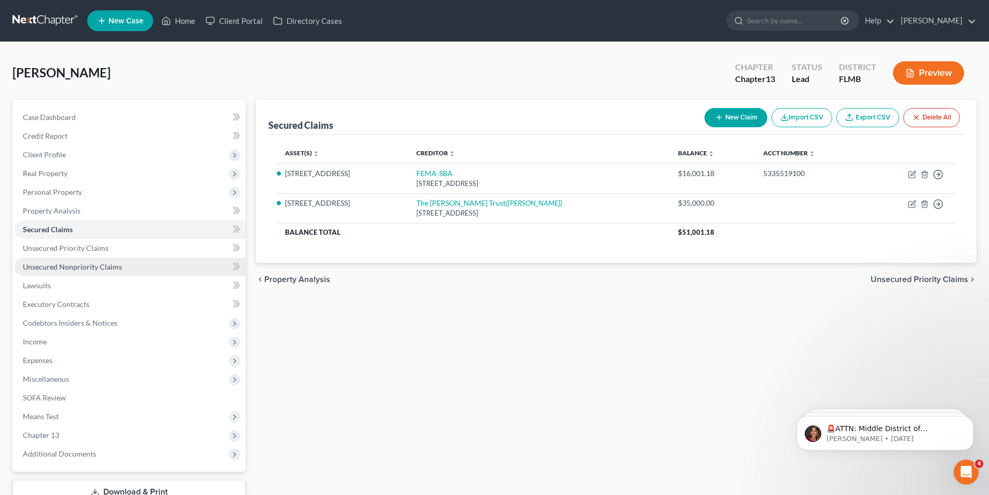
click at [59, 267] on span "Unsecured Nonpriority Claims" at bounding box center [72, 266] width 99 height 9
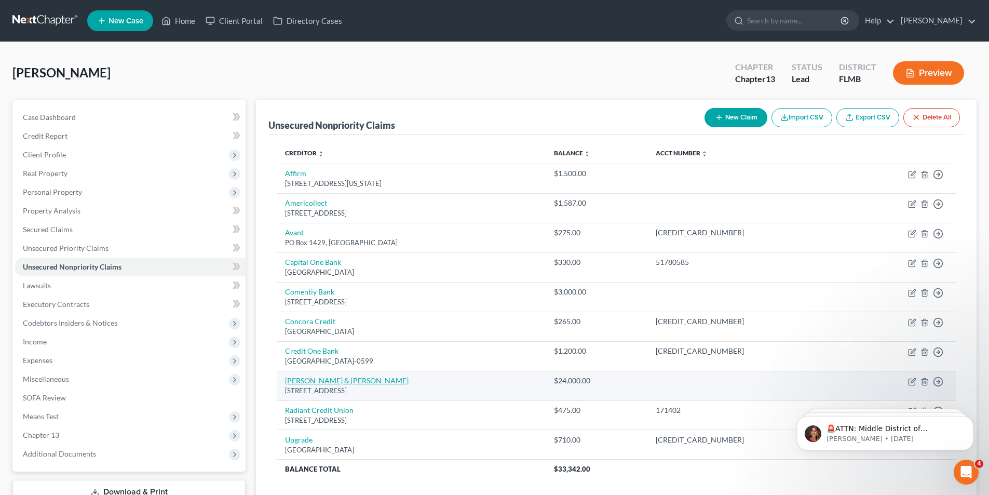
click at [323, 380] on link "[PERSON_NAME] & [PERSON_NAME]" at bounding box center [347, 380] width 124 height 9
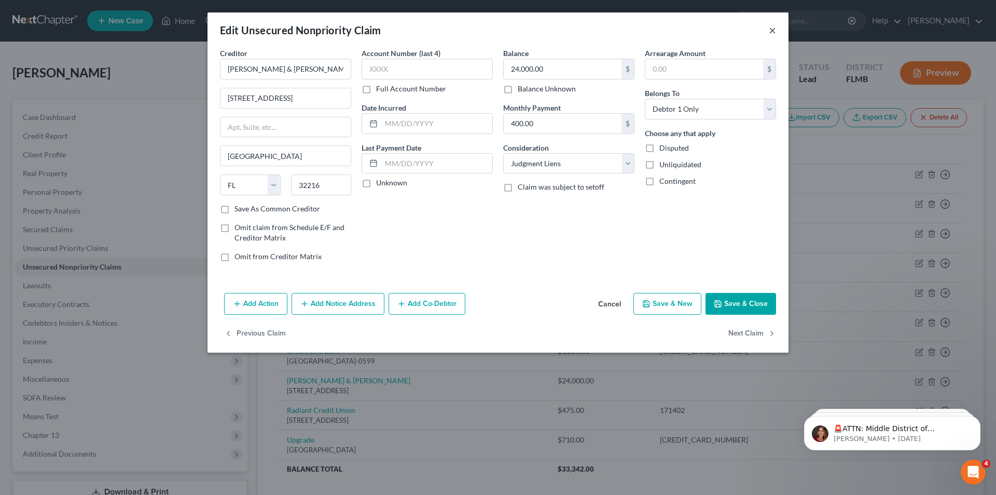
click at [774, 34] on button "×" at bounding box center [772, 30] width 7 height 12
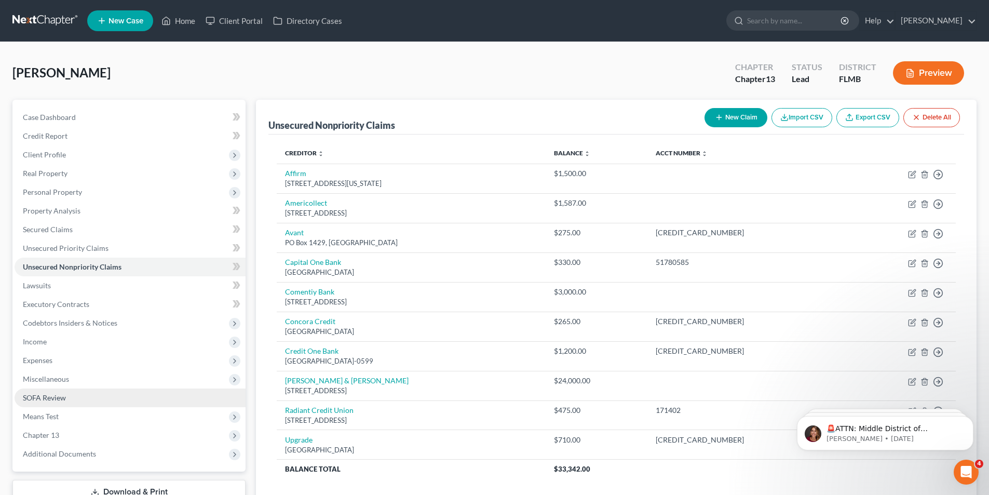
click at [37, 399] on span "SOFA Review" at bounding box center [44, 397] width 43 height 9
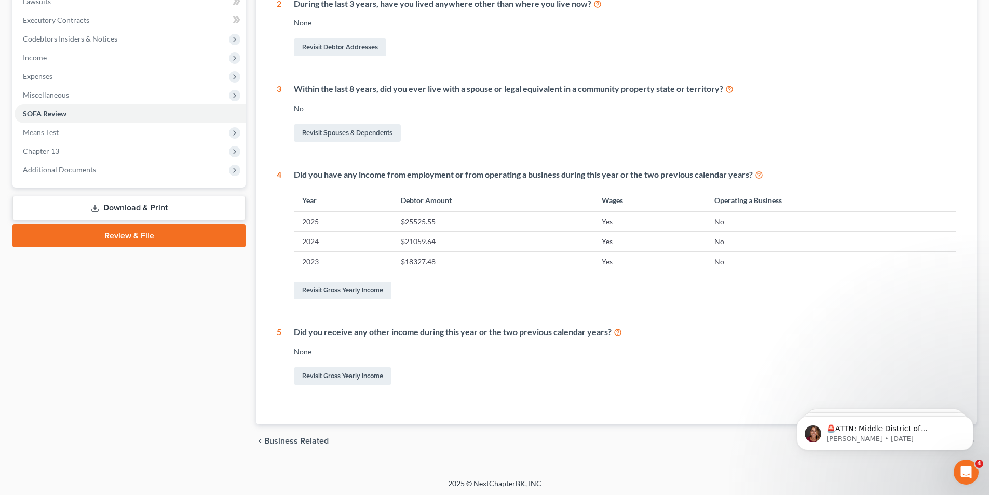
scroll to position [286, 0]
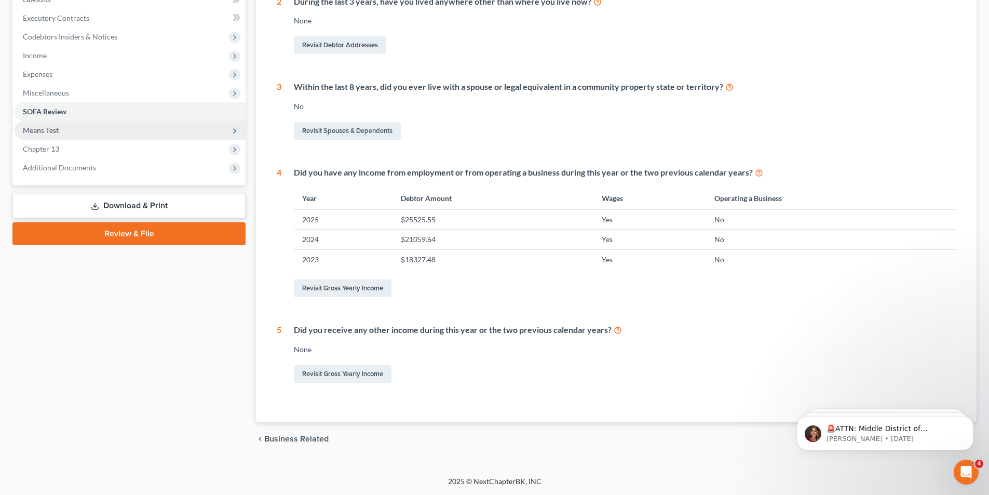
click at [57, 131] on span "Means Test" at bounding box center [41, 130] width 36 height 9
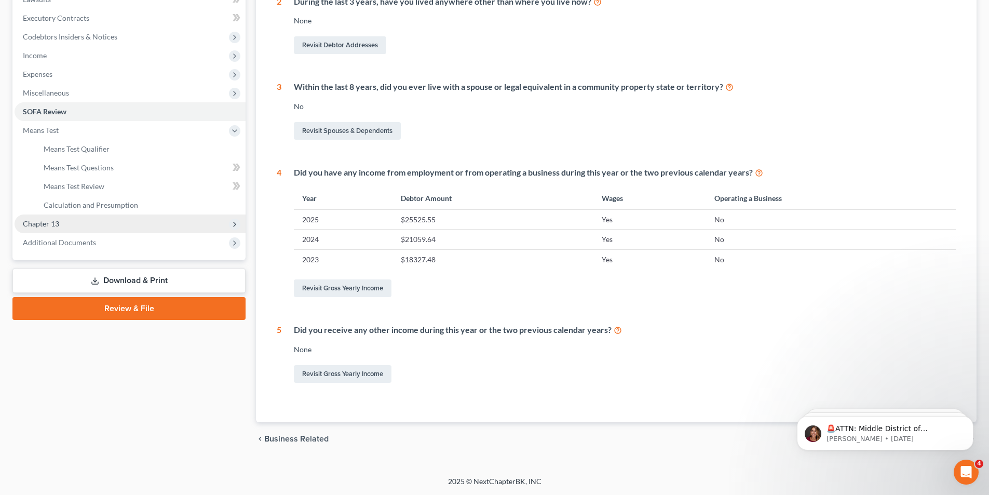
click at [20, 218] on span "Chapter 13" at bounding box center [130, 223] width 231 height 19
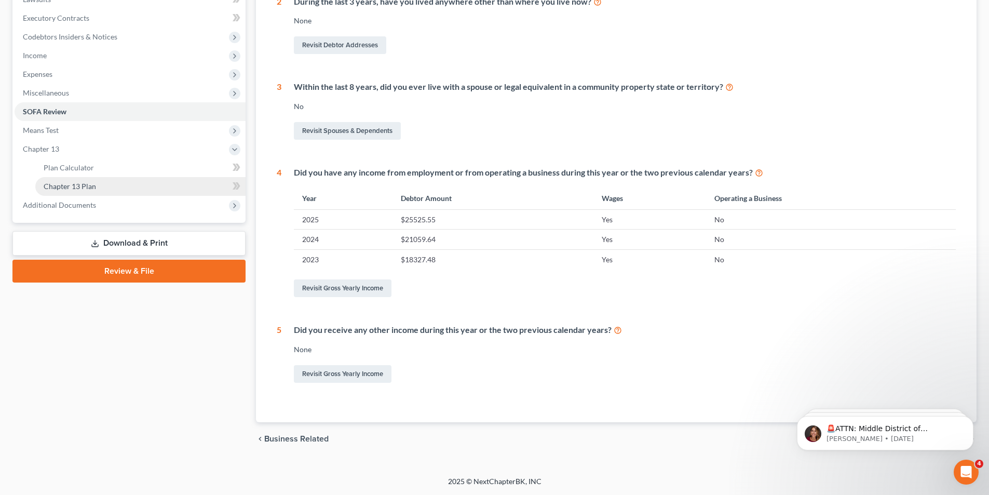
click at [86, 185] on span "Chapter 13 Plan" at bounding box center [70, 186] width 52 height 9
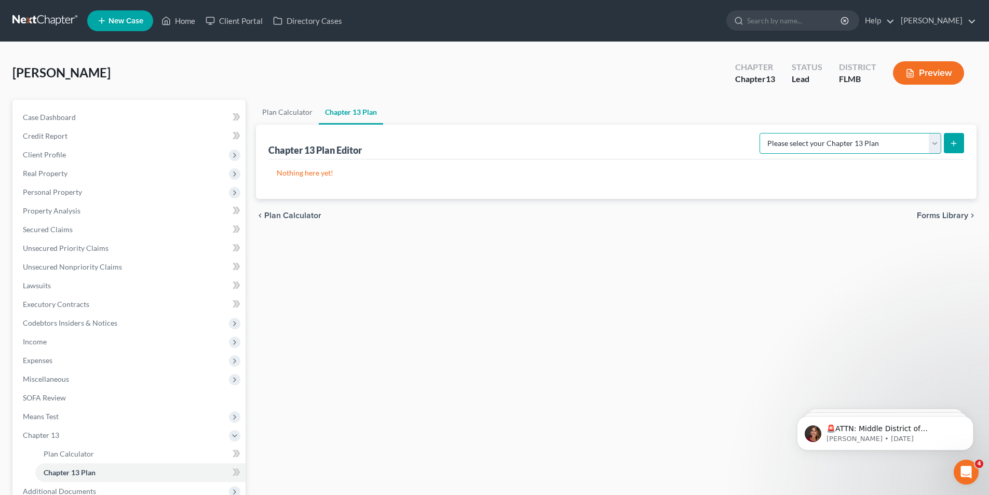
click at [926, 143] on select "Please select your Chapter 13 Plan Middle District of [US_STATE][GEOGRAPHIC_DAT…" at bounding box center [850, 143] width 182 height 21
click at [771, 133] on select "Please select your Chapter 13 Plan Middle District of [US_STATE][GEOGRAPHIC_DAT…" at bounding box center [850, 143] width 182 height 21
click at [952, 147] on icon "submit" at bounding box center [953, 143] width 8 height 8
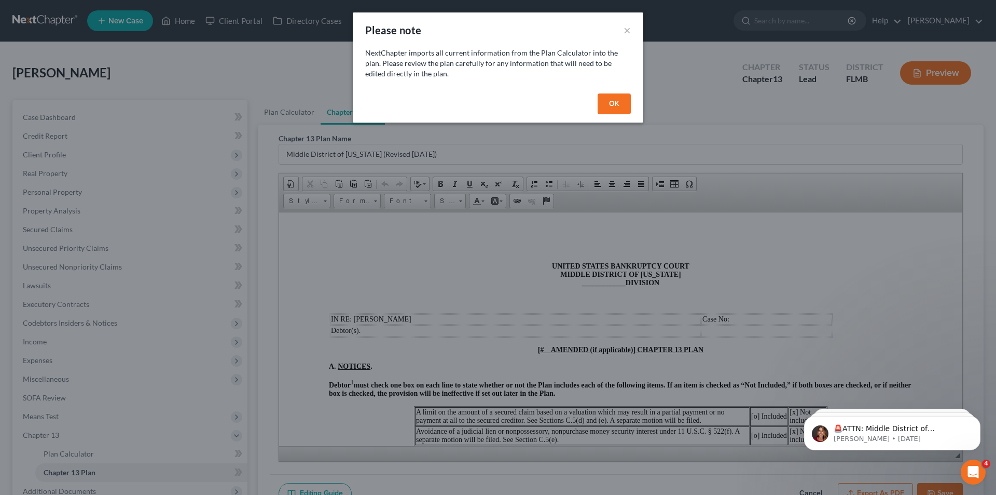
click at [619, 102] on button "OK" at bounding box center [614, 103] width 33 height 21
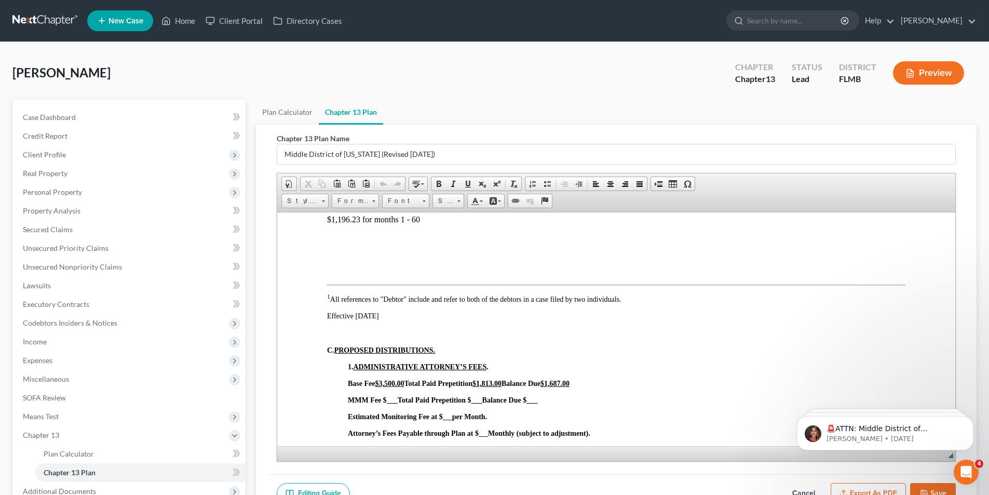
scroll to position [415, 0]
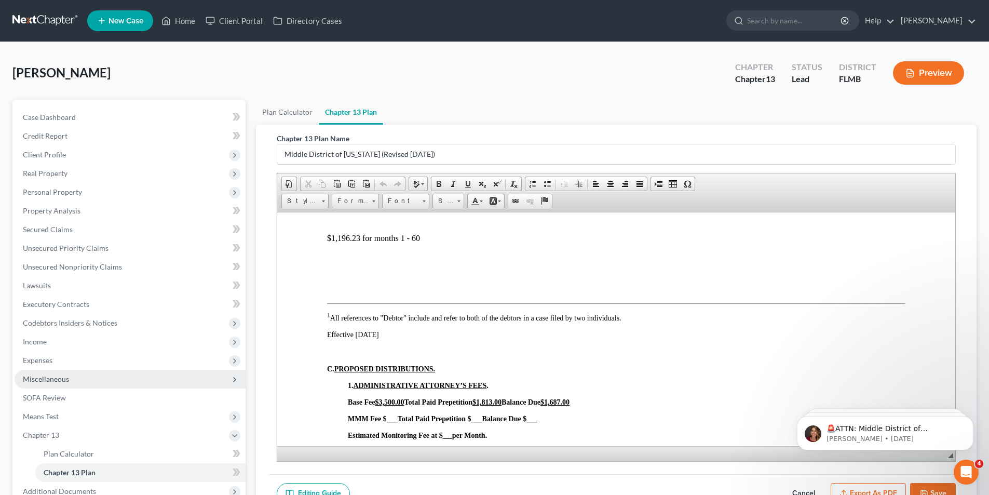
click at [39, 380] on span "Miscellaneous" at bounding box center [46, 378] width 46 height 9
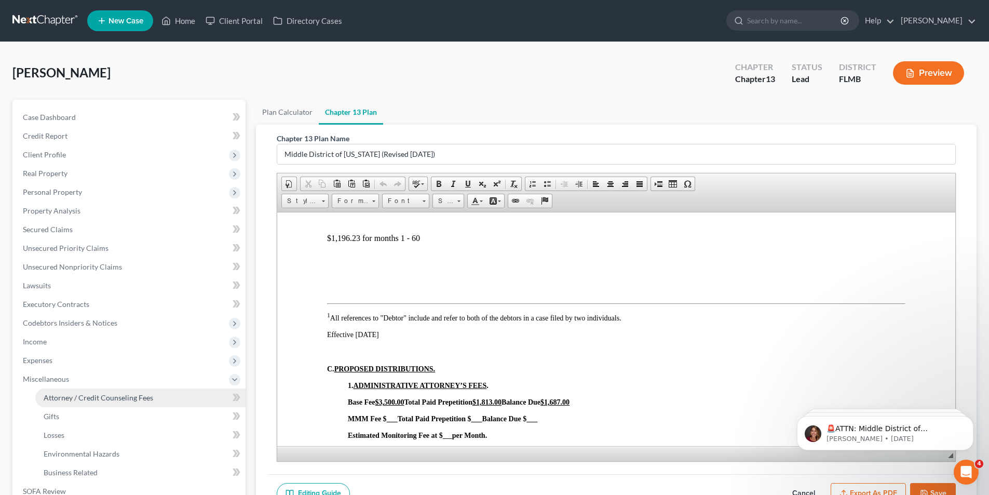
click at [109, 398] on span "Attorney / Credit Counseling Fees" at bounding box center [98, 397] width 109 height 9
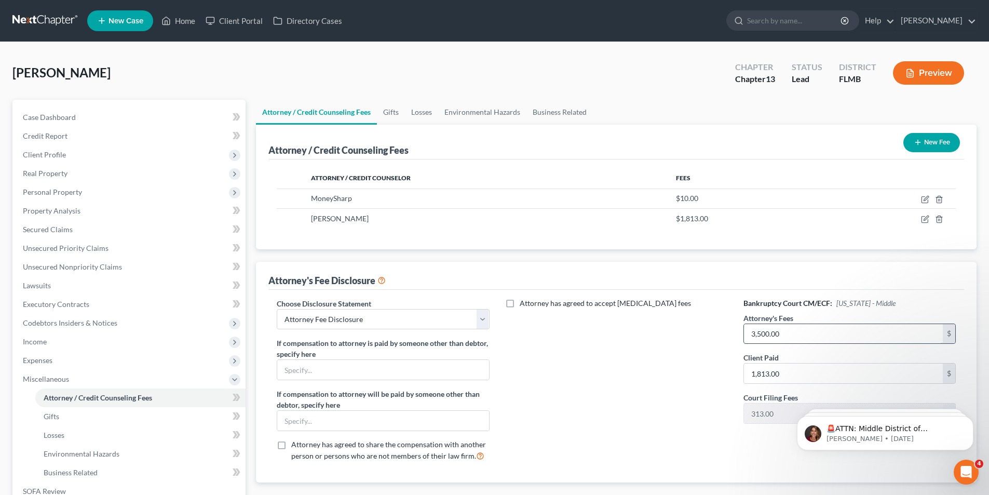
click at [791, 332] on input "3,500.00" at bounding box center [843, 334] width 199 height 20
drag, startPoint x: 791, startPoint y: 332, endPoint x: 721, endPoint y: 339, distance: 69.9
click at [722, 339] on div "Choose Disclosure Statement Select Attorney Fee Disclosure If compensation to a…" at bounding box center [616, 384] width 700 height 172
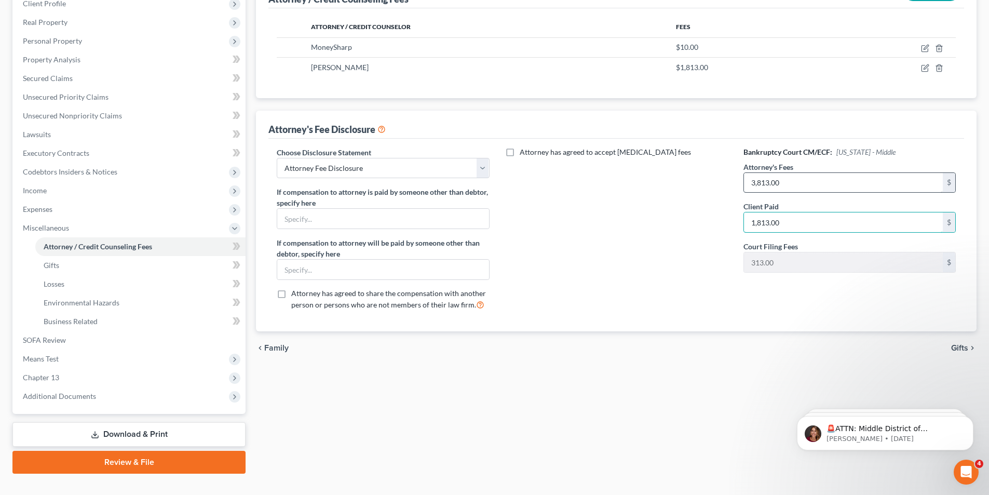
scroll to position [156, 0]
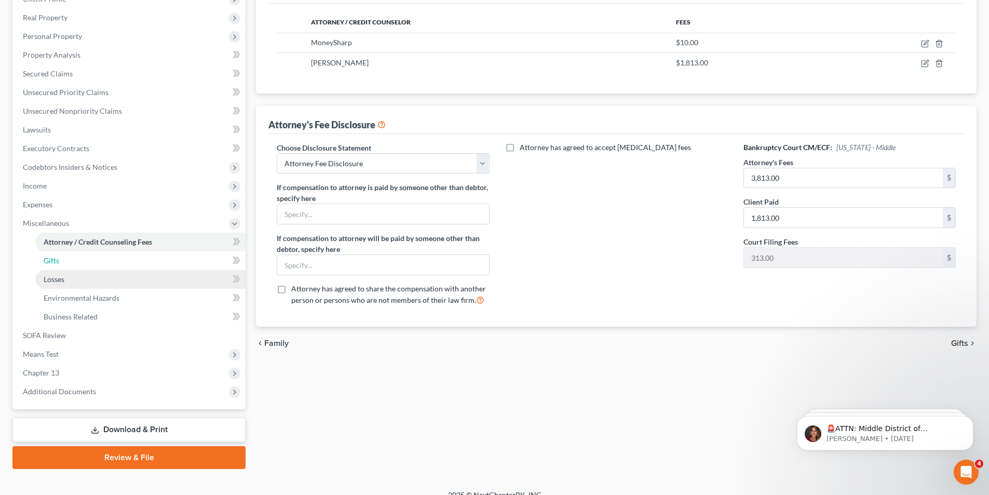
drag, startPoint x: 54, startPoint y: 253, endPoint x: 61, endPoint y: 283, distance: 30.8
click at [53, 252] on link "Gifts" at bounding box center [140, 260] width 210 height 19
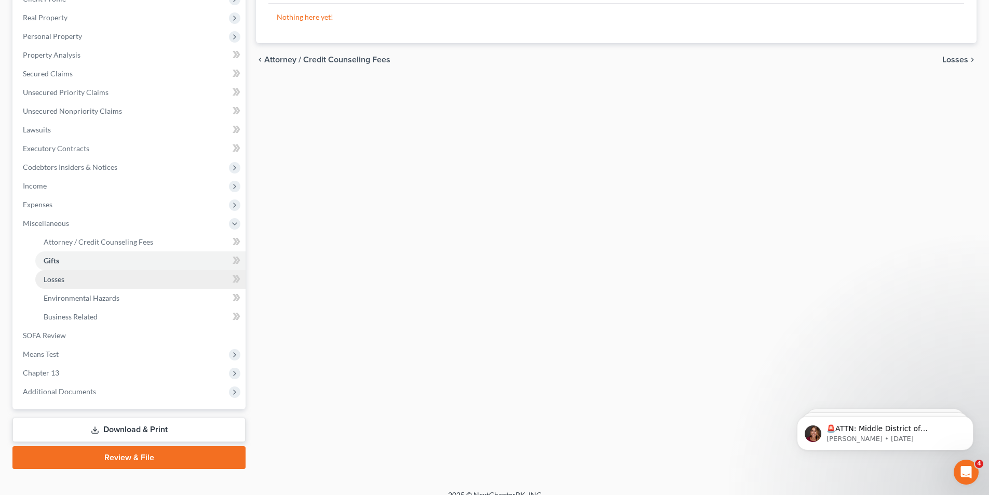
scroll to position [36, 0]
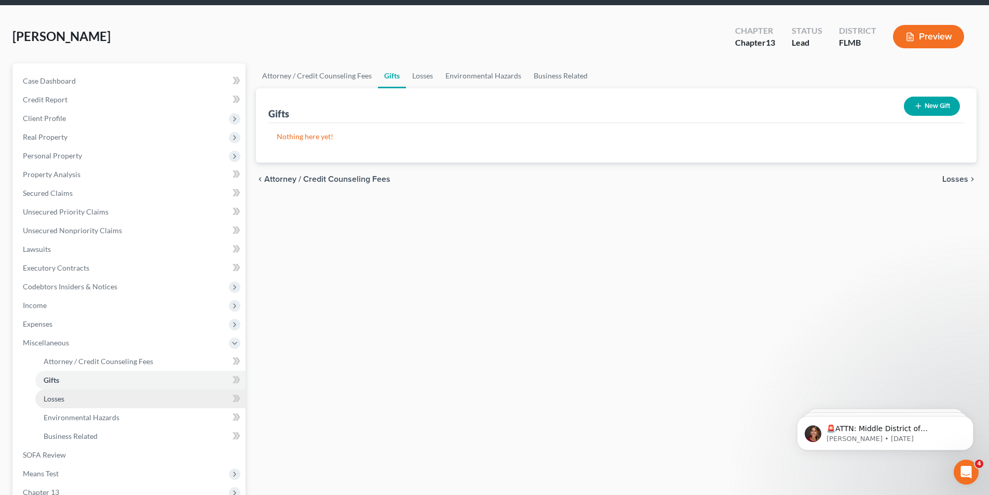
click at [60, 283] on ul "Case Dashboard Payments Invoices Payments Payments Credit Report Client Profile" at bounding box center [130, 296] width 231 height 448
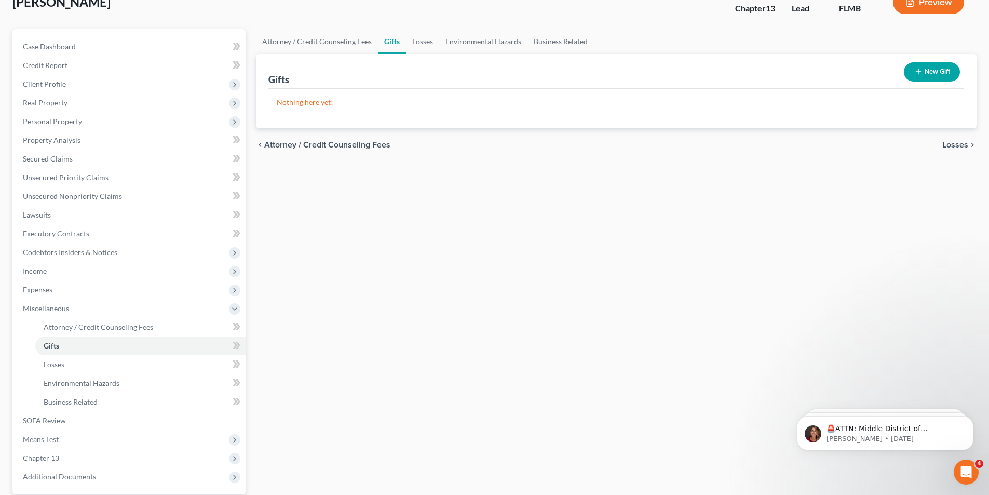
scroll to position [169, 0]
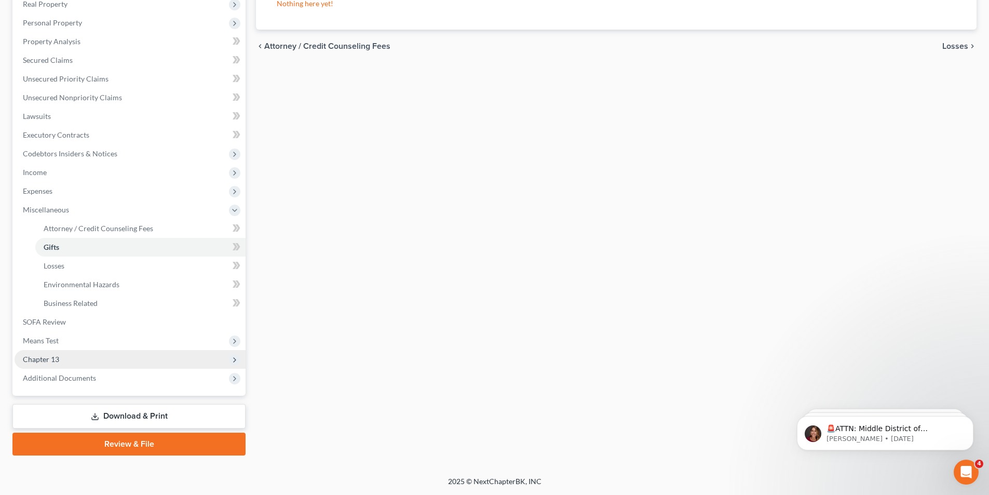
click at [35, 363] on span "Chapter 13" at bounding box center [41, 358] width 36 height 9
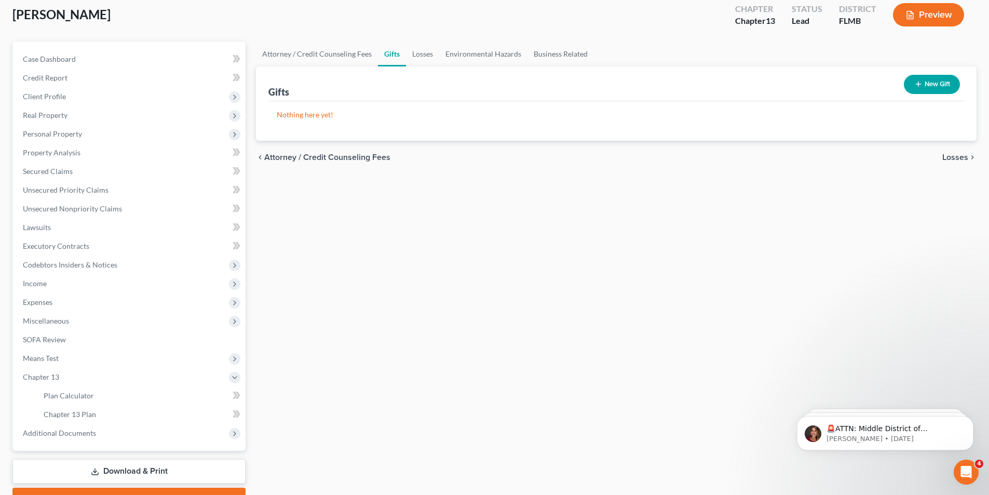
scroll to position [113, 0]
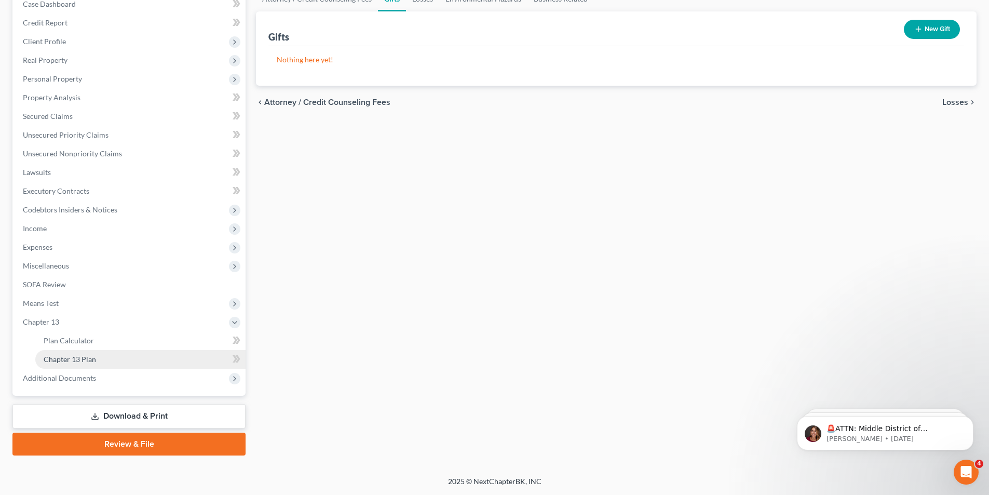
click at [52, 358] on span "Chapter 13 Plan" at bounding box center [70, 358] width 52 height 9
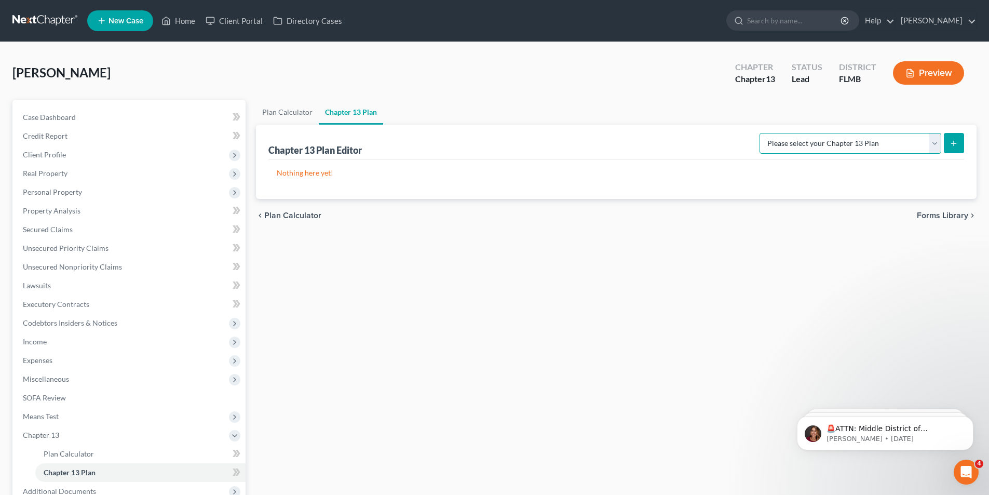
drag, startPoint x: 929, startPoint y: 143, endPoint x: 916, endPoint y: 153, distance: 16.7
click at [929, 143] on select "Please select your Chapter 13 Plan Middle District of [US_STATE][GEOGRAPHIC_DAT…" at bounding box center [850, 143] width 182 height 21
click at [771, 133] on select "Please select your Chapter 13 Plan Middle District of [US_STATE][GEOGRAPHIC_DAT…" at bounding box center [850, 143] width 182 height 21
click at [851, 297] on div "Plan Calculator Chapter 13 Plan Chapter 13 Plan Editor Please select your Chapt…" at bounding box center [616, 334] width 731 height 469
click at [953, 135] on button "submit" at bounding box center [953, 143] width 20 height 20
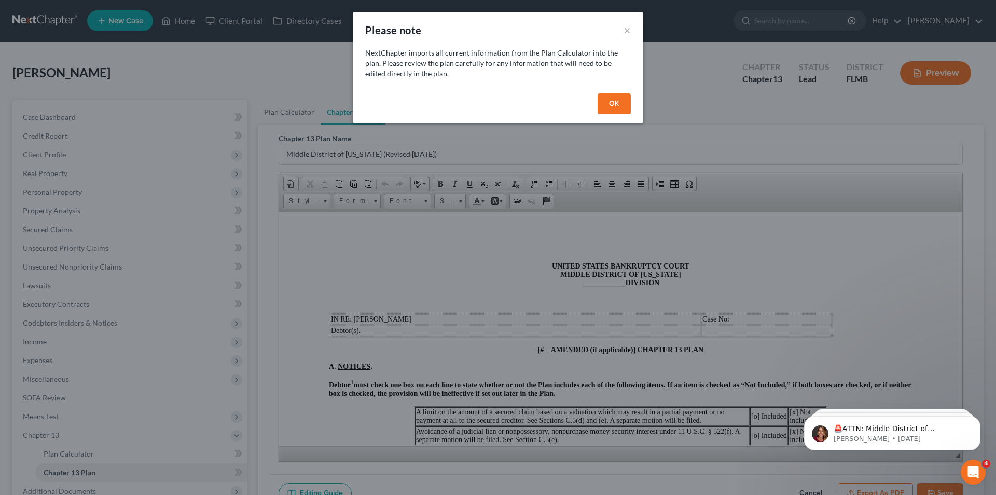
click at [621, 99] on button "OK" at bounding box center [614, 103] width 33 height 21
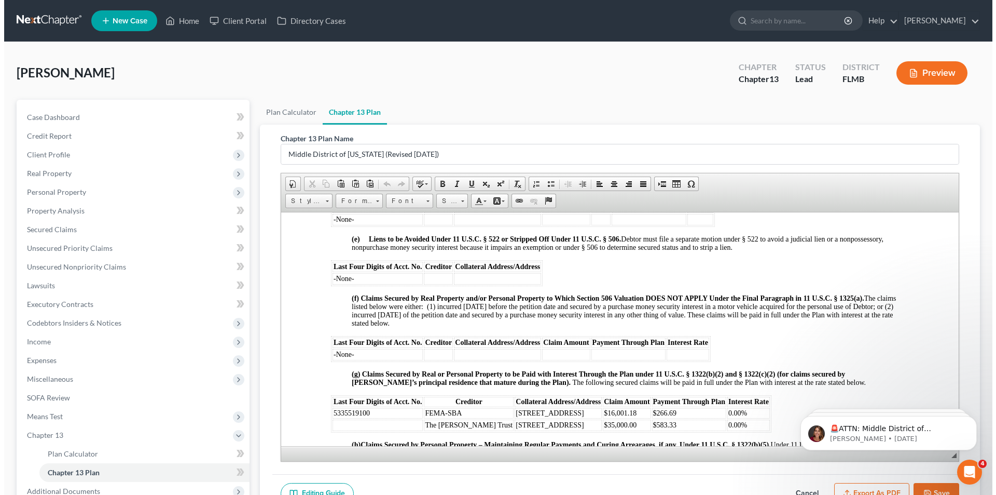
scroll to position [1194, 0]
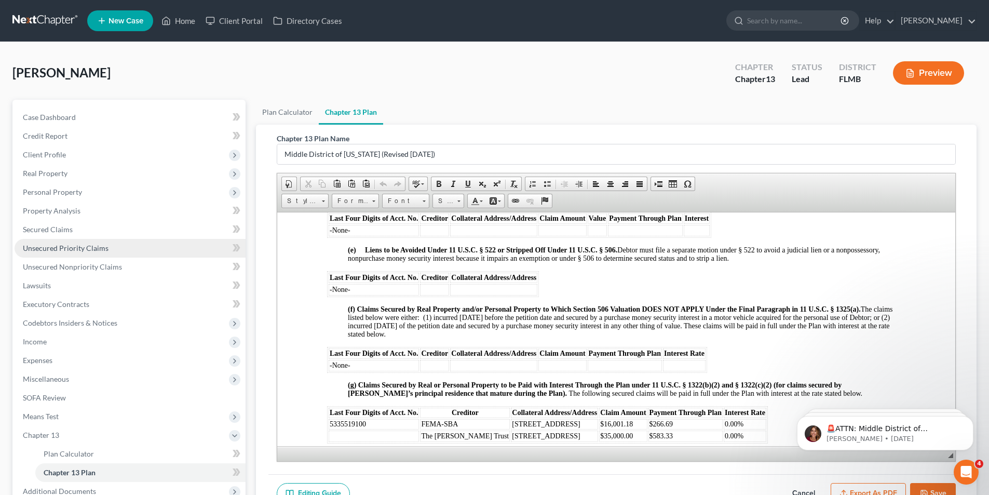
click at [77, 242] on link "Unsecured Priority Claims" at bounding box center [130, 248] width 231 height 19
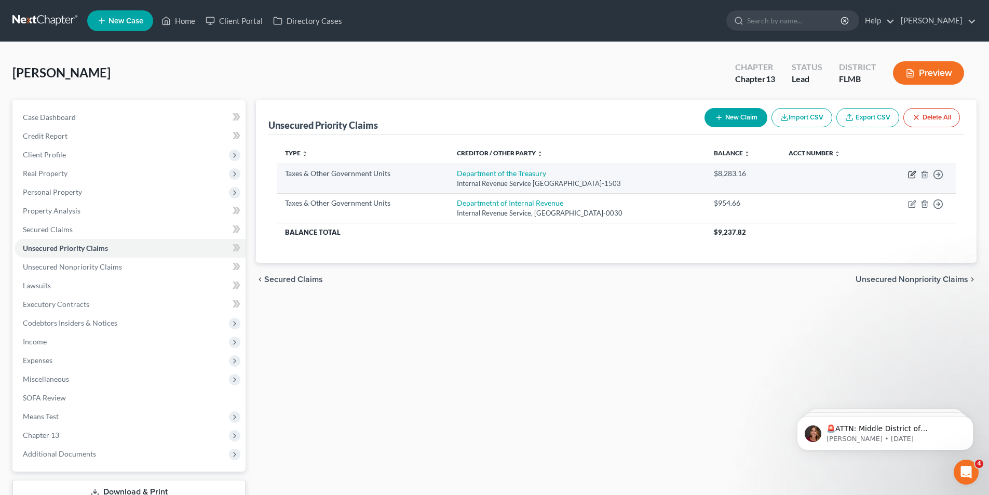
click at [914, 175] on icon "button" at bounding box center [912, 174] width 8 height 8
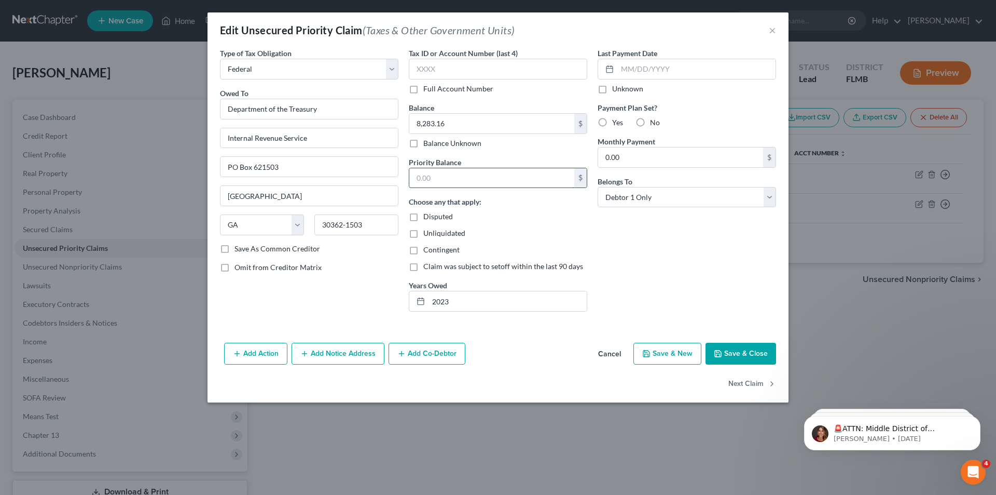
click at [440, 181] on input "text" at bounding box center [491, 178] width 165 height 20
click at [744, 353] on button "Save & Close" at bounding box center [741, 353] width 71 height 22
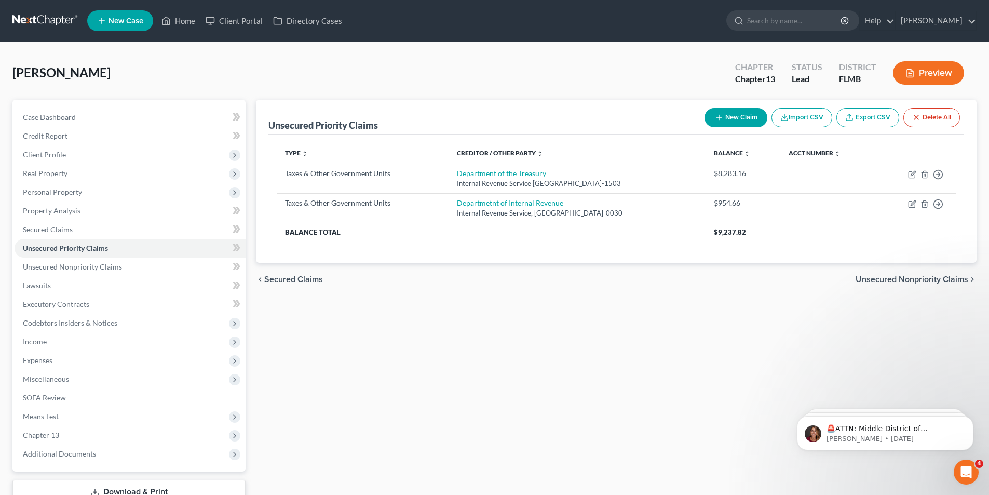
click at [921, 76] on button "Preview" at bounding box center [928, 72] width 71 height 23
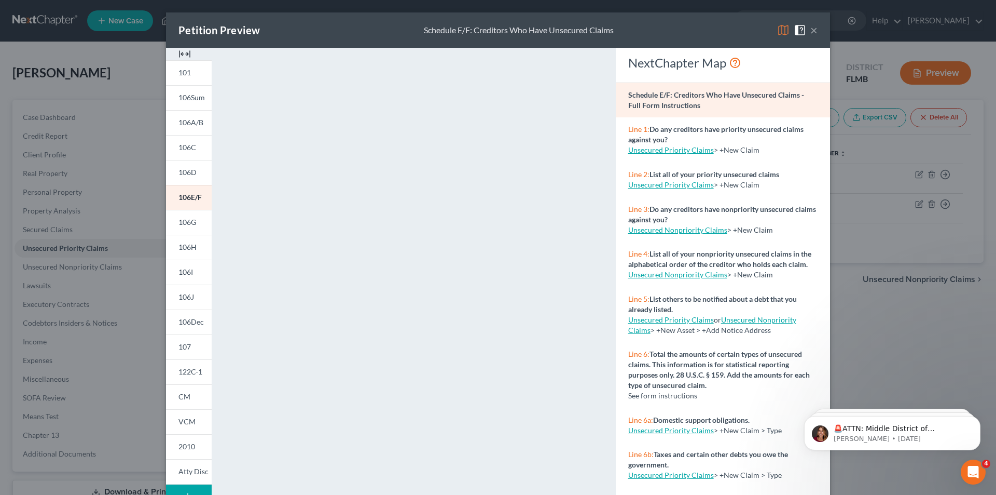
click at [812, 29] on button "×" at bounding box center [814, 30] width 7 height 12
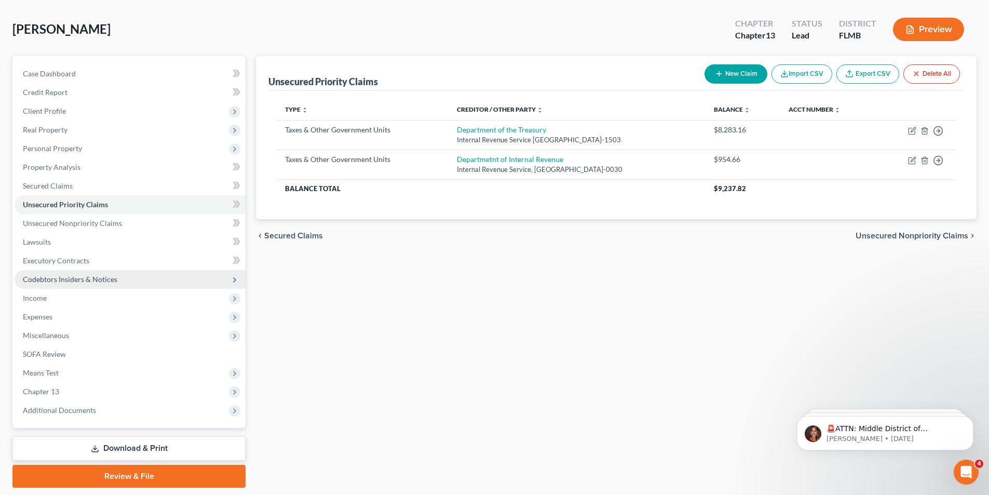
scroll to position [76, 0]
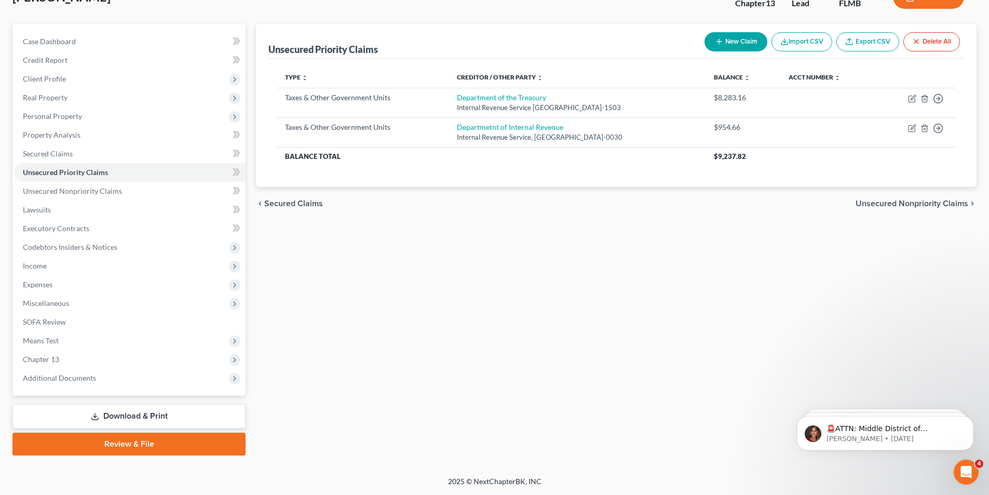
click at [97, 415] on icon at bounding box center [95, 416] width 8 height 8
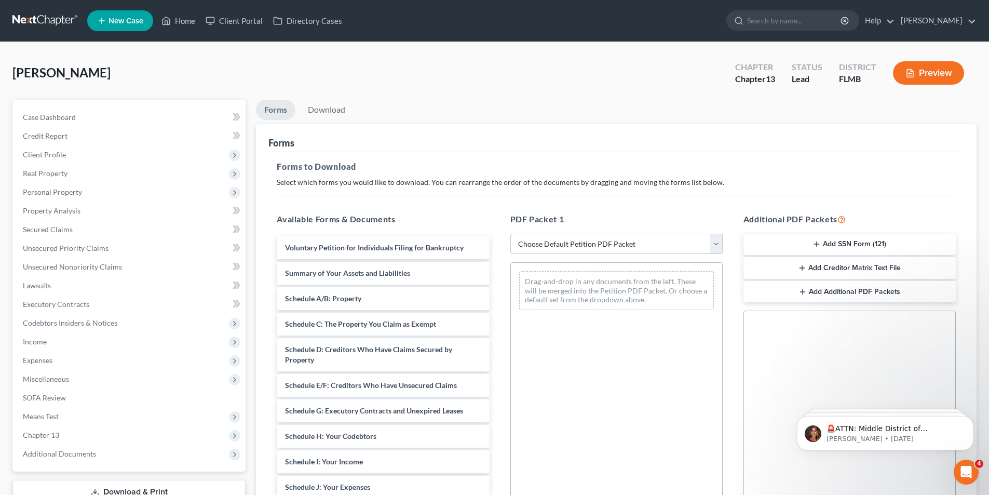
click at [607, 90] on div "[PERSON_NAME] Upgraded Chapter Chapter 13 Status Lead District FLMB Preview" at bounding box center [494, 76] width 964 height 45
click at [42, 336] on span "Income" at bounding box center [130, 341] width 231 height 19
click at [922, 77] on button "Preview" at bounding box center [928, 72] width 71 height 23
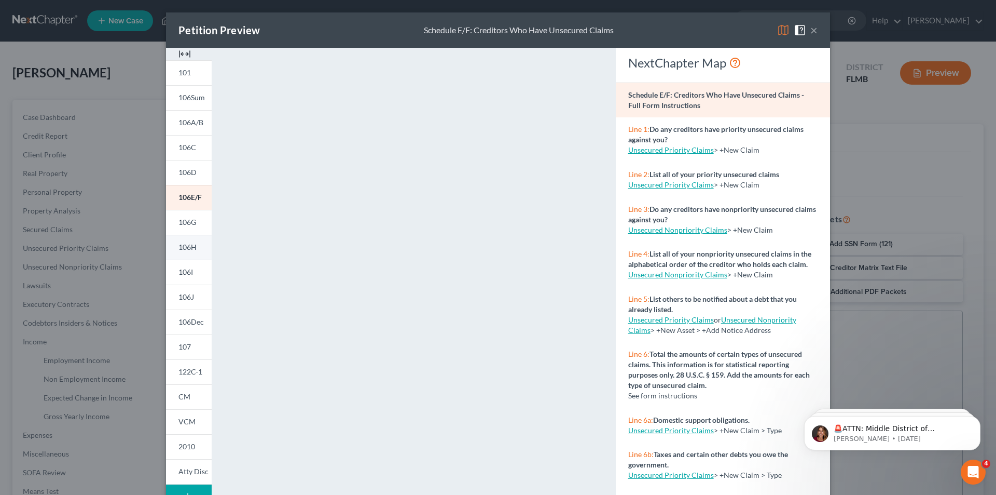
drag, startPoint x: 923, startPoint y: 77, endPoint x: 182, endPoint y: 249, distance: 761.3
click at [181, 246] on span "106H" at bounding box center [188, 246] width 18 height 9
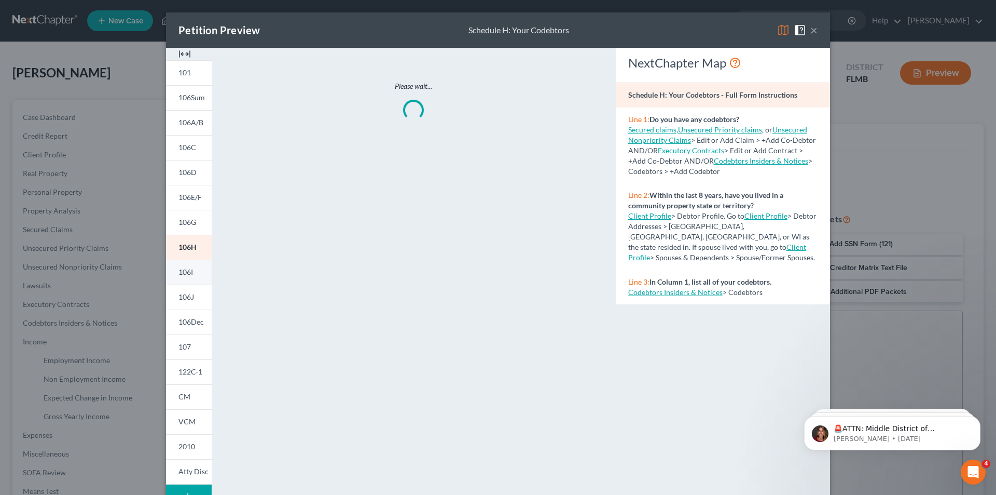
click at [185, 272] on span "106I" at bounding box center [186, 271] width 15 height 9
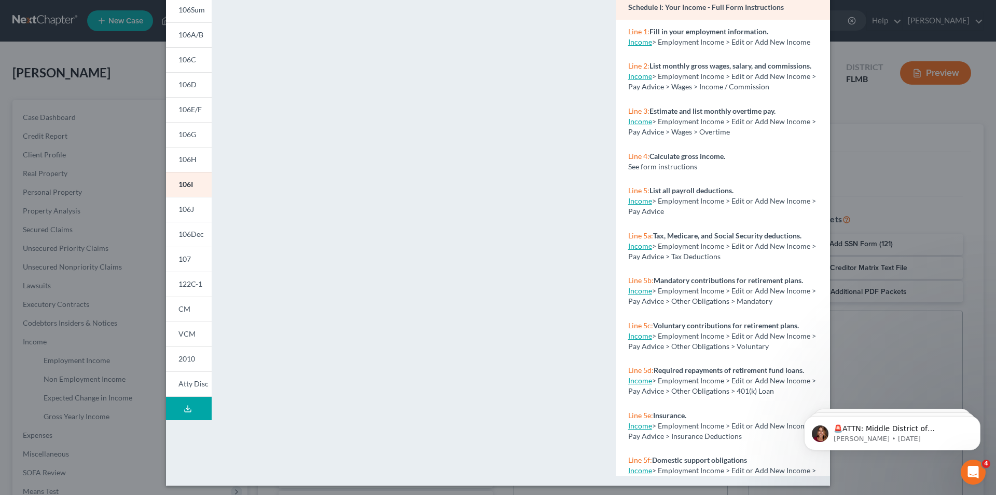
scroll to position [91, 0]
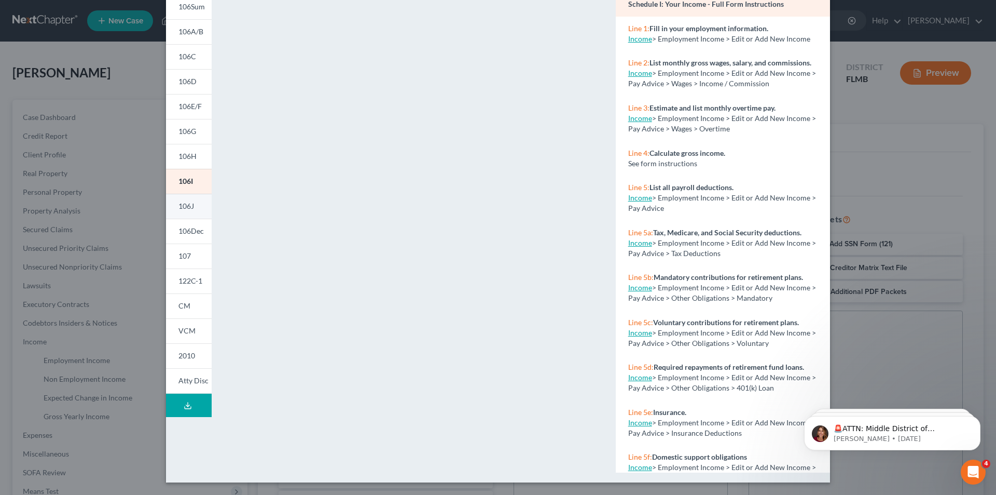
click at [185, 210] on link "106J" at bounding box center [189, 206] width 46 height 25
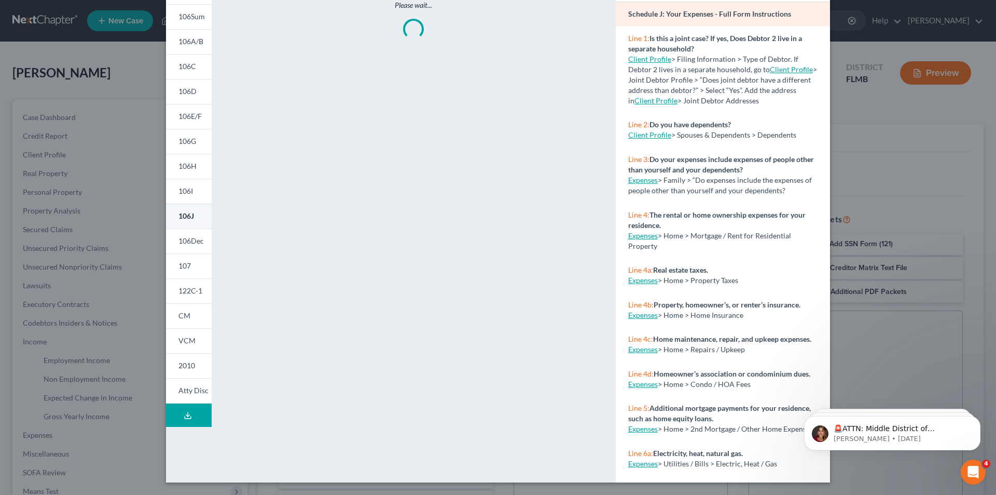
scroll to position [81, 0]
click at [183, 186] on link "106I" at bounding box center [189, 191] width 46 height 25
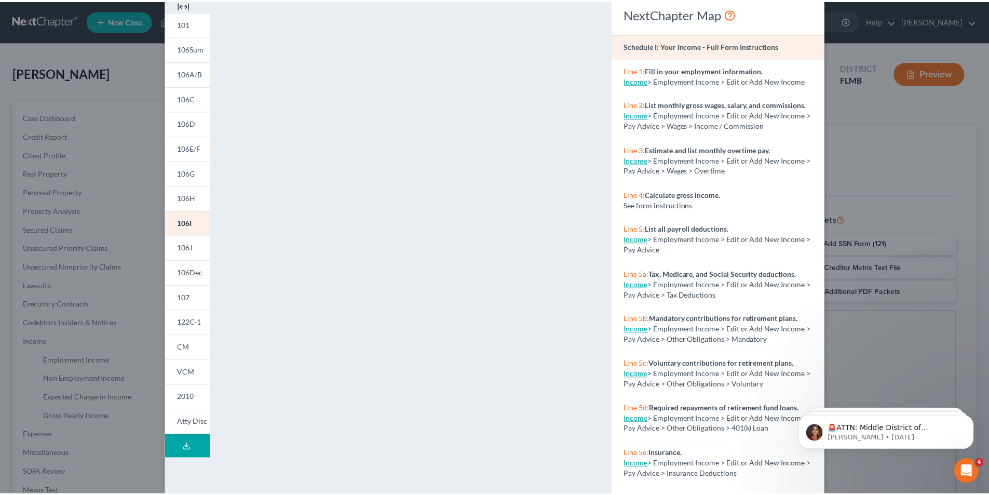
scroll to position [0, 0]
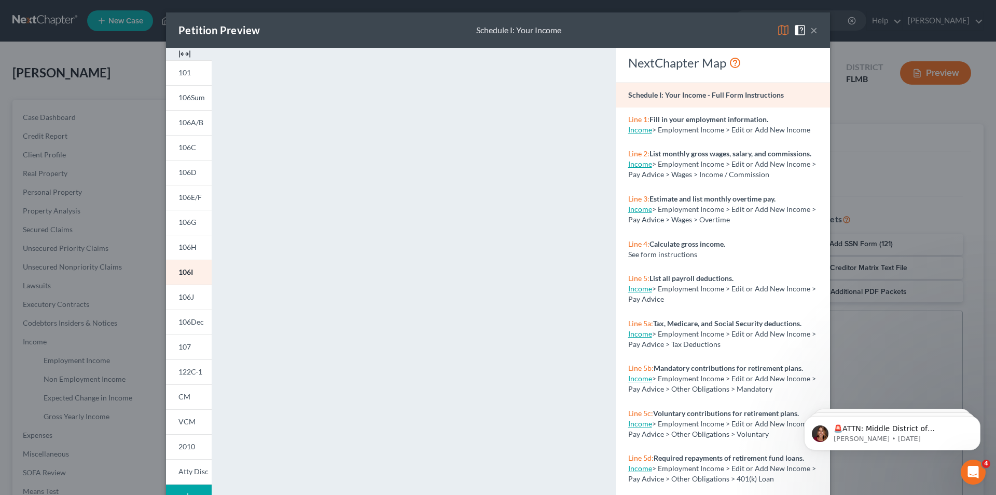
click at [814, 31] on button "×" at bounding box center [814, 30] width 7 height 12
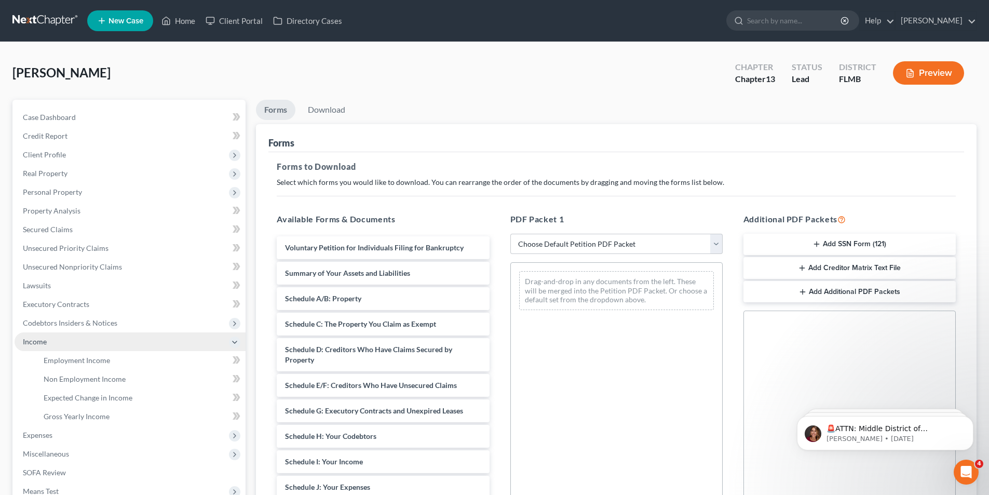
click at [43, 346] on span "Income" at bounding box center [130, 341] width 231 height 19
click at [42, 340] on span "Income" at bounding box center [35, 341] width 24 height 9
click at [236, 340] on icon at bounding box center [234, 342] width 8 height 8
click at [61, 366] on link "Employment Income" at bounding box center [140, 360] width 210 height 19
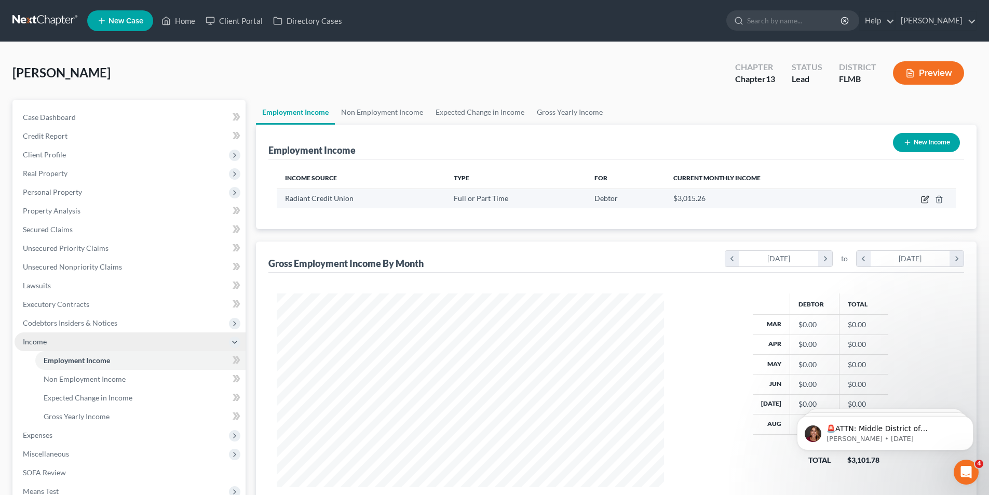
click at [924, 199] on icon "button" at bounding box center [925, 198] width 5 height 5
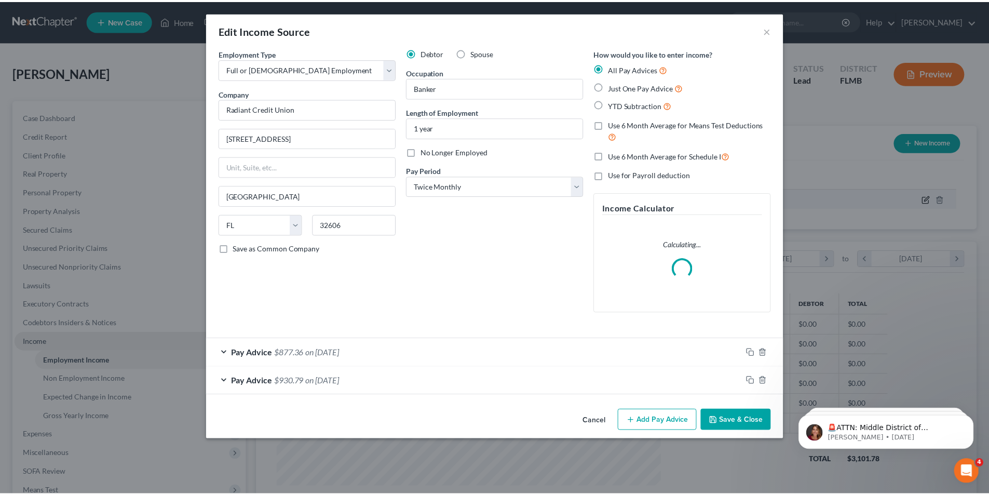
scroll to position [195, 412]
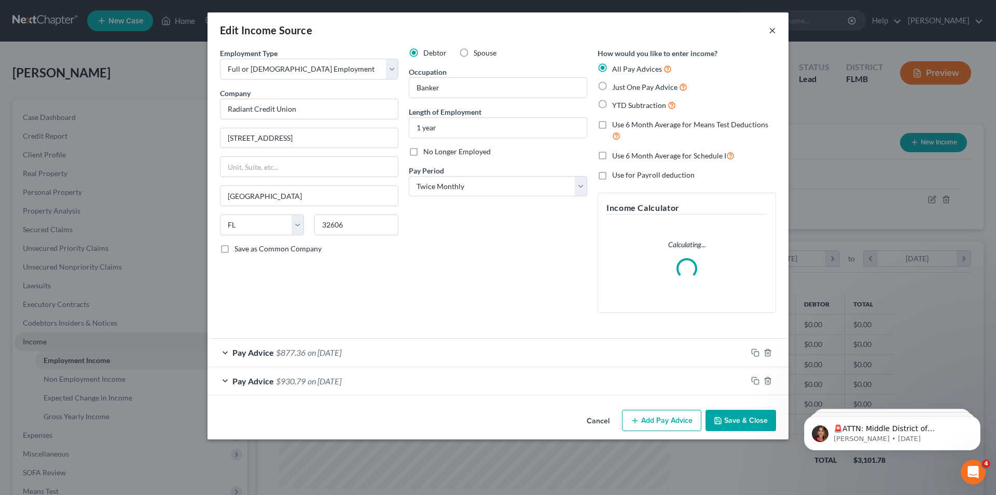
click at [770, 29] on button "×" at bounding box center [772, 30] width 7 height 12
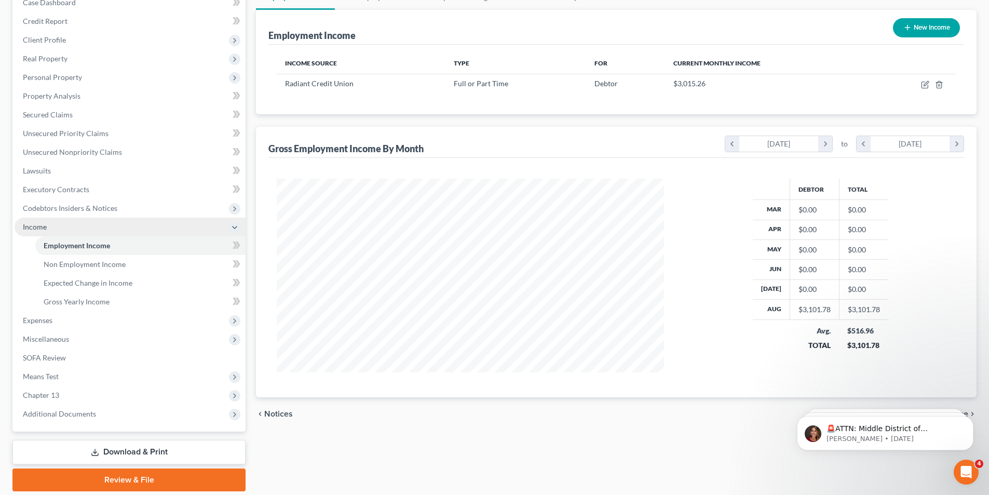
scroll to position [47, 0]
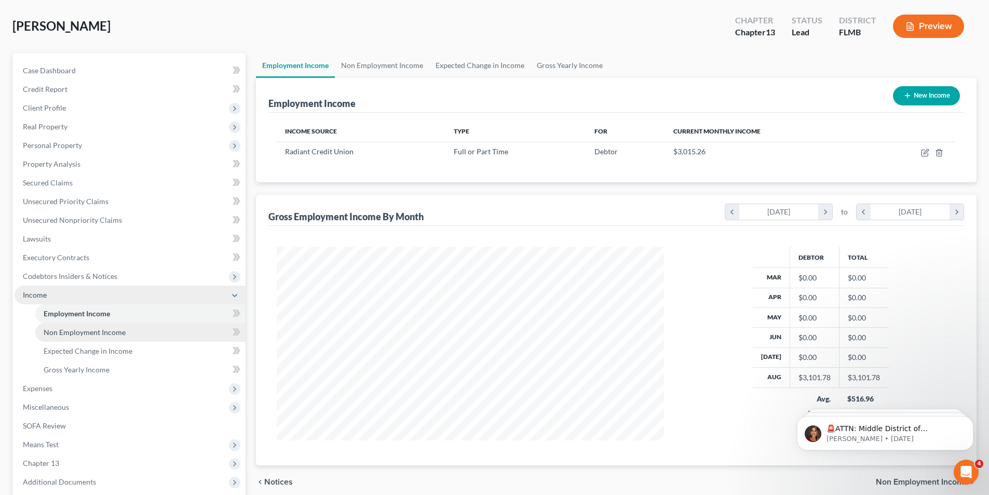
click at [124, 327] on span "Non Employment Income" at bounding box center [85, 331] width 82 height 9
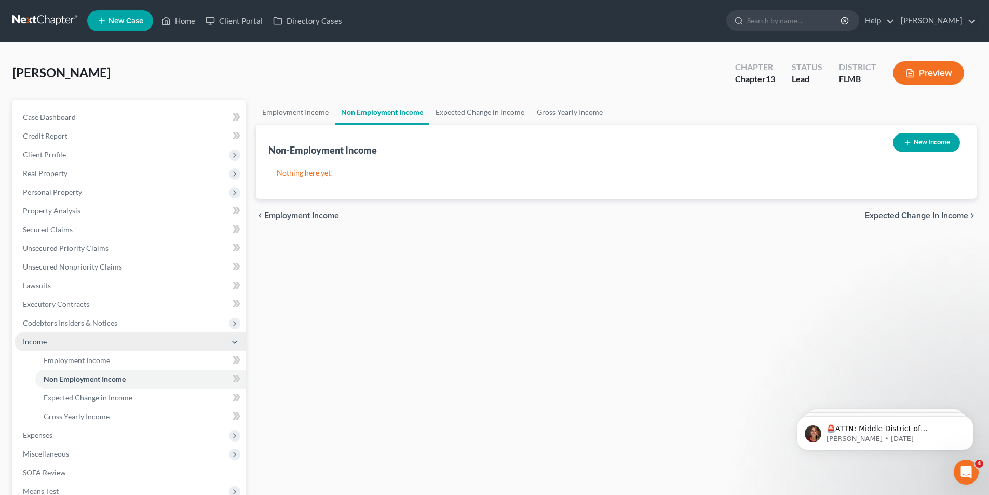
click at [927, 138] on button "New Income" at bounding box center [926, 142] width 67 height 19
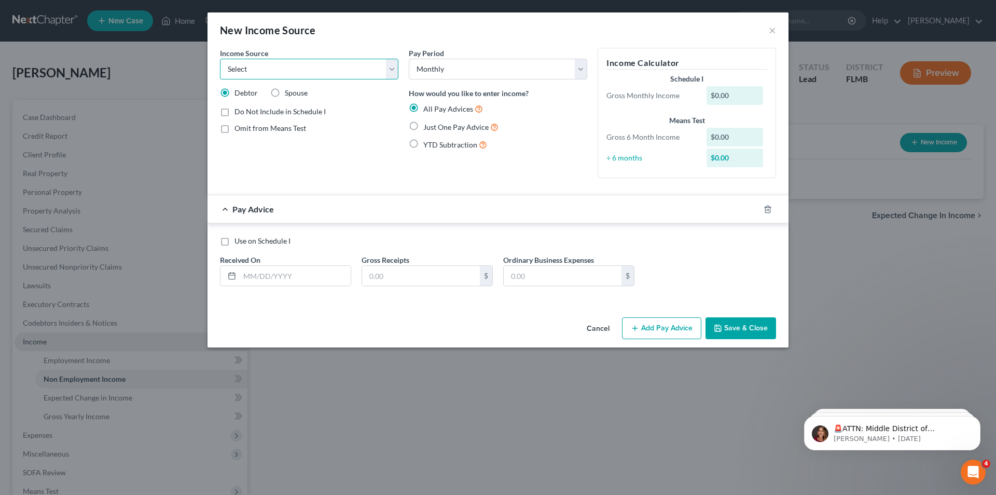
click at [388, 71] on select "Select Unemployment Disability (from employer) Pension Retirement Social Securi…" at bounding box center [309, 69] width 179 height 21
click at [220, 59] on select "Select Unemployment Disability (from employer) Pension Retirement Social Securi…" at bounding box center [309, 69] width 179 height 21
click at [235, 239] on label "Use on Schedule I" at bounding box center [263, 241] width 56 height 10
click at [239, 239] on input "Use on Schedule I" at bounding box center [242, 239] width 7 height 7
click at [266, 277] on input "text" at bounding box center [295, 276] width 111 height 20
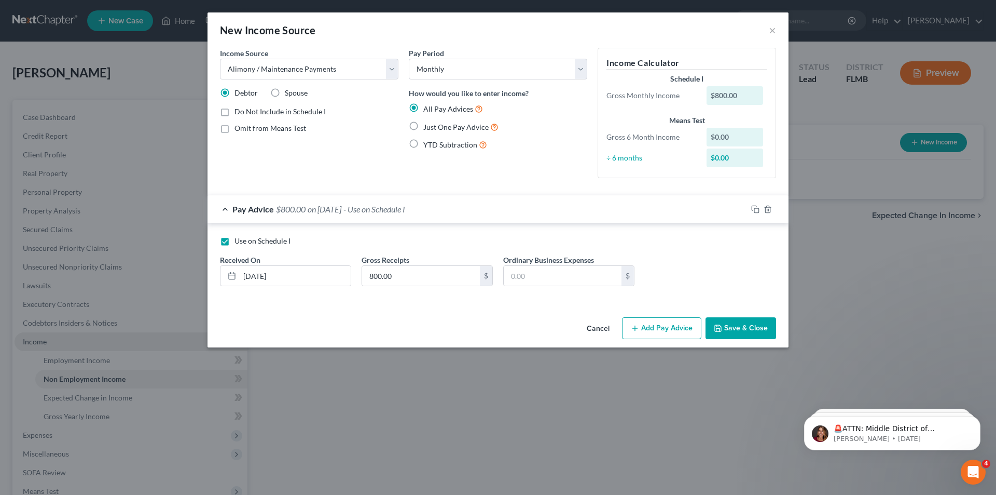
click at [738, 326] on button "Save & Close" at bounding box center [741, 328] width 71 height 22
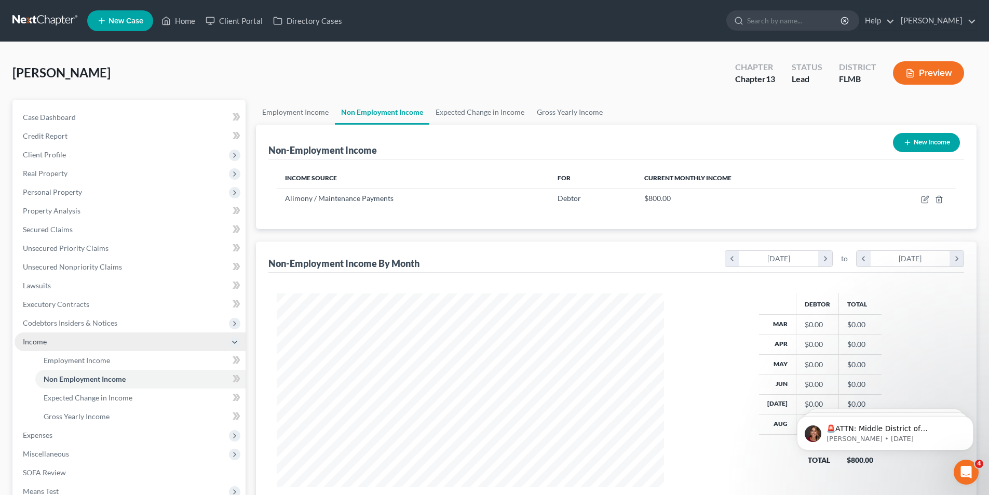
scroll to position [104, 0]
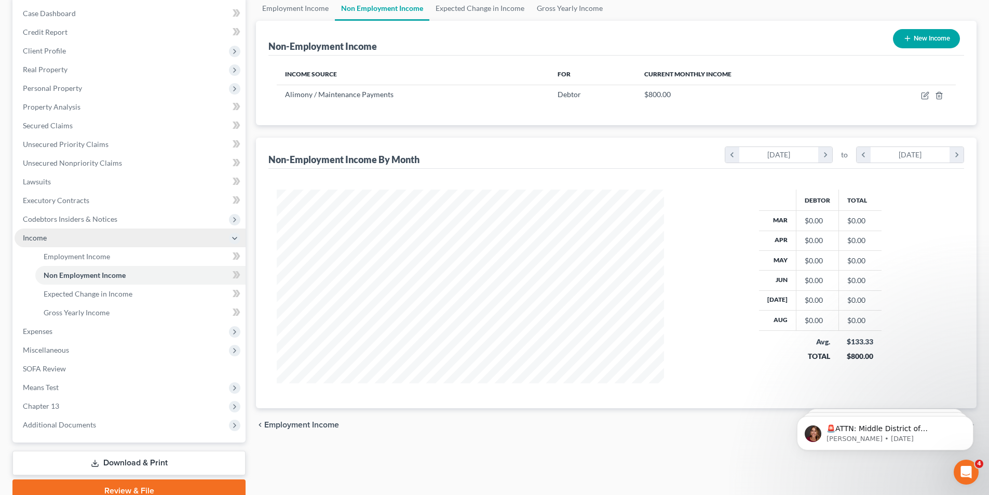
click at [34, 234] on span "Income" at bounding box center [35, 237] width 24 height 9
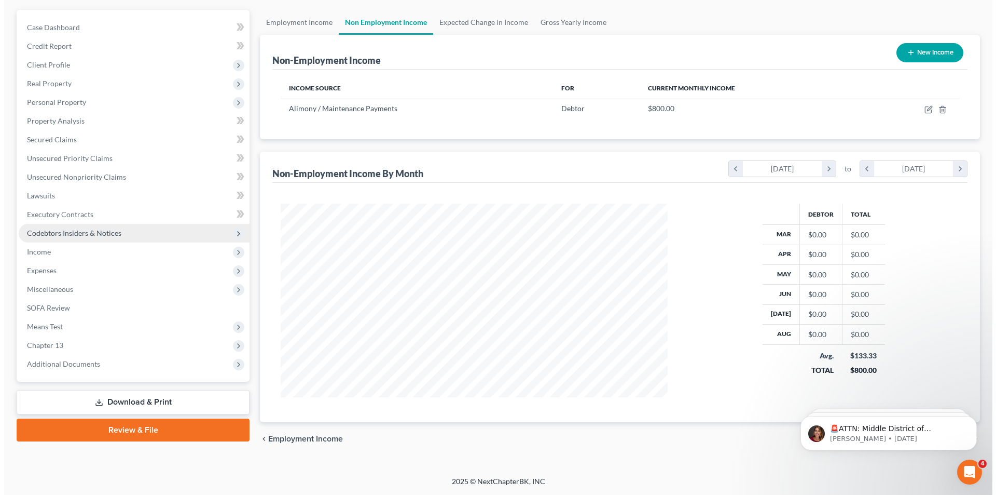
scroll to position [90, 0]
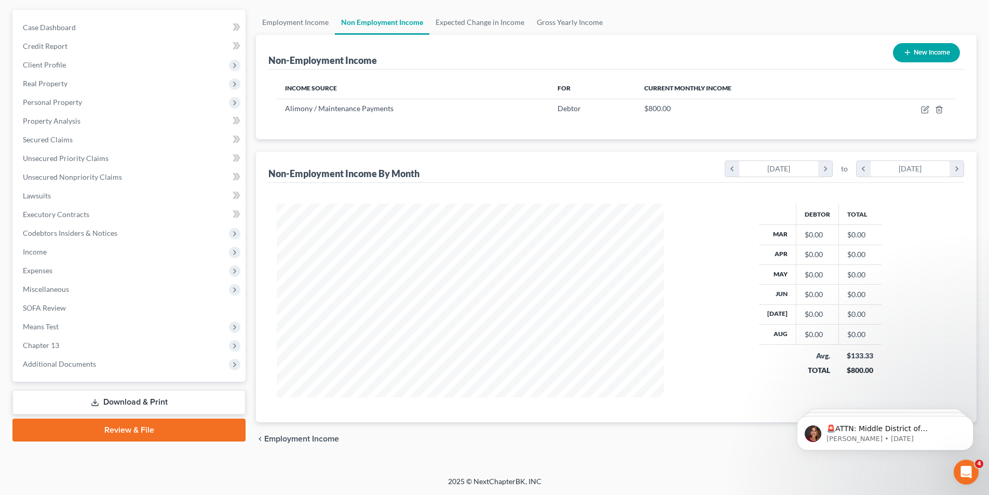
click at [923, 54] on button "New Income" at bounding box center [926, 52] width 67 height 19
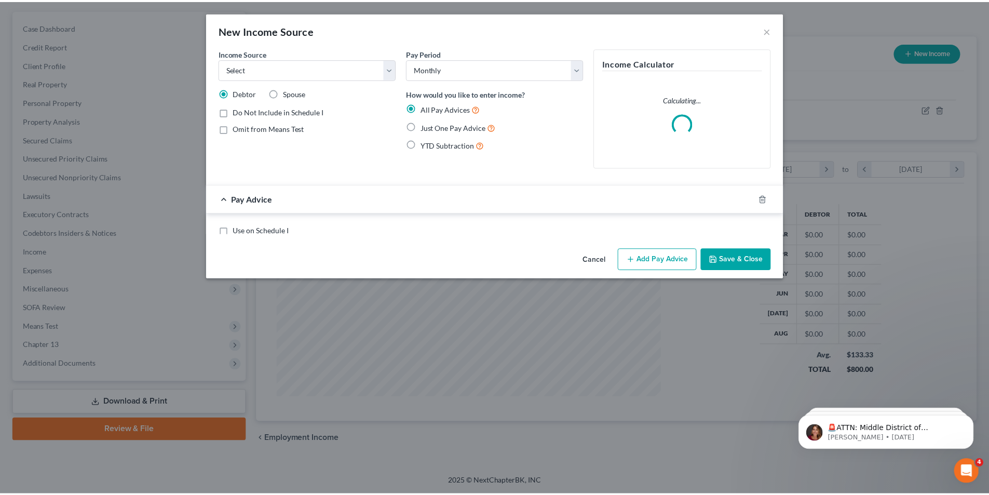
scroll to position [195, 412]
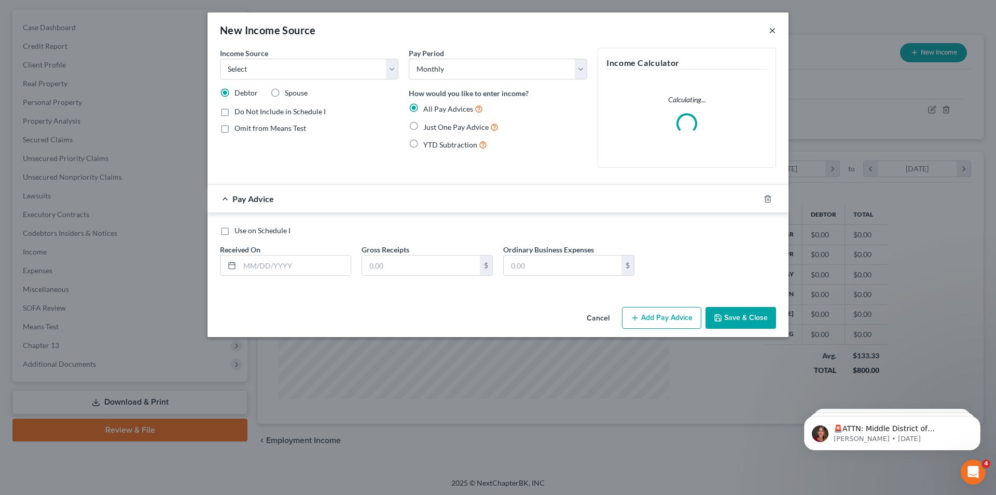
click at [771, 32] on button "×" at bounding box center [772, 30] width 7 height 12
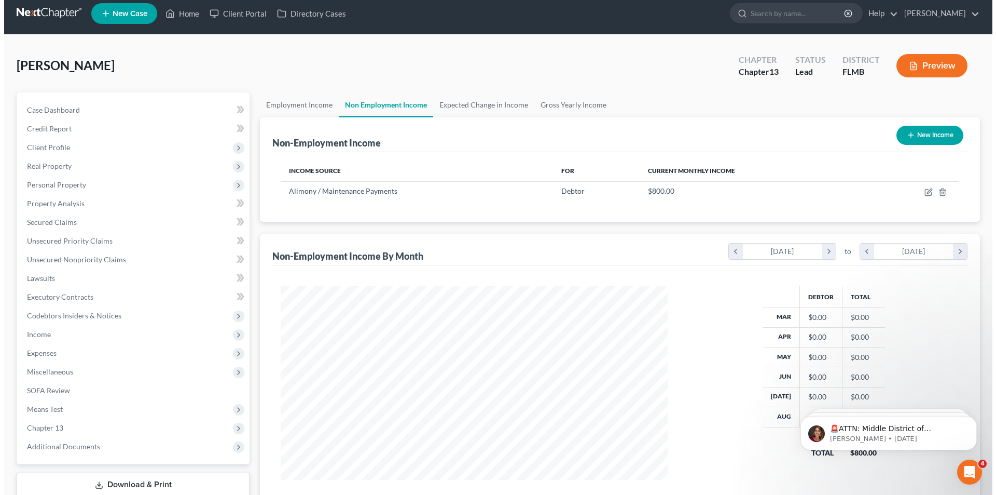
scroll to position [0, 0]
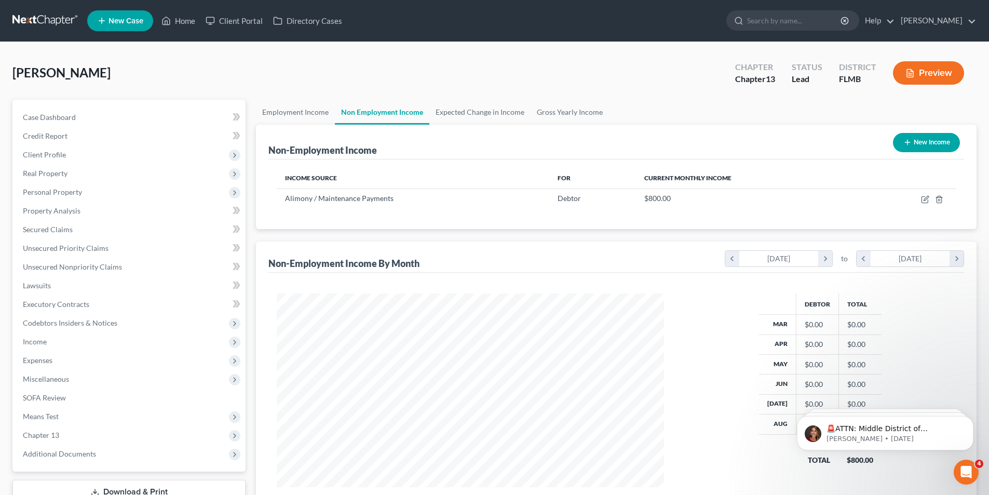
click at [916, 73] on button "Preview" at bounding box center [928, 72] width 71 height 23
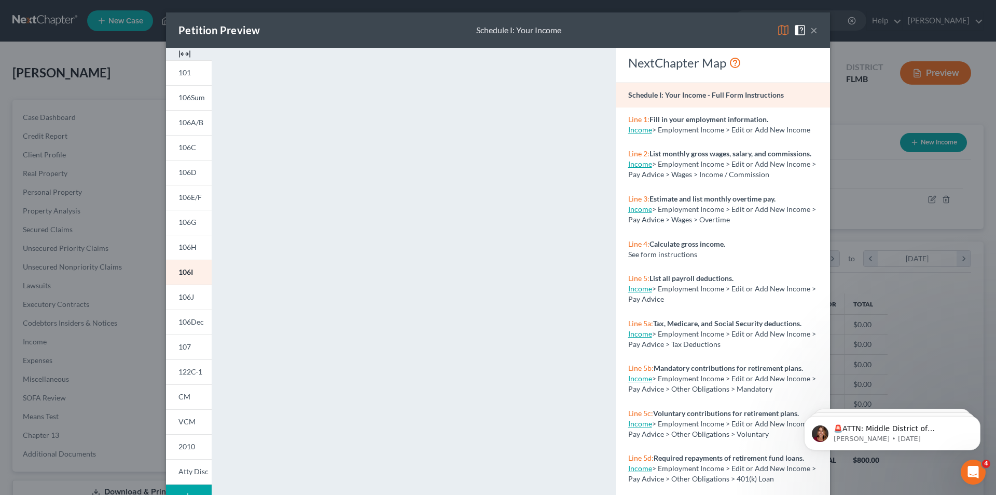
click at [814, 33] on div "Petition Preview Schedule I: Your Income ×" at bounding box center [498, 29] width 664 height 35
click at [811, 30] on button "×" at bounding box center [814, 30] width 7 height 12
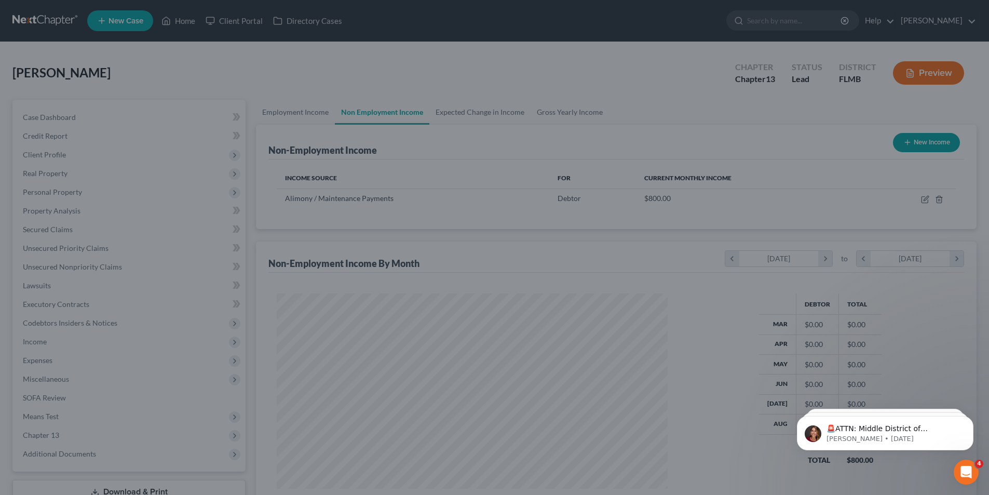
scroll to position [518730, 518516]
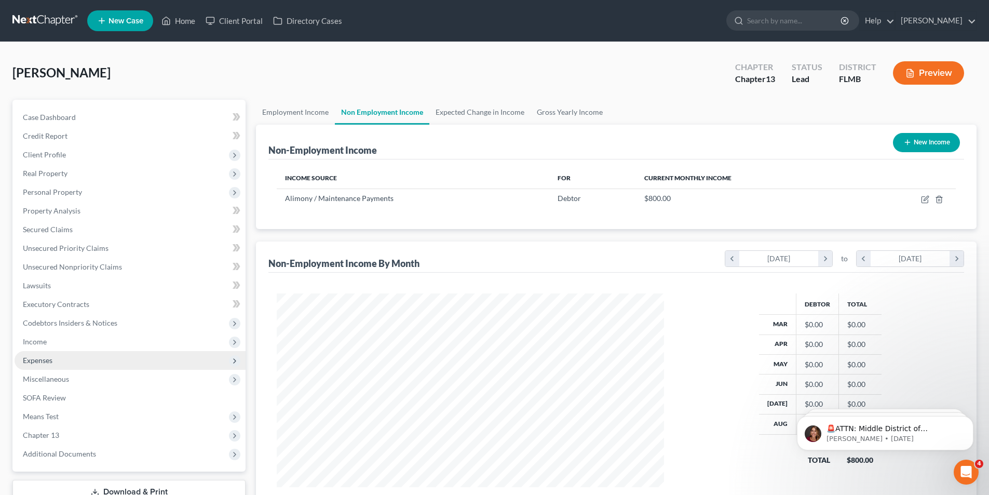
click at [34, 362] on span "Expenses" at bounding box center [38, 359] width 30 height 9
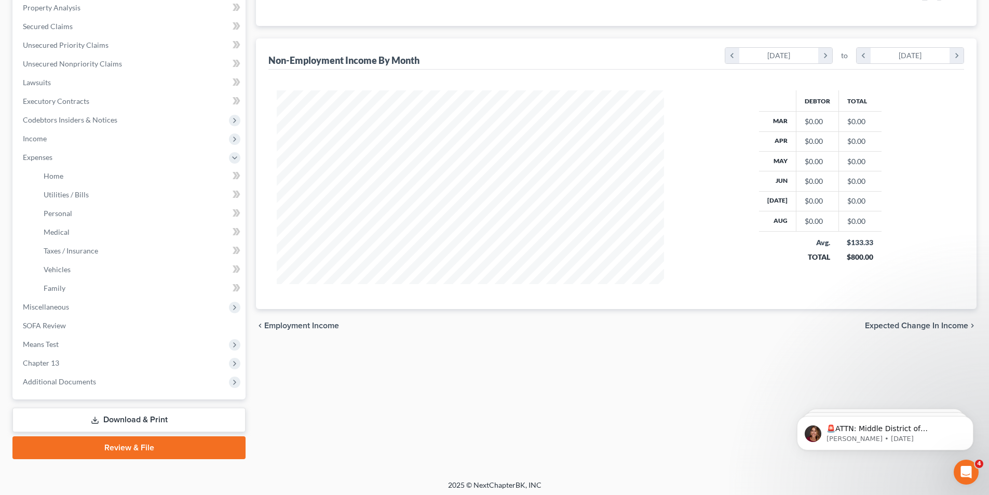
scroll to position [207, 0]
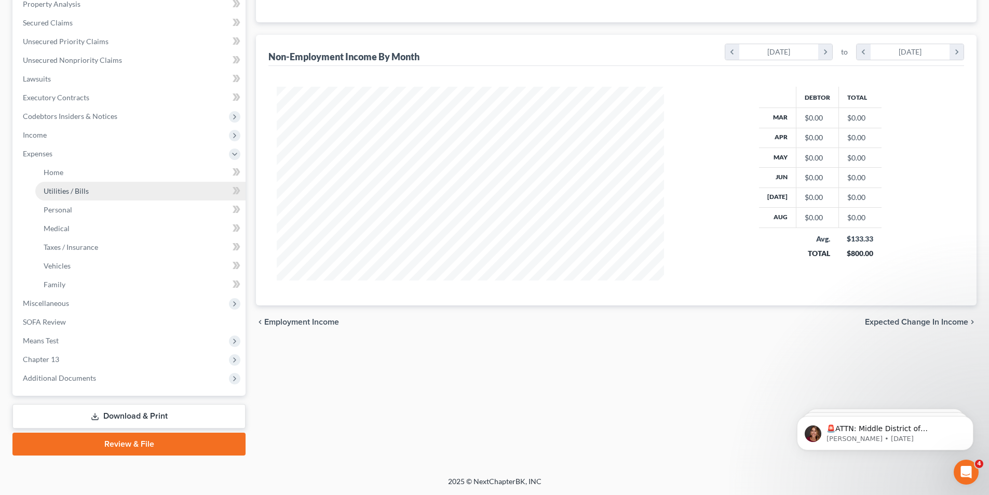
click at [51, 186] on span "Utilities / Bills" at bounding box center [66, 190] width 45 height 9
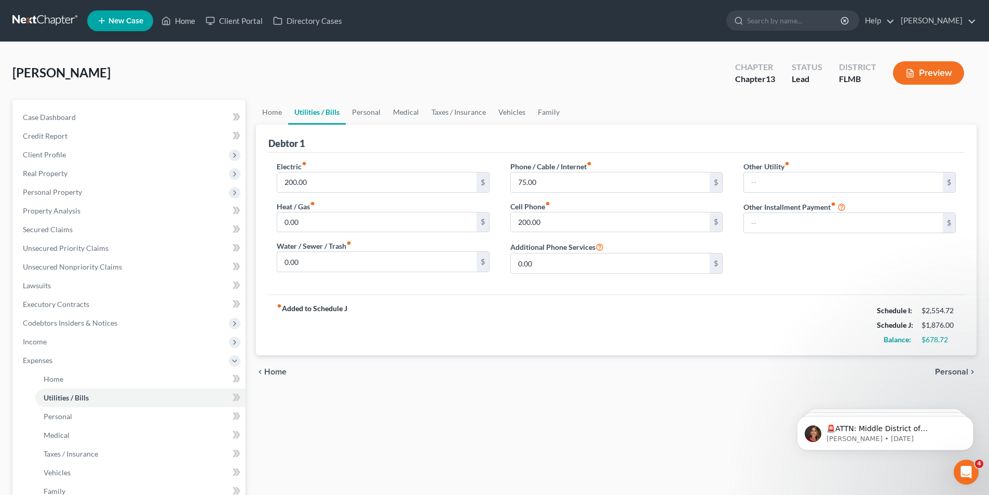
click at [937, 68] on button "Preview" at bounding box center [928, 72] width 71 height 23
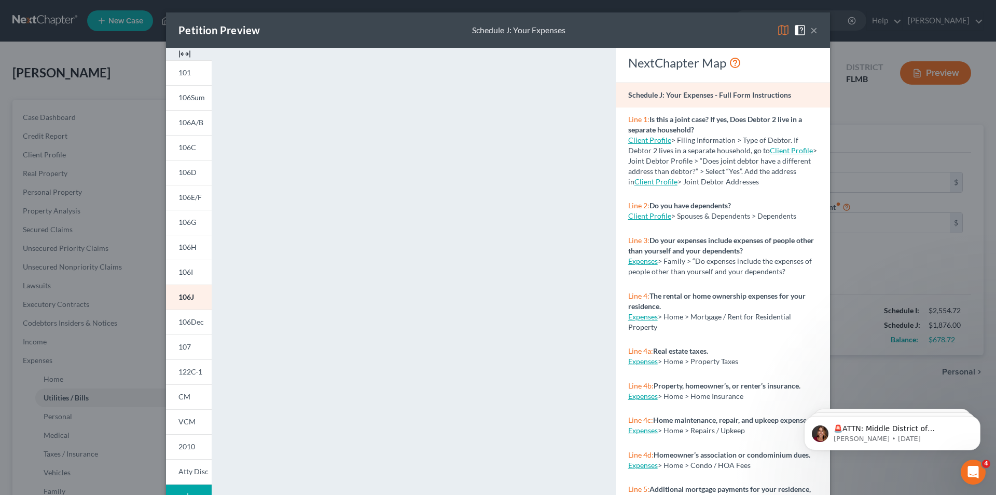
click at [813, 28] on button "×" at bounding box center [814, 30] width 7 height 12
